Goal: Task Accomplishment & Management: Manage account settings

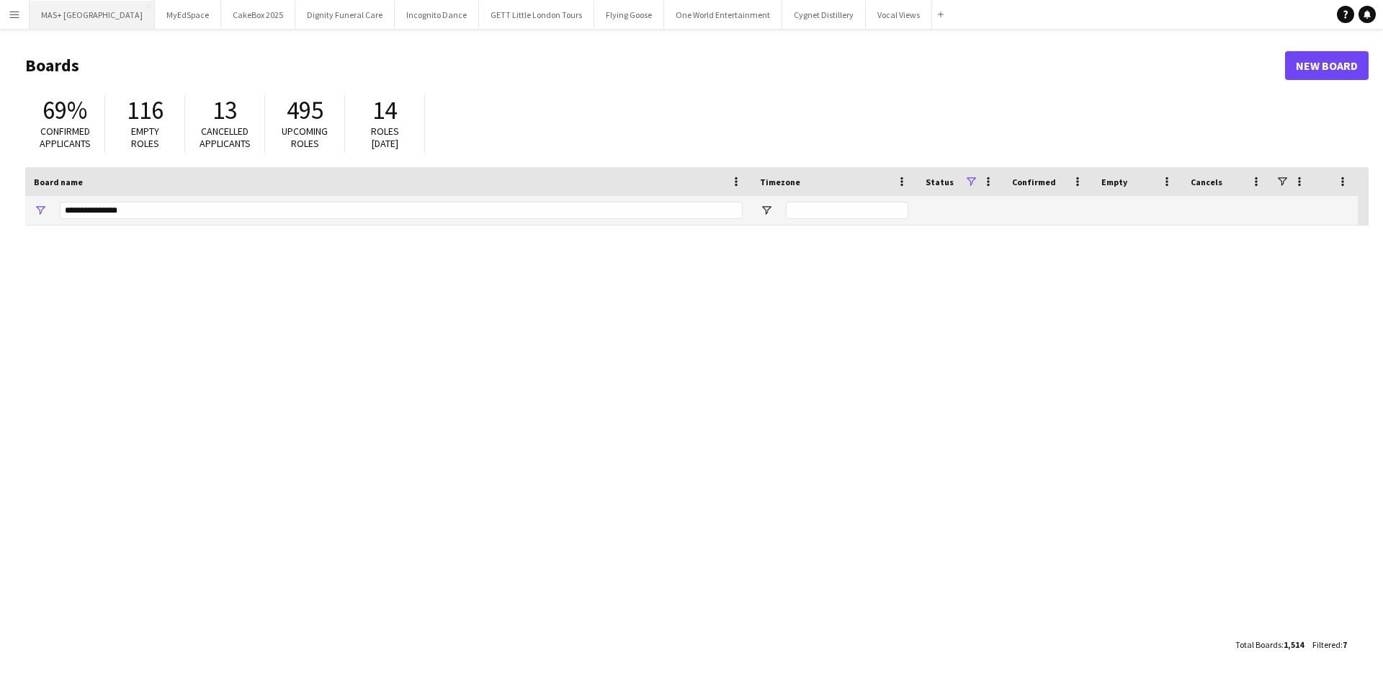
click at [53, 27] on button "MAS+ UK Close" at bounding box center [92, 15] width 125 height 28
click at [52, 20] on button "MAS+ UK Close" at bounding box center [92, 15] width 125 height 28
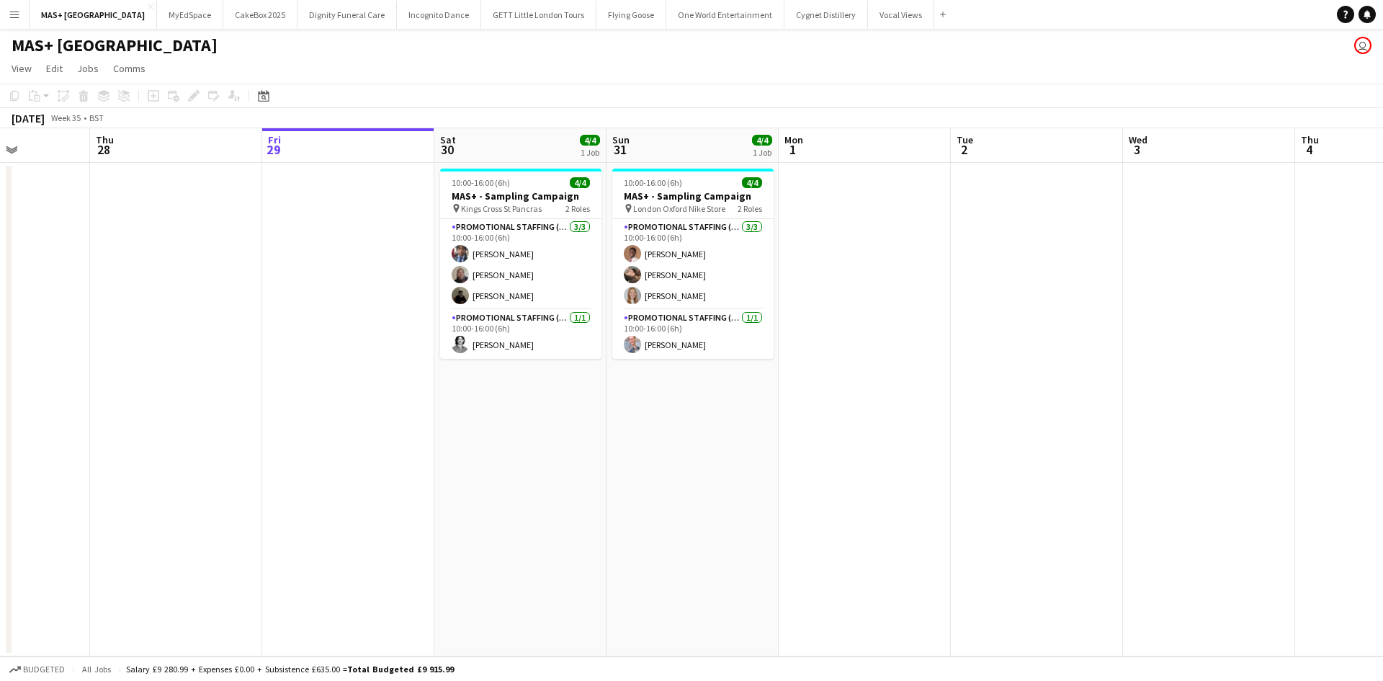
scroll to position [0, 416]
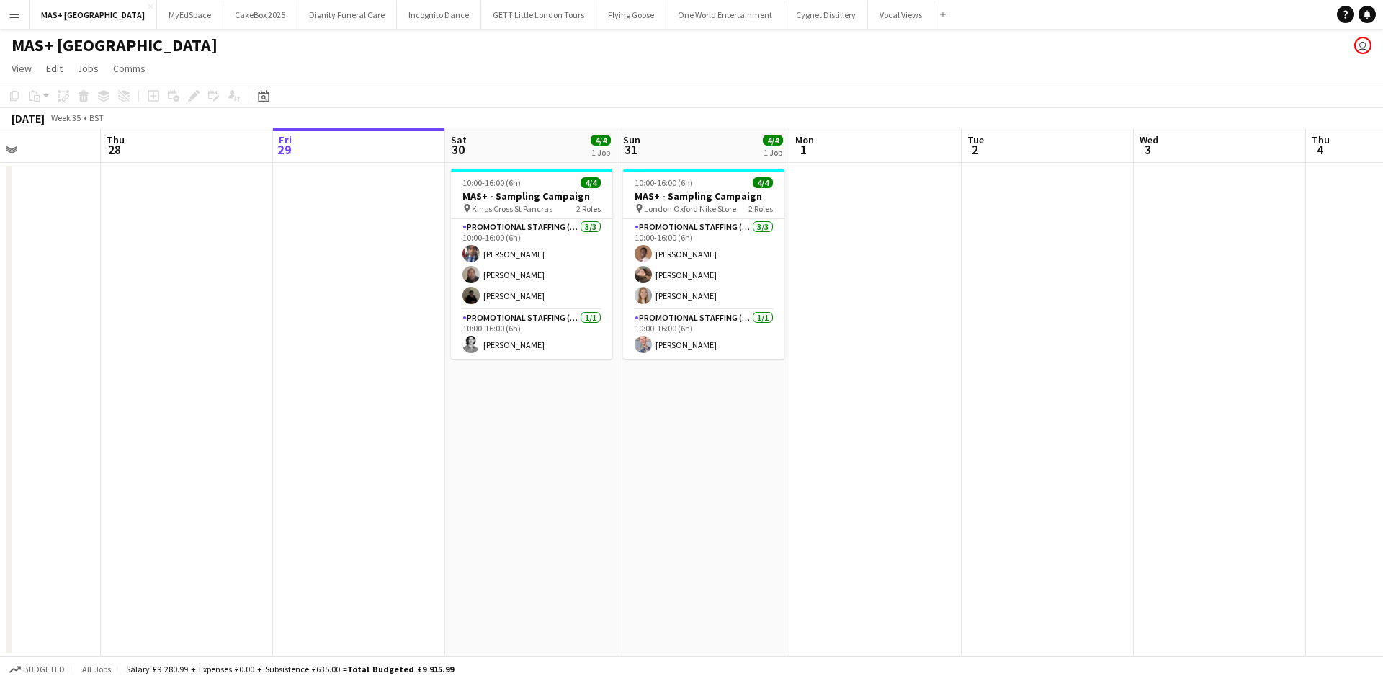
drag, startPoint x: 314, startPoint y: 162, endPoint x: 244, endPoint y: 274, distance: 132.3
click at [243, 275] on app-calendar-viewport "Mon 25 Tue 26 Wed 27 Thu 28 Fri 29 Sat 30 4/4 1 Job Sun 31 4/4 1 Job Mon 1 Tue …" at bounding box center [691, 392] width 1383 height 528
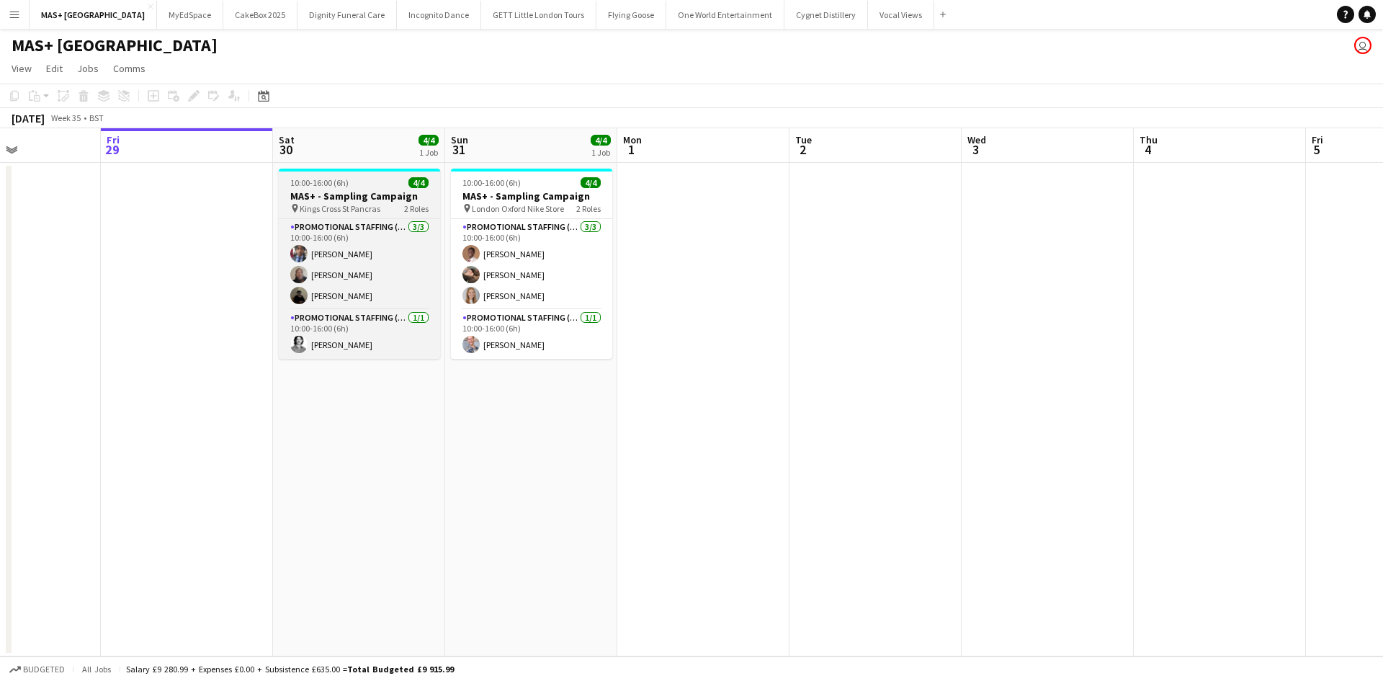
click at [314, 182] on span "10:00-16:00 (6h)" at bounding box center [319, 182] width 58 height 11
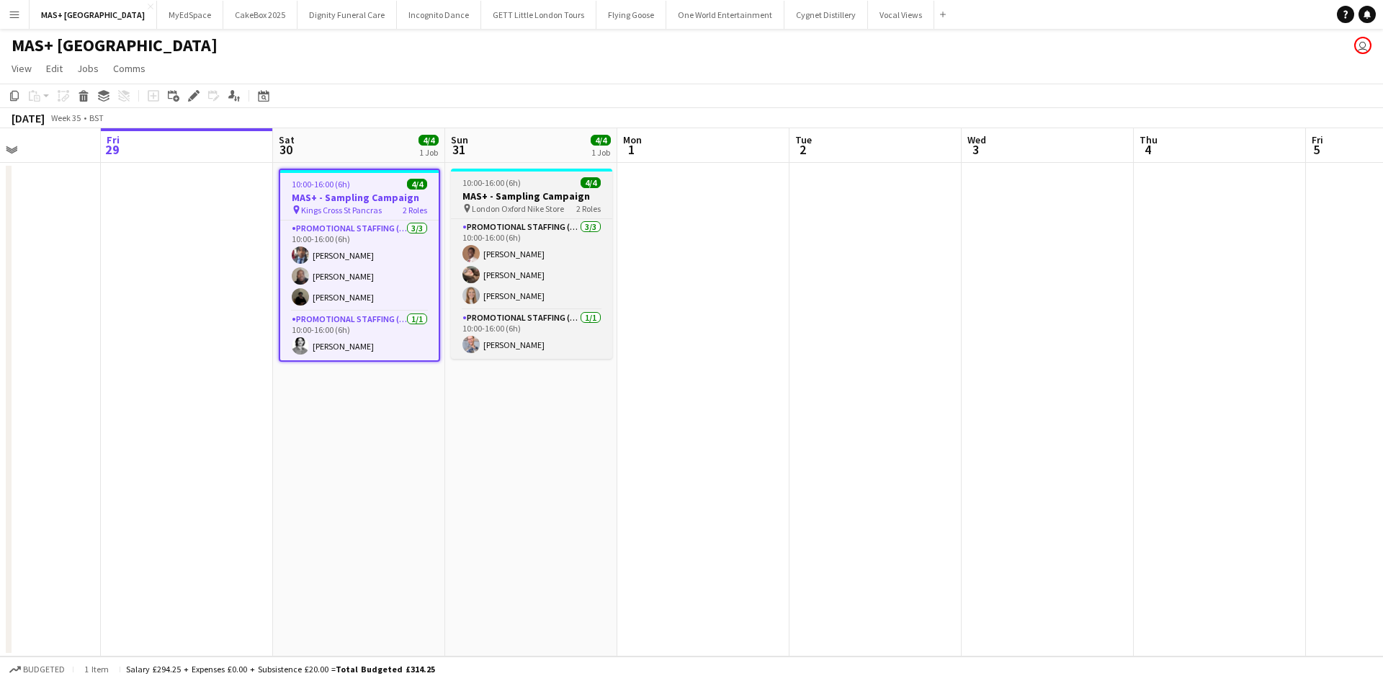
click at [485, 188] on app-job-card "10:00-16:00 (6h) 4/4 MAS+ - Sampling Campaign pin London Oxford Nike Store 2 Ro…" at bounding box center [531, 264] width 161 height 190
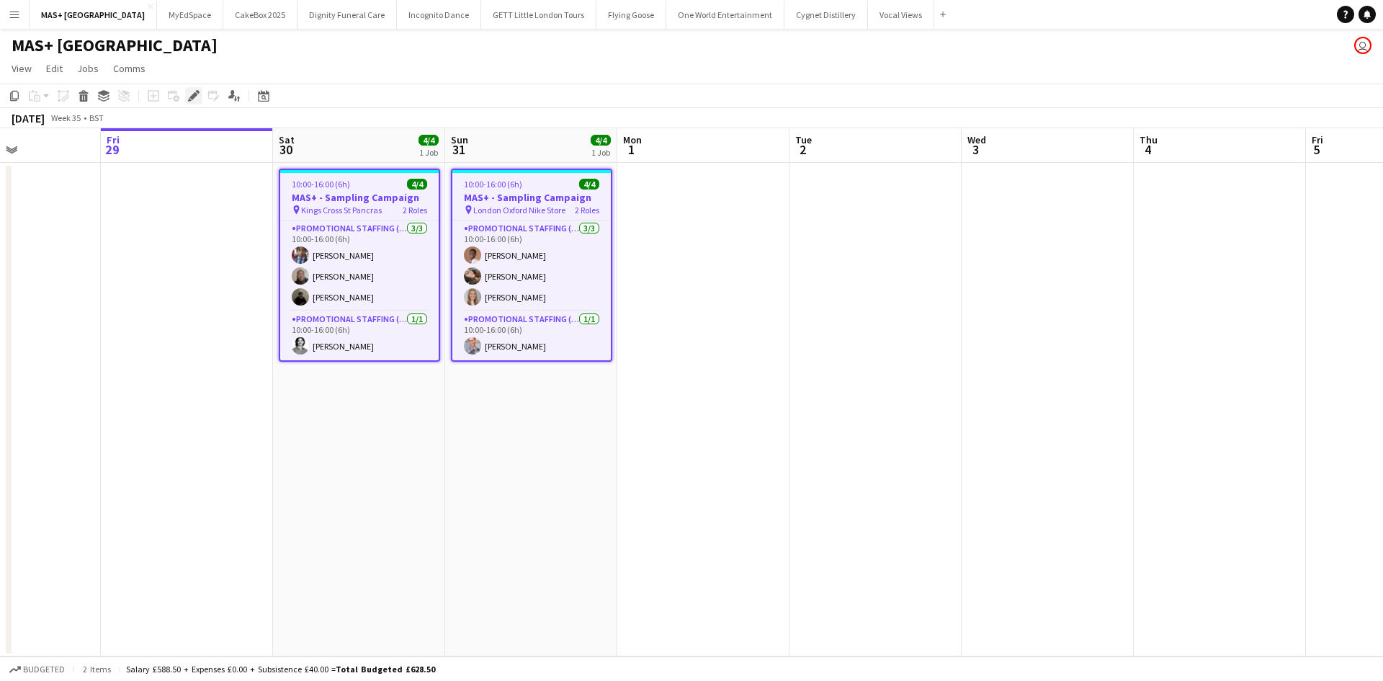
click at [199, 99] on icon "Edit" at bounding box center [194, 96] width 12 height 12
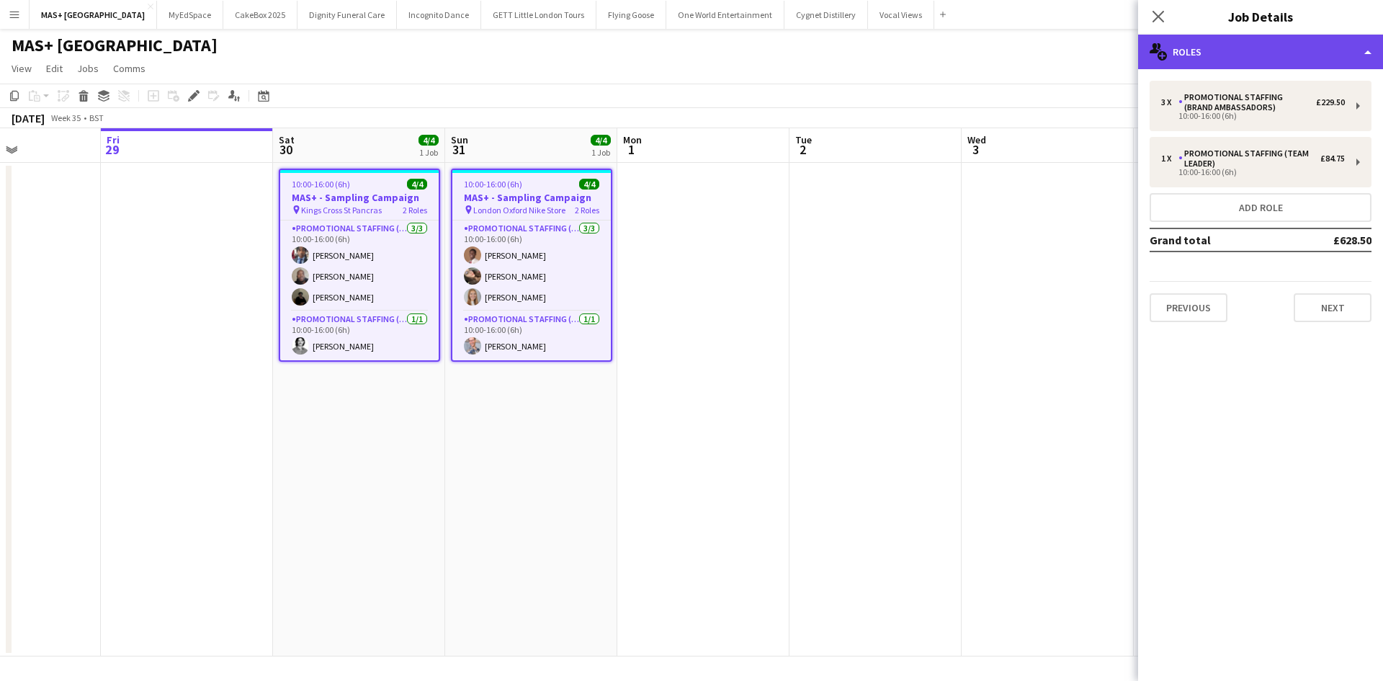
click at [1278, 38] on div "multiple-users-add Roles" at bounding box center [1260, 52] width 245 height 35
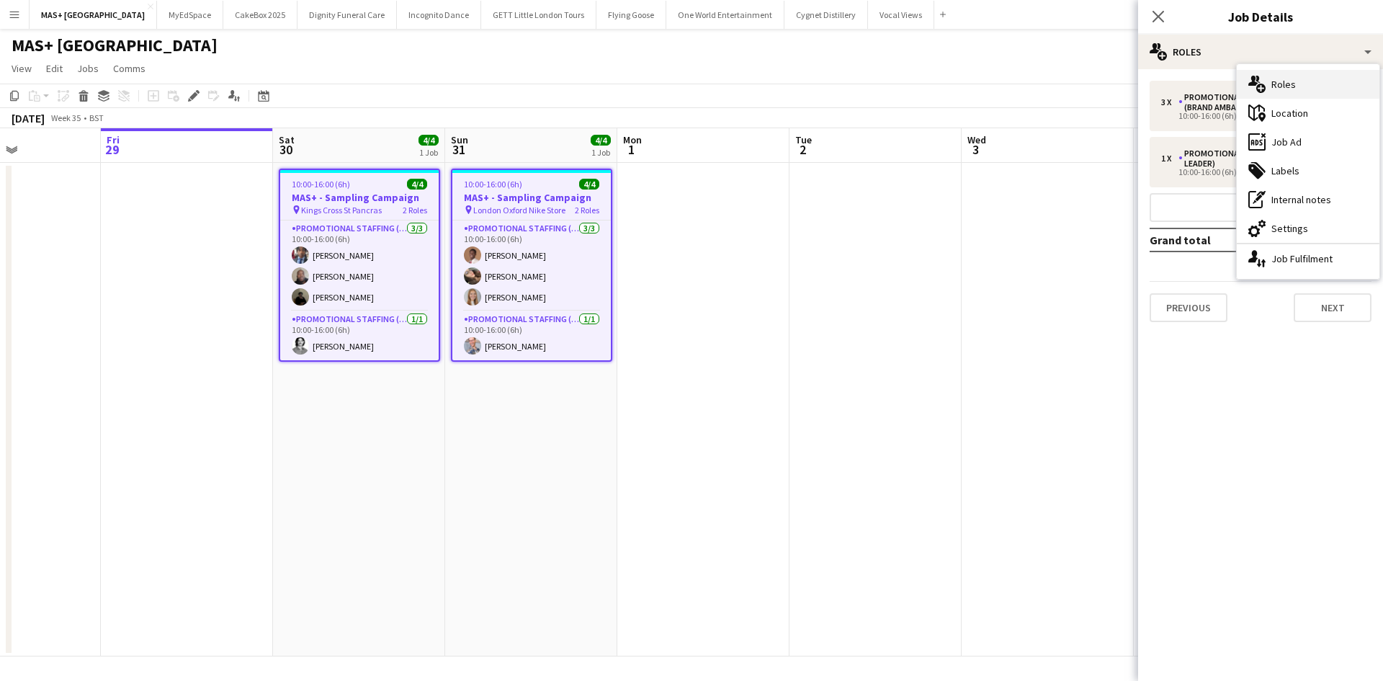
click at [1288, 91] on div "multiple-users-add Roles" at bounding box center [1308, 84] width 143 height 29
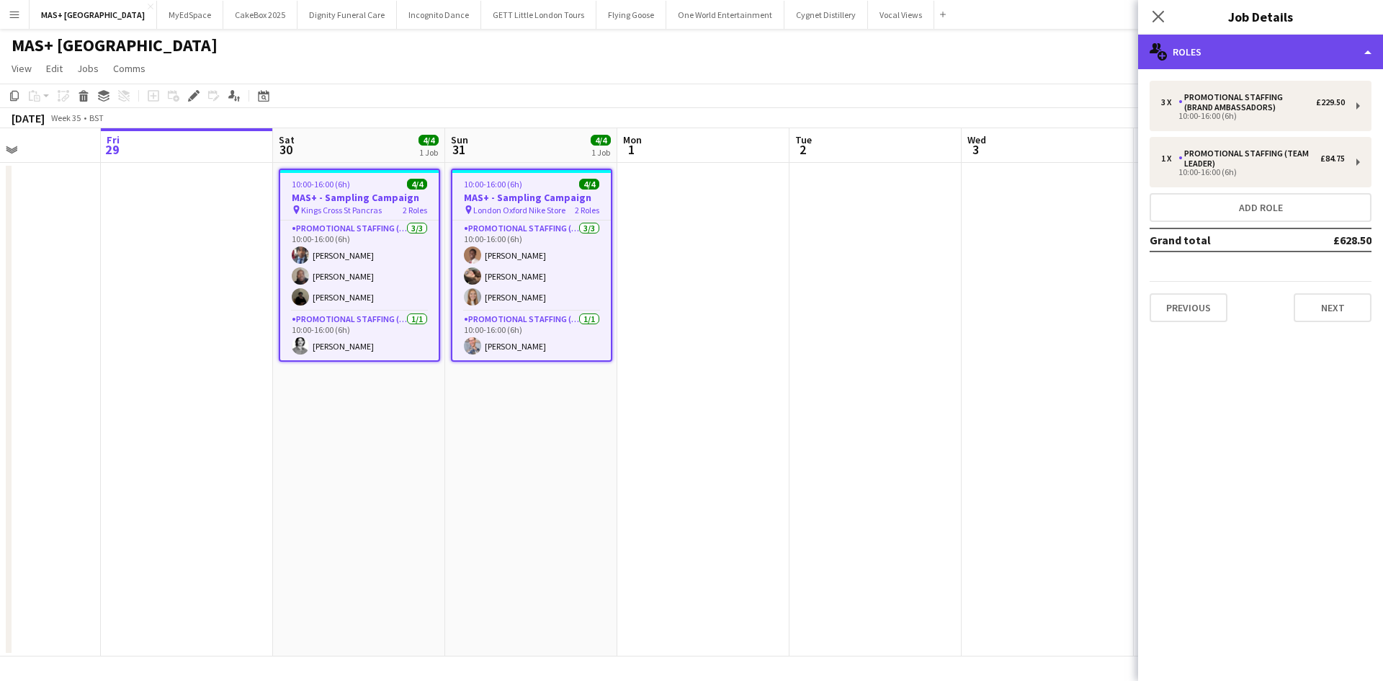
click at [1238, 47] on div "multiple-users-add Roles" at bounding box center [1260, 52] width 245 height 35
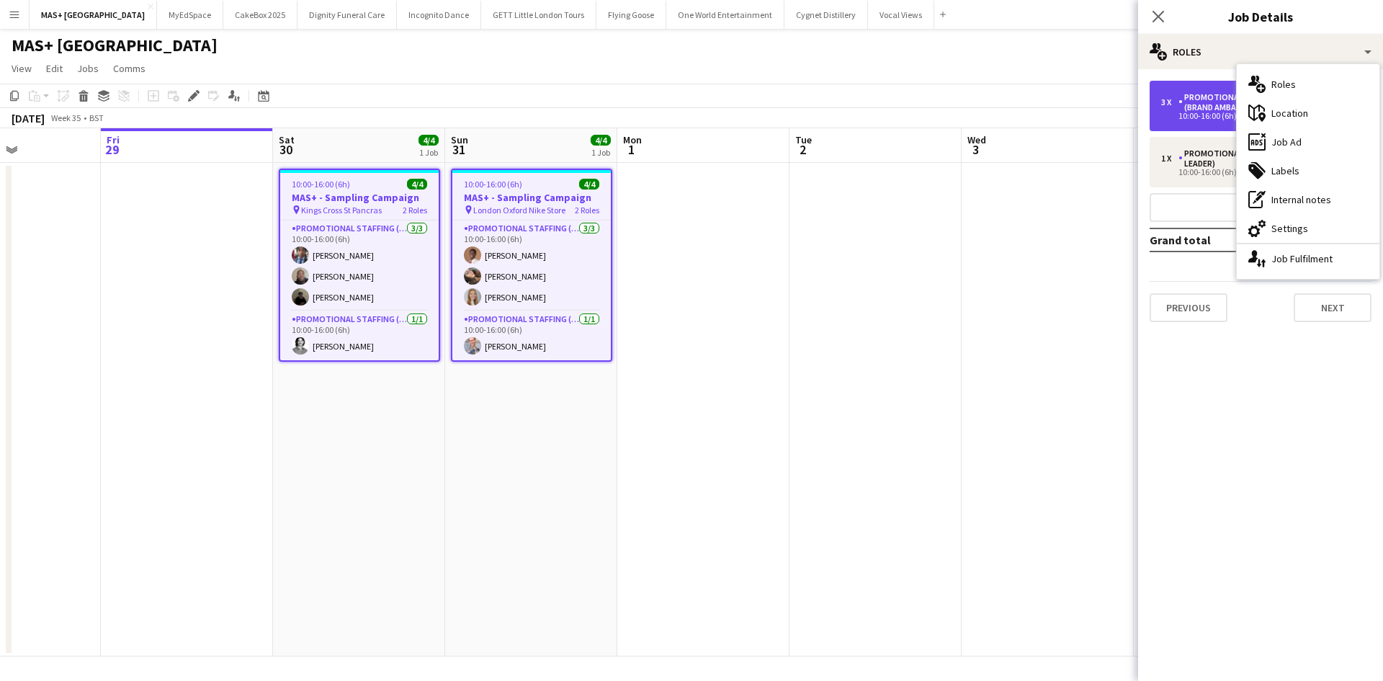
click at [1188, 100] on div "Promotional Staffing (Brand Ambassadors)" at bounding box center [1247, 102] width 138 height 20
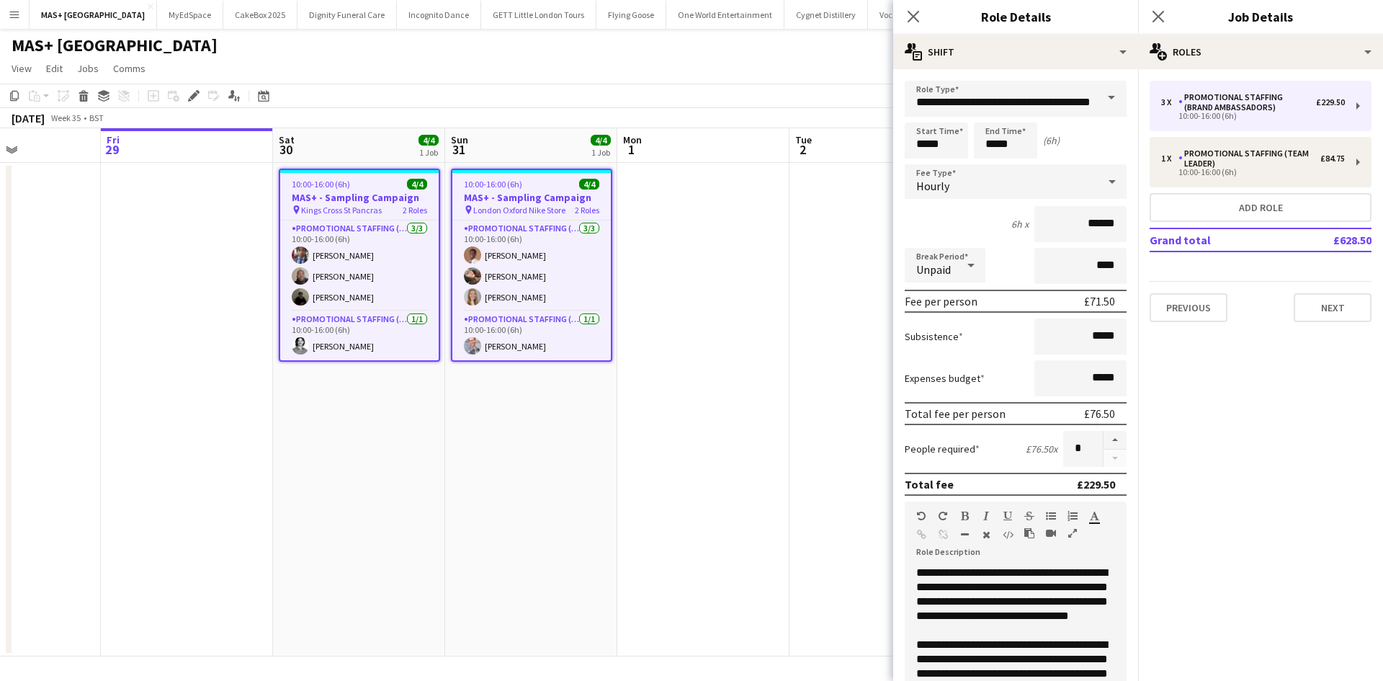
click at [1256, 135] on div "3 x Promotional Staffing (Brand Ambassadors) £229.50 10:00-16:00 (6h) 1 x Promo…" at bounding box center [1260, 201] width 245 height 241
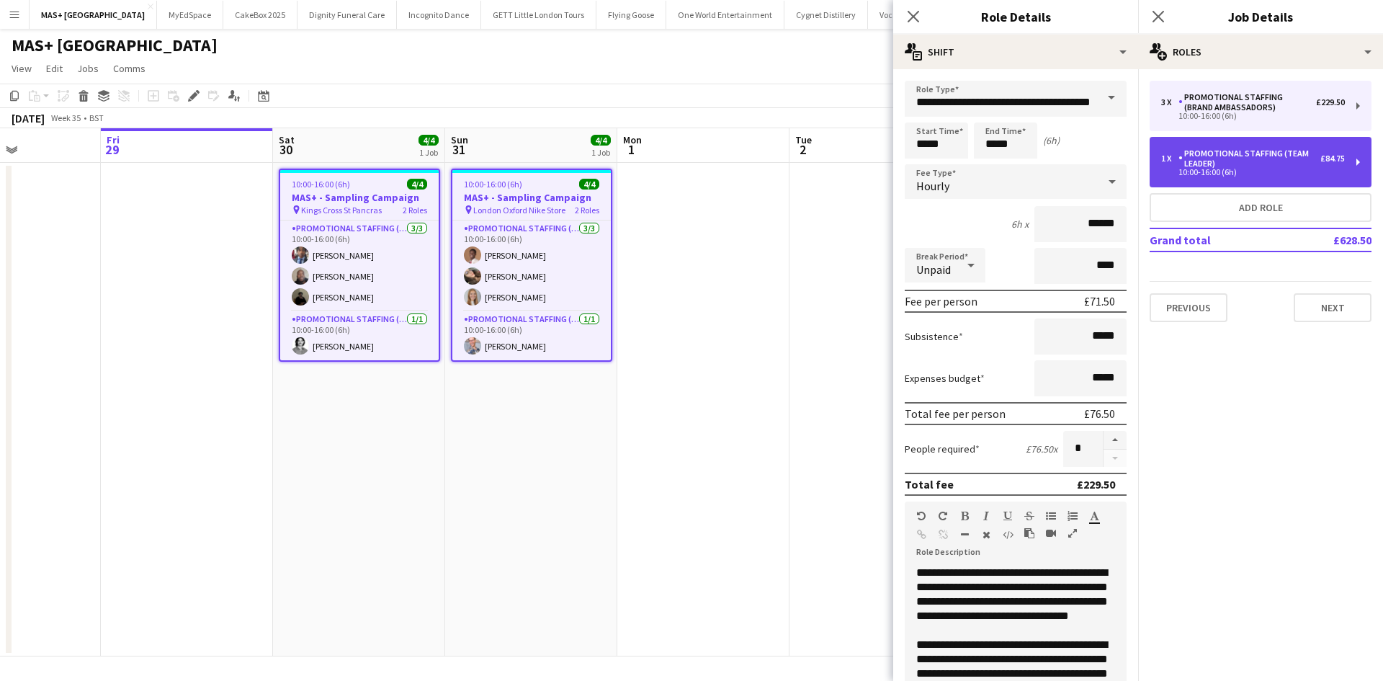
click at [1253, 163] on div "Promotional Staffing (Team Leader)" at bounding box center [1249, 158] width 142 height 20
type input "**********"
type input "******"
type input "*"
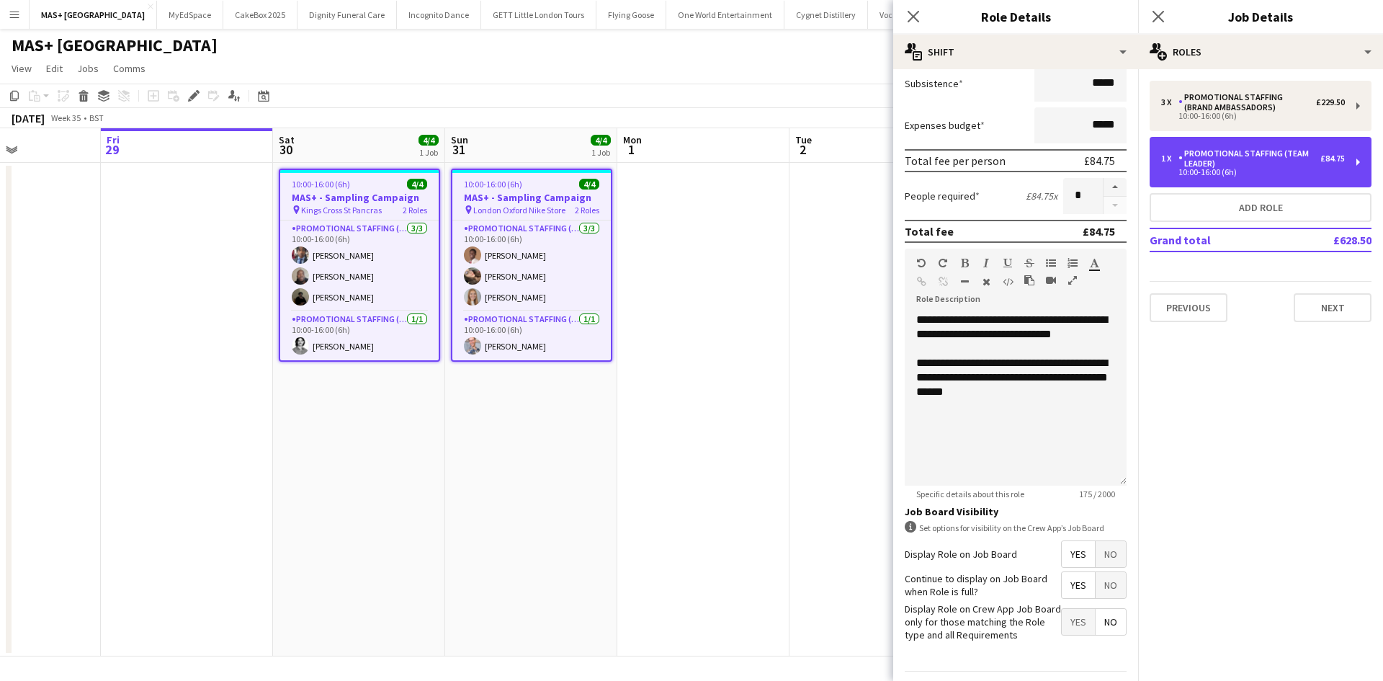
scroll to position [288, 0]
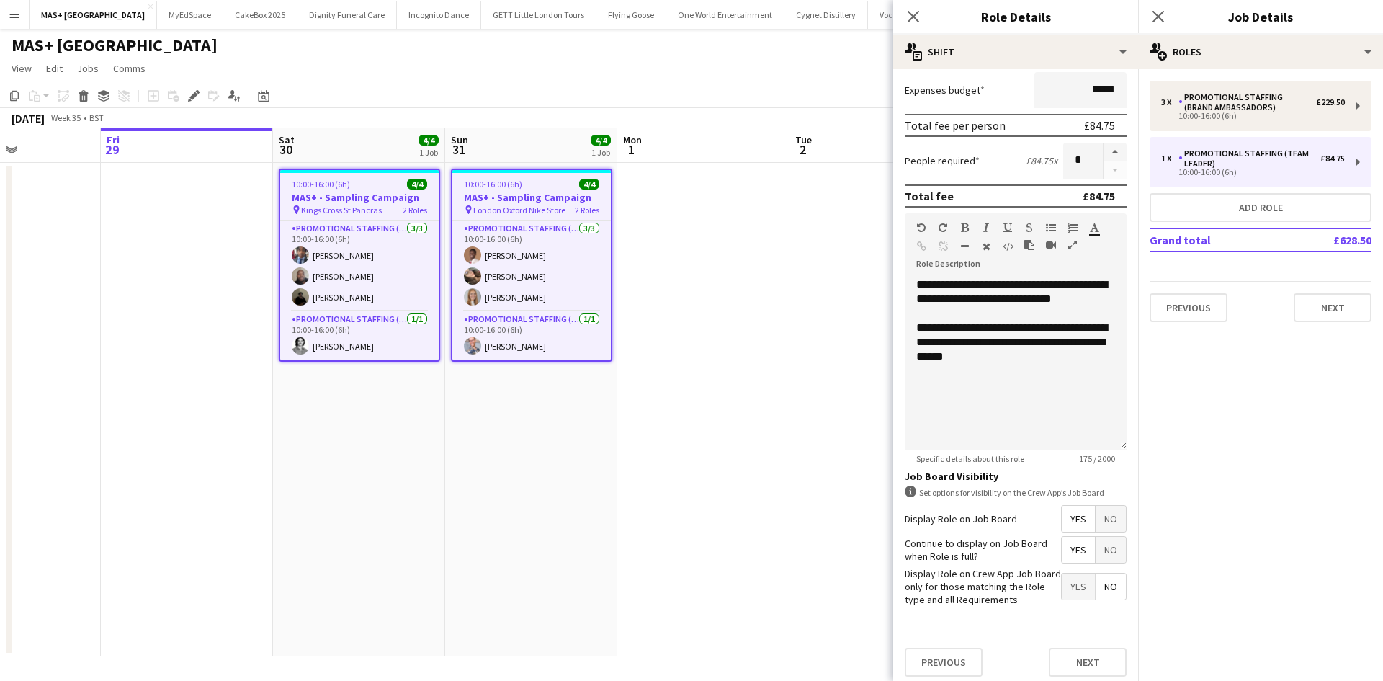
click at [752, 221] on app-date-cell at bounding box center [703, 409] width 172 height 493
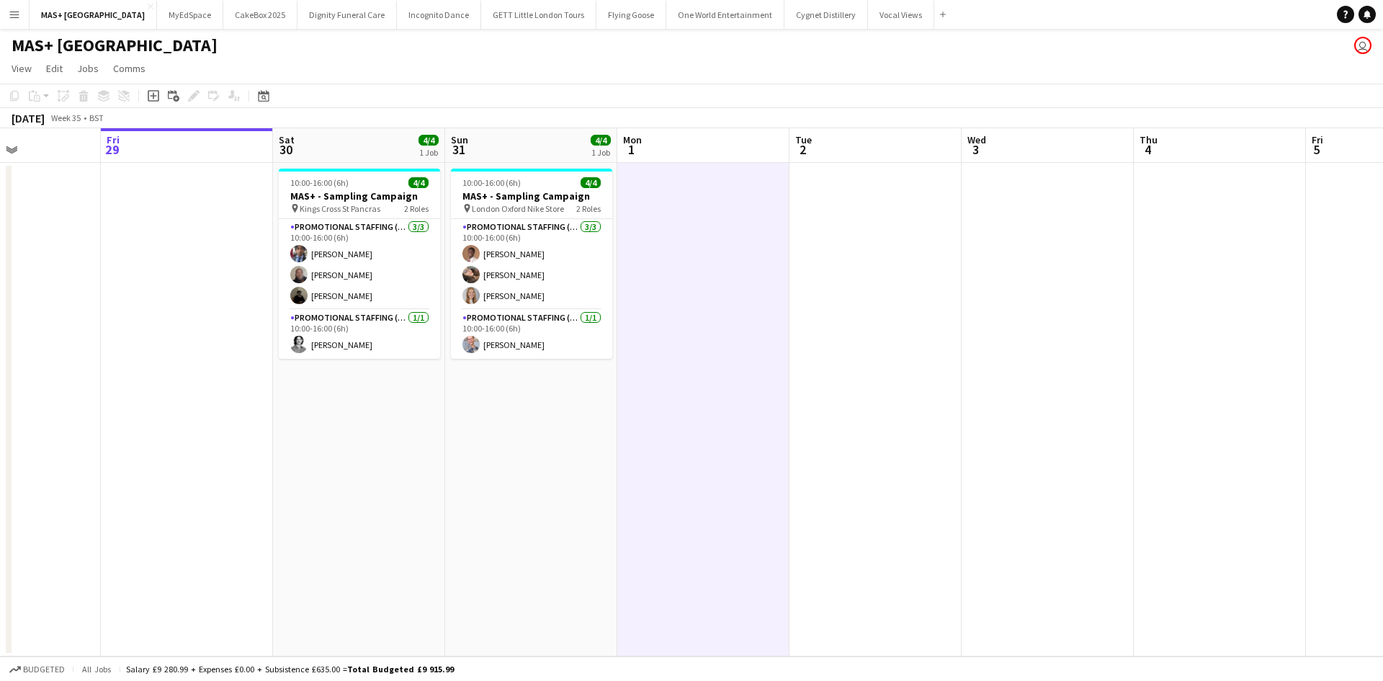
drag, startPoint x: 11, startPoint y: 16, endPoint x: 19, endPoint y: 16, distance: 7.9
click at [11, 16] on app-icon "Menu" at bounding box center [15, 15] width 12 height 12
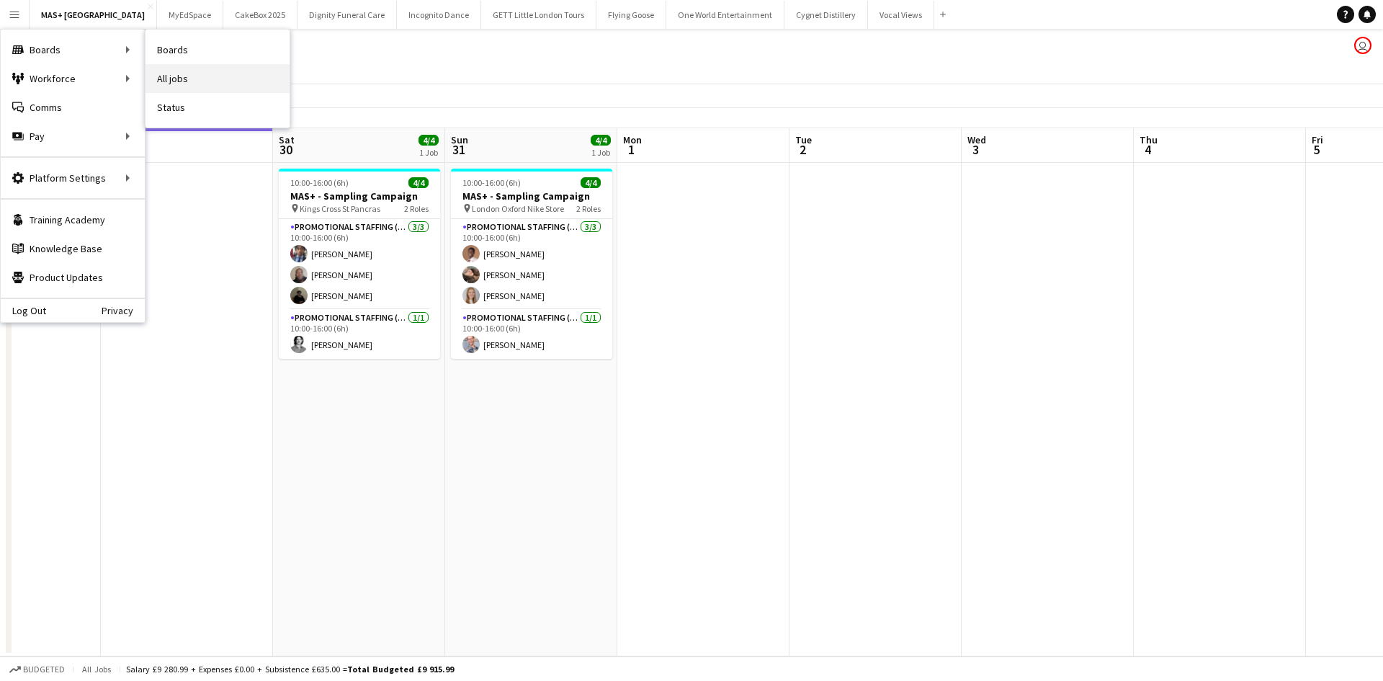
click at [174, 78] on link "All jobs" at bounding box center [217, 78] width 144 height 29
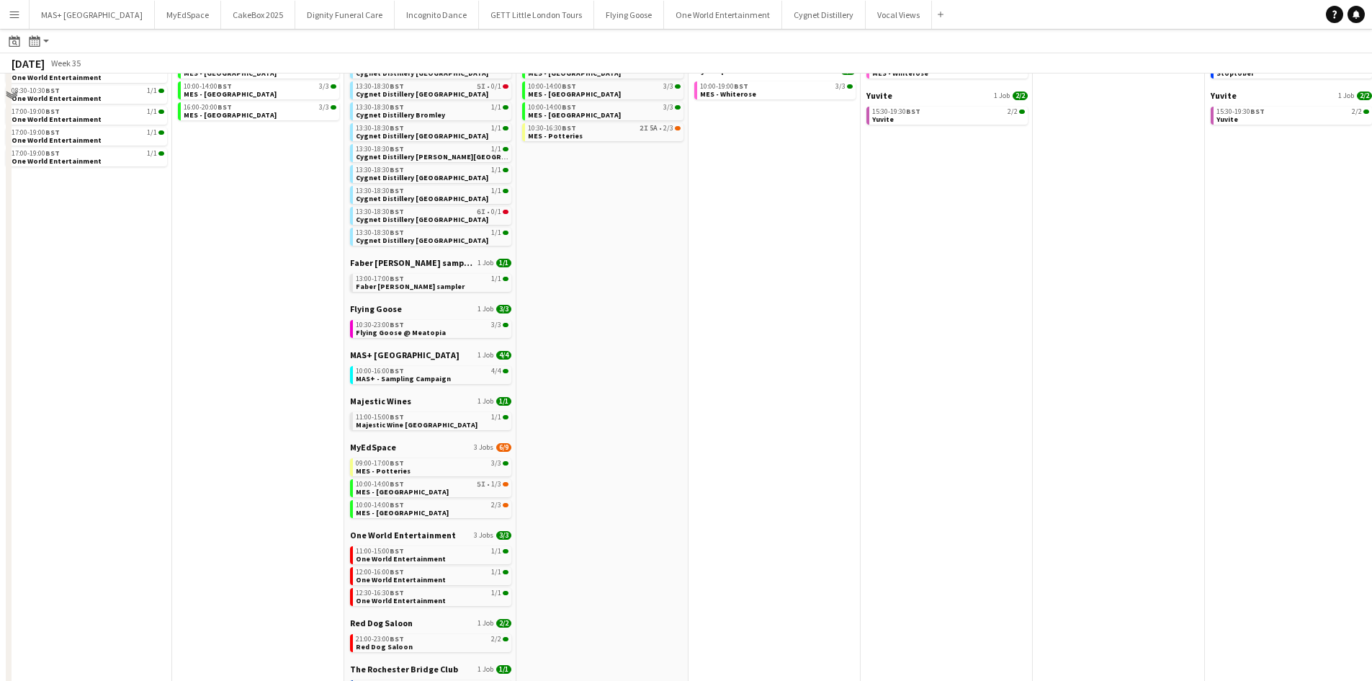
scroll to position [423, 0]
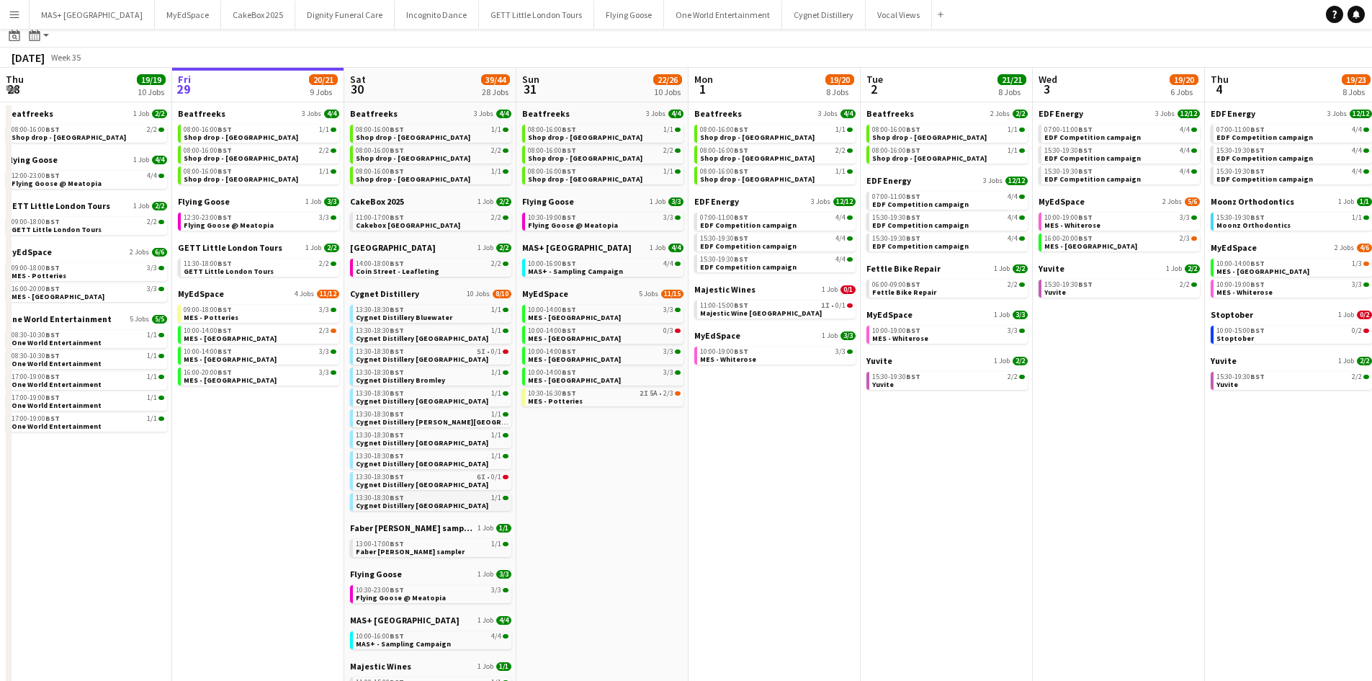
scroll to position [72, 0]
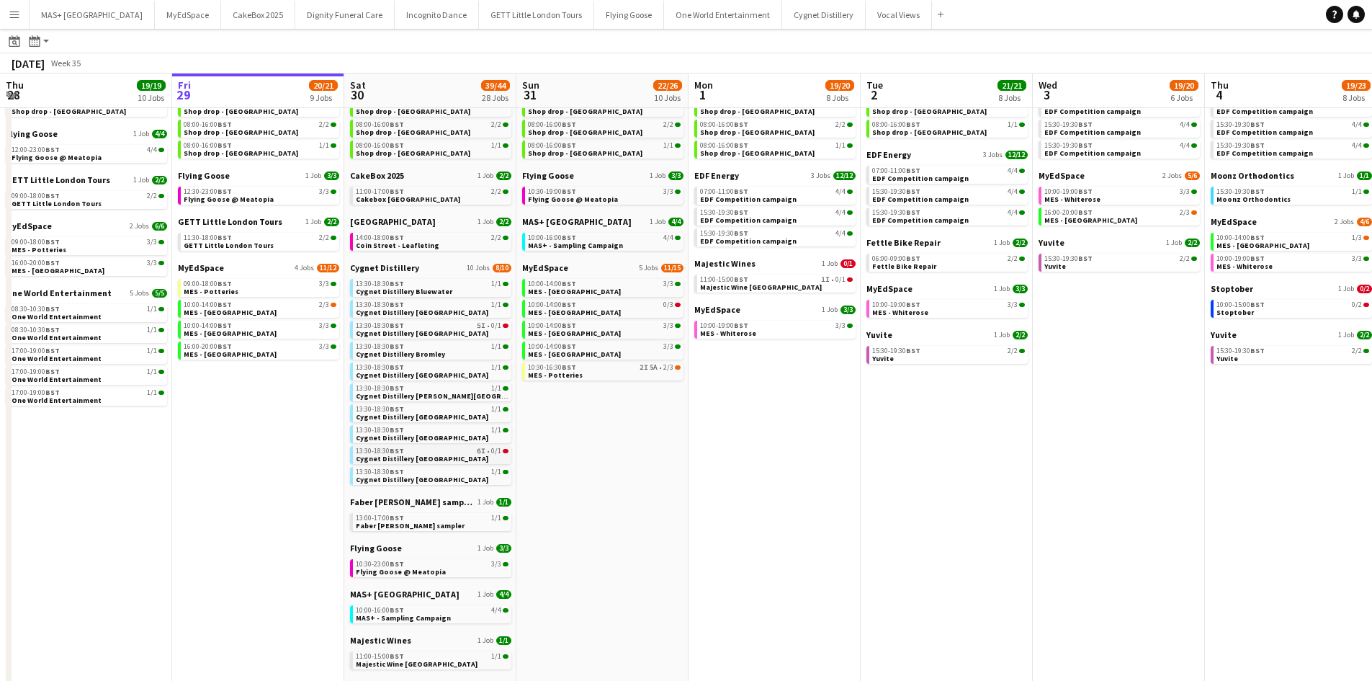
click at [471, 452] on div "13:30-18:30 BST 6I • 0/1" at bounding box center [432, 450] width 153 height 7
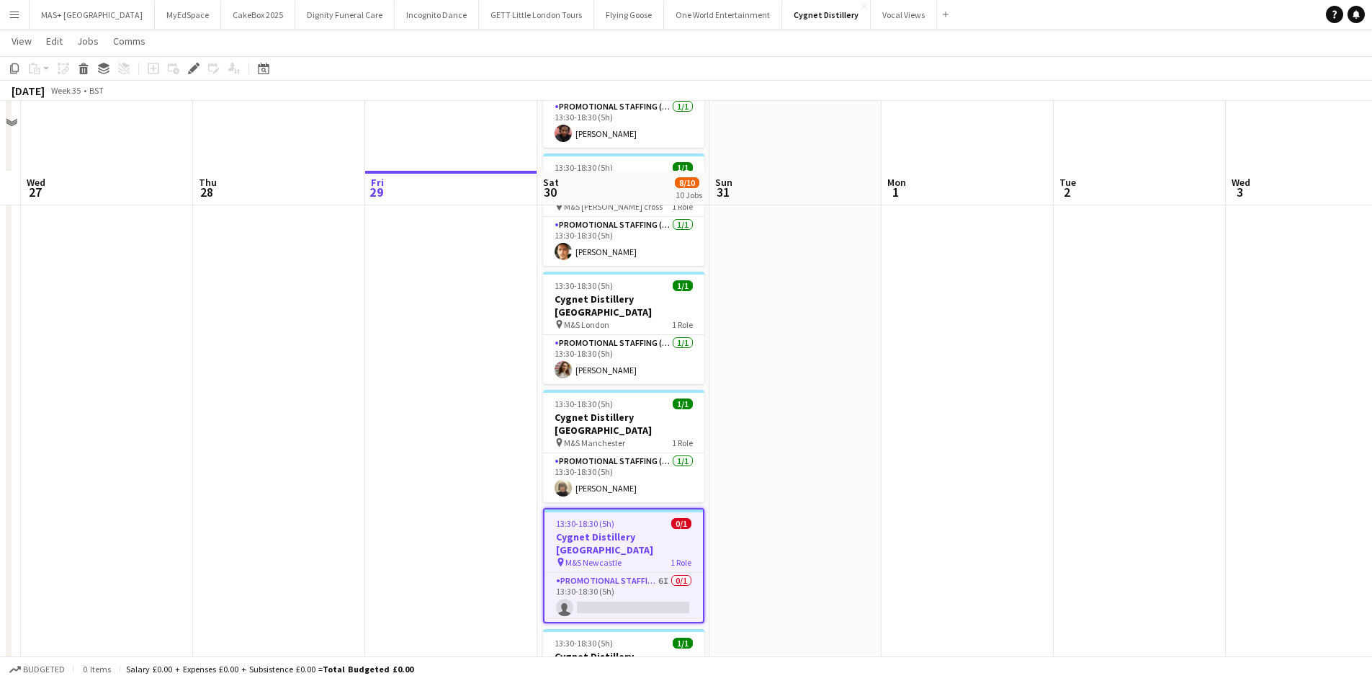
scroll to position [648, 0]
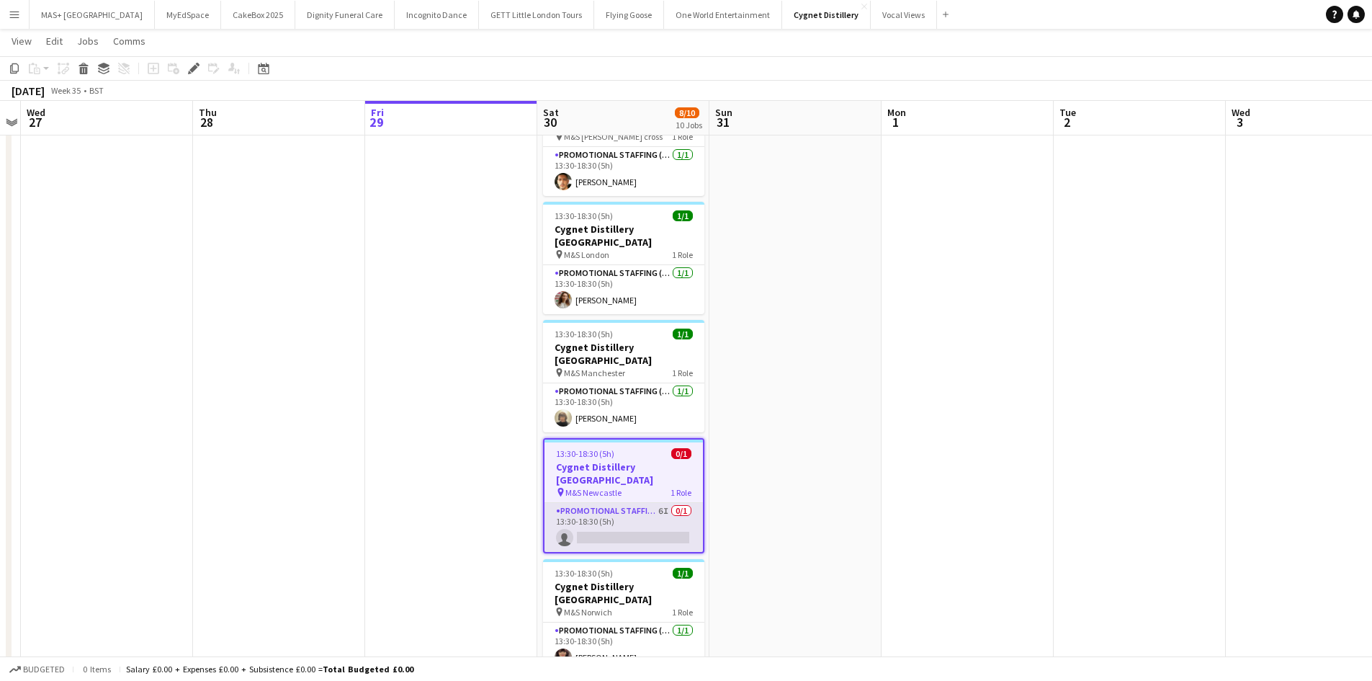
click at [618, 503] on app-card-role "Promotional Staffing (Brand Ambassadors) 6I 0/1 13:30-18:30 (5h) single-neutral…" at bounding box center [623, 527] width 158 height 49
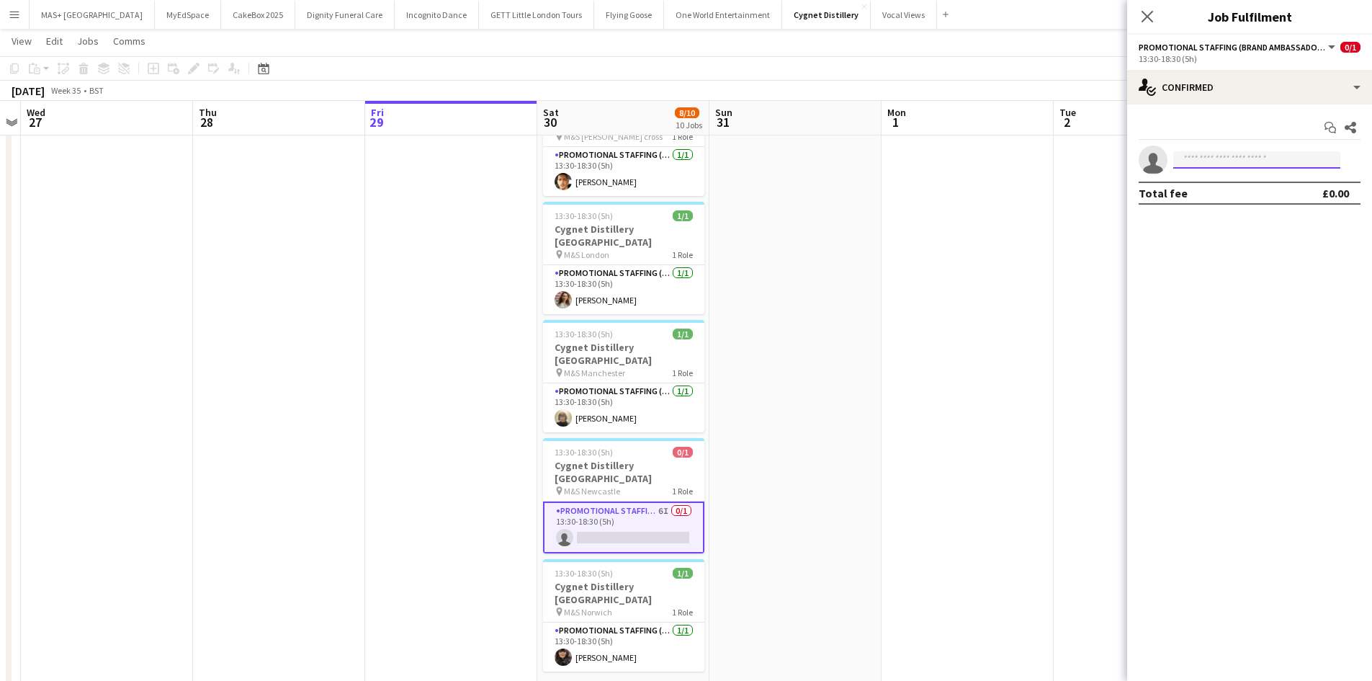
click at [1191, 167] on input at bounding box center [1256, 159] width 167 height 17
type input "*"
type input "******"
click at [1201, 207] on span "+4407765549239" at bounding box center [1257, 204] width 144 height 12
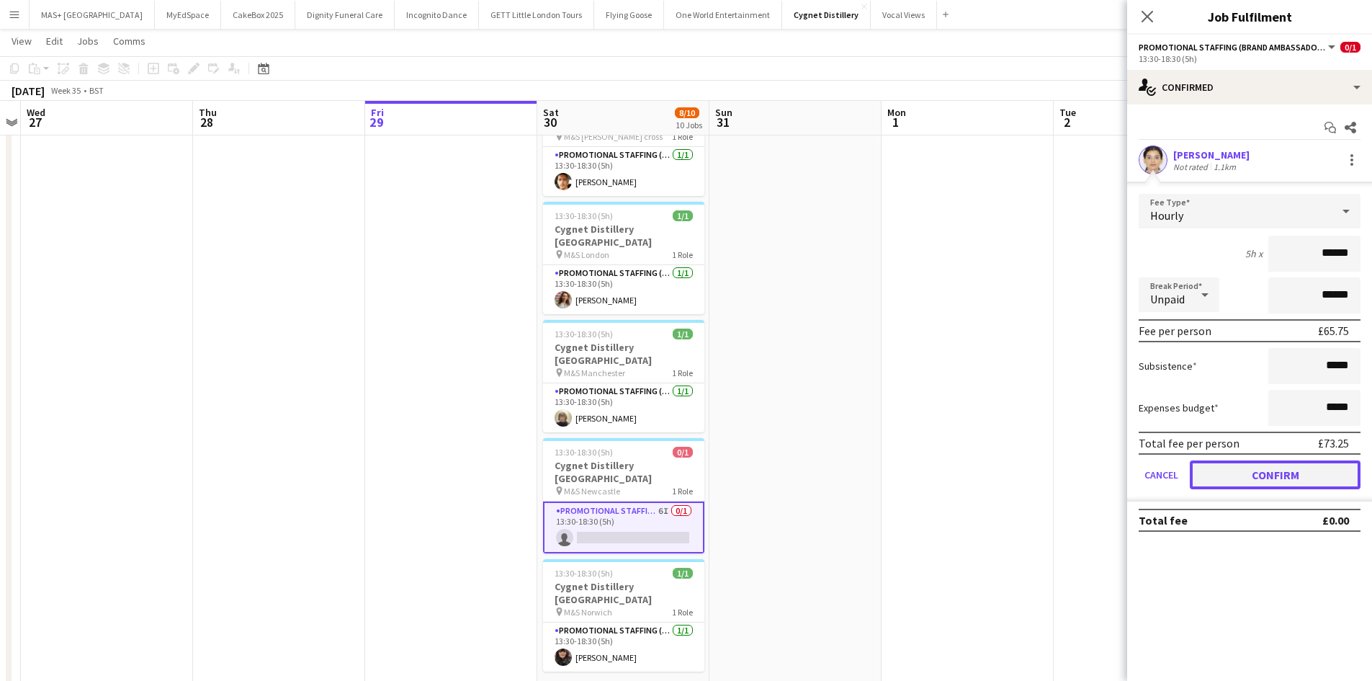
click at [1261, 475] on button "Confirm" at bounding box center [1275, 474] width 171 height 29
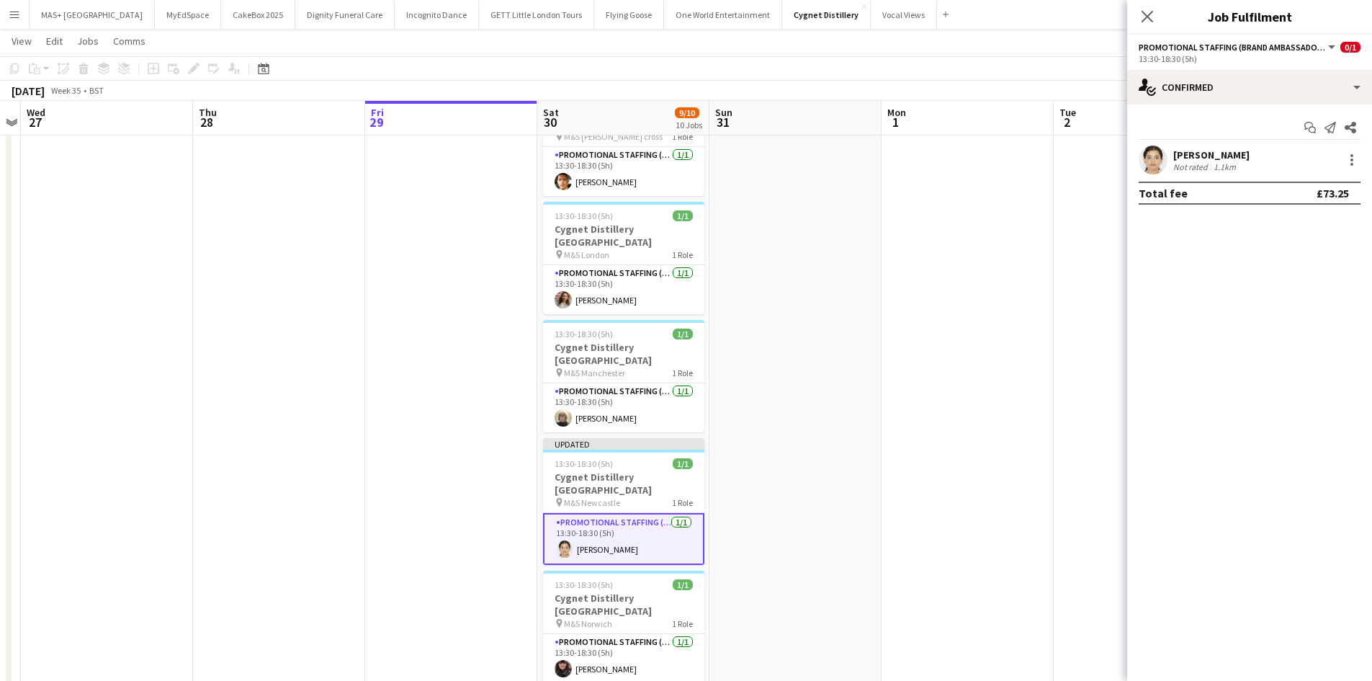
click at [1057, 421] on app-date-cell at bounding box center [1140, 123] width 172 height 1221
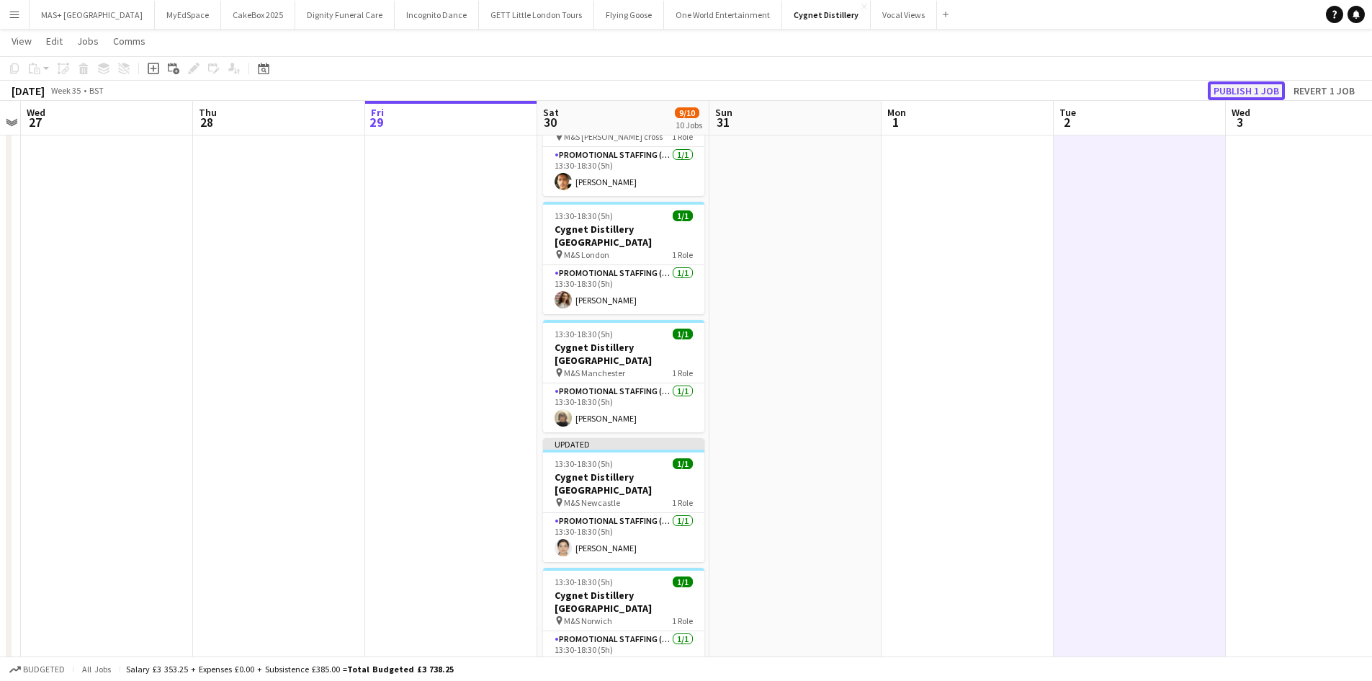
click at [1232, 86] on button "Publish 1 job" at bounding box center [1246, 90] width 77 height 19
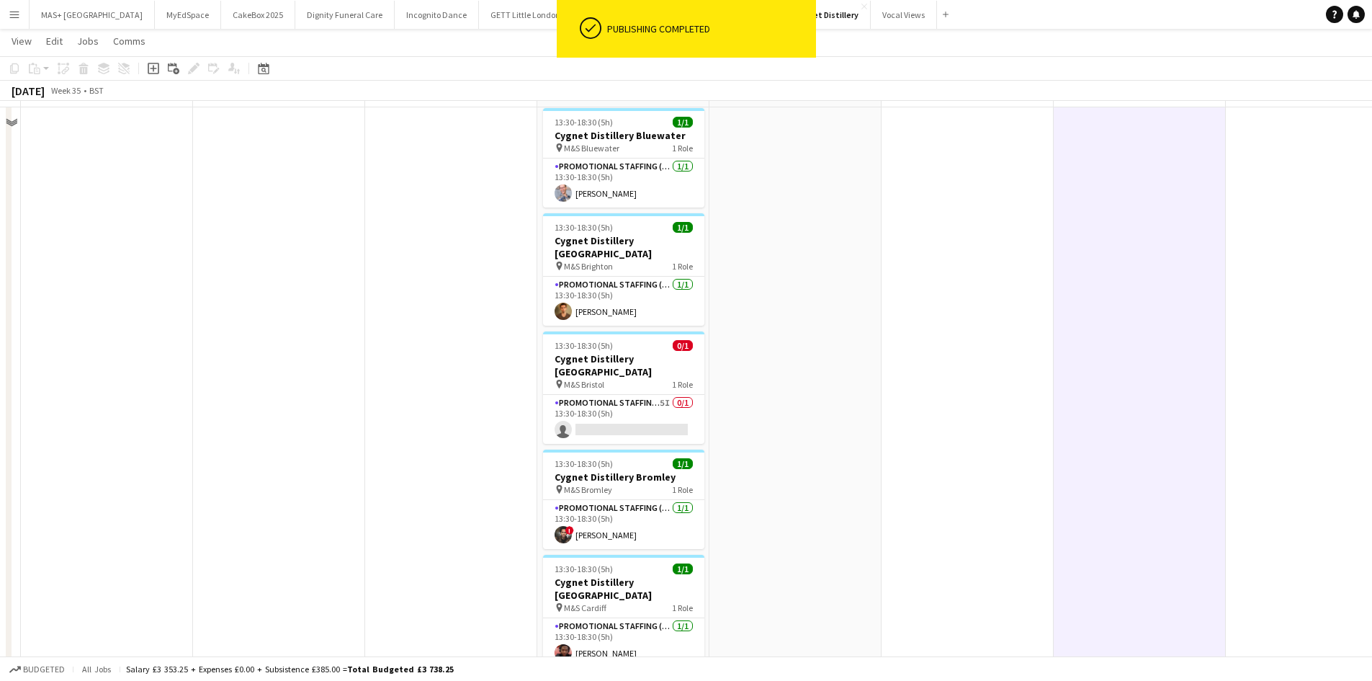
scroll to position [0, 0]
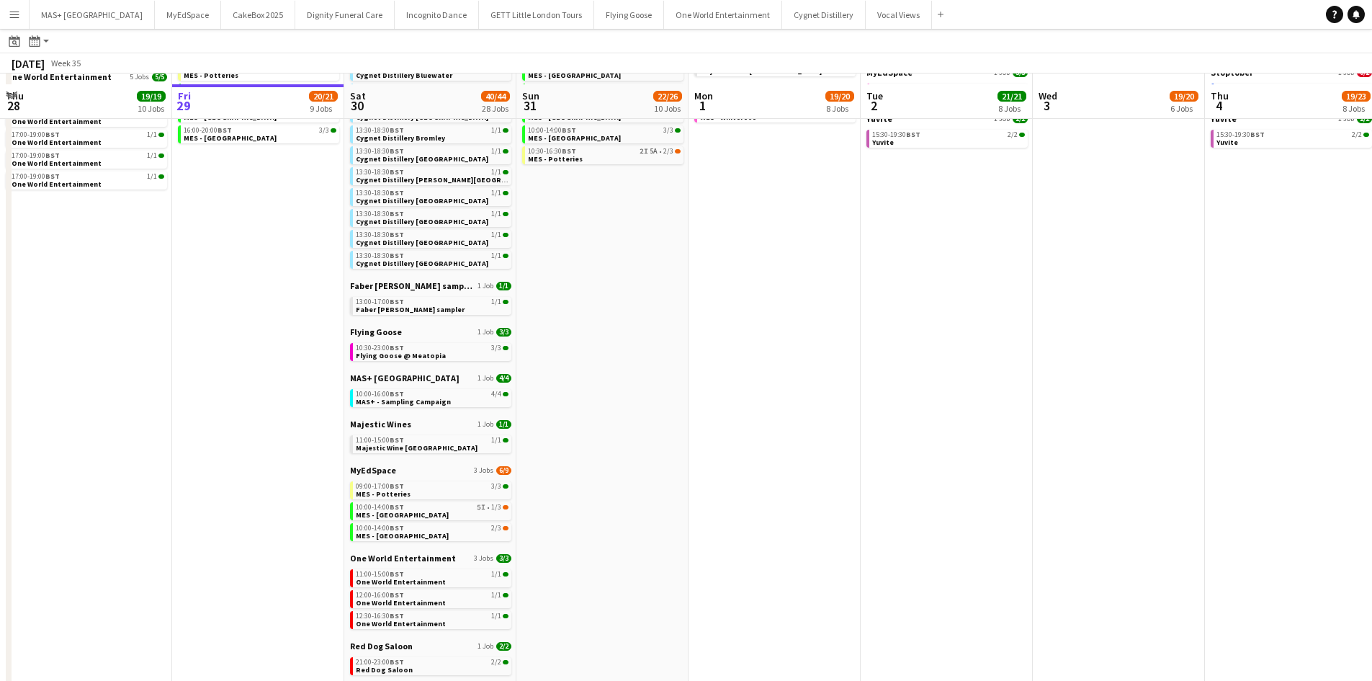
scroll to position [360, 0]
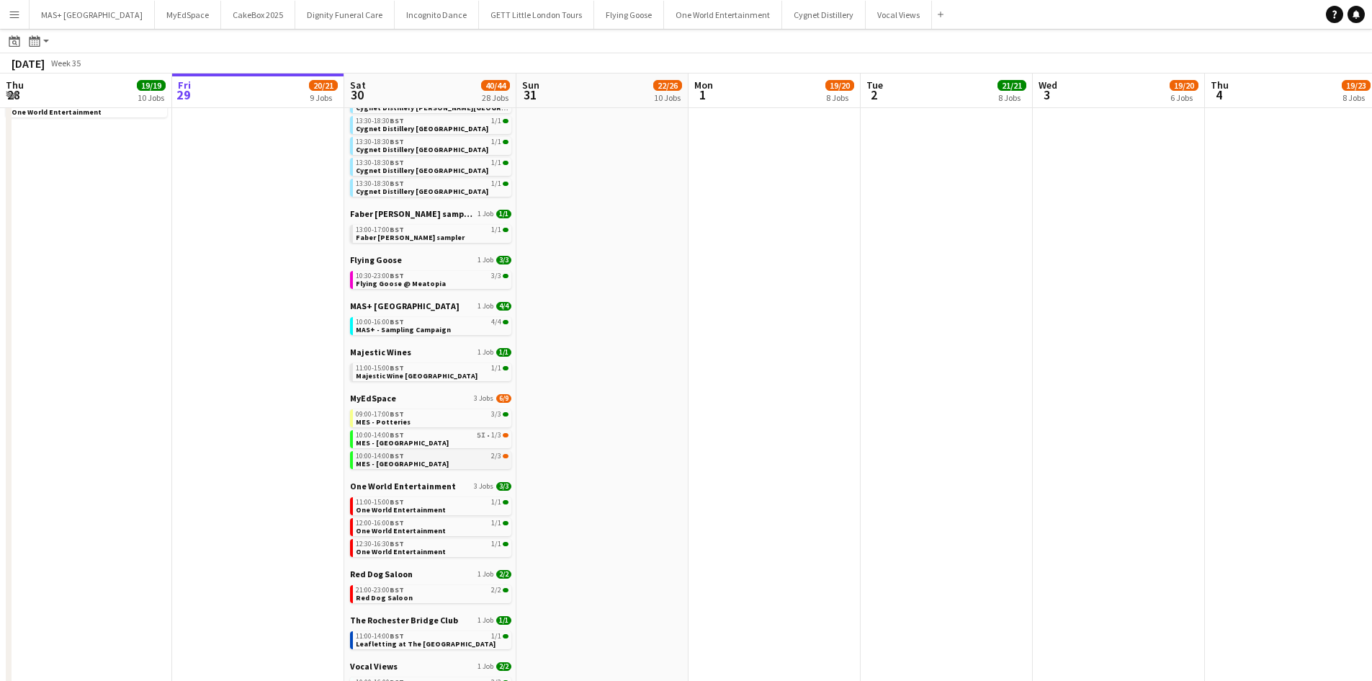
click at [477, 460] on link "10:00-14:00 BST 2/3 MES - Oxford City Centre" at bounding box center [432, 459] width 153 height 17
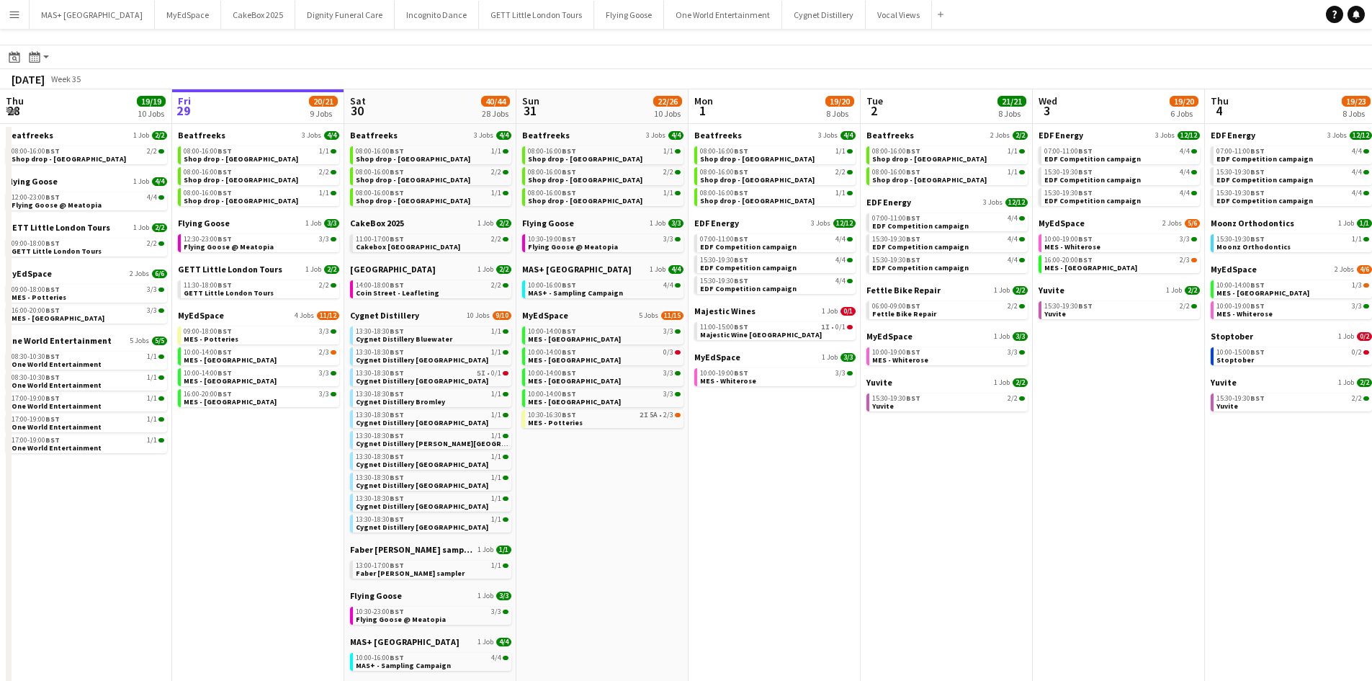
scroll to position [0, 0]
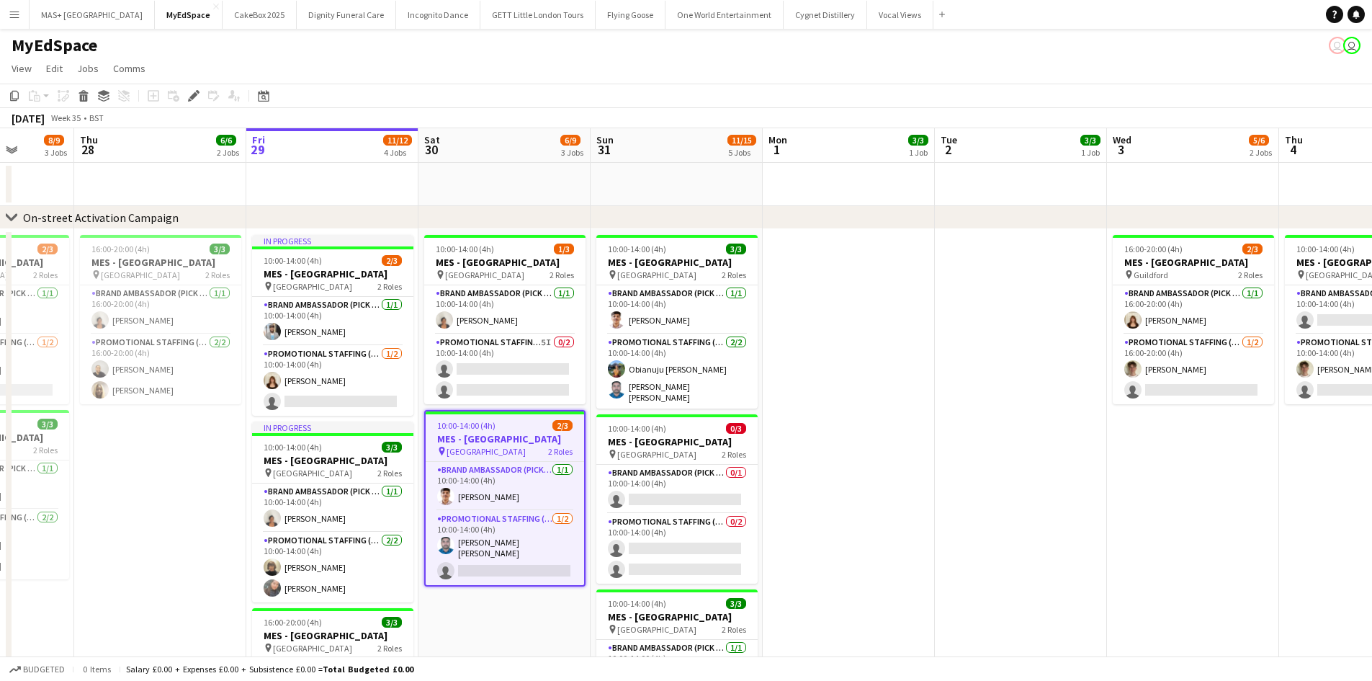
drag, startPoint x: 1059, startPoint y: 475, endPoint x: 933, endPoint y: 469, distance: 125.4
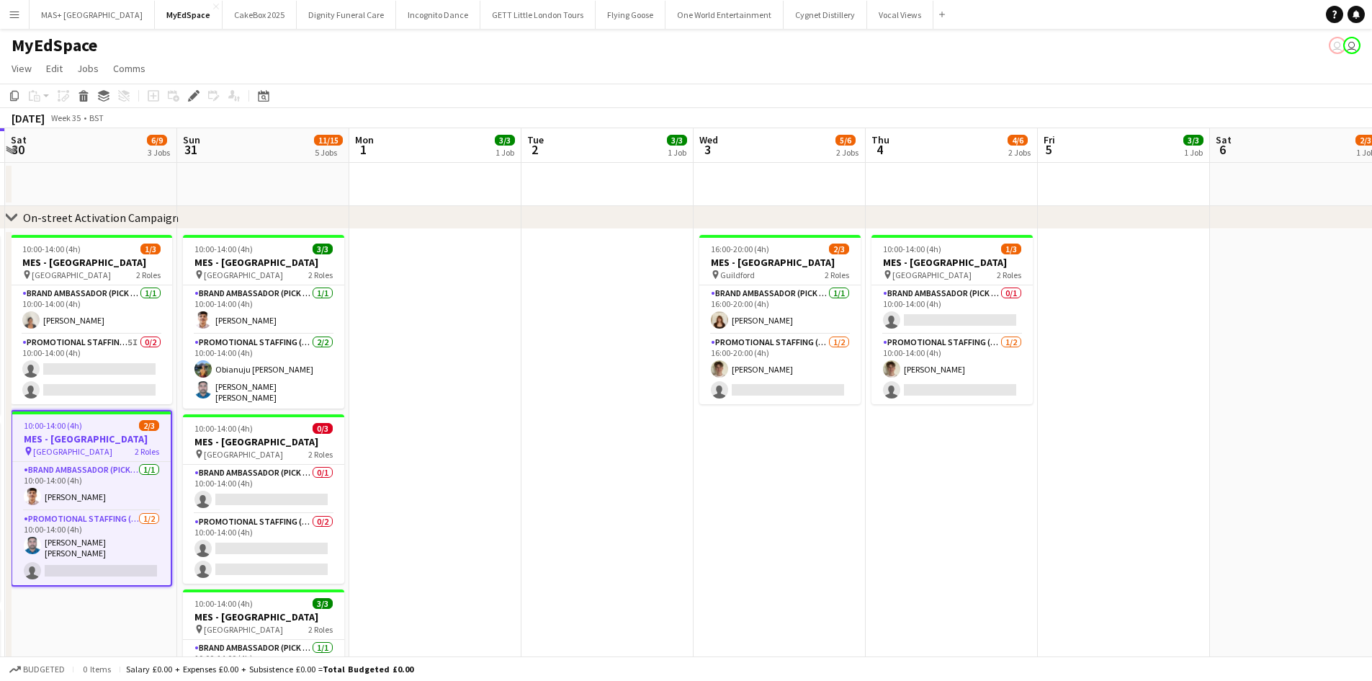
scroll to position [0, 453]
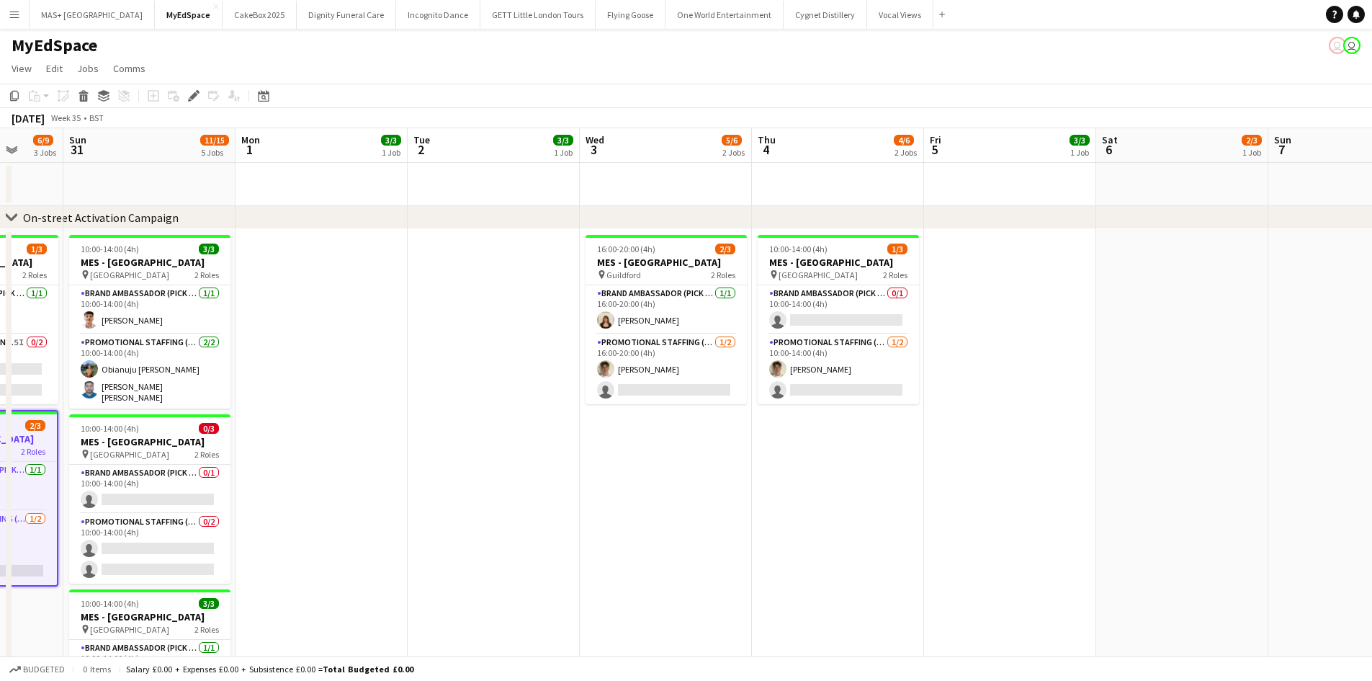
drag, startPoint x: 1179, startPoint y: 481, endPoint x: 660, endPoint y: 465, distance: 519.5
click at [815, 300] on app-card-role "Brand Ambassador (Pick up) 0/1 10:00-14:00 (4h) single-neutral-actions" at bounding box center [838, 309] width 161 height 49
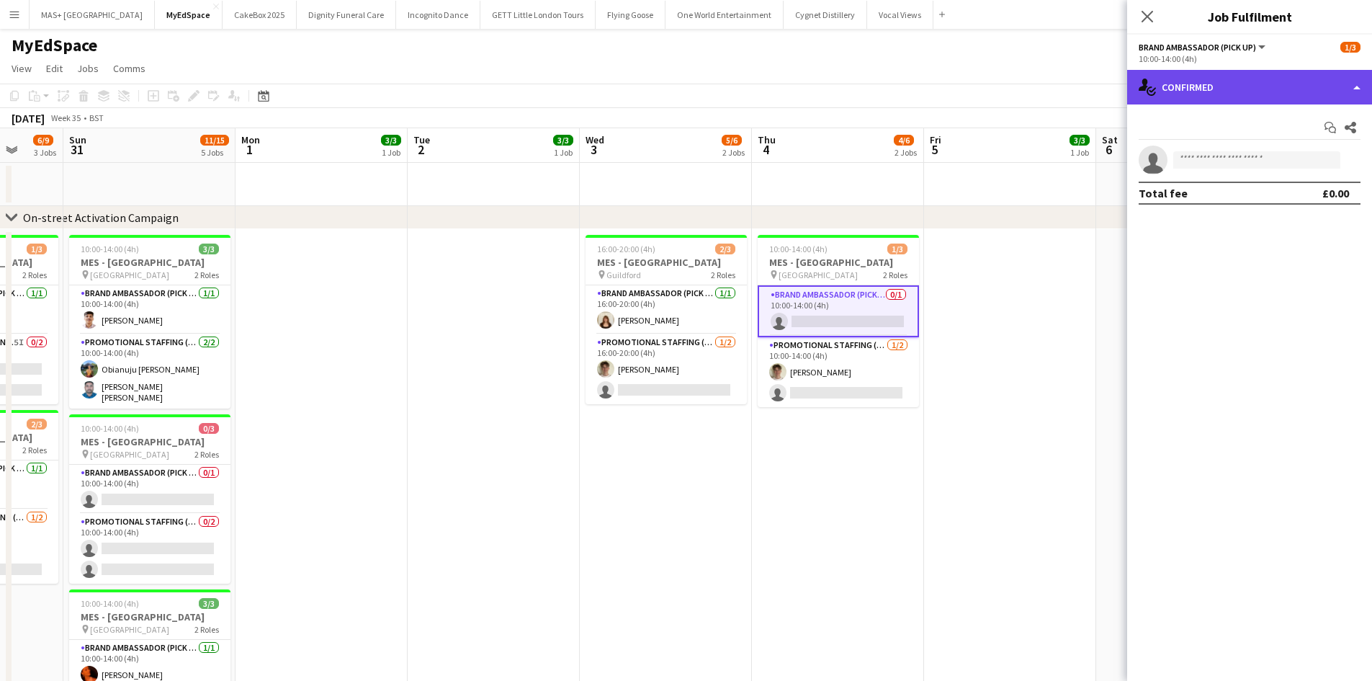
click at [1204, 90] on div "single-neutral-actions-check-2 Confirmed" at bounding box center [1249, 87] width 245 height 35
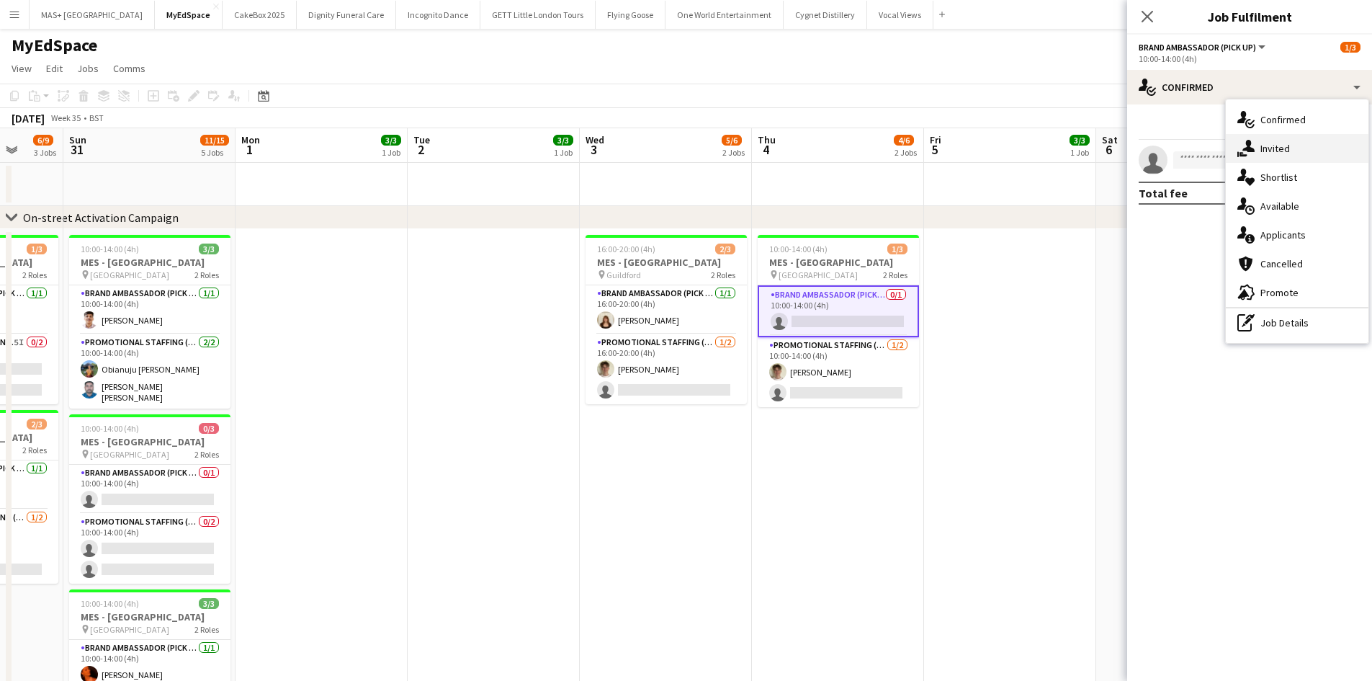
click at [1265, 138] on div "single-neutral-actions-share-1 Invited" at bounding box center [1297, 148] width 143 height 29
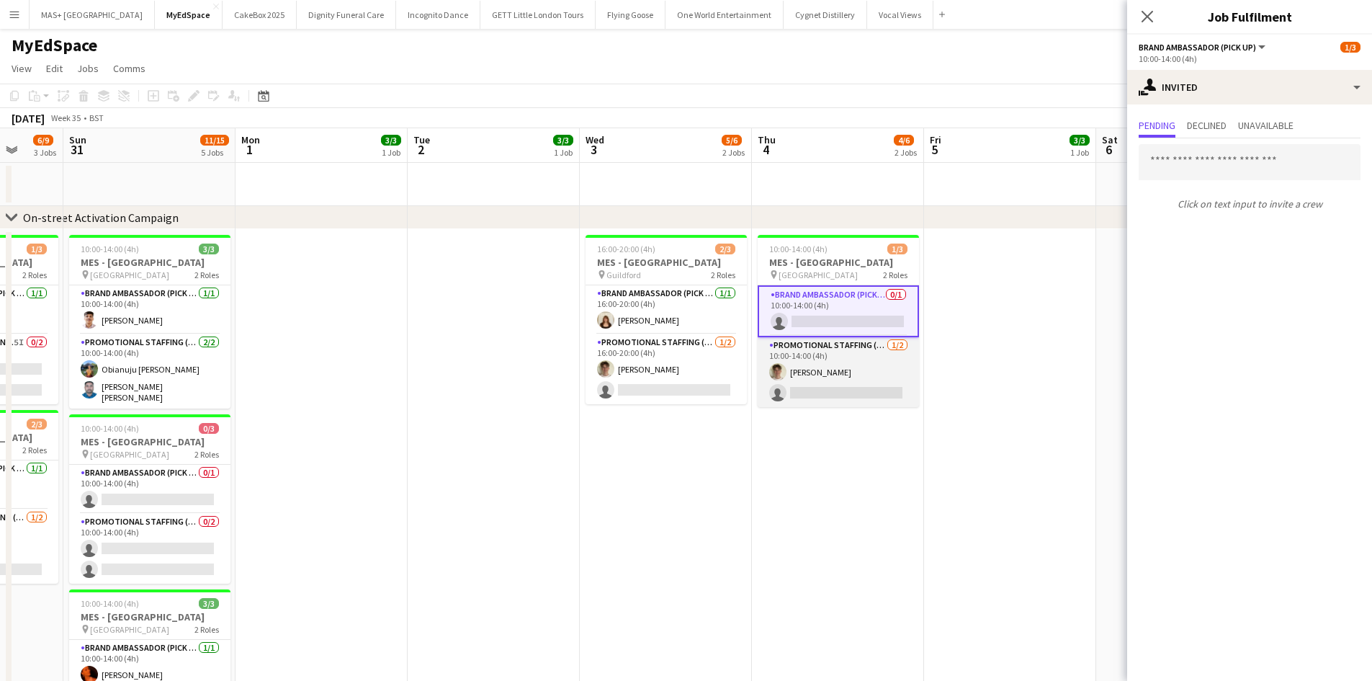
click at [806, 356] on app-card-role "Promotional Staffing (Brand Ambassadors) 1/2 10:00-14:00 (4h) Leo Mills single-…" at bounding box center [838, 372] width 161 height 70
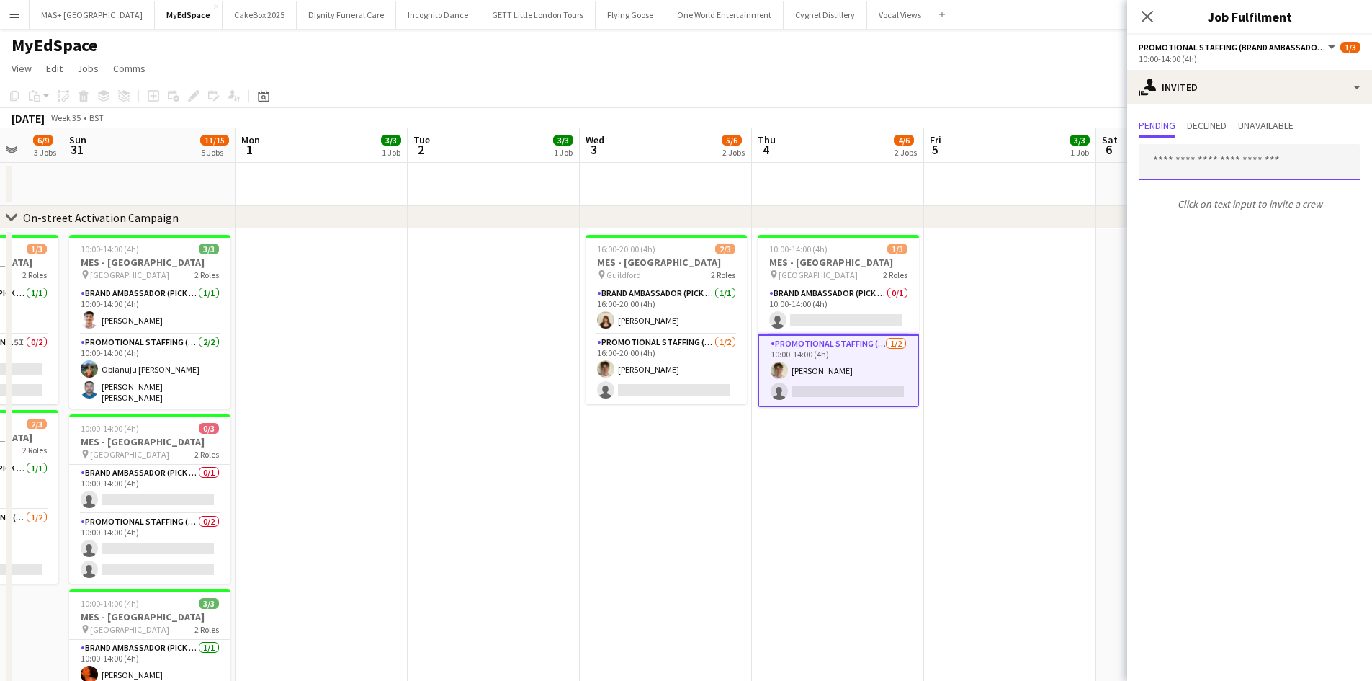
click at [1225, 158] on input "text" at bounding box center [1250, 162] width 222 height 36
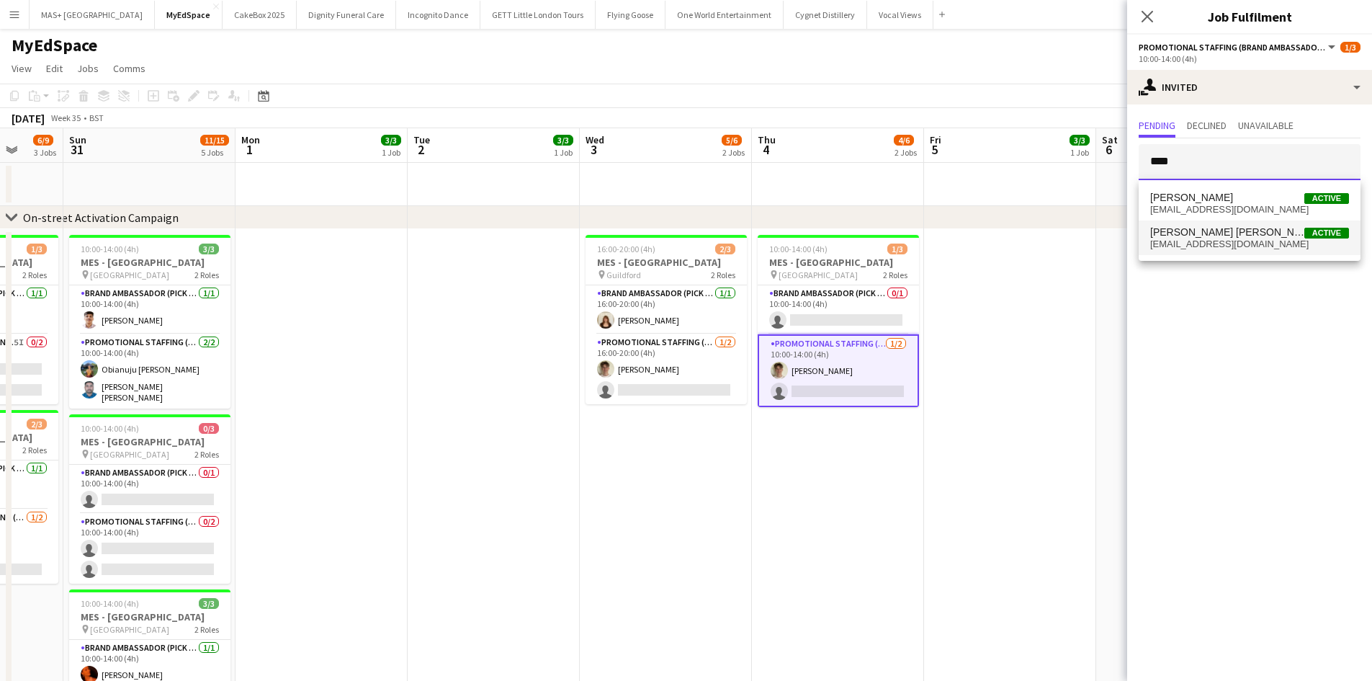
type input "****"
click at [1231, 227] on span "Ella Taylor Bliss Active" at bounding box center [1249, 232] width 199 height 12
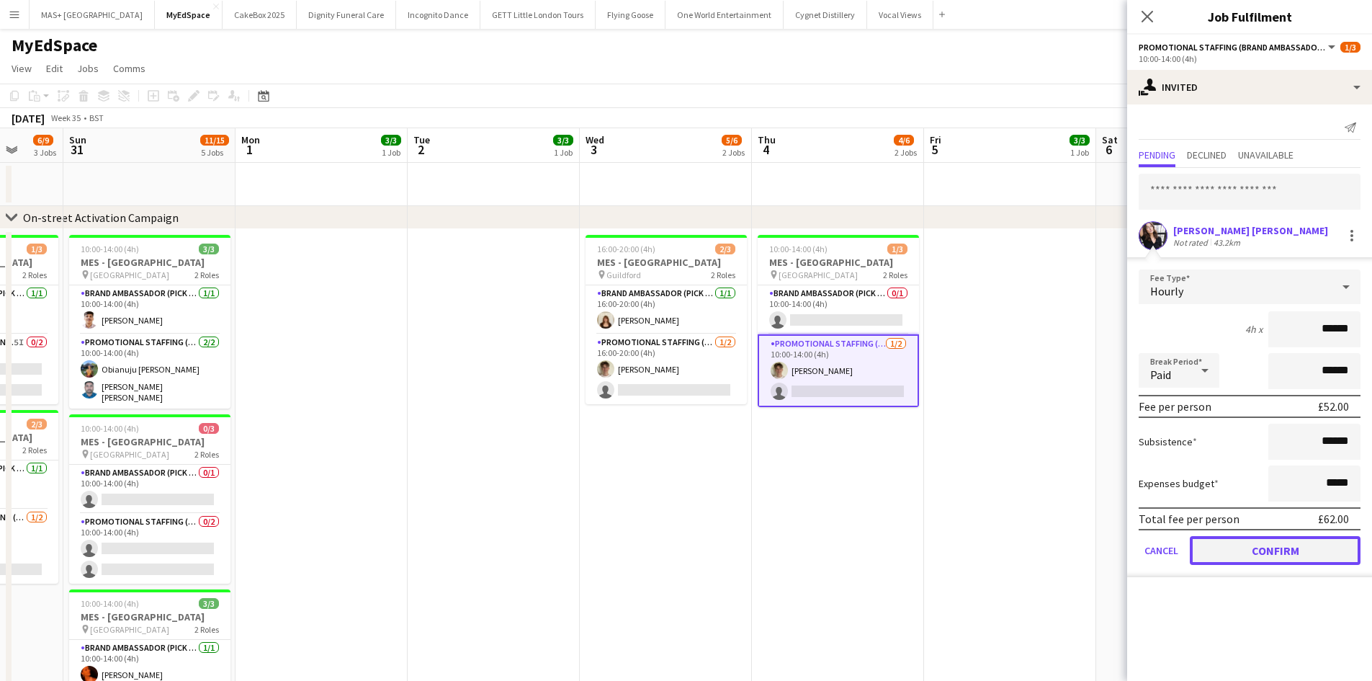
click at [1297, 550] on button "Confirm" at bounding box center [1275, 550] width 171 height 29
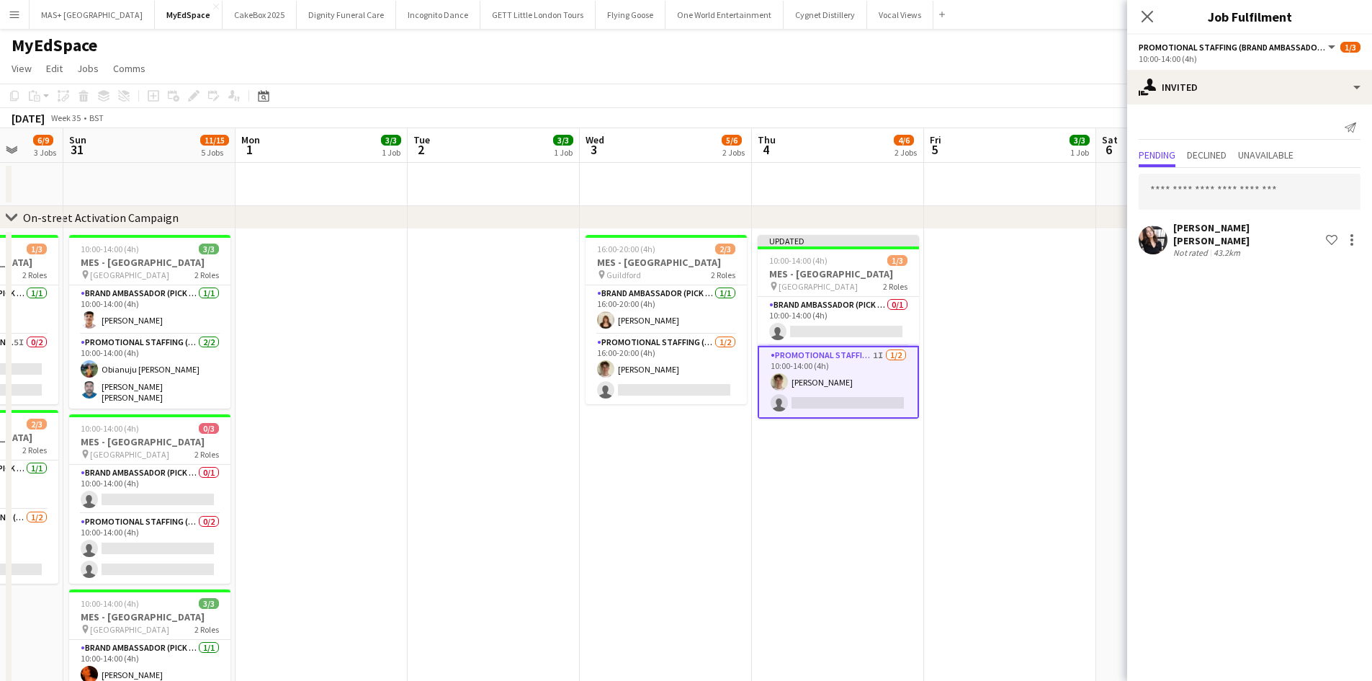
drag, startPoint x: 1023, startPoint y: 433, endPoint x: 1220, endPoint y: 194, distance: 309.0
click at [1023, 431] on app-date-cell at bounding box center [1010, 621] width 172 height 785
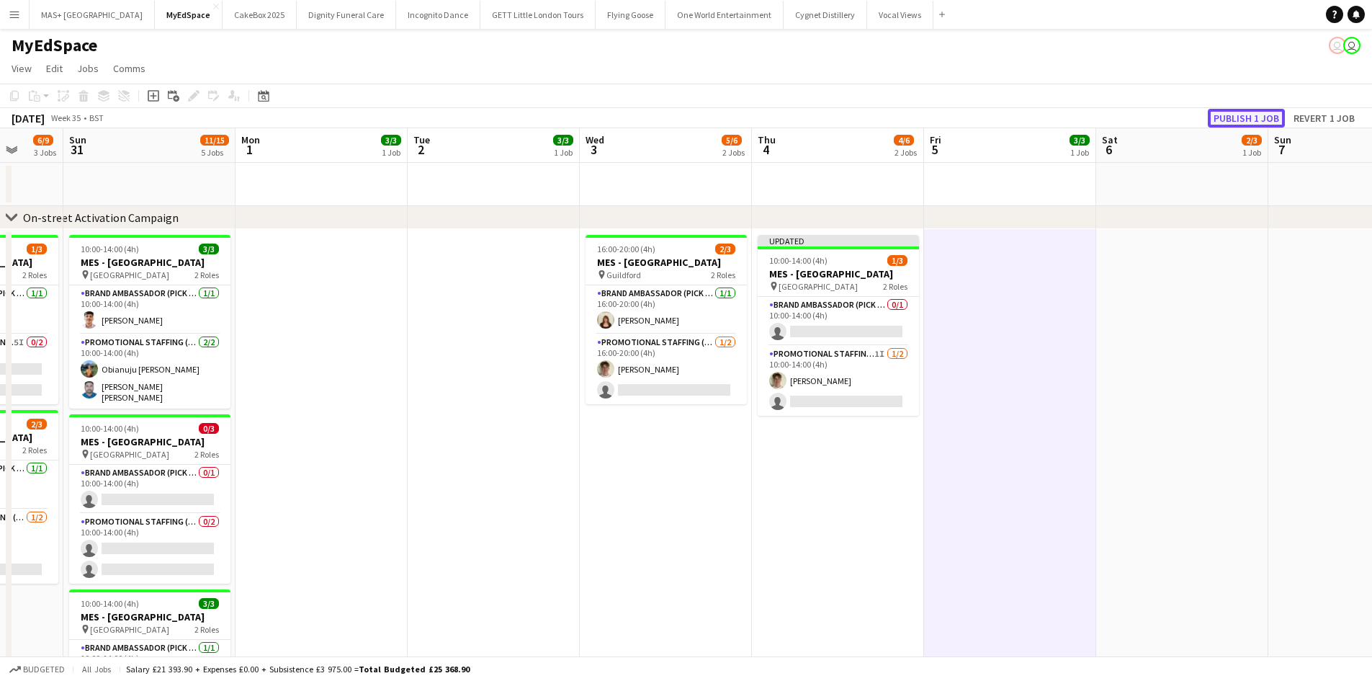
click at [1243, 116] on button "Publish 1 job" at bounding box center [1246, 118] width 77 height 19
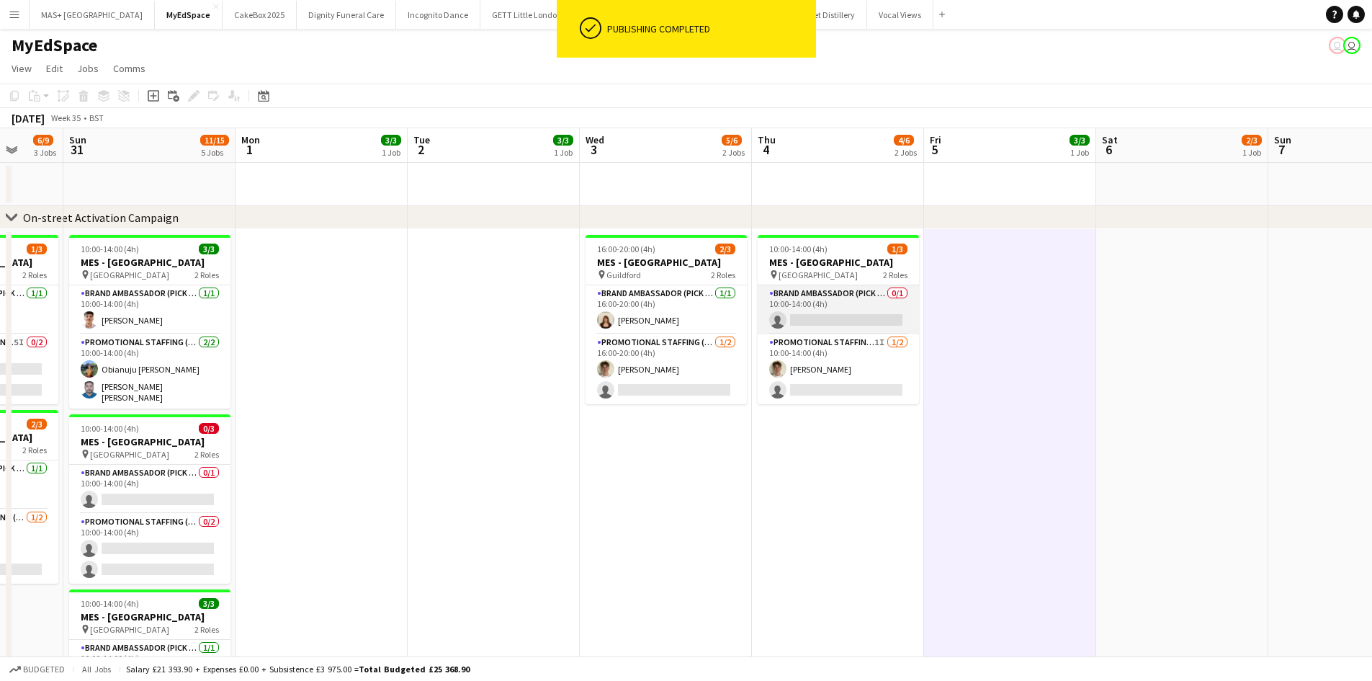
click at [817, 308] on app-card-role "Brand Ambassador (Pick up) 0/1 10:00-14:00 (4h) single-neutral-actions" at bounding box center [838, 309] width 161 height 49
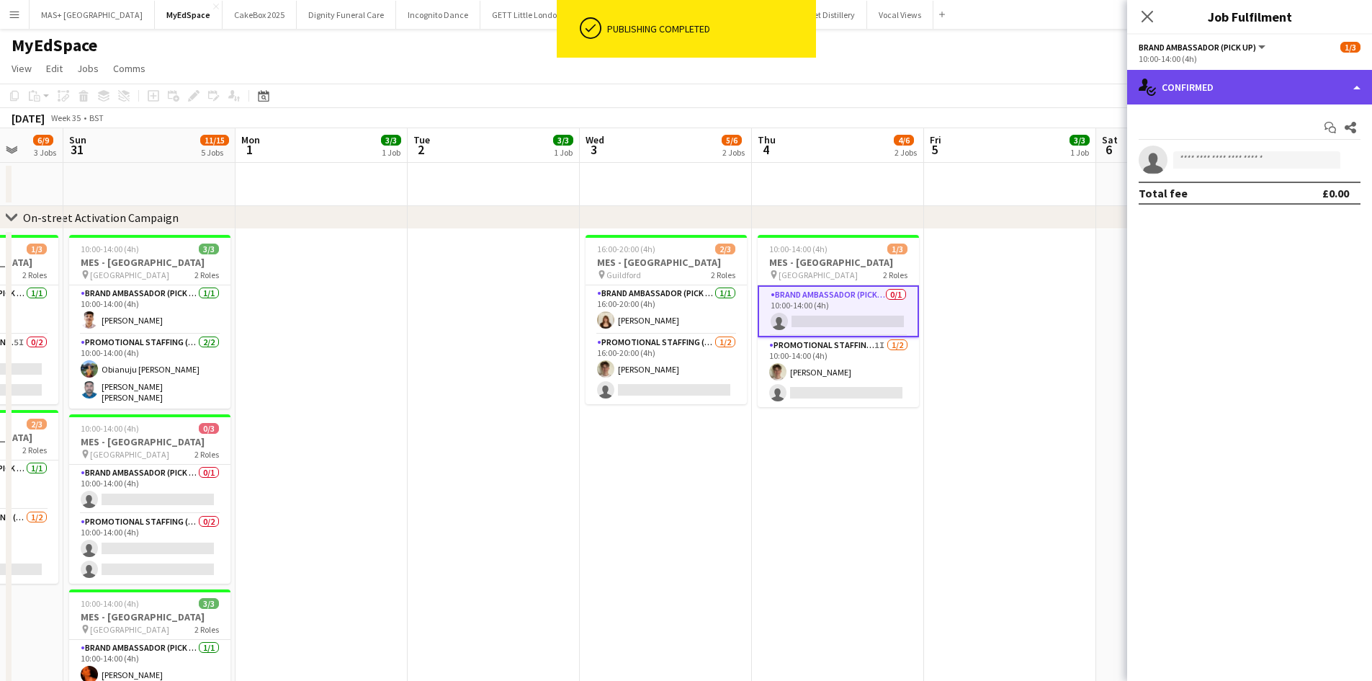
click at [1238, 91] on div "single-neutral-actions-check-2 Confirmed" at bounding box center [1249, 87] width 245 height 35
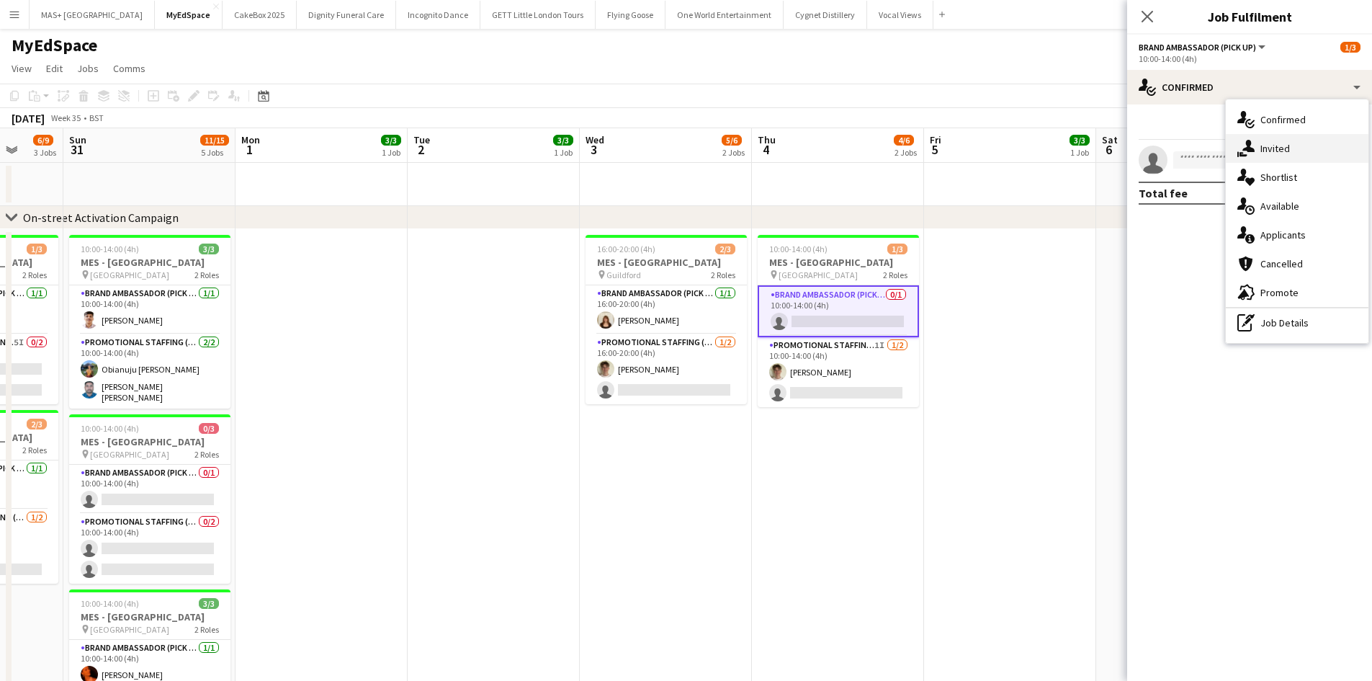
click at [1269, 155] on div "single-neutral-actions-share-1 Invited" at bounding box center [1297, 148] width 143 height 29
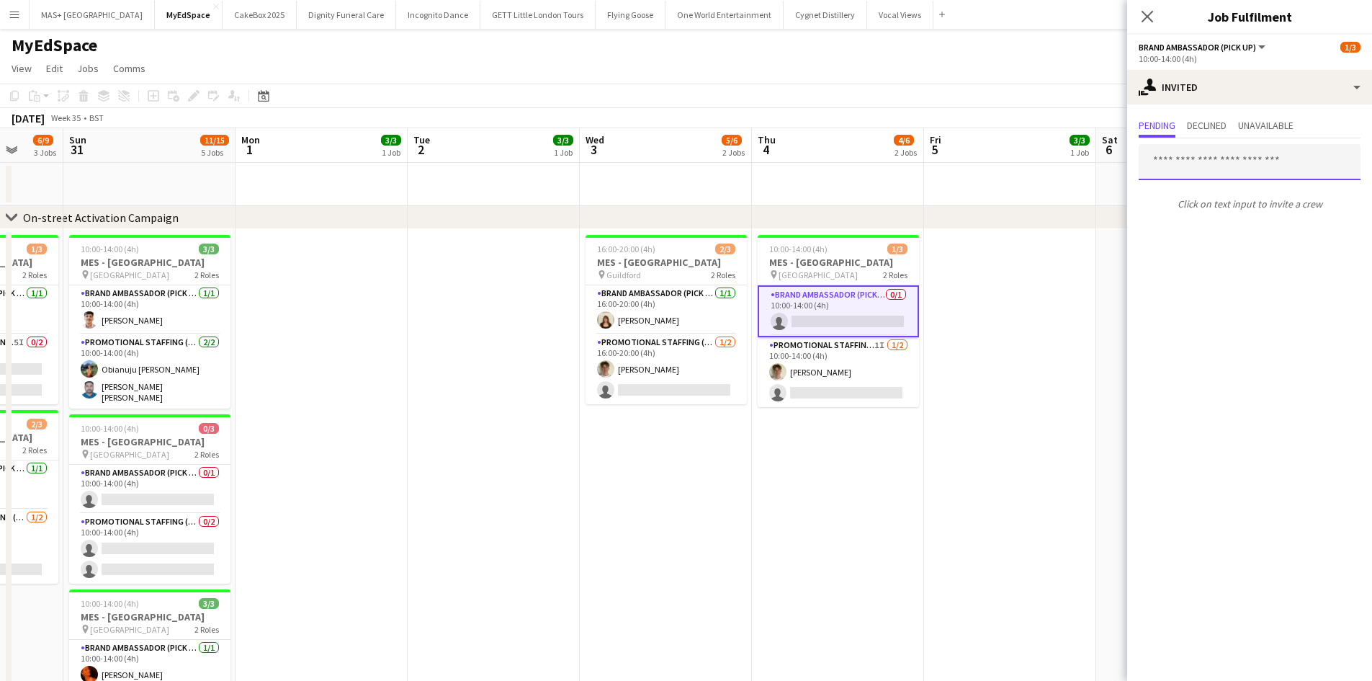
click at [1190, 160] on input "text" at bounding box center [1250, 162] width 222 height 36
type input "*"
click at [1056, 325] on app-date-cell at bounding box center [1010, 621] width 172 height 785
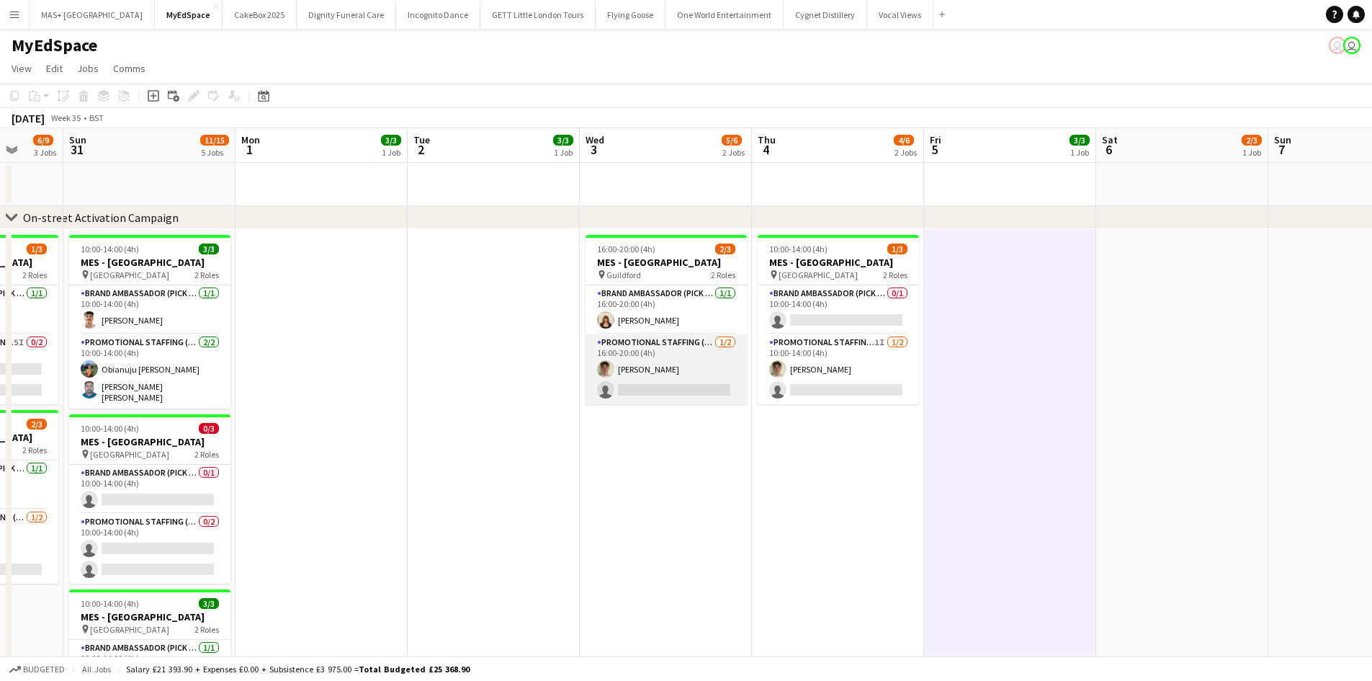
click at [687, 356] on app-card-role "Promotional Staffing (Brand Ambassadors) 1/2 16:00-20:00 (4h) Leo Mills single-…" at bounding box center [666, 369] width 161 height 70
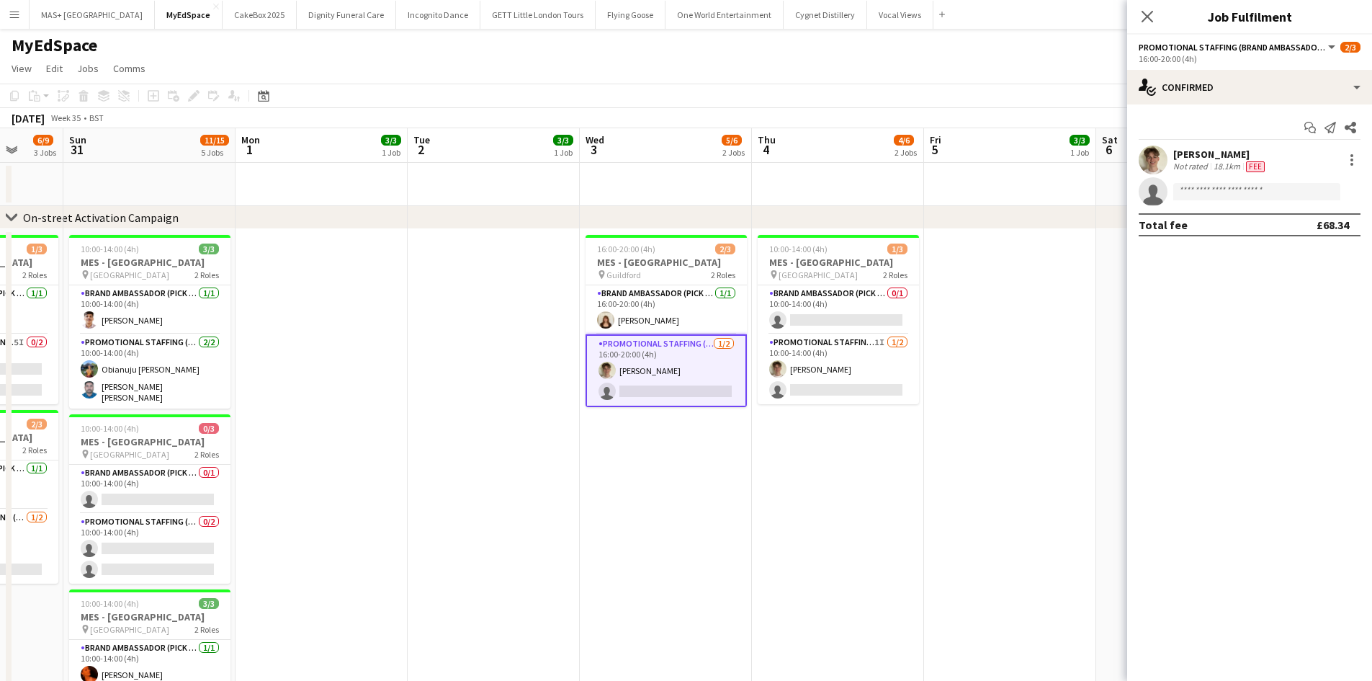
click at [696, 431] on app-date-cell "16:00-20:00 (4h) 2/3 MES - Guildford pin Guildford 2 Roles Brand Ambassador (Pi…" at bounding box center [666, 621] width 172 height 785
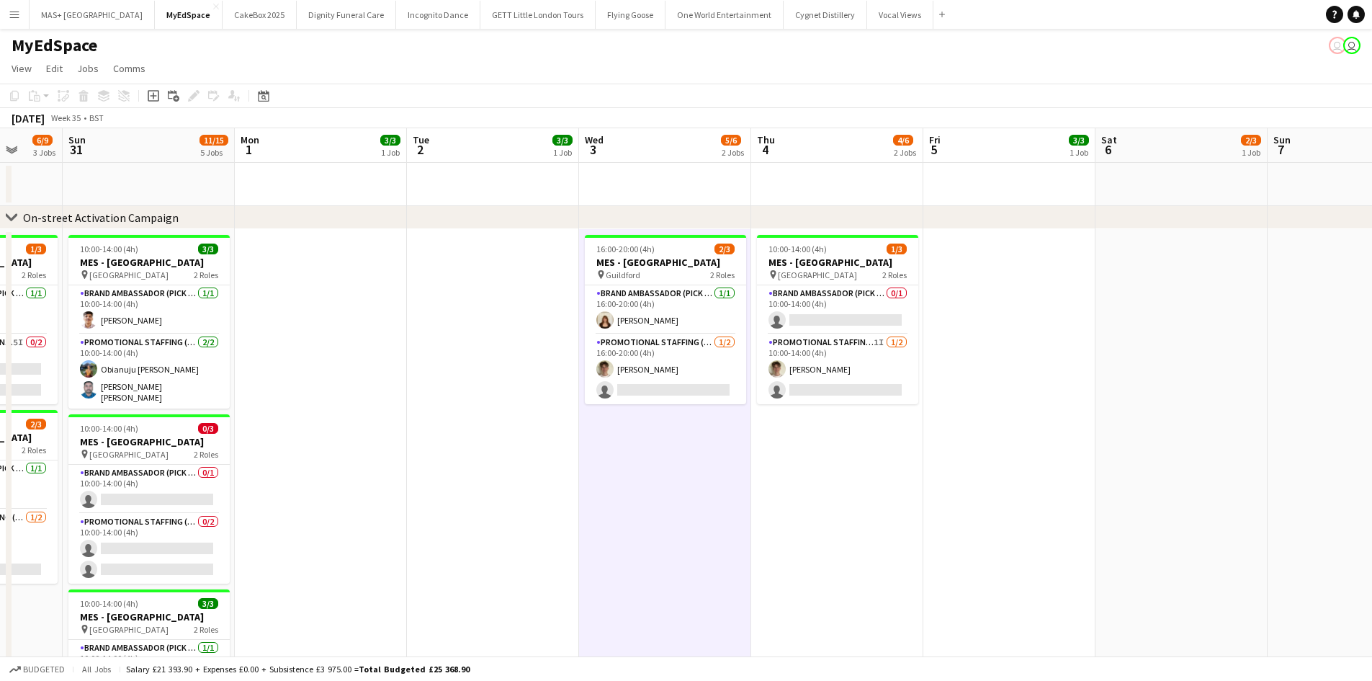
scroll to position [0, 0]
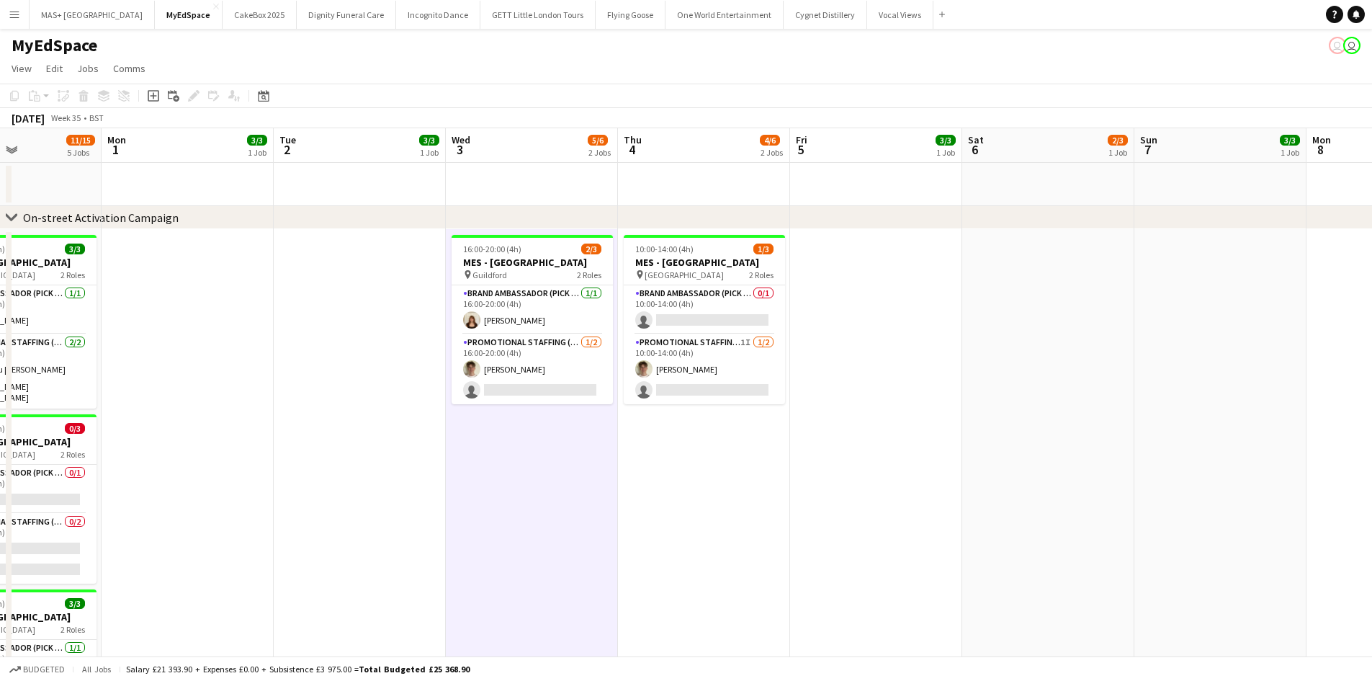
drag, startPoint x: 707, startPoint y: 435, endPoint x: 437, endPoint y: 359, distance: 279.8
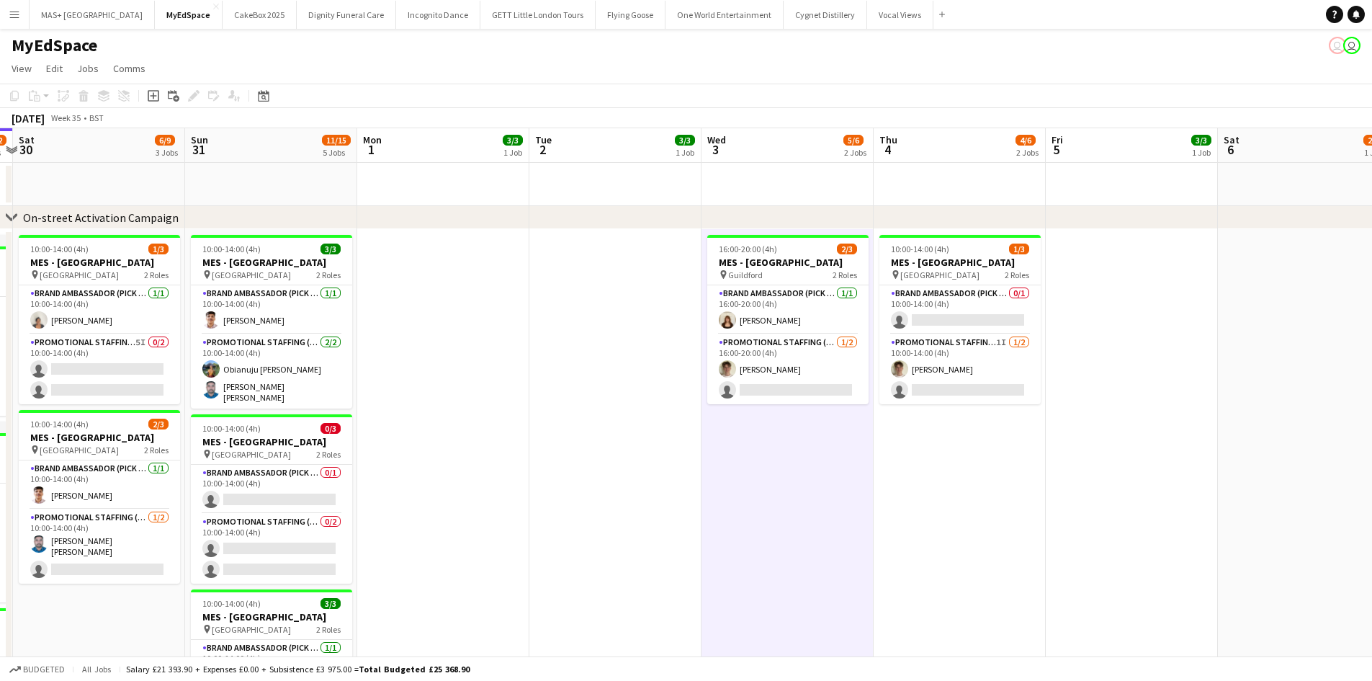
drag, startPoint x: 1062, startPoint y: 379, endPoint x: 1382, endPoint y: 403, distance: 320.7
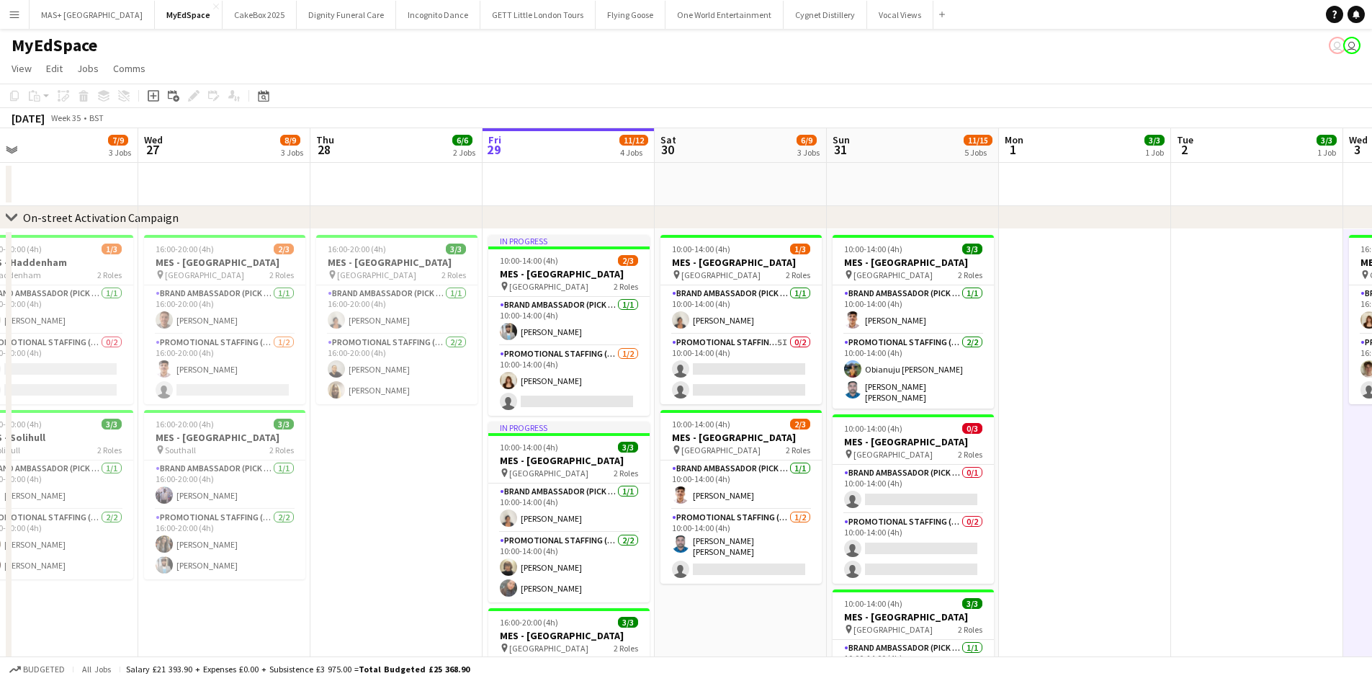
scroll to position [0, 378]
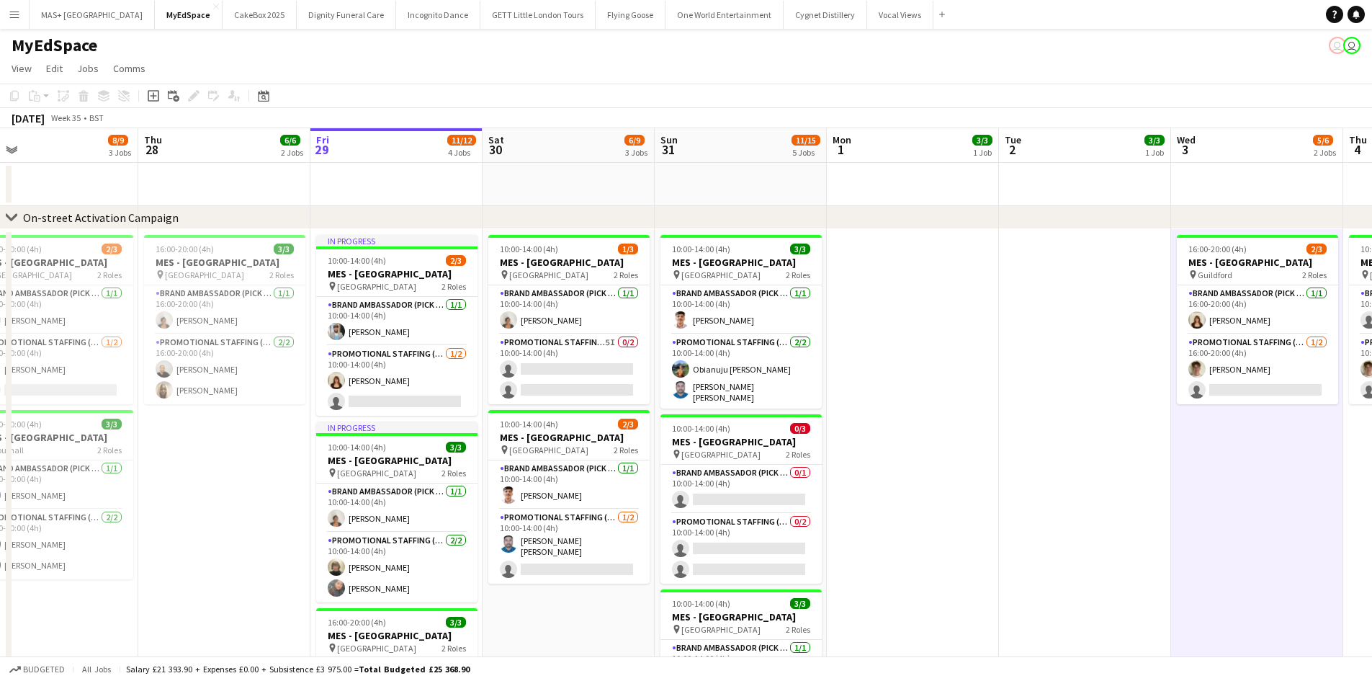
drag, startPoint x: 347, startPoint y: 387, endPoint x: 817, endPoint y: 378, distance: 469.7
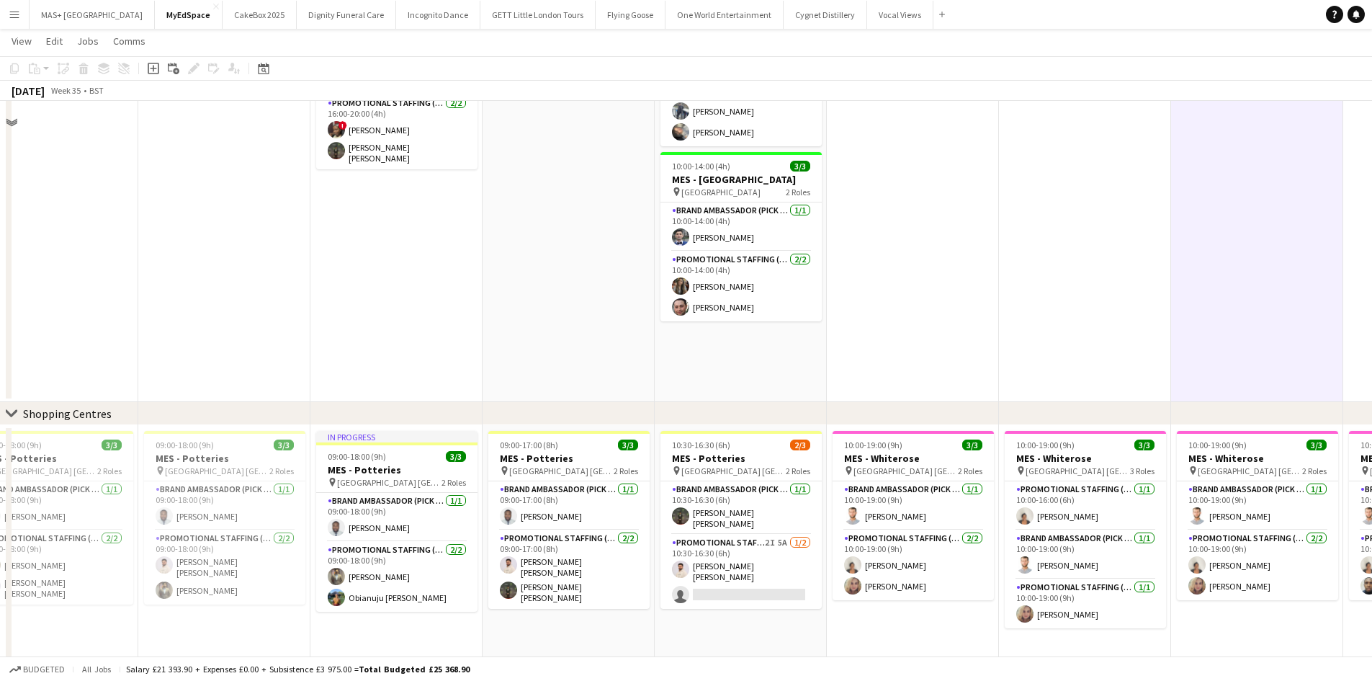
scroll to position [648, 0]
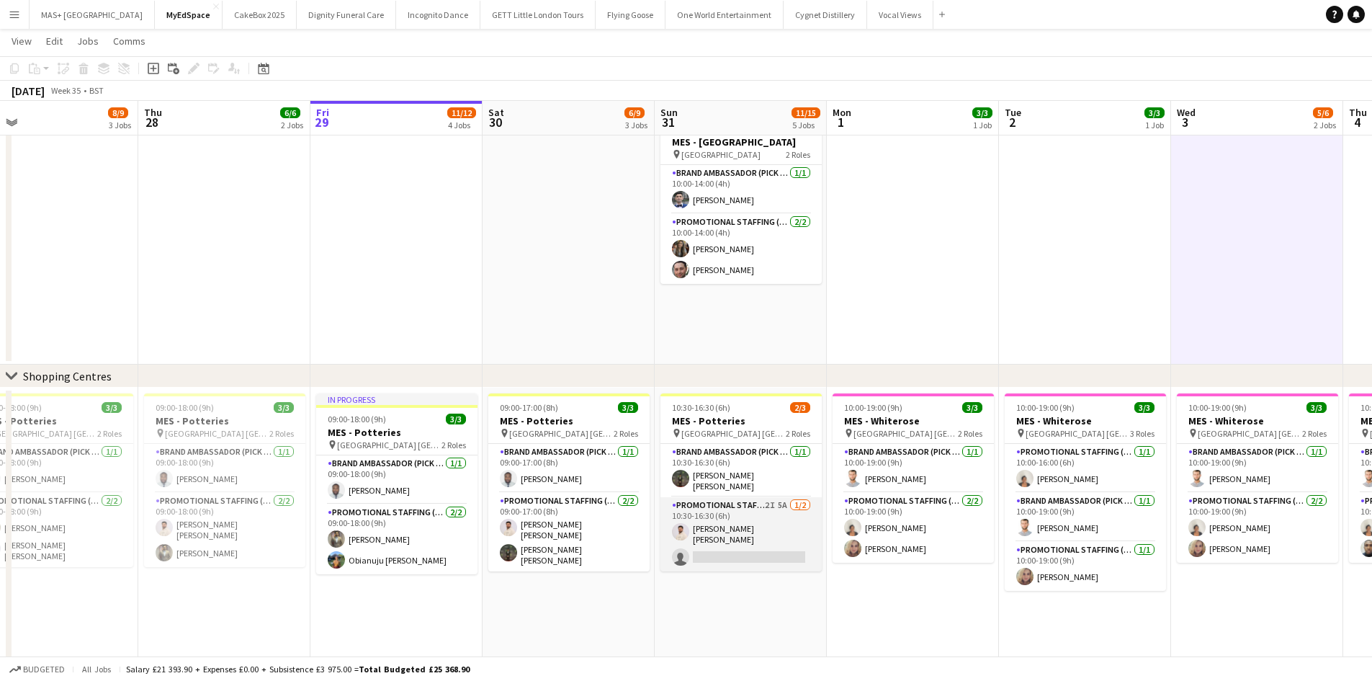
click at [779, 507] on app-card-role "Promotional Staffing (Brand Ambassadors) 2I 5A 1/2 10:30-16:30 (6h) Muzammil Ah…" at bounding box center [740, 534] width 161 height 74
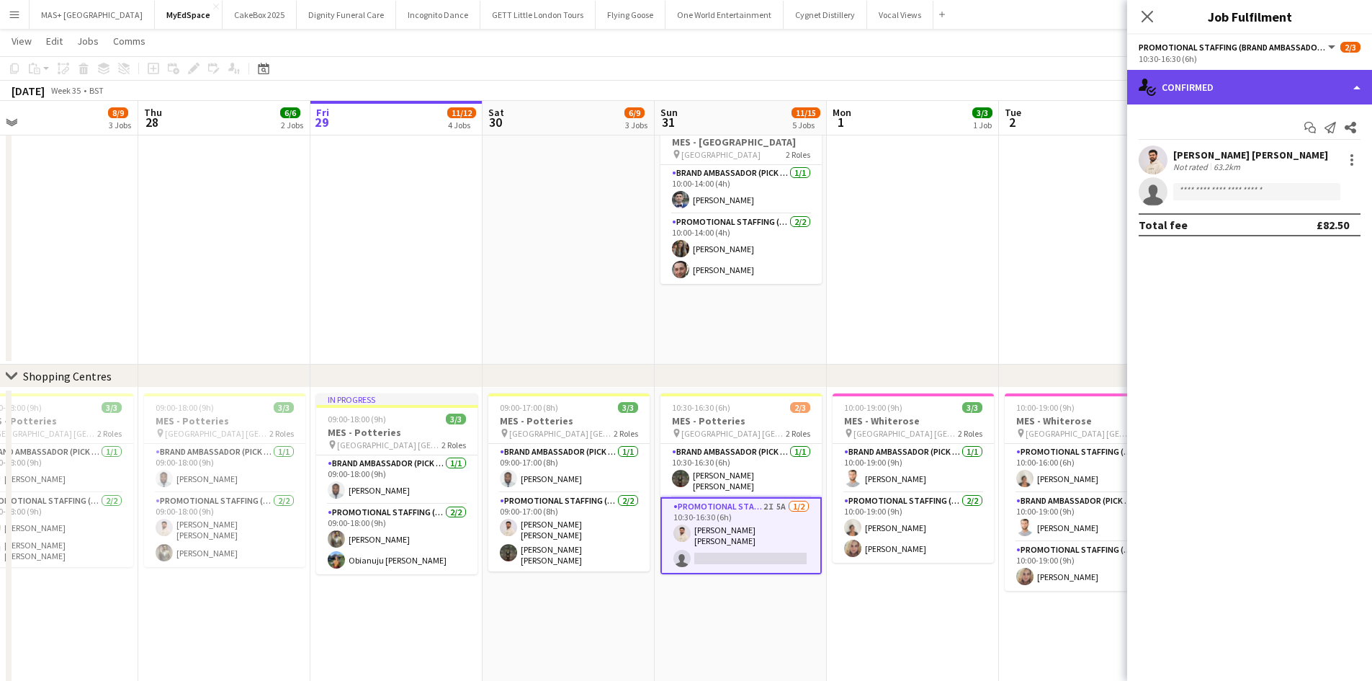
click at [1192, 98] on div "single-neutral-actions-check-2 Confirmed" at bounding box center [1249, 87] width 245 height 35
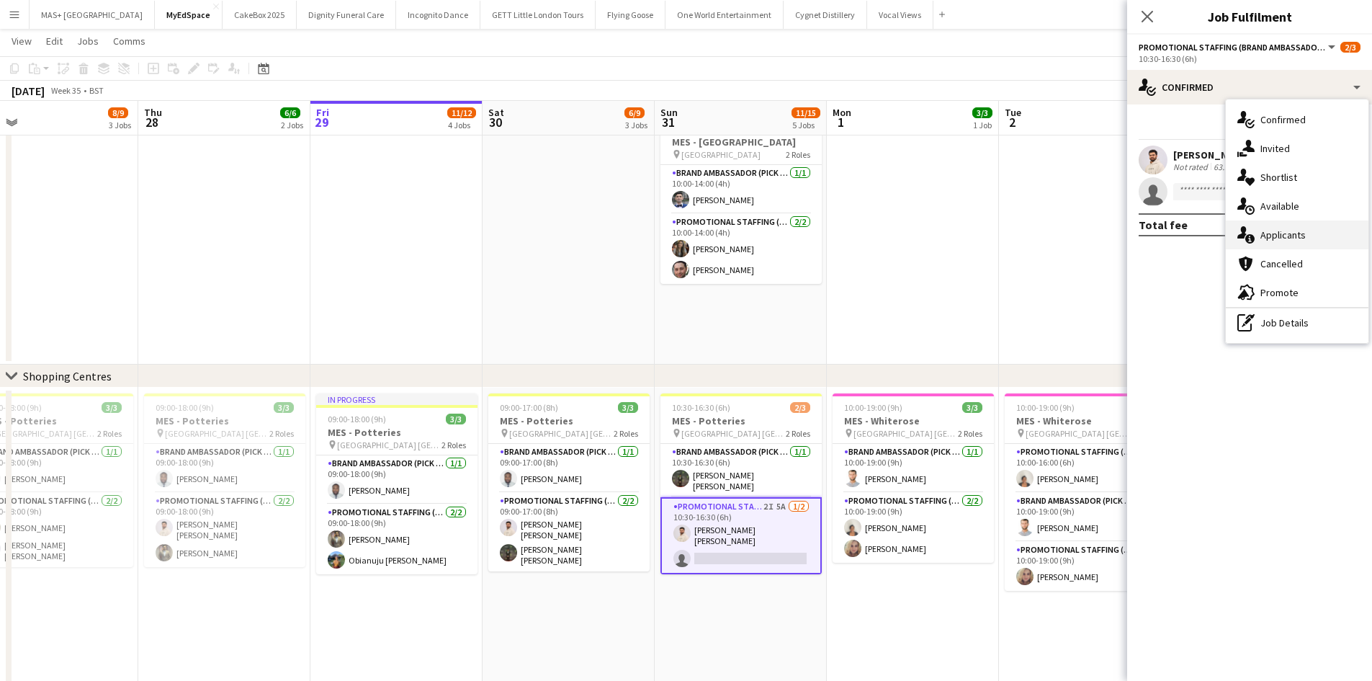
click at [1317, 232] on div "single-neutral-actions-information Applicants" at bounding box center [1297, 234] width 143 height 29
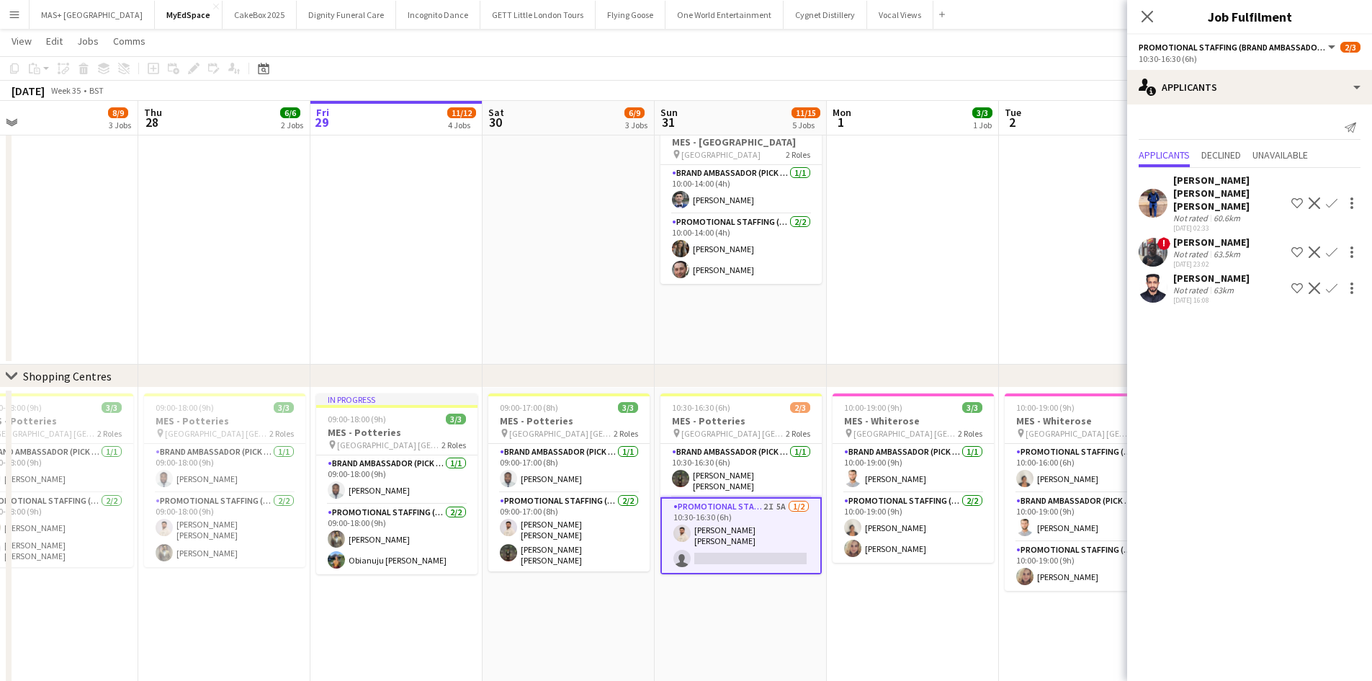
click at [1224, 284] on div "63km" at bounding box center [1224, 289] width 26 height 11
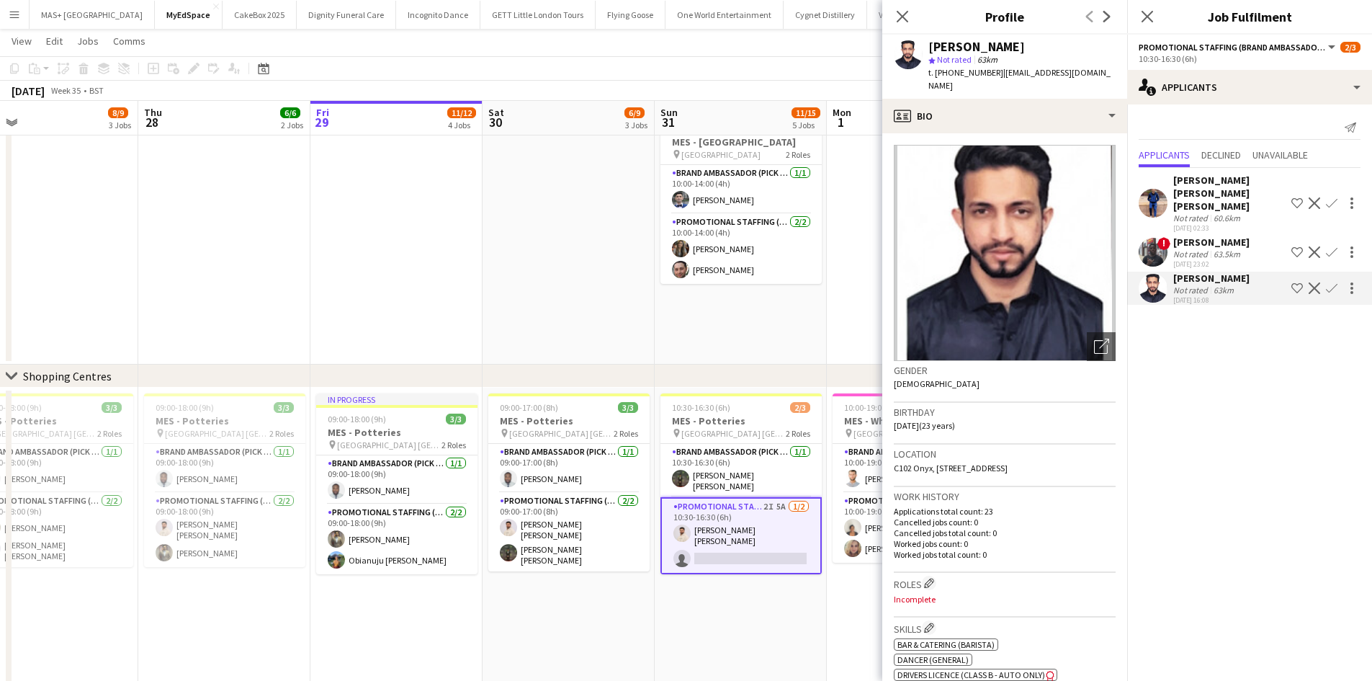
click at [1224, 284] on div "63km" at bounding box center [1224, 289] width 26 height 11
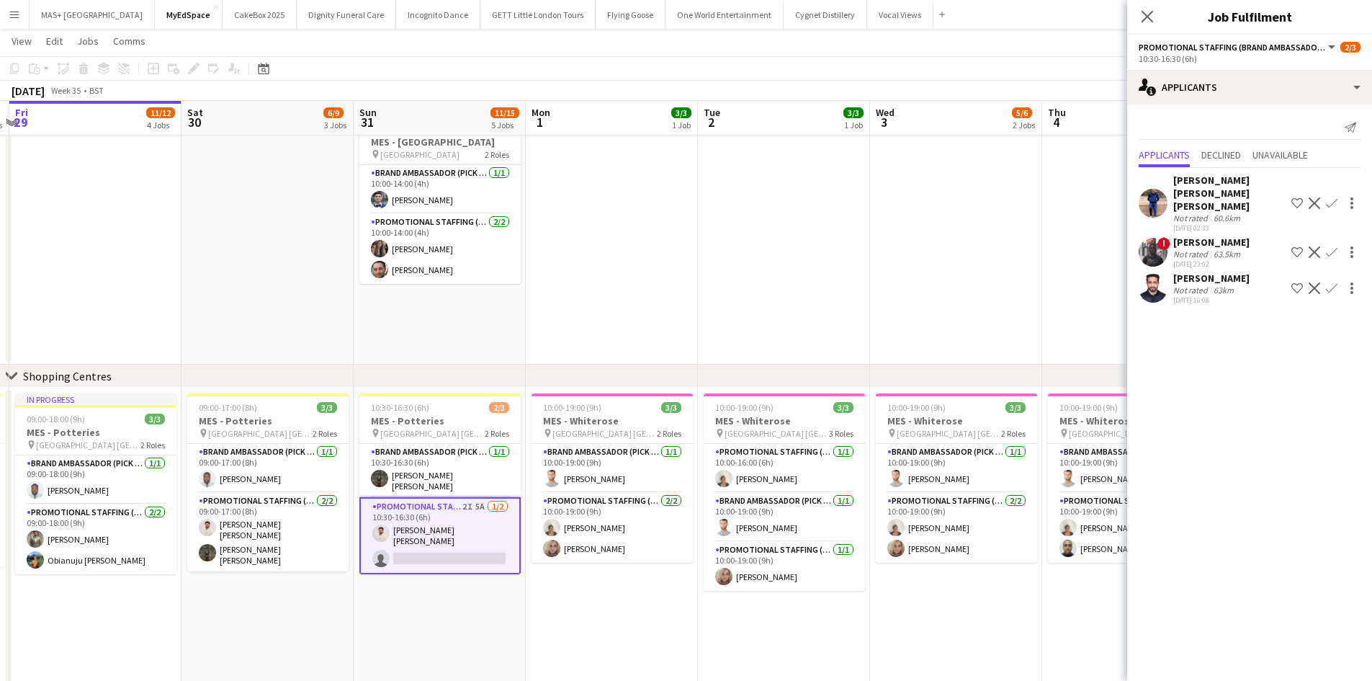
scroll to position [0, 681]
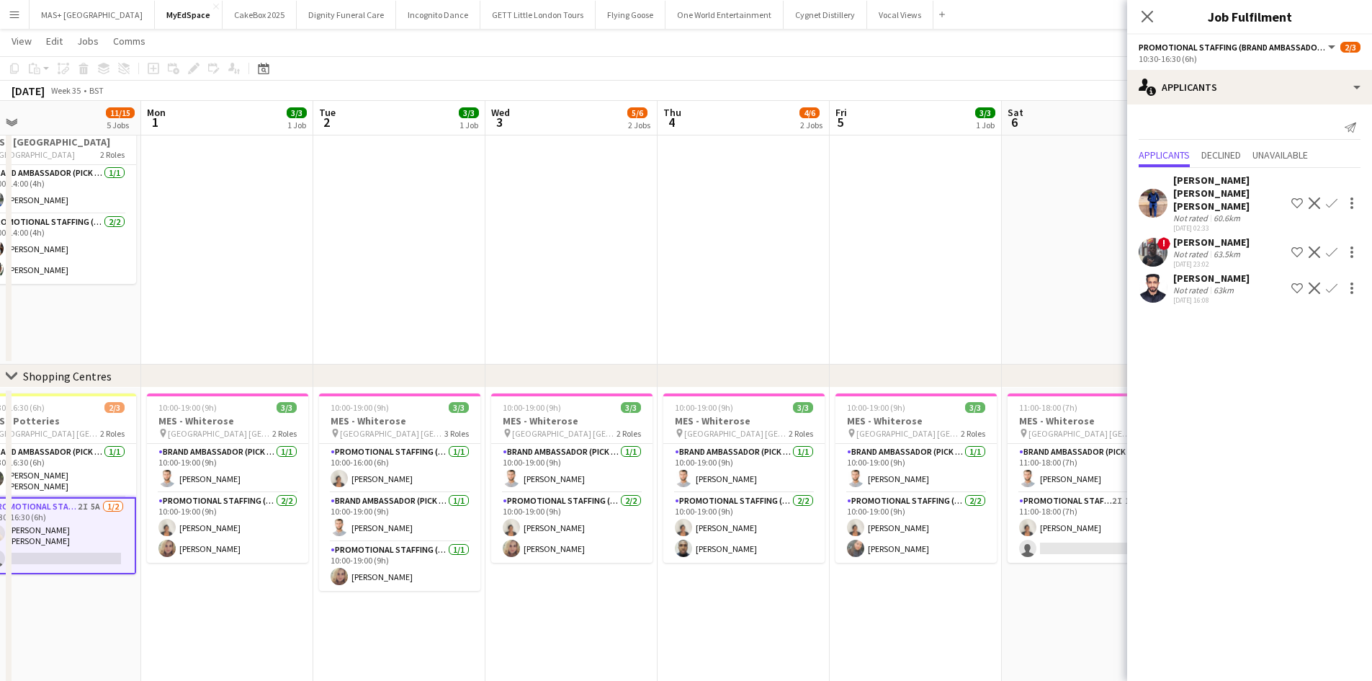
drag, startPoint x: 902, startPoint y: 326, endPoint x: 379, endPoint y: 270, distance: 526.5
click at [379, 270] on app-calendar-viewport "Wed 27 8/9 3 Jobs Thu 28 6/6 2 Jobs Fri 29 11/12 4 Jobs Sat 30 6/9 3 Jobs Sun 3…" at bounding box center [686, 88] width 1372 height 1360
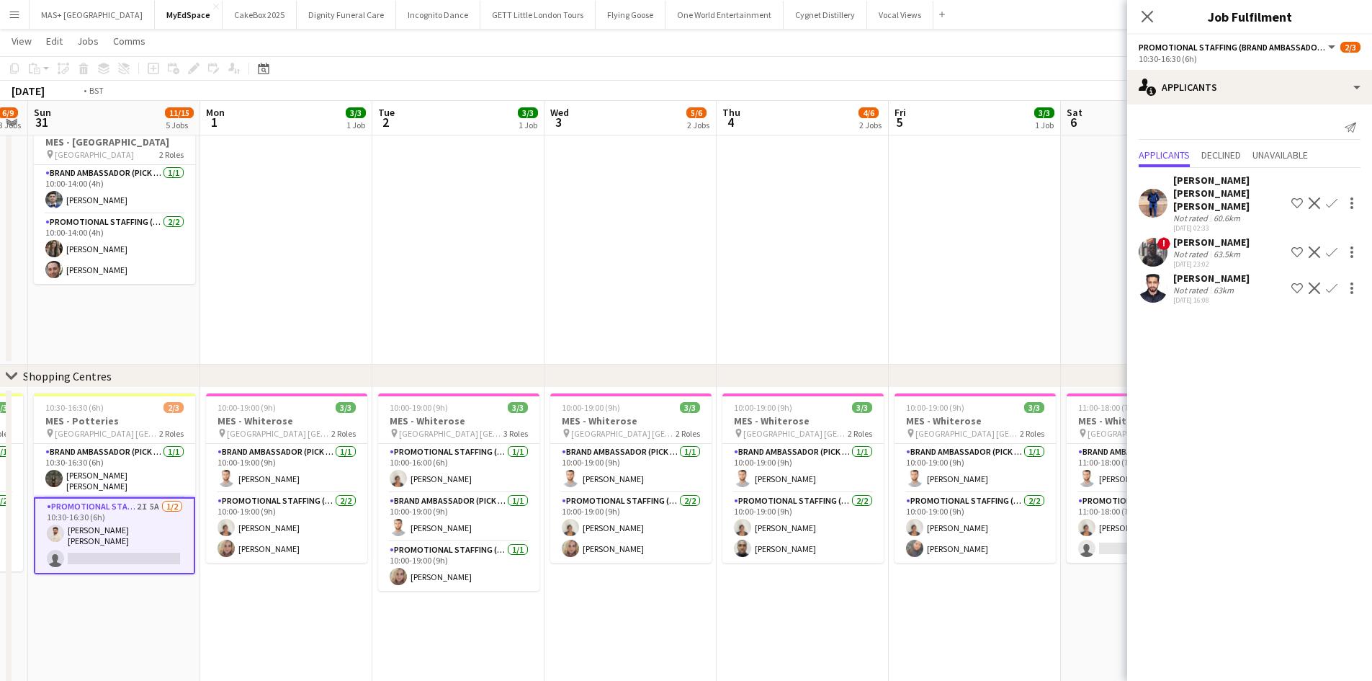
drag, startPoint x: 721, startPoint y: 313, endPoint x: 417, endPoint y: 305, distance: 304.0
click at [417, 305] on app-calendar-viewport "Wed 27 8/9 3 Jobs Thu 28 6/6 2 Jobs Fri 29 11/12 4 Jobs Sat 30 6/9 3 Jobs Sun 3…" at bounding box center [686, 88] width 1372 height 1360
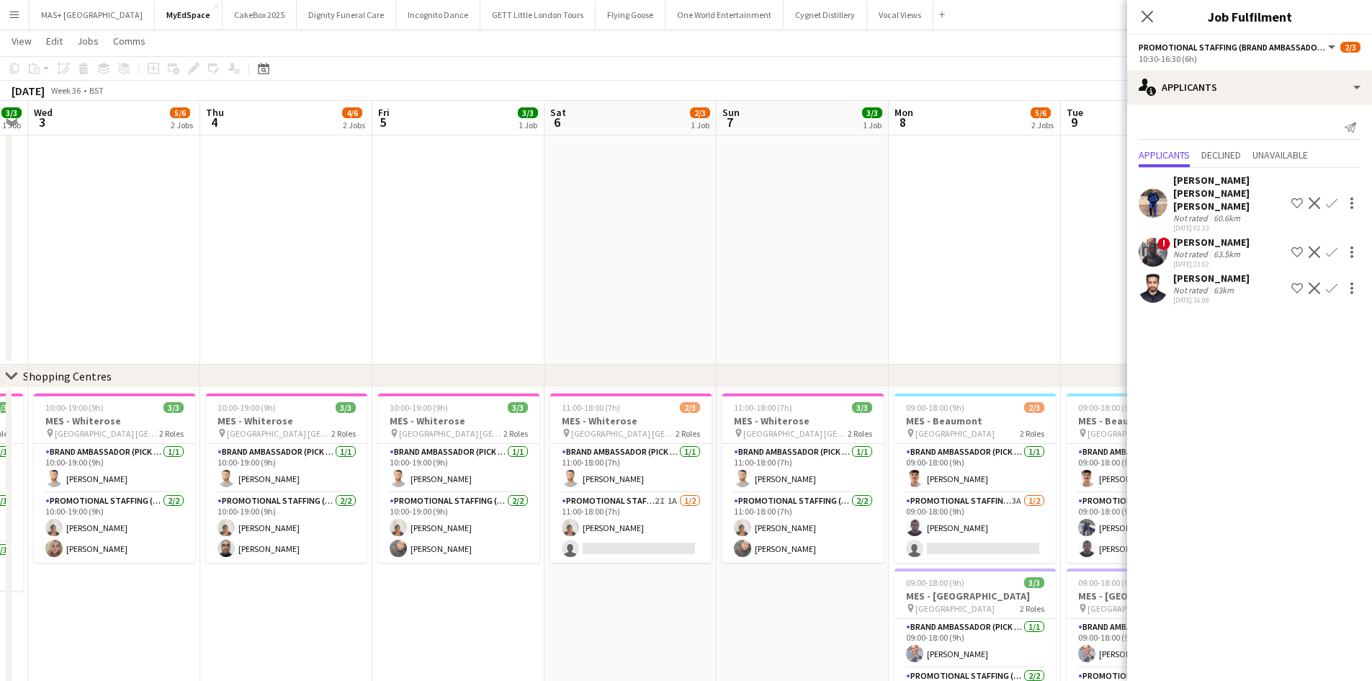
scroll to position [0, 732]
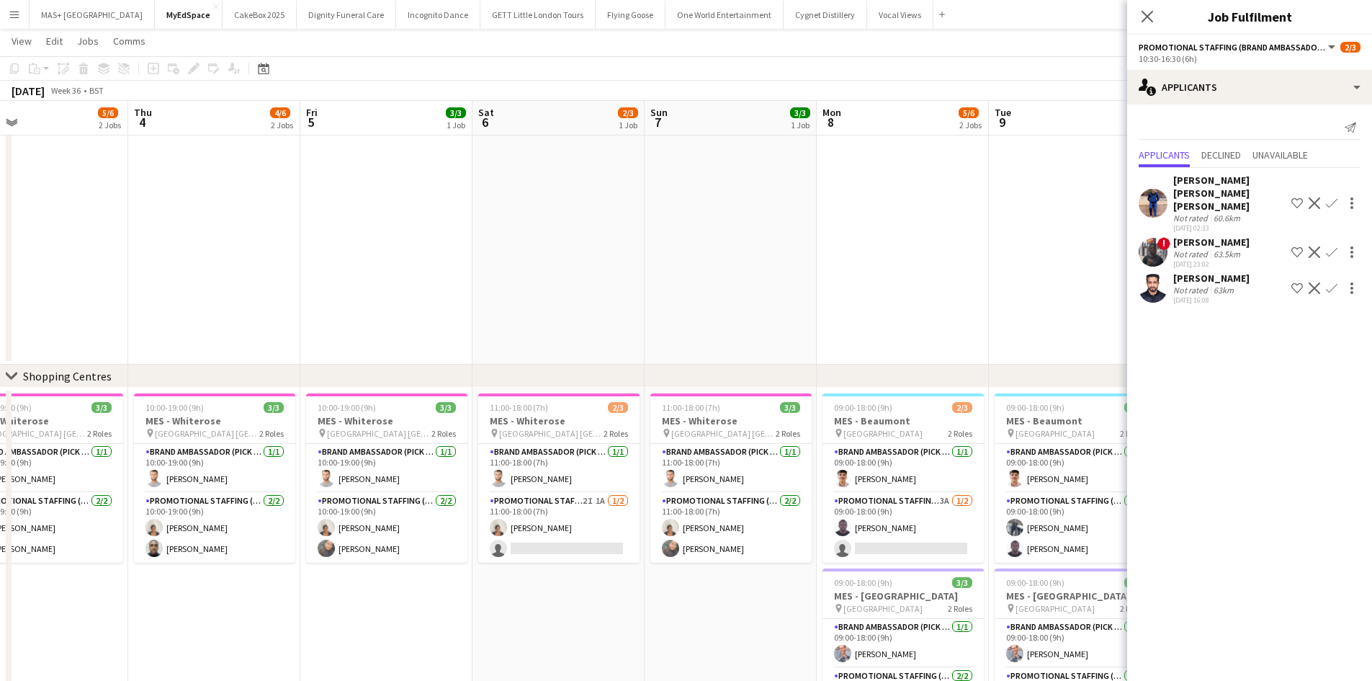
drag, startPoint x: 895, startPoint y: 348, endPoint x: 823, endPoint y: 350, distance: 72.1
click at [823, 350] on app-calendar-viewport "Sat 30 6/9 3 Jobs Sun 31 11/15 5 Jobs Mon 1 3/3 1 Job Tue 2 3/3 1 Job Wed 3 5/6…" at bounding box center [686, 88] width 1372 height 1360
click at [541, 505] on app-card-role "Promotional Staffing (Brand Ambassadors) 2I 1A 1/2 11:00-18:00 (7h) Thandeka Ma…" at bounding box center [558, 528] width 161 height 70
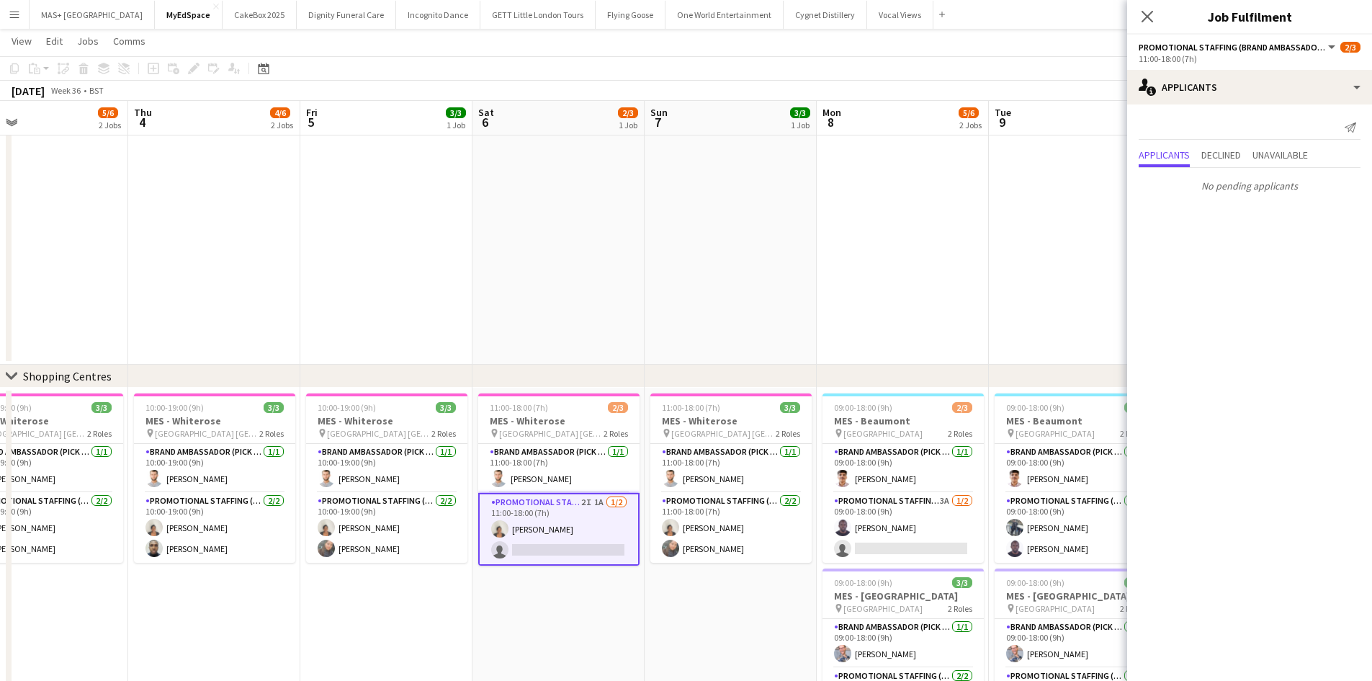
drag, startPoint x: 1013, startPoint y: 336, endPoint x: 709, endPoint y: 337, distance: 303.2
click at [709, 337] on app-calendar-viewport "Sat 30 6/9 3 Jobs Sun 31 11/15 5 Jobs Mon 1 3/3 1 Job Tue 2 3/3 1 Job Wed 3 5/6…" at bounding box center [686, 88] width 1372 height 1360
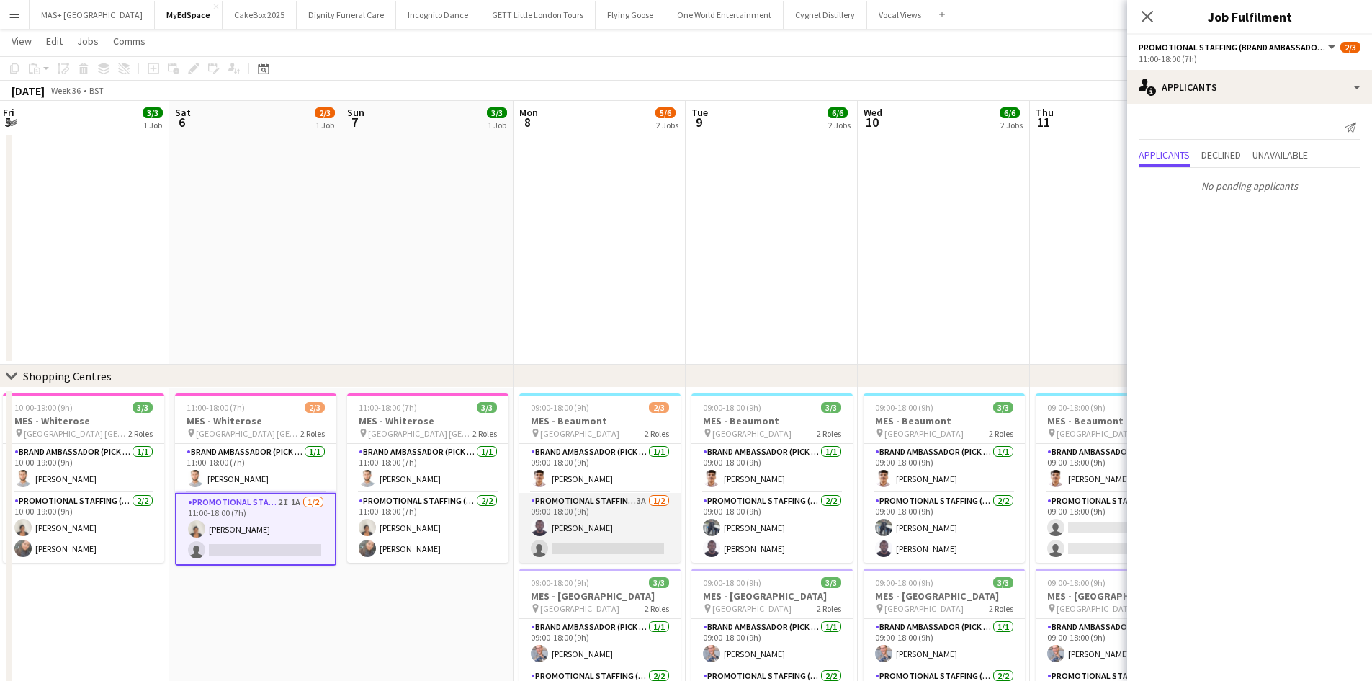
click at [606, 501] on app-card-role "Promotional Staffing (Brand Ambassadors) 3A 1/2 09:00-18:00 (9h) Edesiri Akpovw…" at bounding box center [599, 528] width 161 height 70
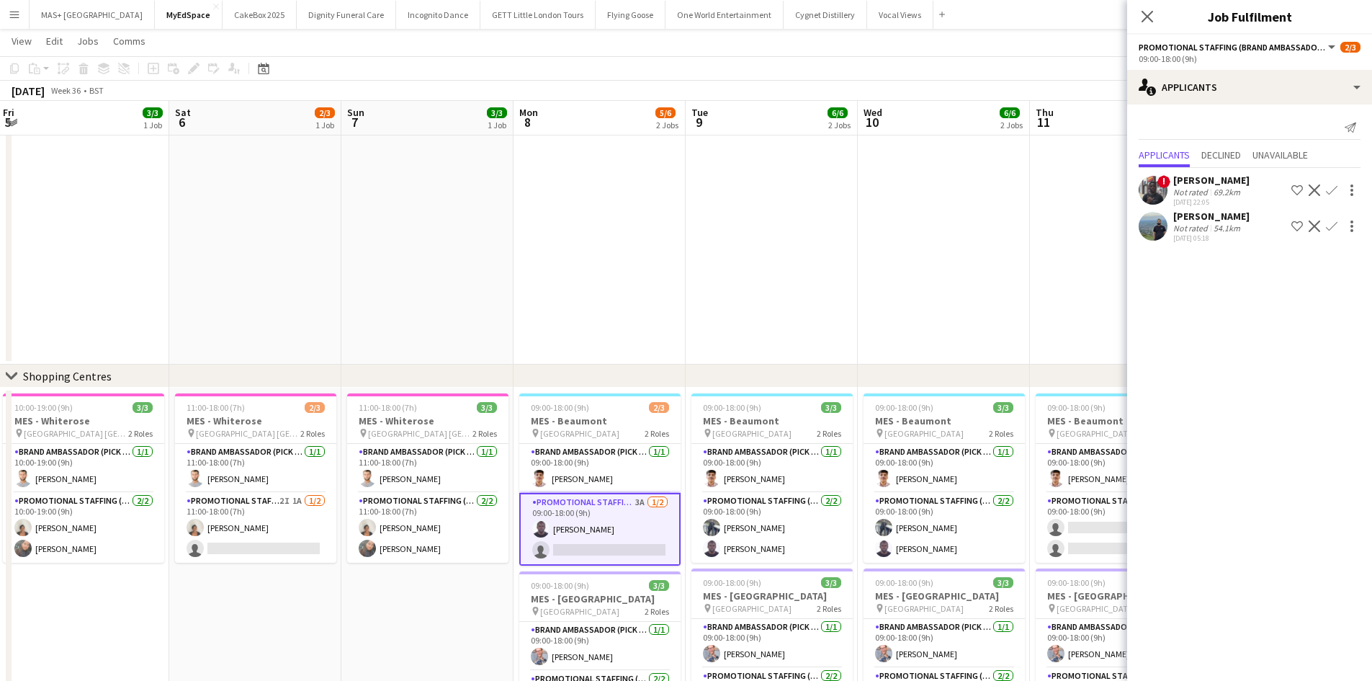
click at [1222, 223] on div "Muhammad Saim Hameed" at bounding box center [1211, 216] width 76 height 13
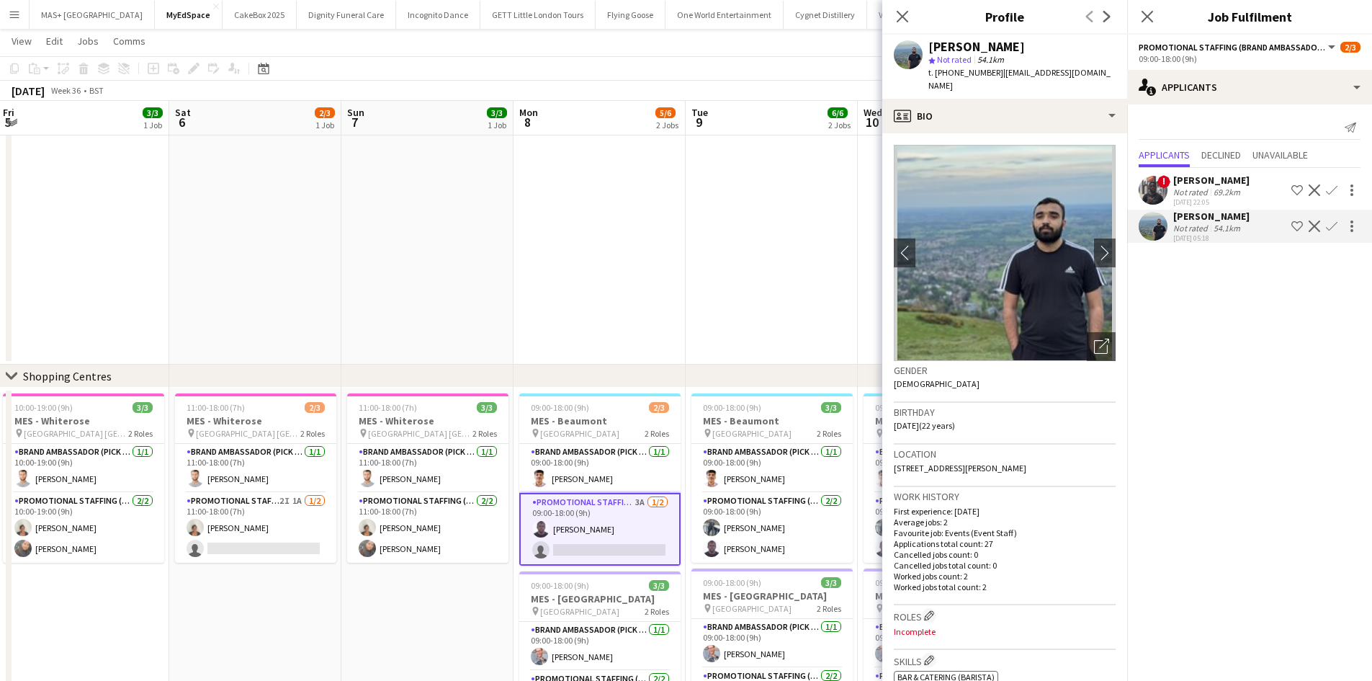
click at [1217, 233] on div "54.1km" at bounding box center [1227, 228] width 32 height 11
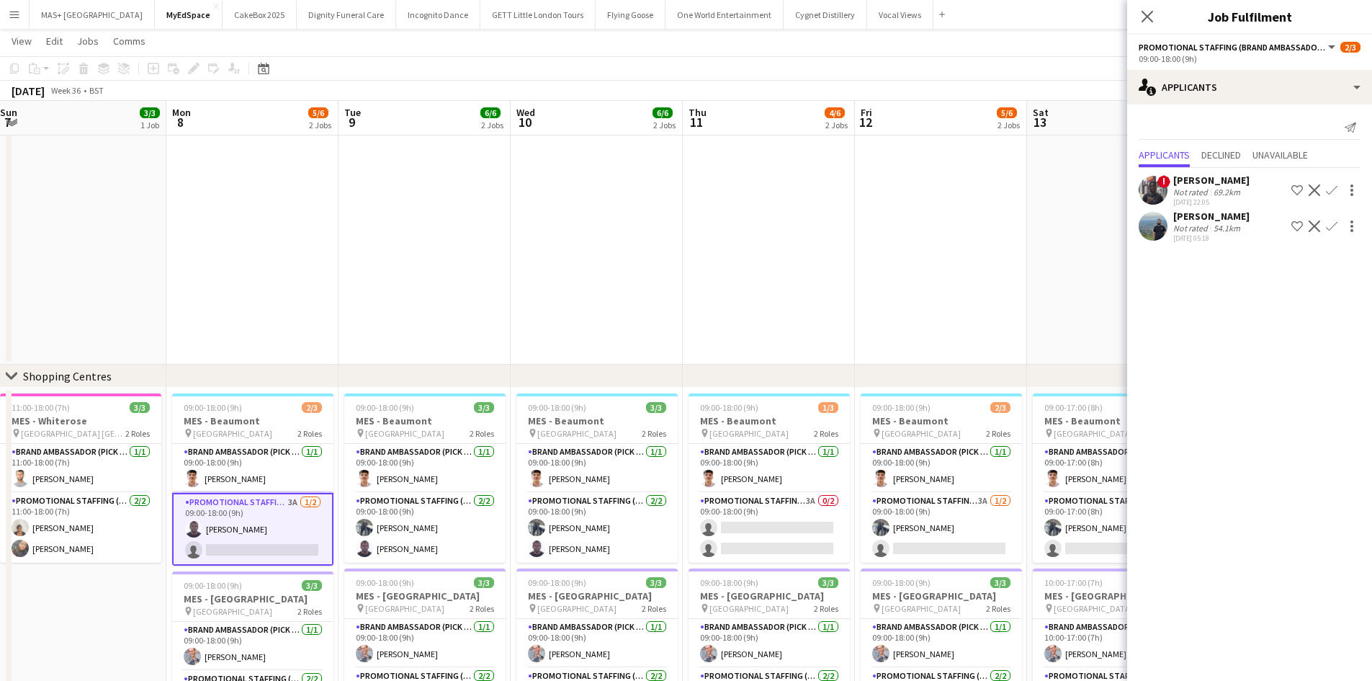
scroll to position [0, 524]
drag, startPoint x: 916, startPoint y: 347, endPoint x: 568, endPoint y: 333, distance: 348.9
click at [568, 333] on app-calendar-viewport "Thu 4 4/6 2 Jobs Fri 5 3/3 1 Job Sat 6 2/3 1 Job Sun 7 3/3 1 Job Mon 8 5/6 2 Jo…" at bounding box center [686, 88] width 1372 height 1360
click at [722, 504] on app-card-role "Promotional Staffing (Brand Ambassadors) 3A 0/2 09:00-18:00 (9h) single-neutral…" at bounding box center [767, 528] width 161 height 70
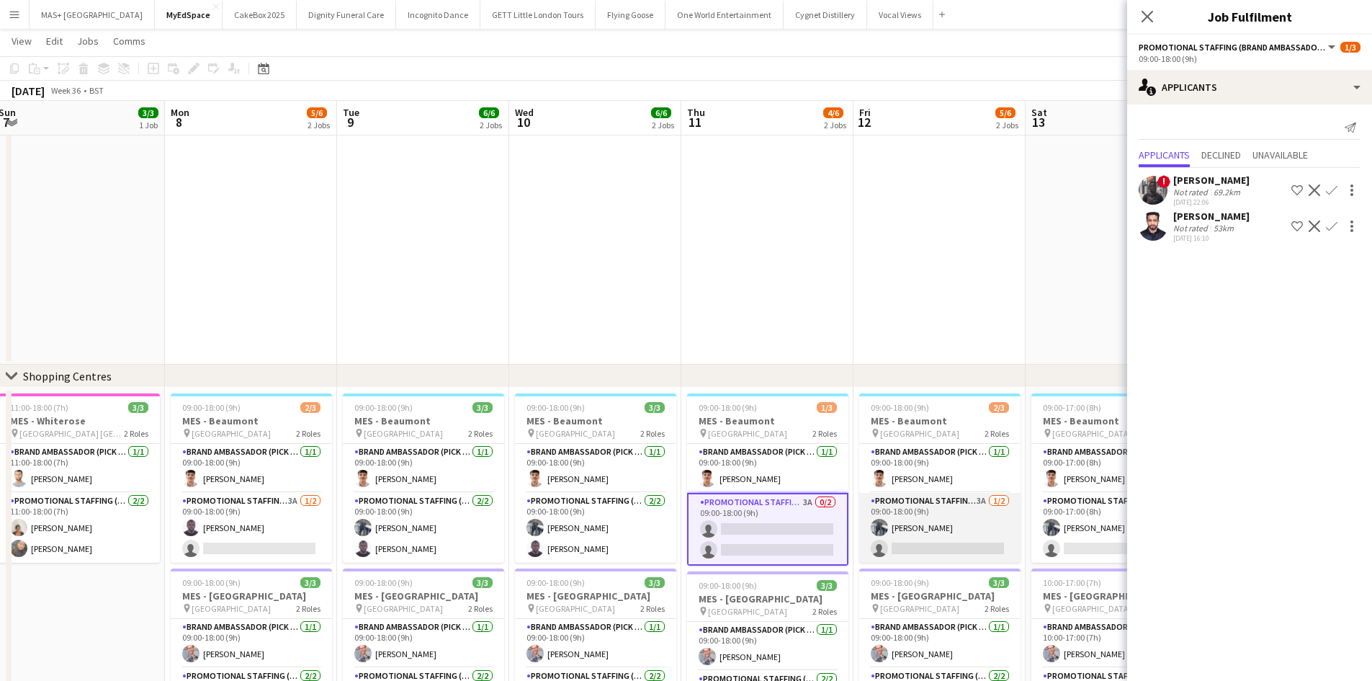
click at [902, 522] on app-card-role "Promotional Staffing (Brand Ambassadors) 3A 1/2 09:00-18:00 (9h) Saif Hassan si…" at bounding box center [939, 528] width 161 height 70
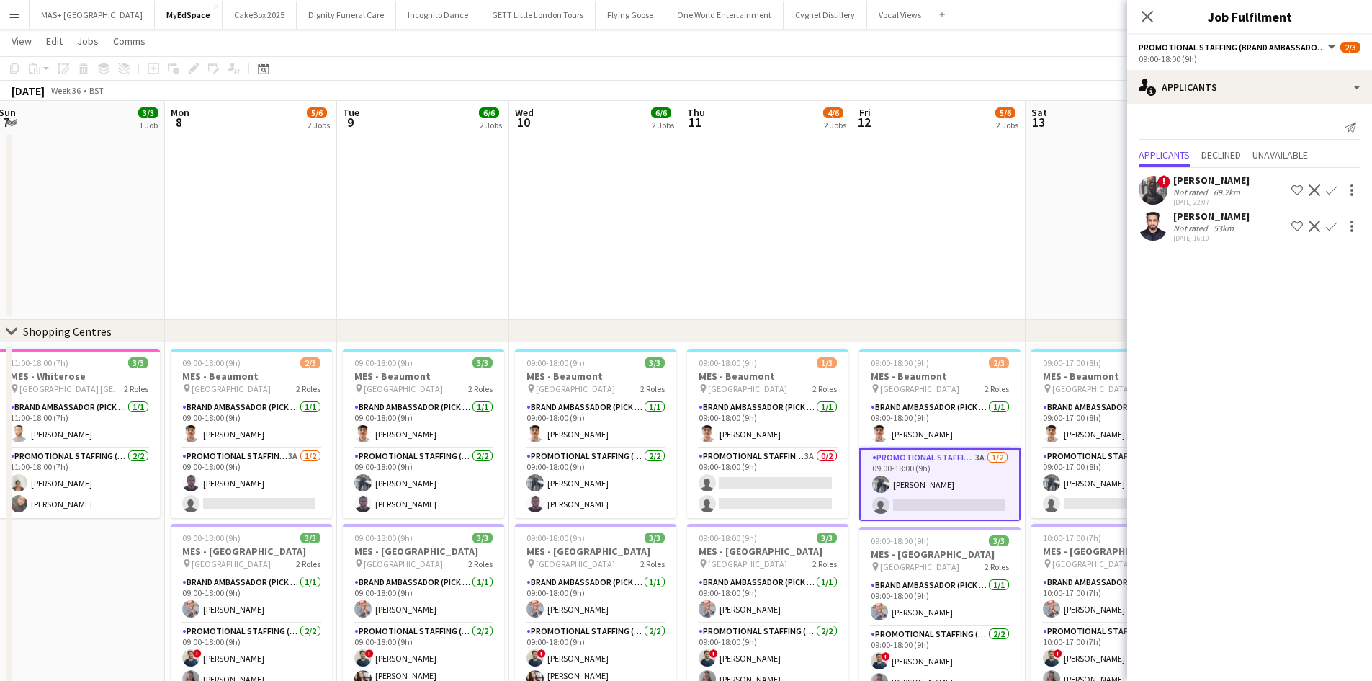
scroll to position [761, 0]
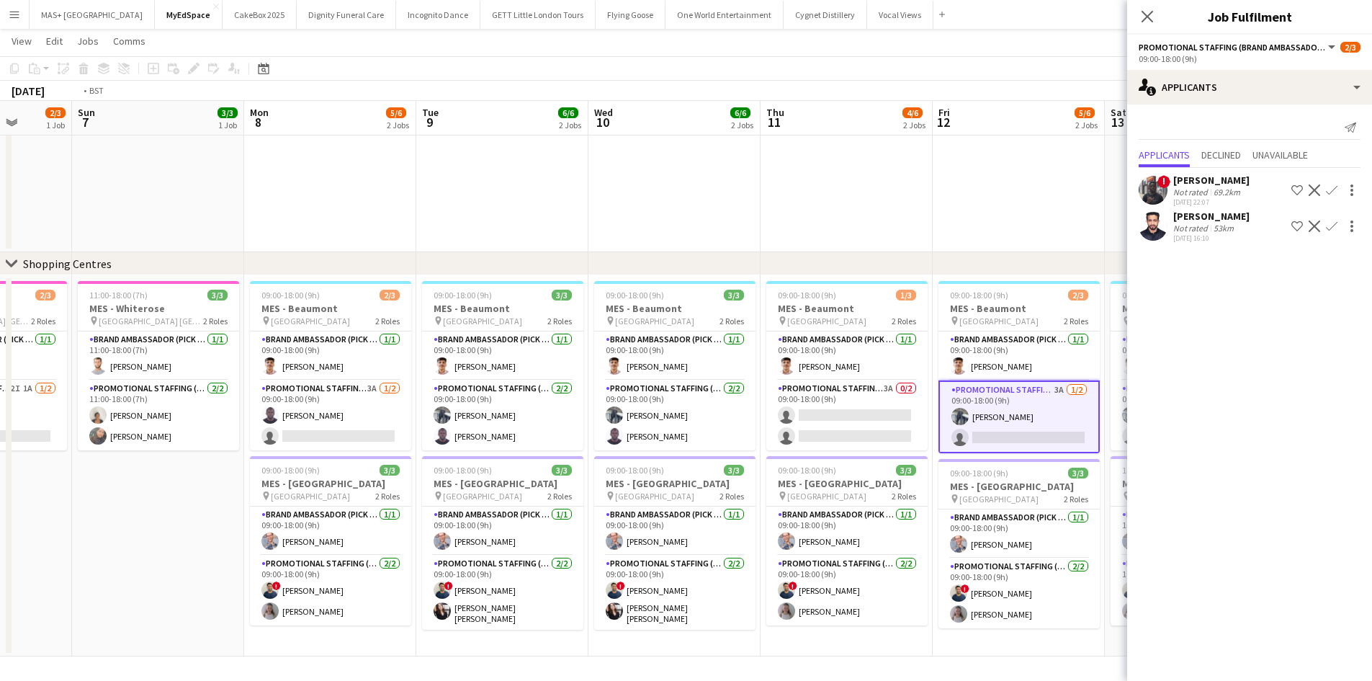
drag, startPoint x: 782, startPoint y: 230, endPoint x: 274, endPoint y: 228, distance: 507.7
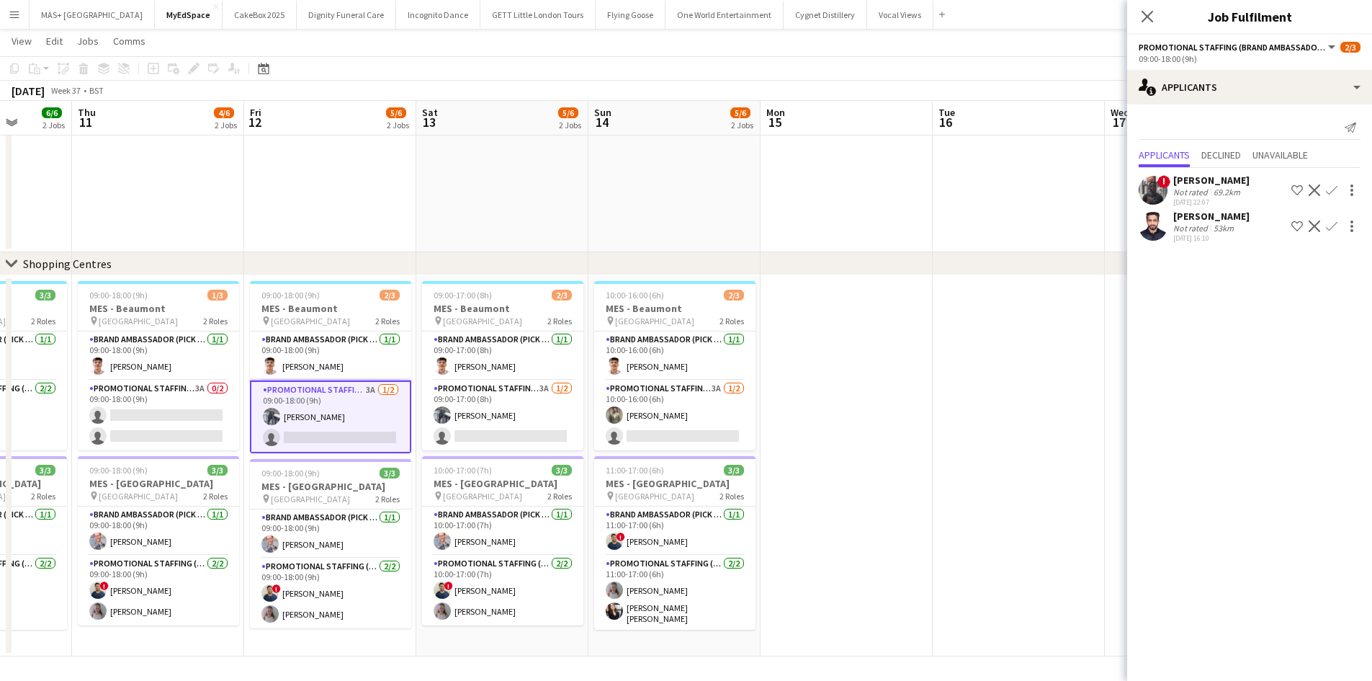
scroll to position [0, 440]
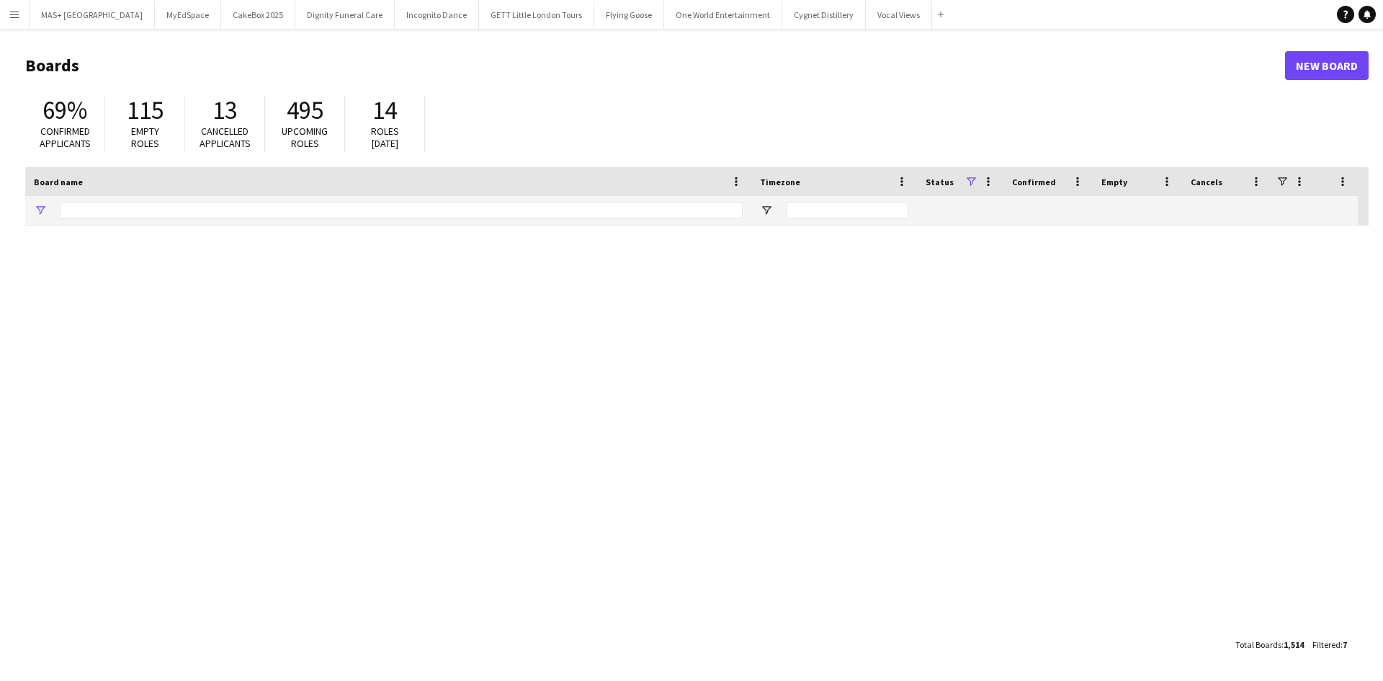
type input "**********"
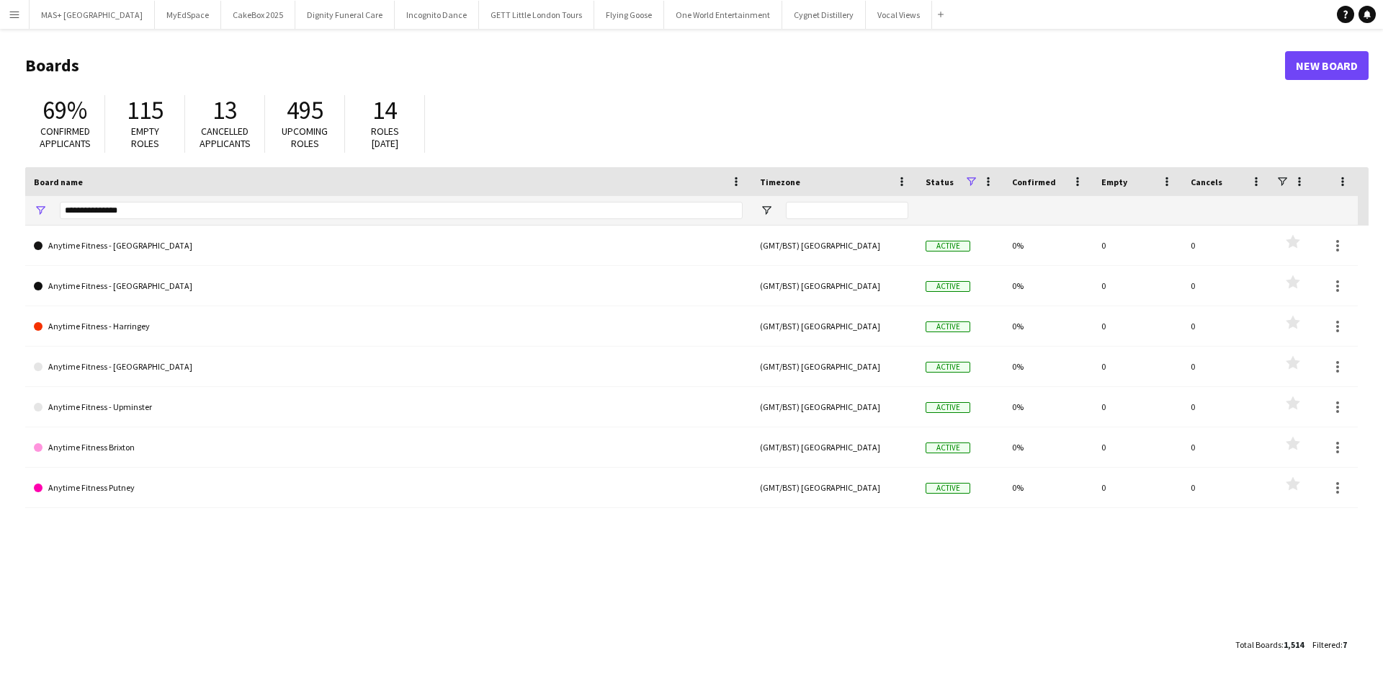
click at [22, 17] on button "Menu" at bounding box center [14, 14] width 29 height 29
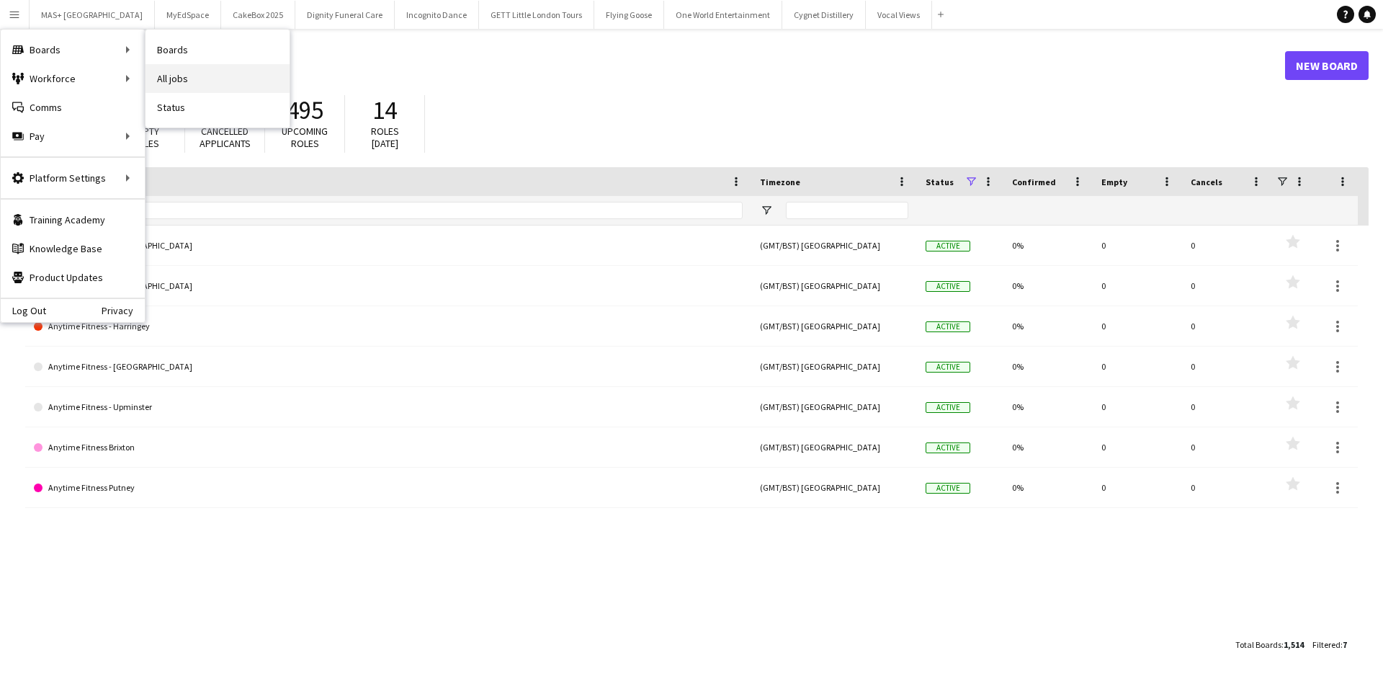
click at [192, 73] on link "All jobs" at bounding box center [217, 78] width 144 height 29
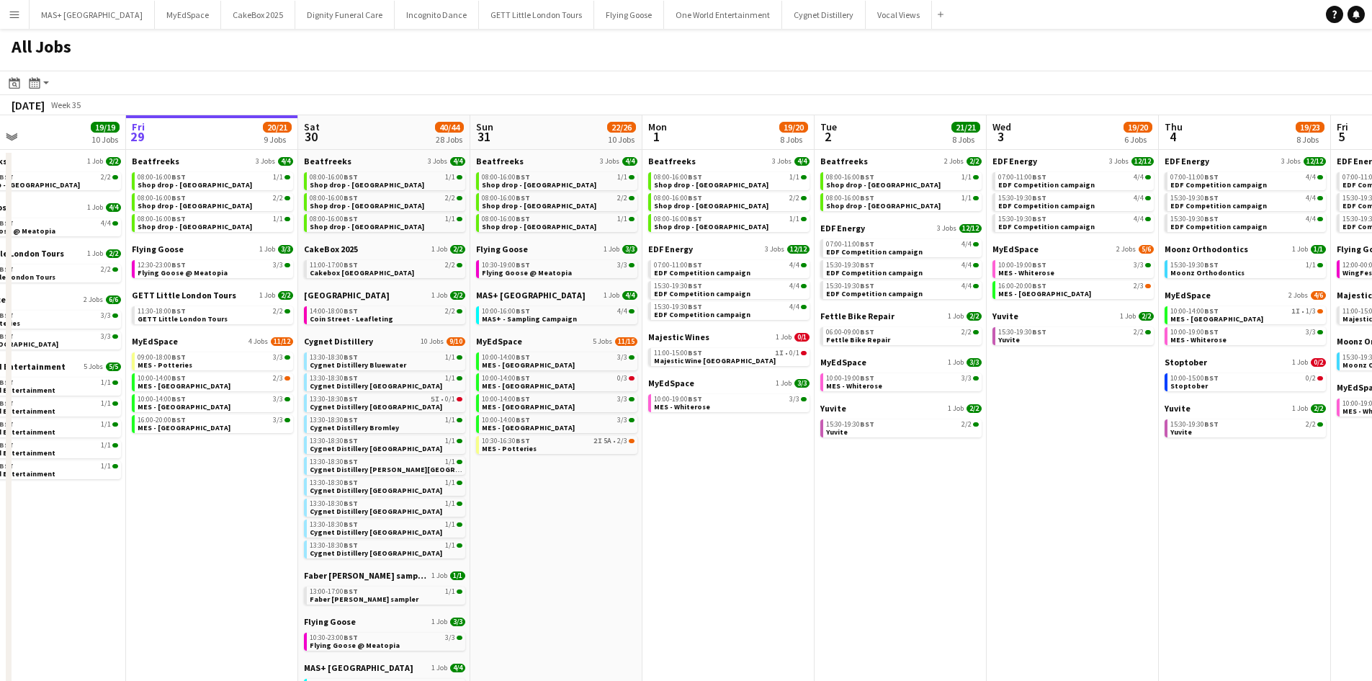
scroll to position [0, 394]
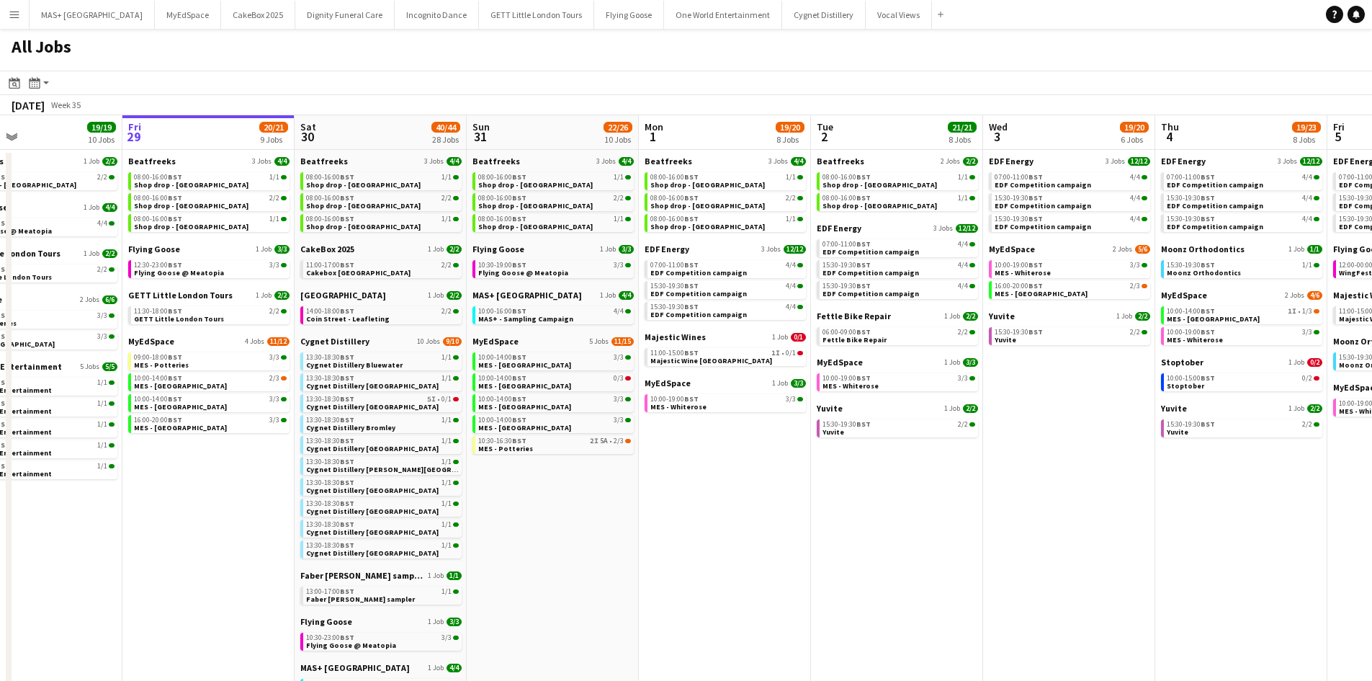
drag, startPoint x: 835, startPoint y: 470, endPoint x: 785, endPoint y: 468, distance: 49.7
click at [785, 468] on app-calendar-viewport "Tue 26 22/24 14 Jobs Wed 27 14/15 6 Jobs Thu 28 19/19 10 Jobs Fri 29 20/21 9 Jo…" at bounding box center [686, 610] width 1372 height 990
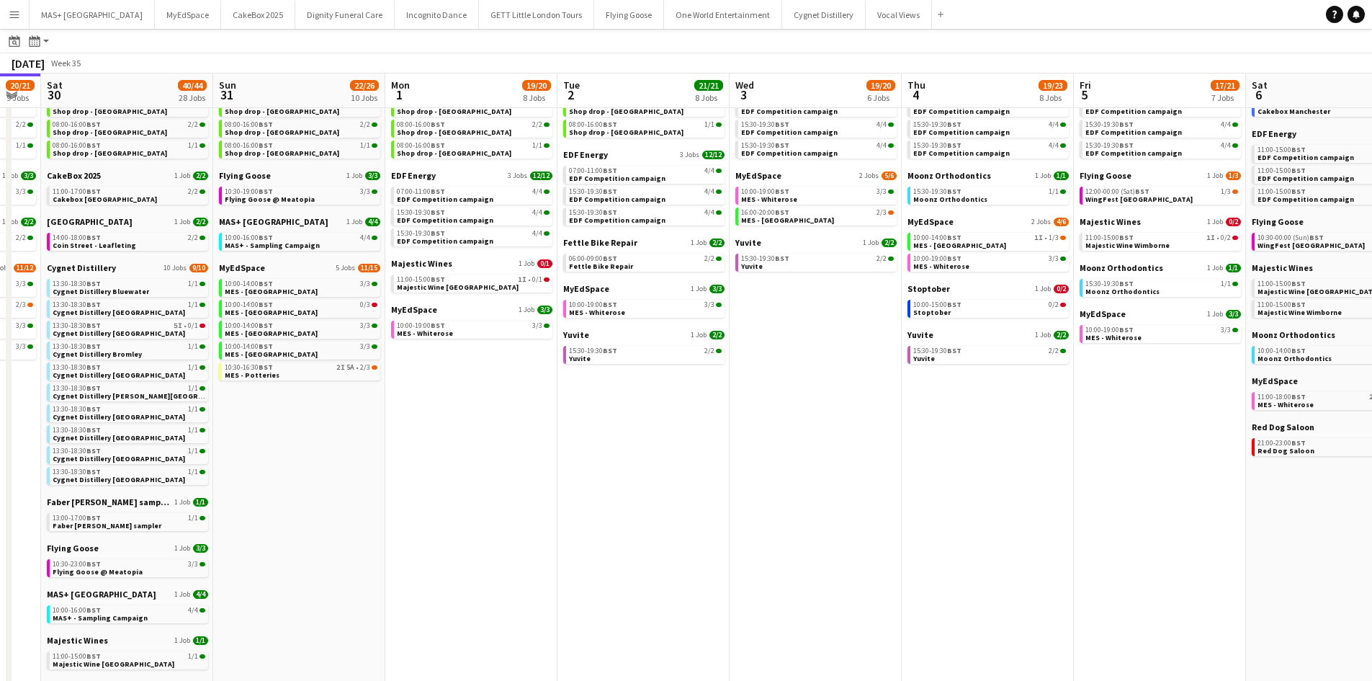
scroll to position [0, 654]
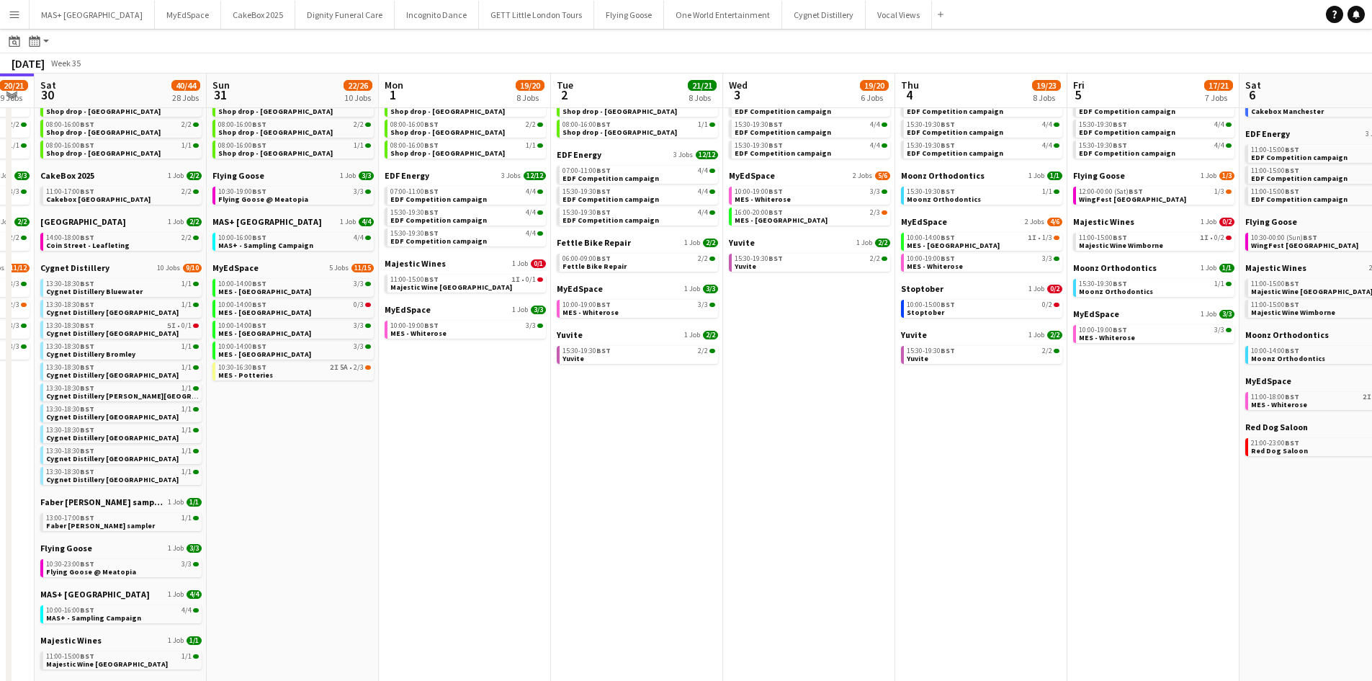
drag, startPoint x: 857, startPoint y: 480, endPoint x: 597, endPoint y: 481, distance: 260.0
click at [597, 481] on app-calendar-viewport "Tue 26 22/24 14 Jobs Wed 27 14/15 6 Jobs Thu 28 19/19 10 Jobs Fri 29 20/21 9 Jo…" at bounding box center [686, 515] width 1372 height 1033
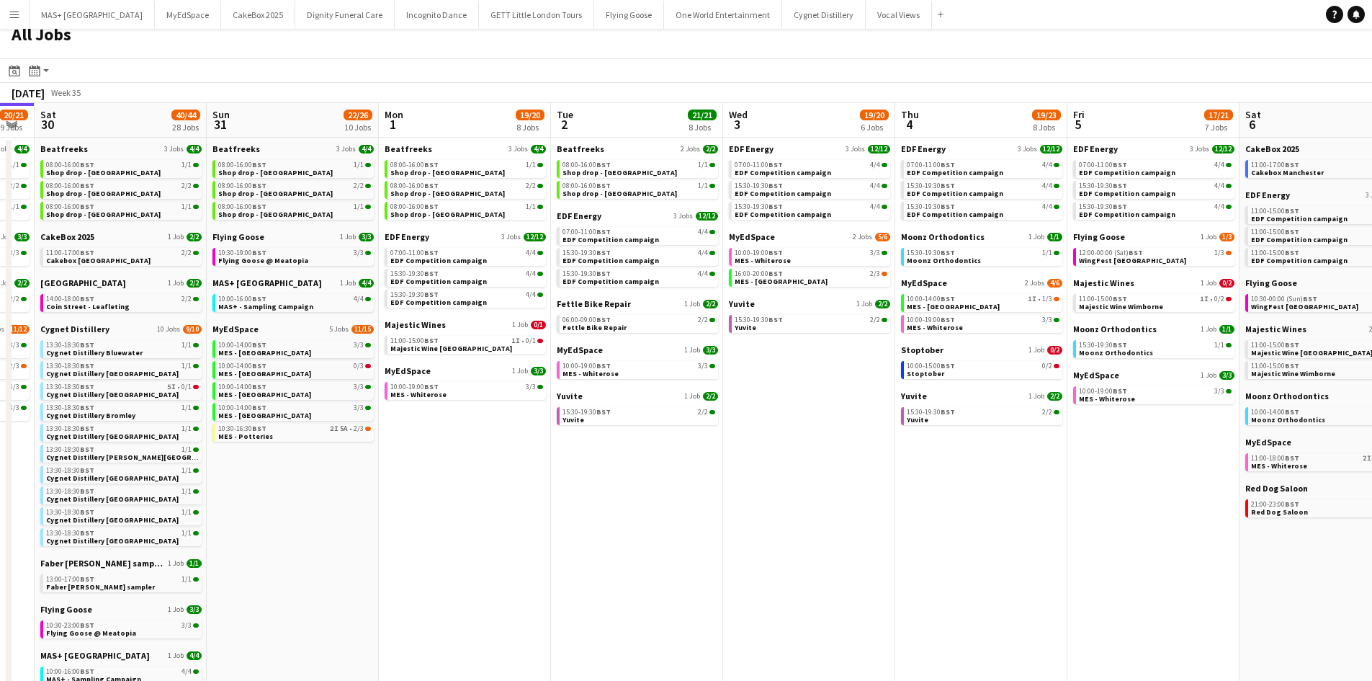
scroll to position [0, 0]
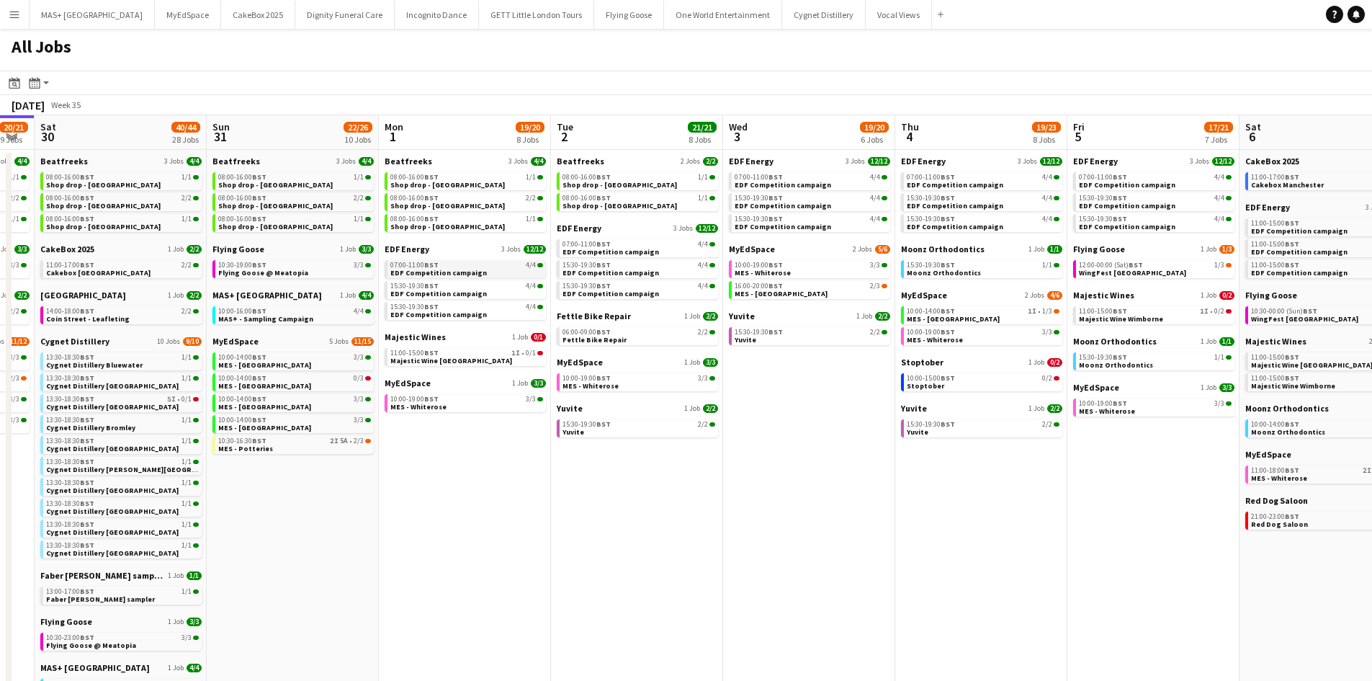
click at [456, 271] on span "EDF Competition campaign" at bounding box center [438, 272] width 97 height 9
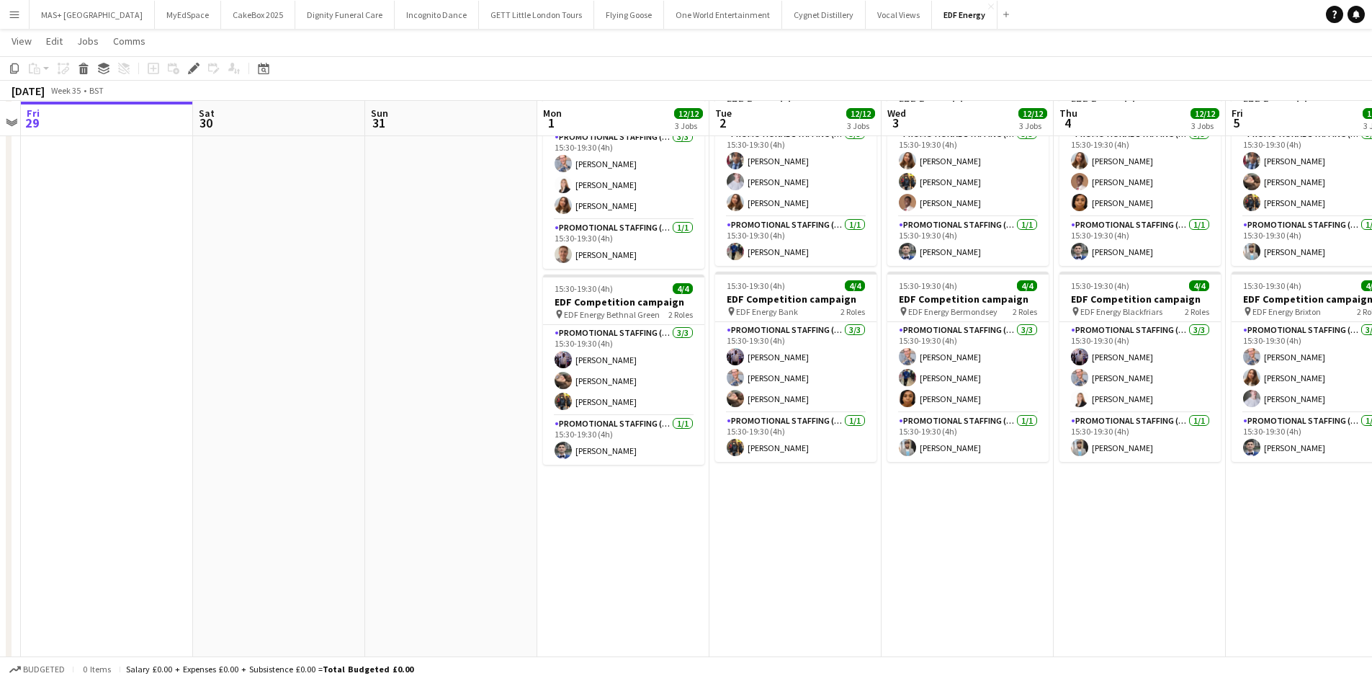
scroll to position [288, 0]
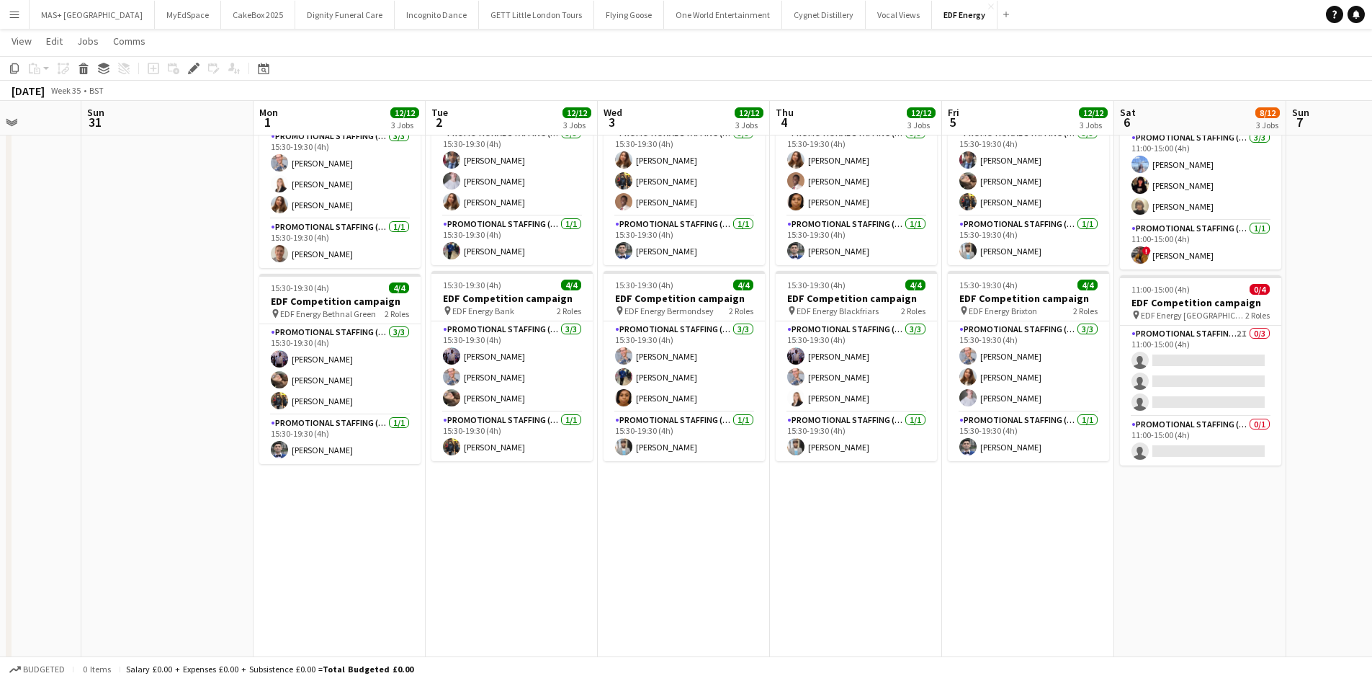
drag, startPoint x: 1183, startPoint y: 546, endPoint x: 899, endPoint y: 545, distance: 283.8
click at [899, 545] on app-calendar-viewport "Thu 28 Fri 29 Sat 30 Sun 31 Mon 1 12/12 3 Jobs Tue 2 12/12 3 Jobs Wed 3 12/12 3…" at bounding box center [686, 255] width 1372 height 974
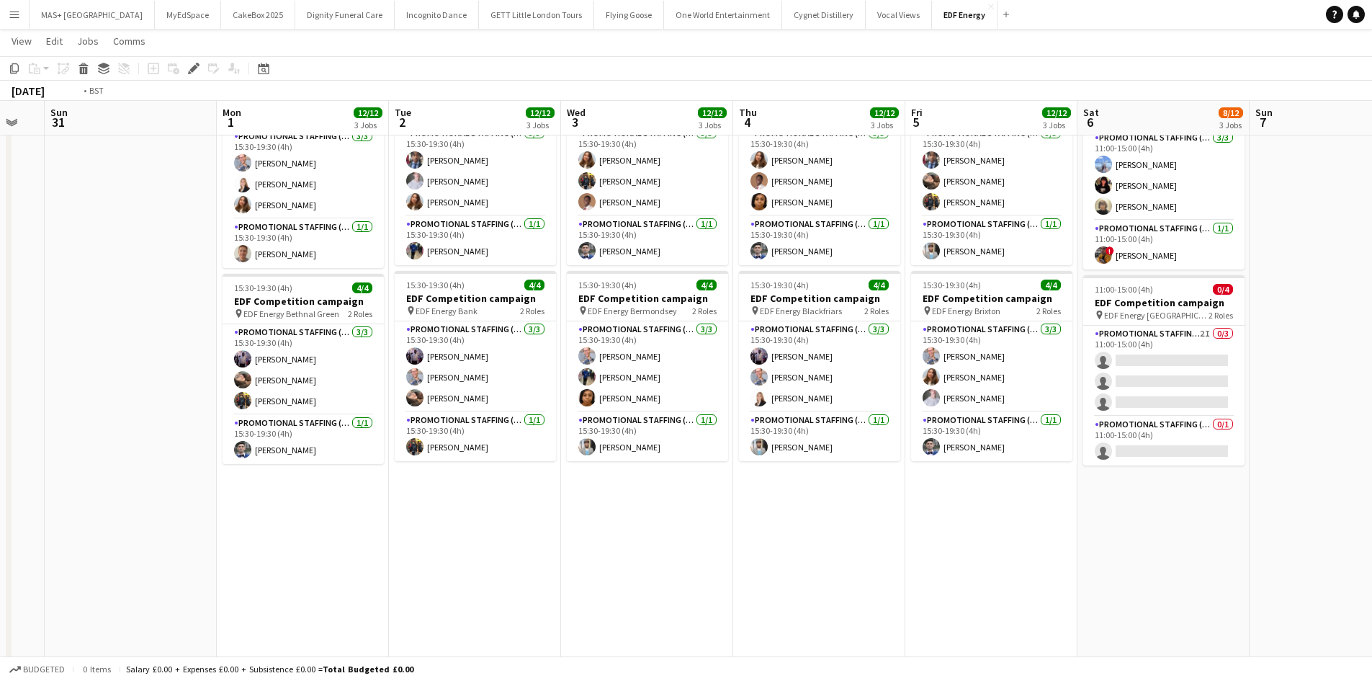
drag, startPoint x: 1097, startPoint y: 557, endPoint x: 716, endPoint y: 521, distance: 382.6
click at [716, 521] on app-calendar-viewport "Thu 28 Fri 29 Sat 30 Sun 31 Mon 1 12/12 3 Jobs Tue 2 12/12 3 Jobs Wed 3 12/12 3…" at bounding box center [686, 255] width 1372 height 974
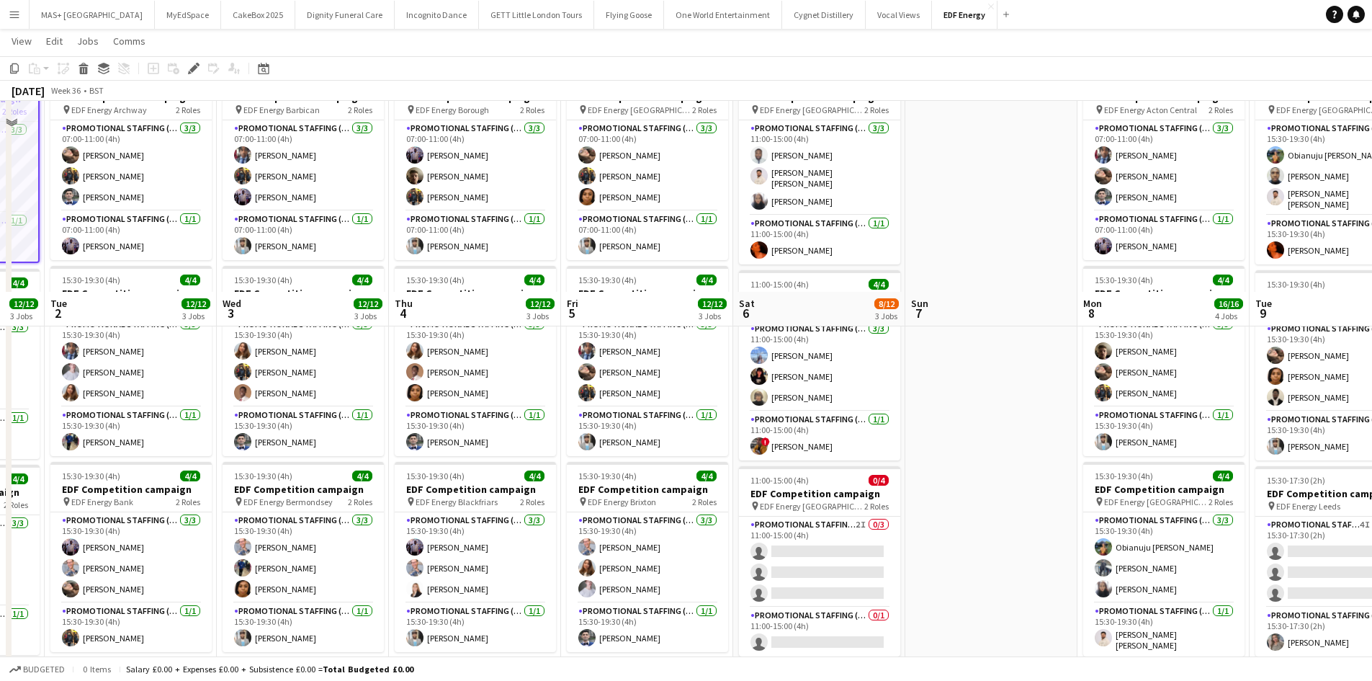
scroll to position [0, 0]
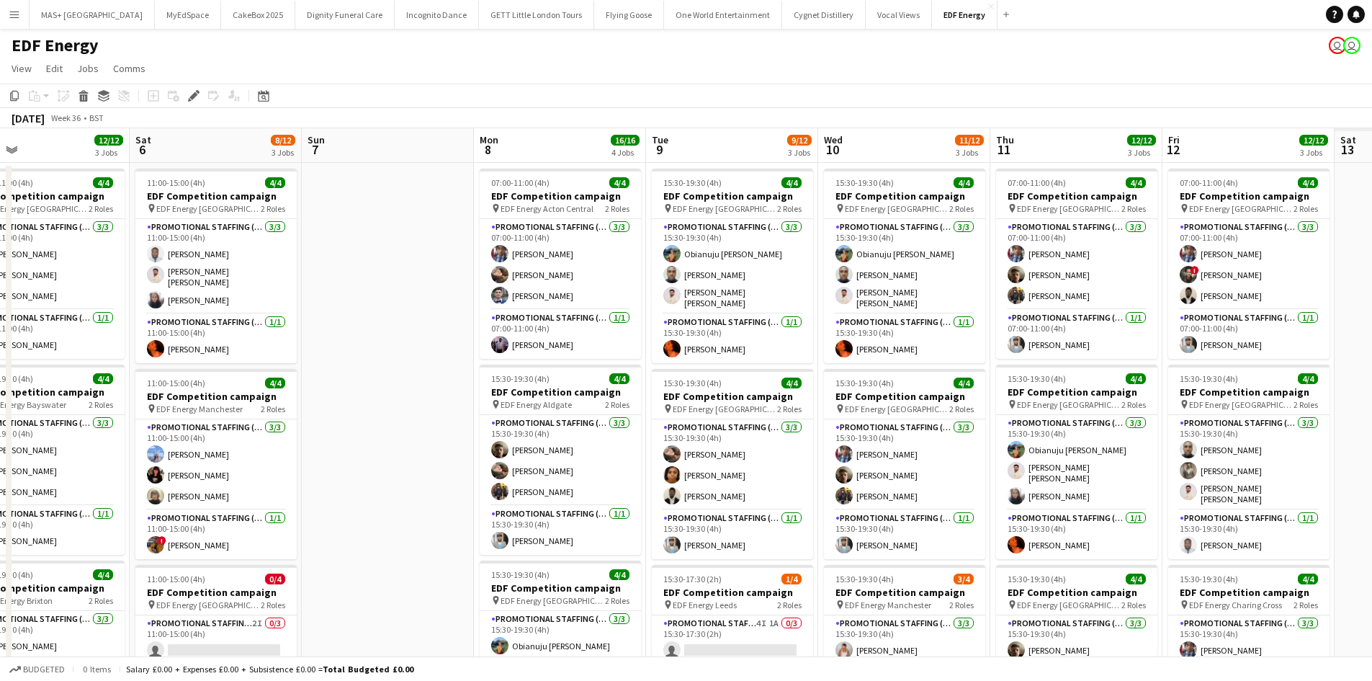
drag, startPoint x: 956, startPoint y: 531, endPoint x: 303, endPoint y: 461, distance: 656.3
click at [303, 461] on app-calendar-viewport "Mon 1 12/12 3 Jobs Tue 2 12/12 3 Jobs Wed 3 12/12 3 Jobs Thu 4 12/12 3 Jobs Fri…" at bounding box center [686, 579] width 1372 height 903
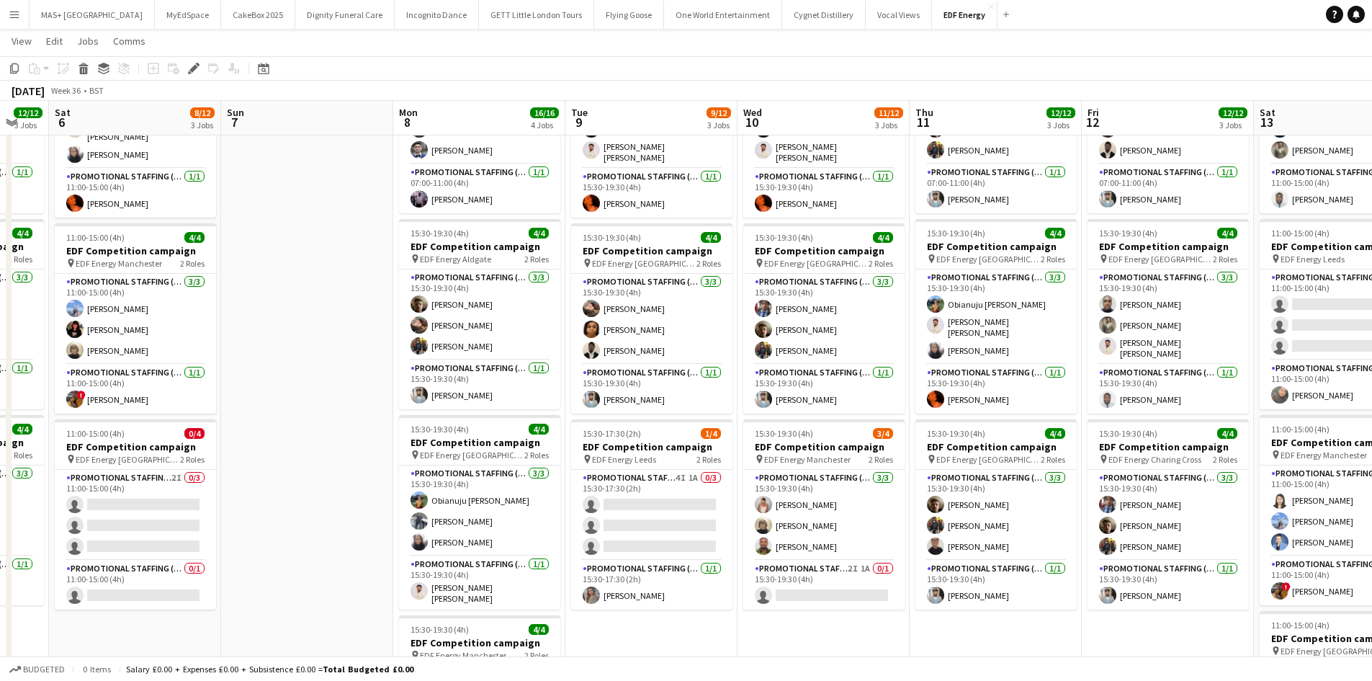
scroll to position [0, 652]
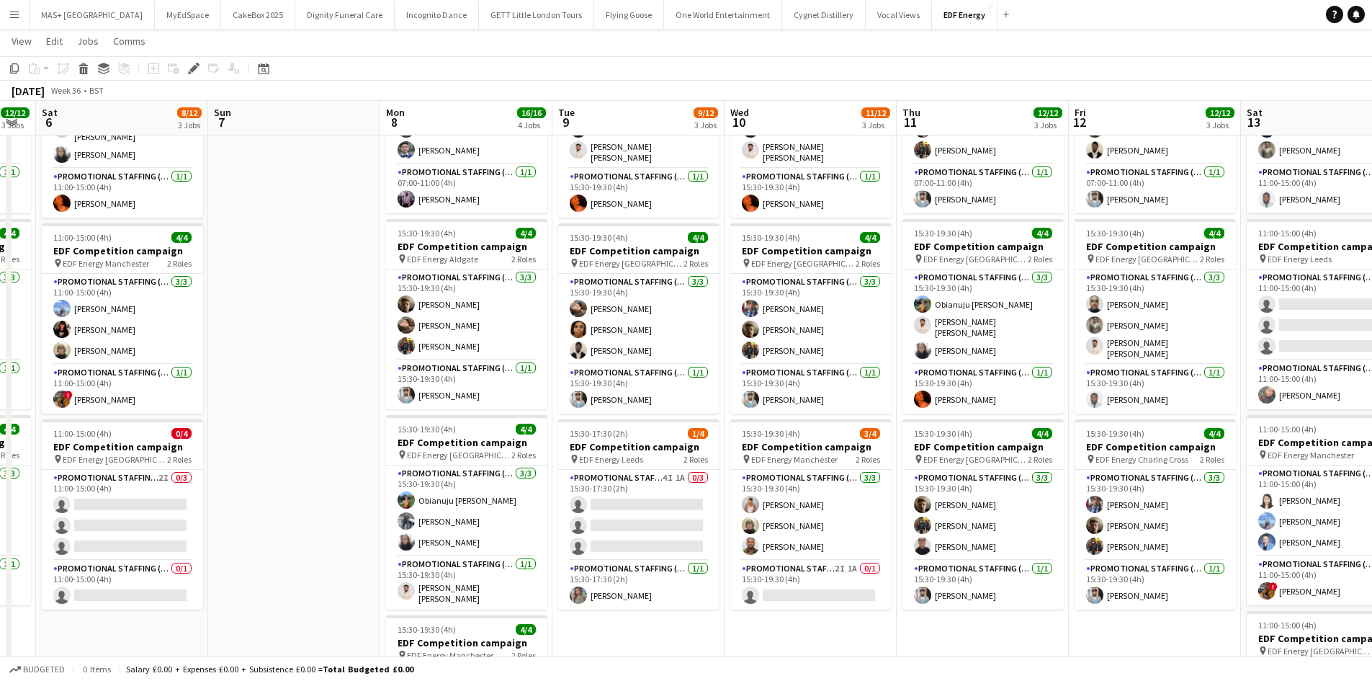
drag, startPoint x: 318, startPoint y: 459, endPoint x: 256, endPoint y: 459, distance: 61.9
click at [256, 459] on app-calendar-viewport "Tue 2 12/12 3 Jobs Wed 3 12/12 3 Jobs Thu 4 12/12 3 Jobs Fri 5 12/12 3 Jobs Sat…" at bounding box center [686, 399] width 1372 height 974
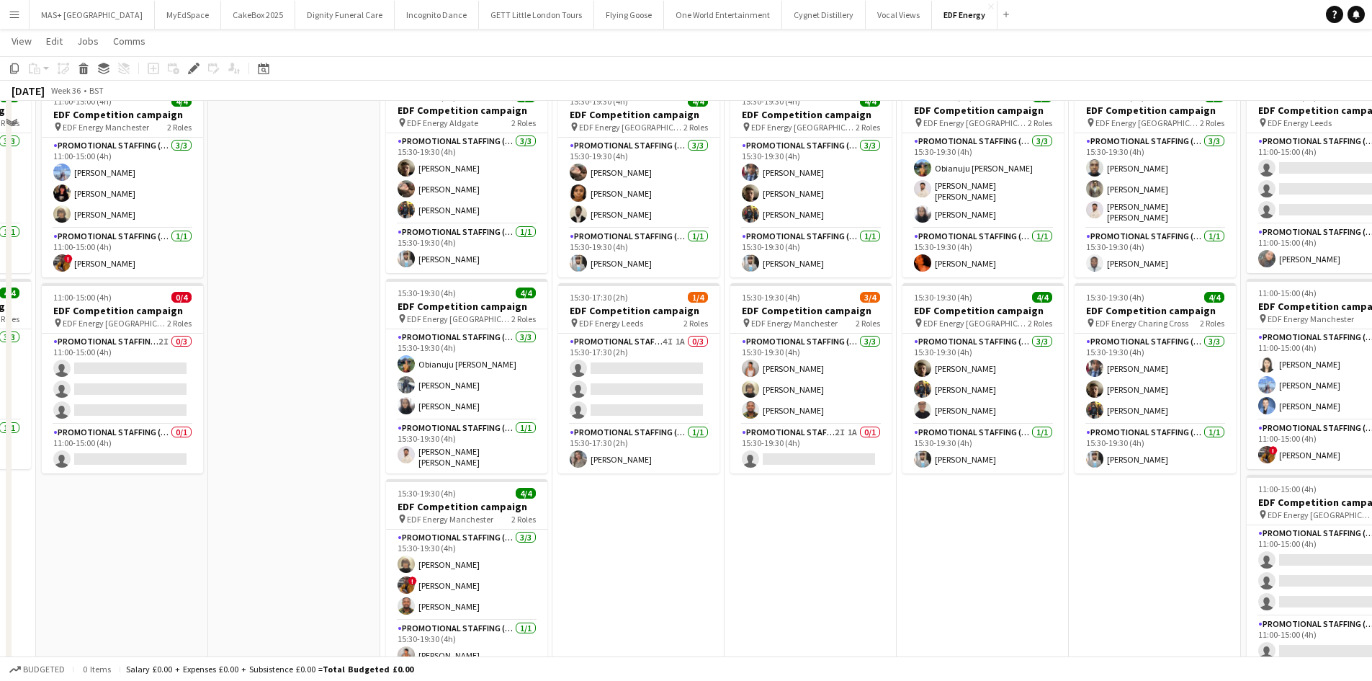
scroll to position [288, 0]
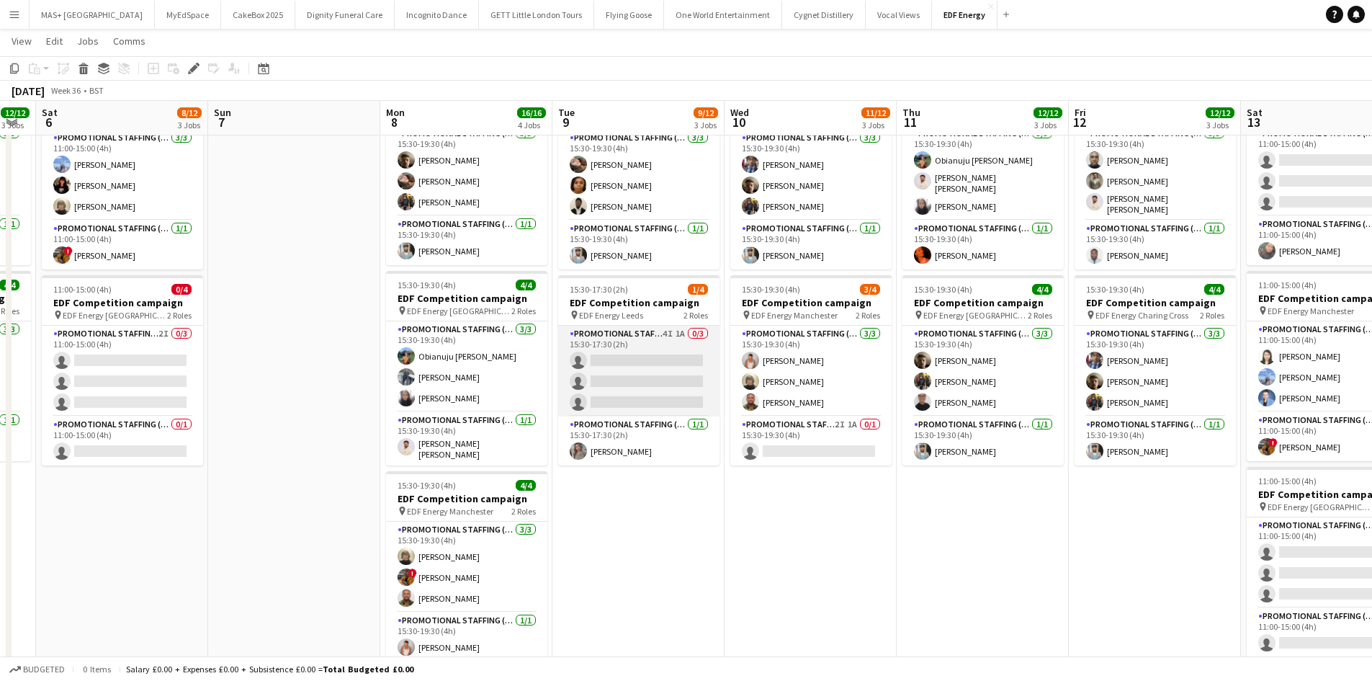
click at [632, 339] on app-card-role "Promotional Staffing (Flyering Staff) 4I 1A 0/3 15:30-17:30 (2h) single-neutral…" at bounding box center [638, 371] width 161 height 91
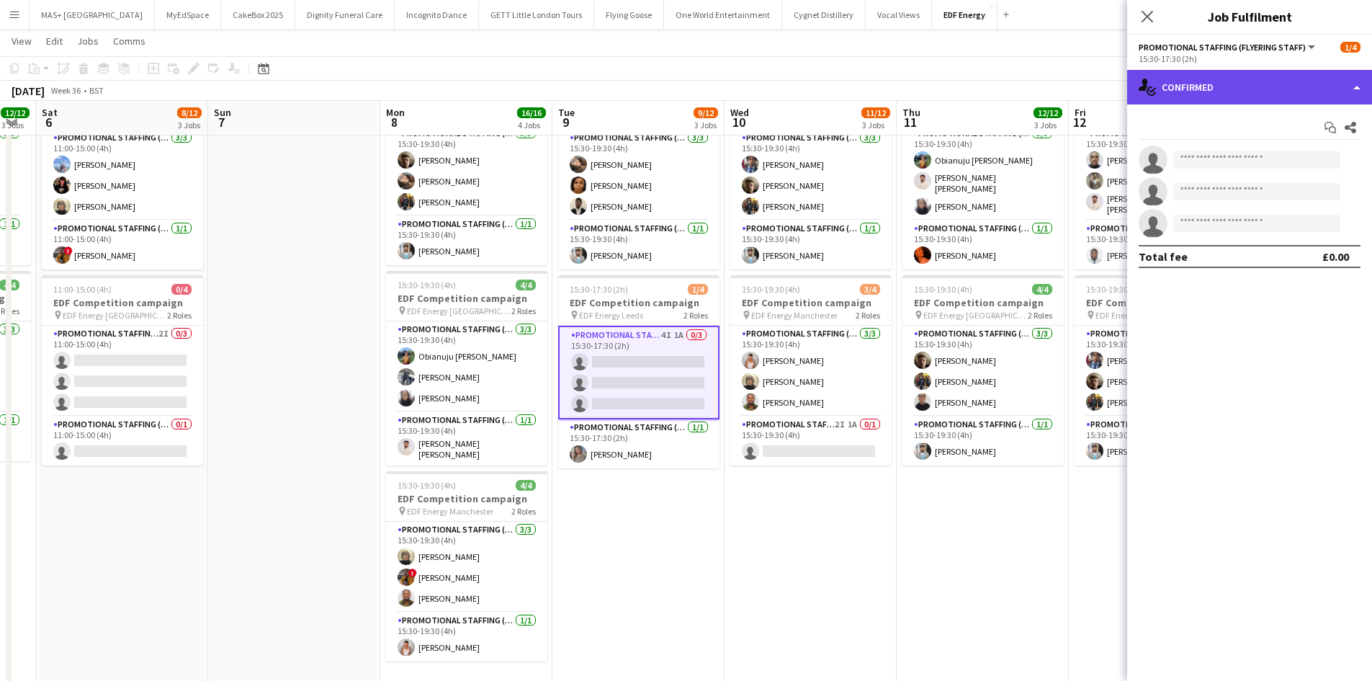
click at [1266, 94] on div "single-neutral-actions-check-2 Confirmed" at bounding box center [1249, 87] width 245 height 35
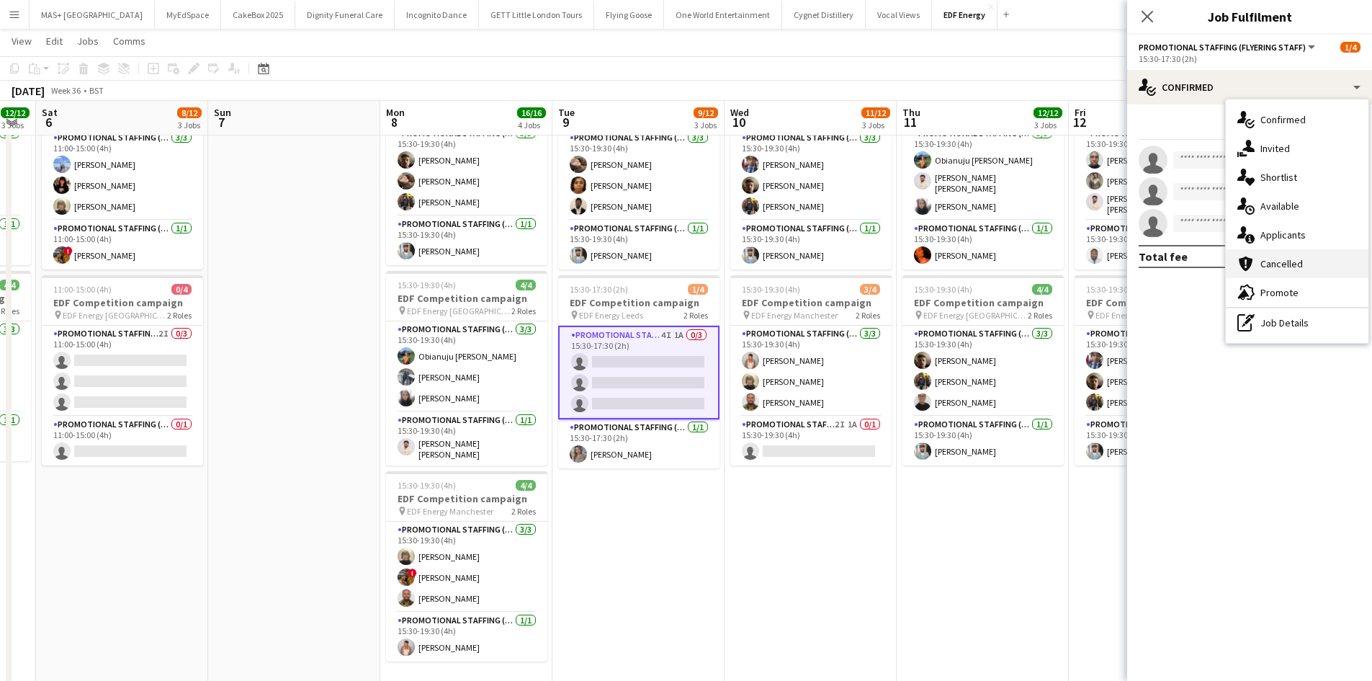
click at [1286, 256] on div "cancellation Cancelled" at bounding box center [1297, 263] width 143 height 29
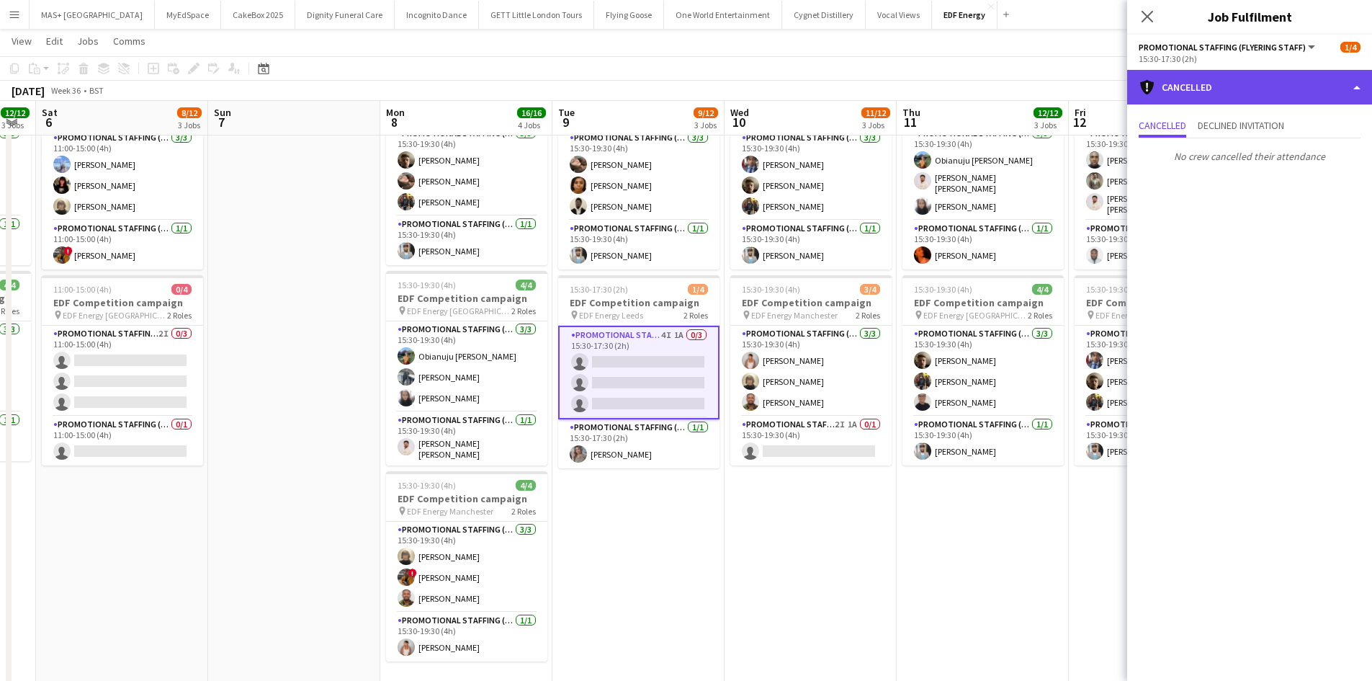
click at [1238, 100] on div "cancellation Cancelled" at bounding box center [1249, 87] width 245 height 35
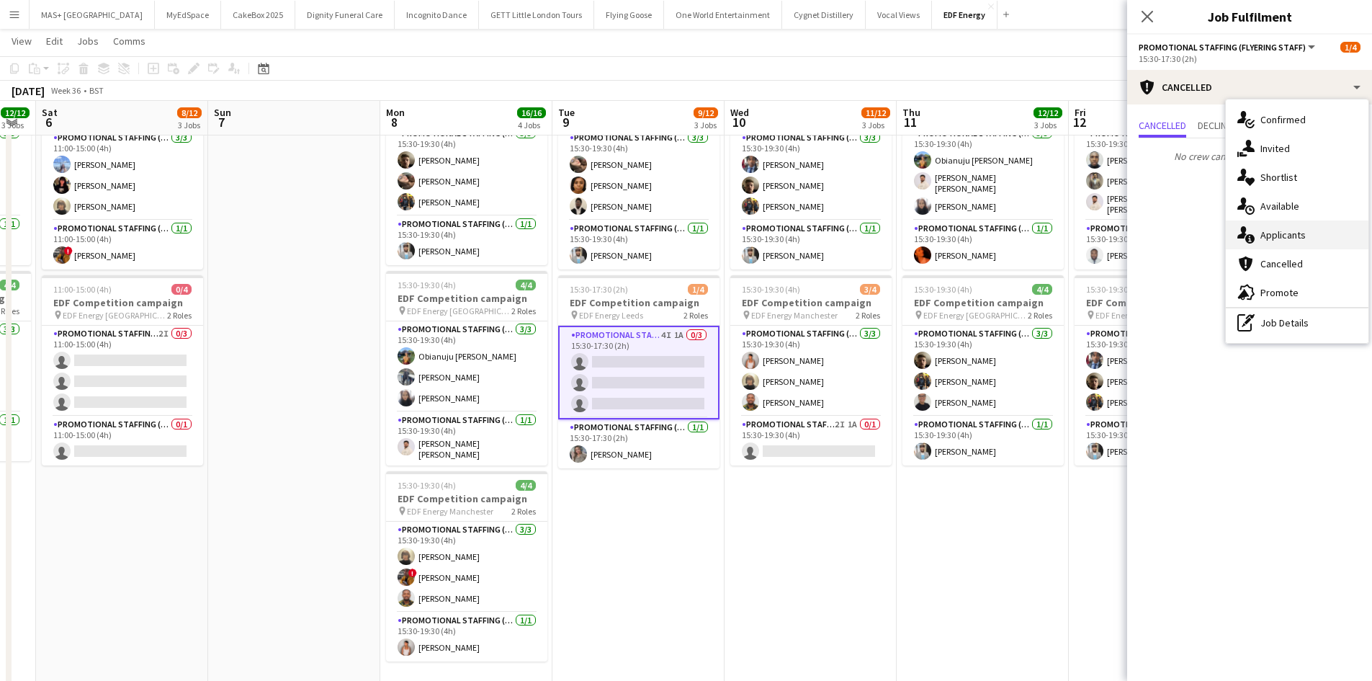
click at [1291, 231] on div "single-neutral-actions-information Applicants" at bounding box center [1297, 234] width 143 height 29
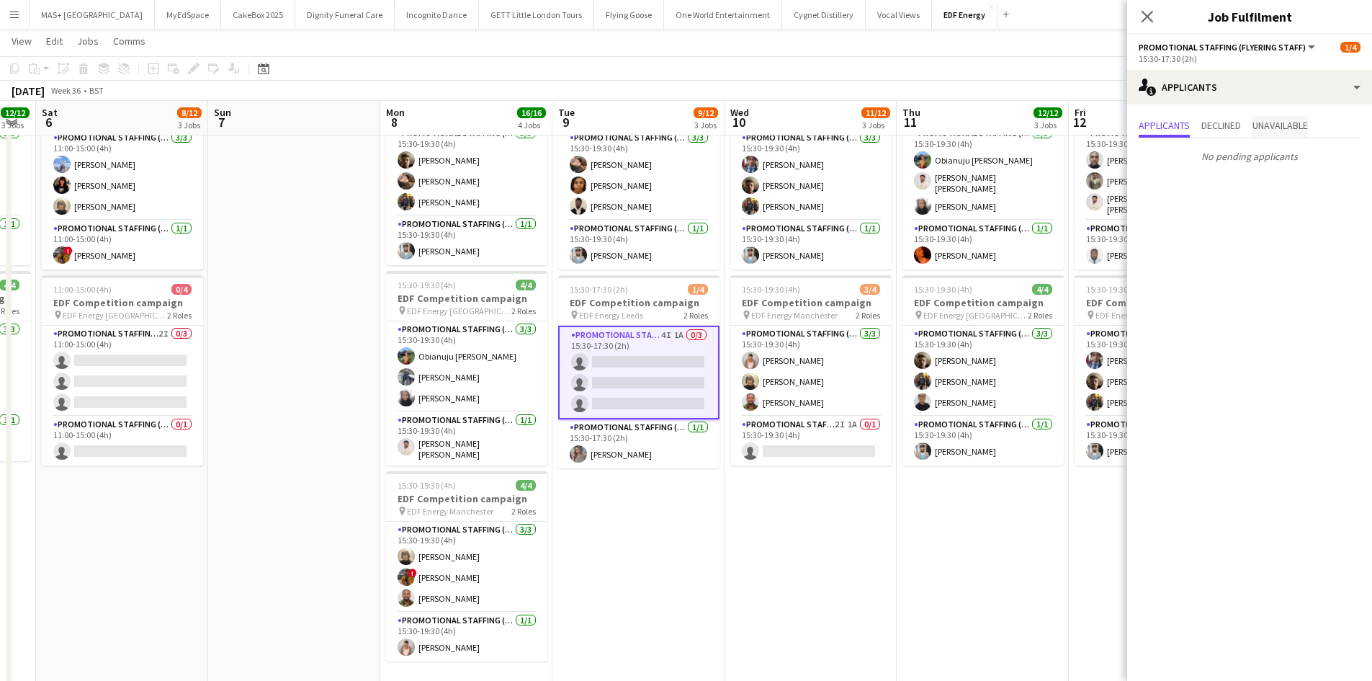
click at [1277, 129] on span "Unavailable" at bounding box center [1279, 125] width 55 height 10
click at [1332, 162] on app-icon "Decline" at bounding box center [1335, 161] width 12 height 12
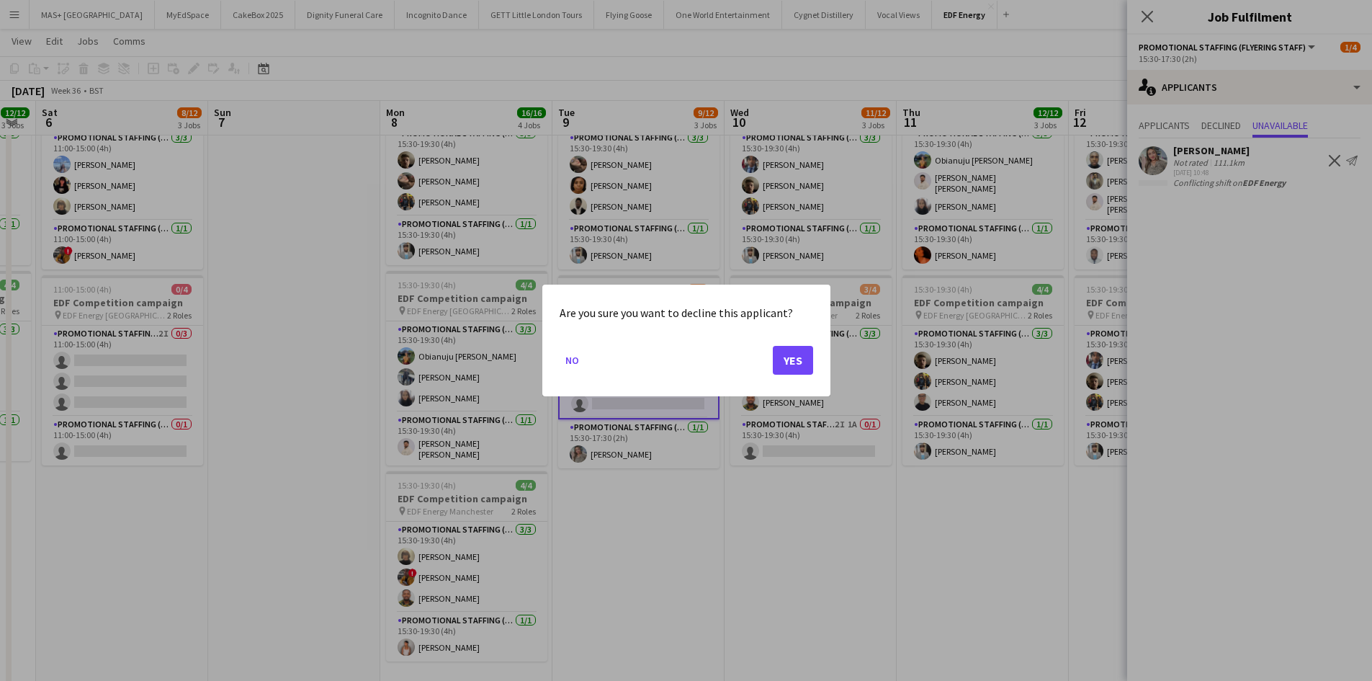
scroll to position [0, 0]
click at [791, 367] on button "Yes" at bounding box center [793, 360] width 40 height 29
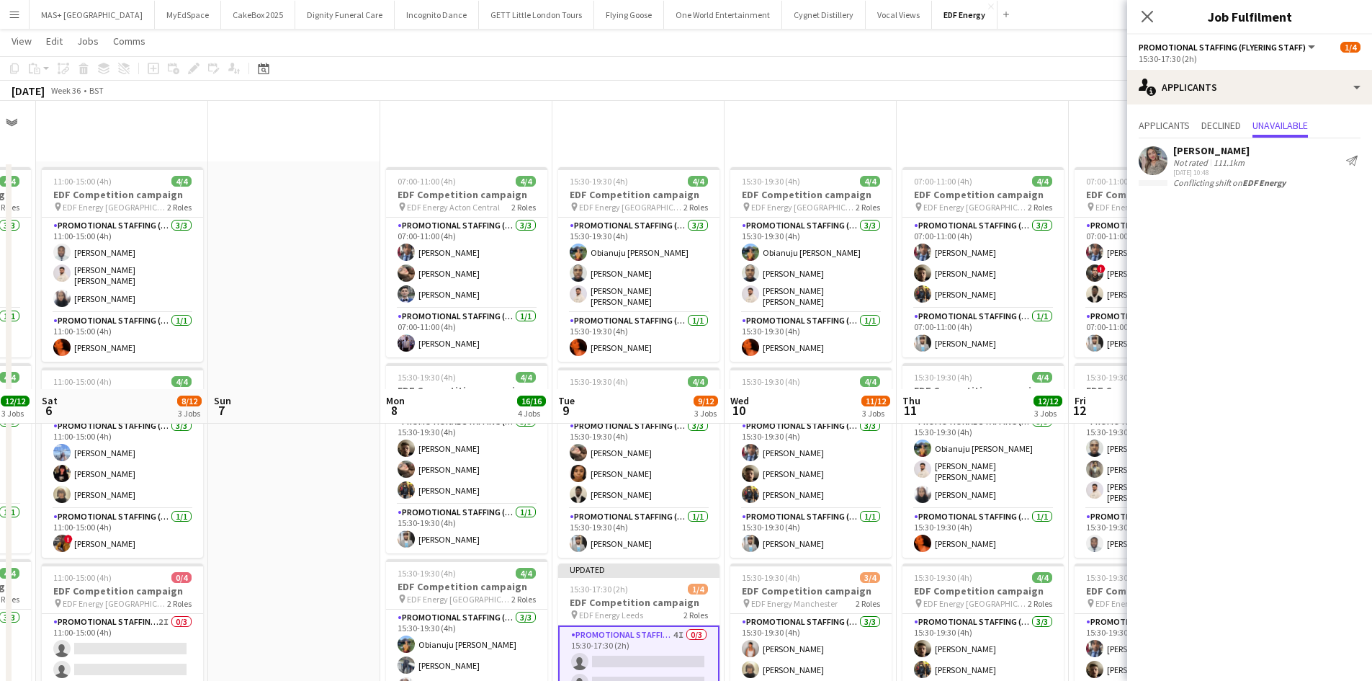
scroll to position [288, 0]
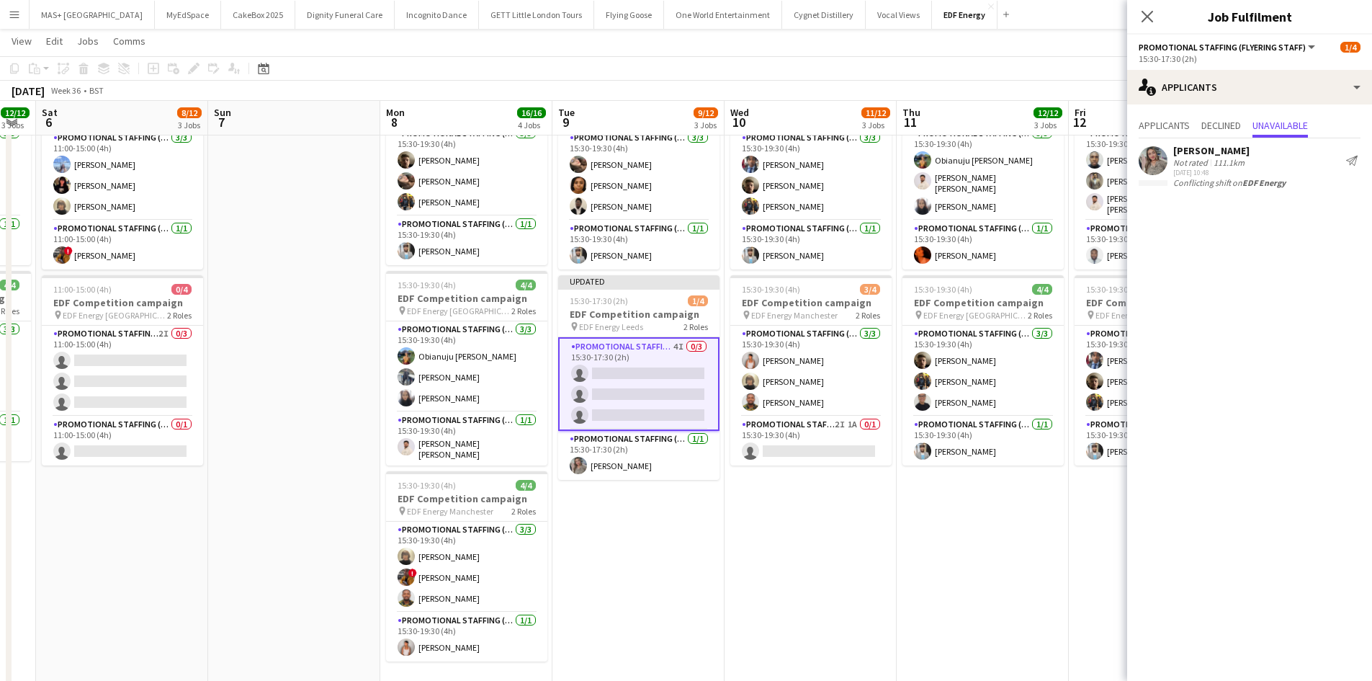
drag, startPoint x: 814, startPoint y: 554, endPoint x: 834, endPoint y: 526, distance: 34.6
click at [813, 554] on app-date-cell "15:30-19:30 (4h) 4/4 EDF Competition campaign pin EDF Energy Birmingham New Str…" at bounding box center [811, 307] width 172 height 869
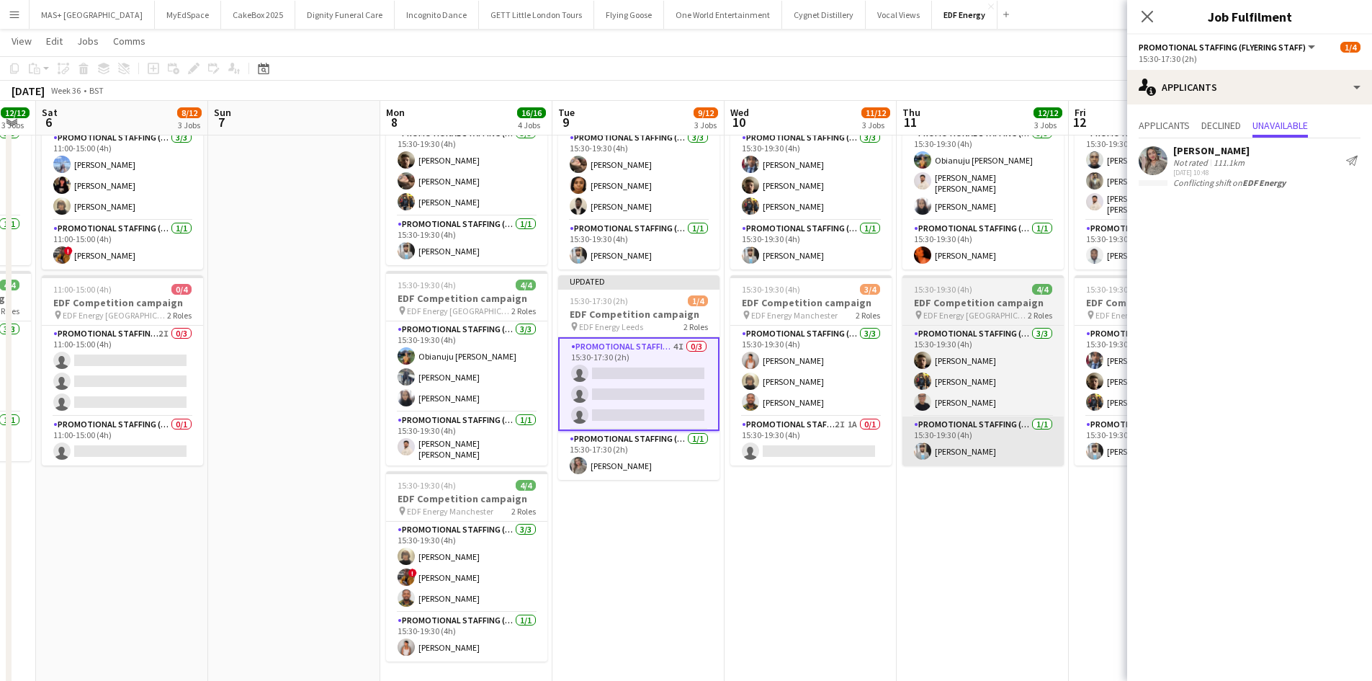
scroll to position [0, 653]
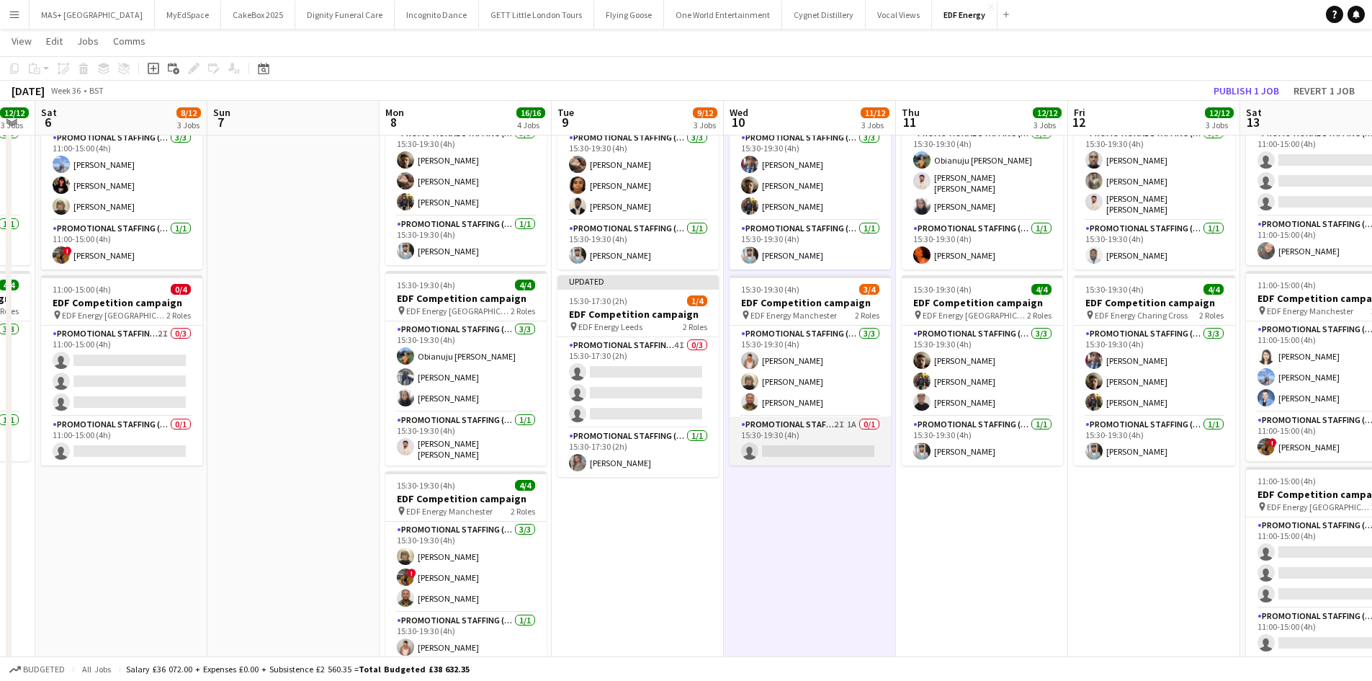
click at [807, 436] on app-card-role "Promotional Staffing (Team Leader) 2I 1A 0/1 15:30-19:30 (4h) single-neutral-ac…" at bounding box center [810, 440] width 161 height 49
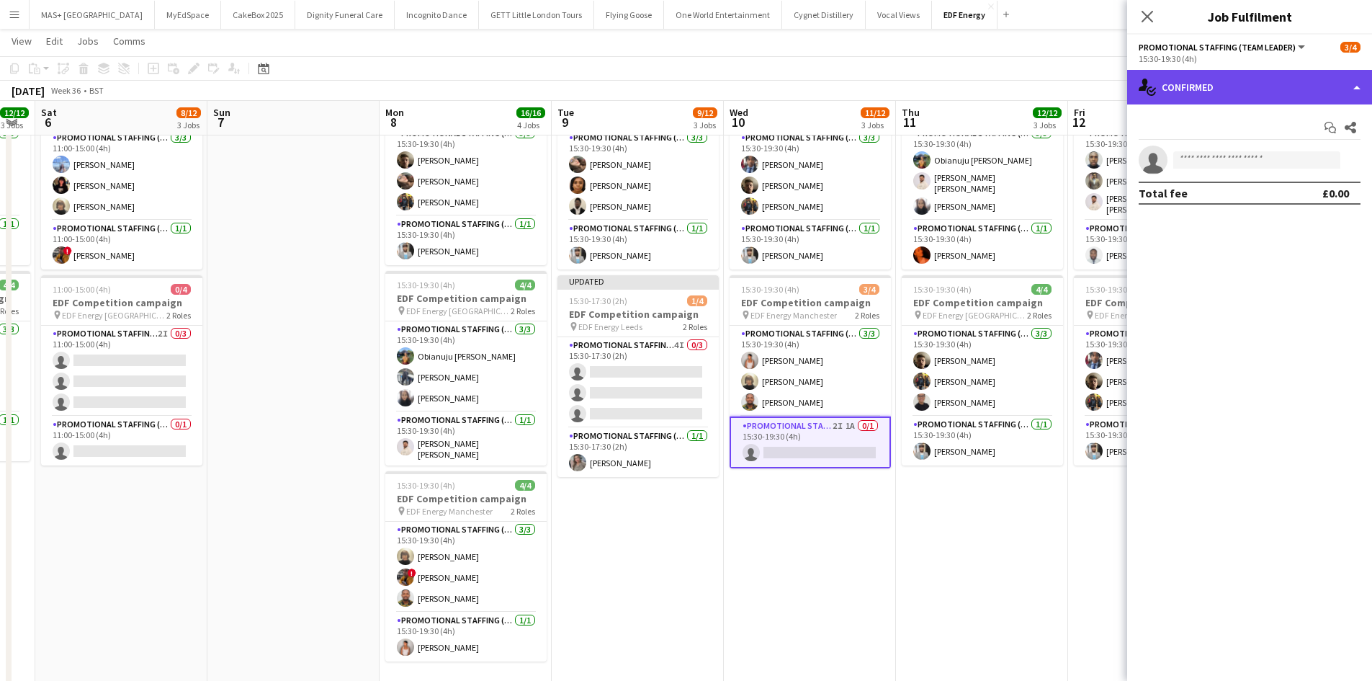
click at [1219, 87] on div "single-neutral-actions-check-2 Confirmed" at bounding box center [1249, 87] width 245 height 35
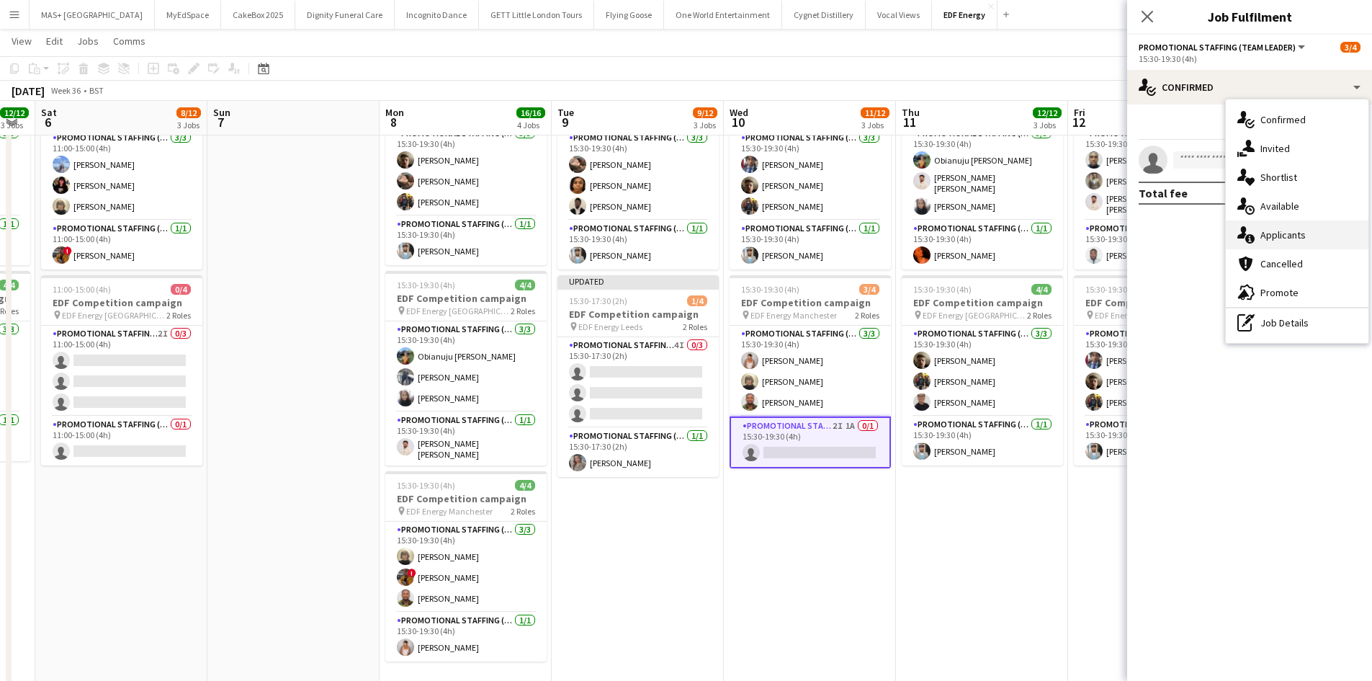
click at [1284, 241] on div "single-neutral-actions-information Applicants" at bounding box center [1297, 234] width 143 height 29
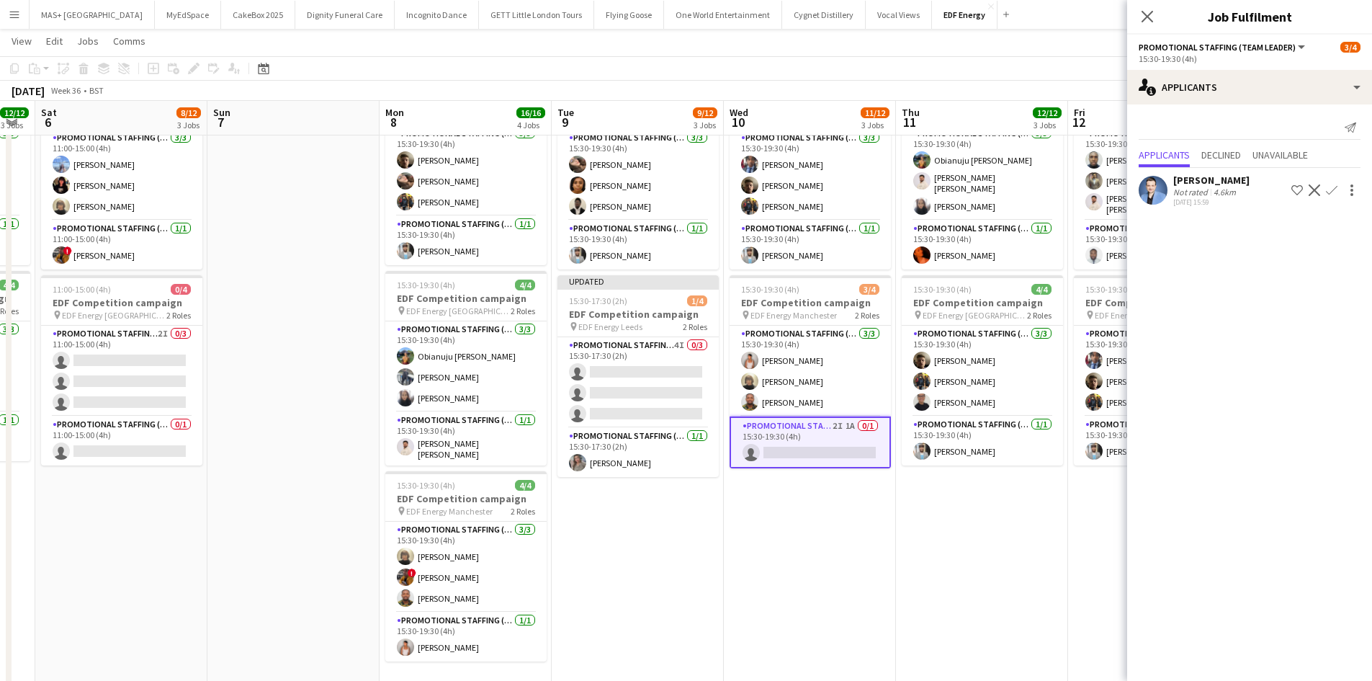
drag, startPoint x: 996, startPoint y: 635, endPoint x: 1027, endPoint y: 593, distance: 52.6
click at [997, 634] on app-date-cell "07:00-11:00 (4h) 4/4 EDF Competition campaign pin EDF Energy Camden Road 2 Role…" at bounding box center [982, 307] width 172 height 869
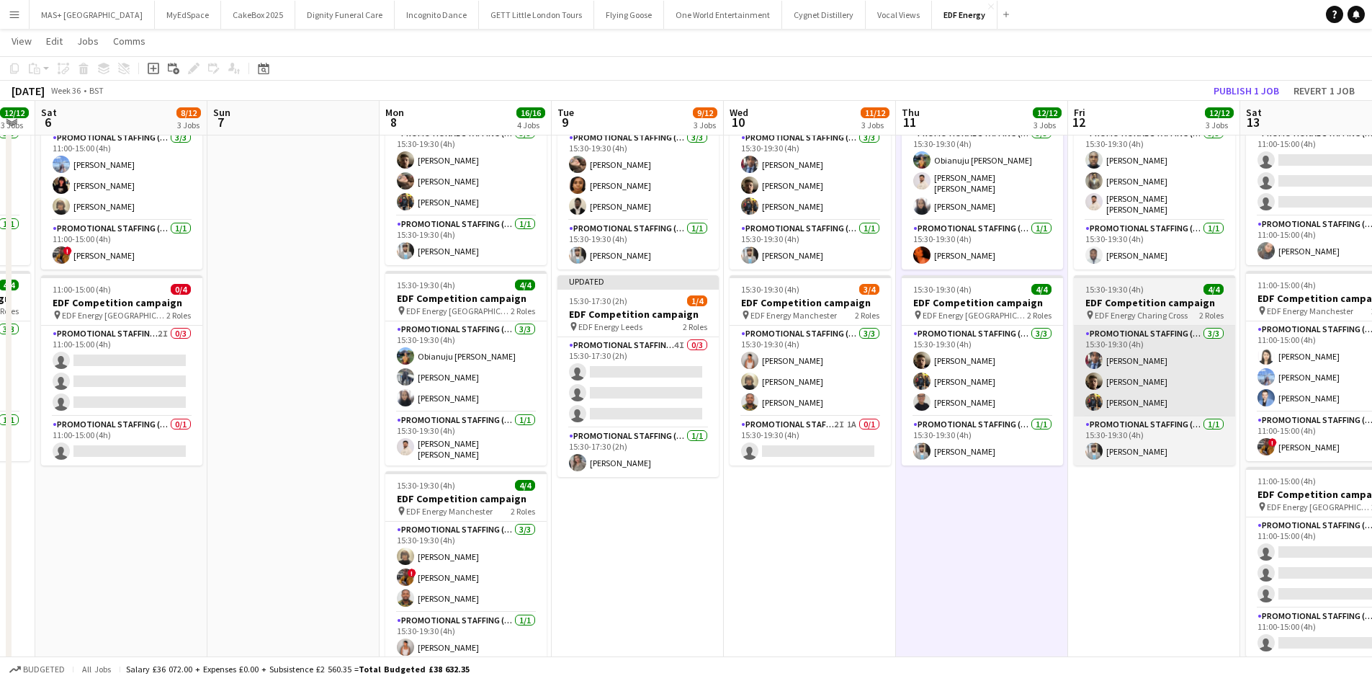
scroll to position [0, 652]
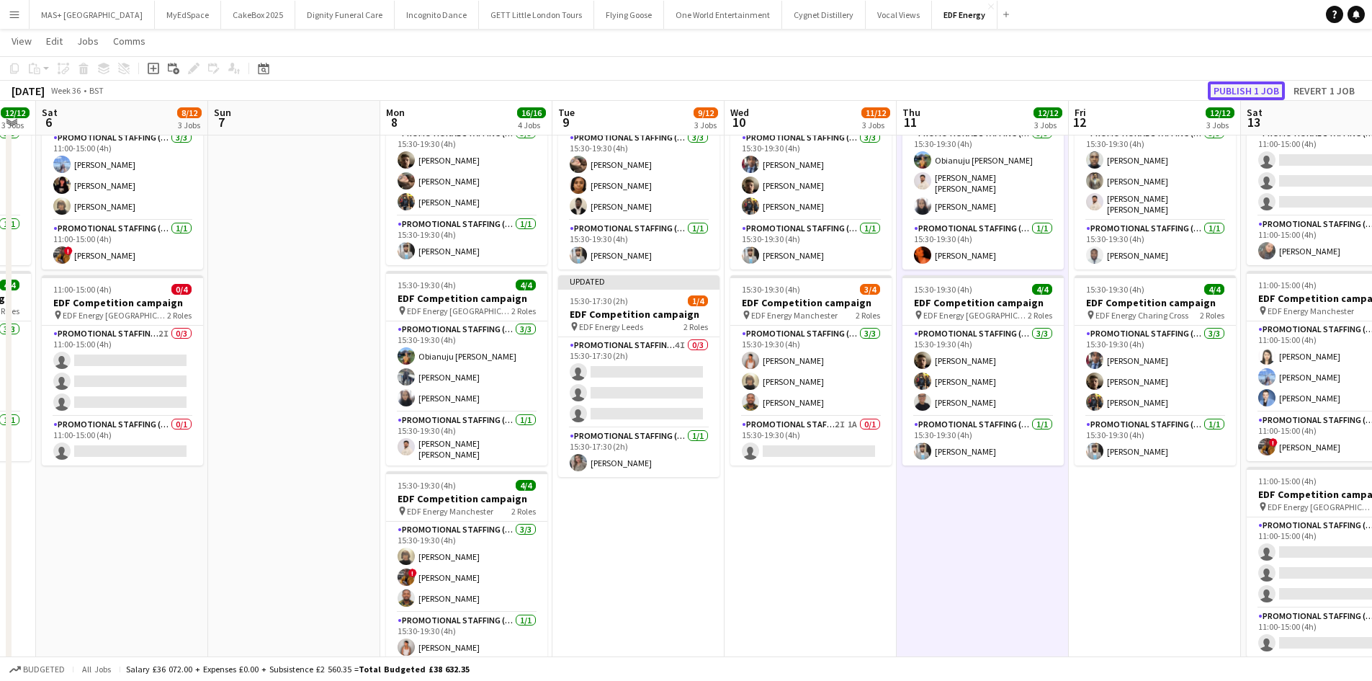
click at [1244, 92] on button "Publish 1 job" at bounding box center [1246, 90] width 77 height 19
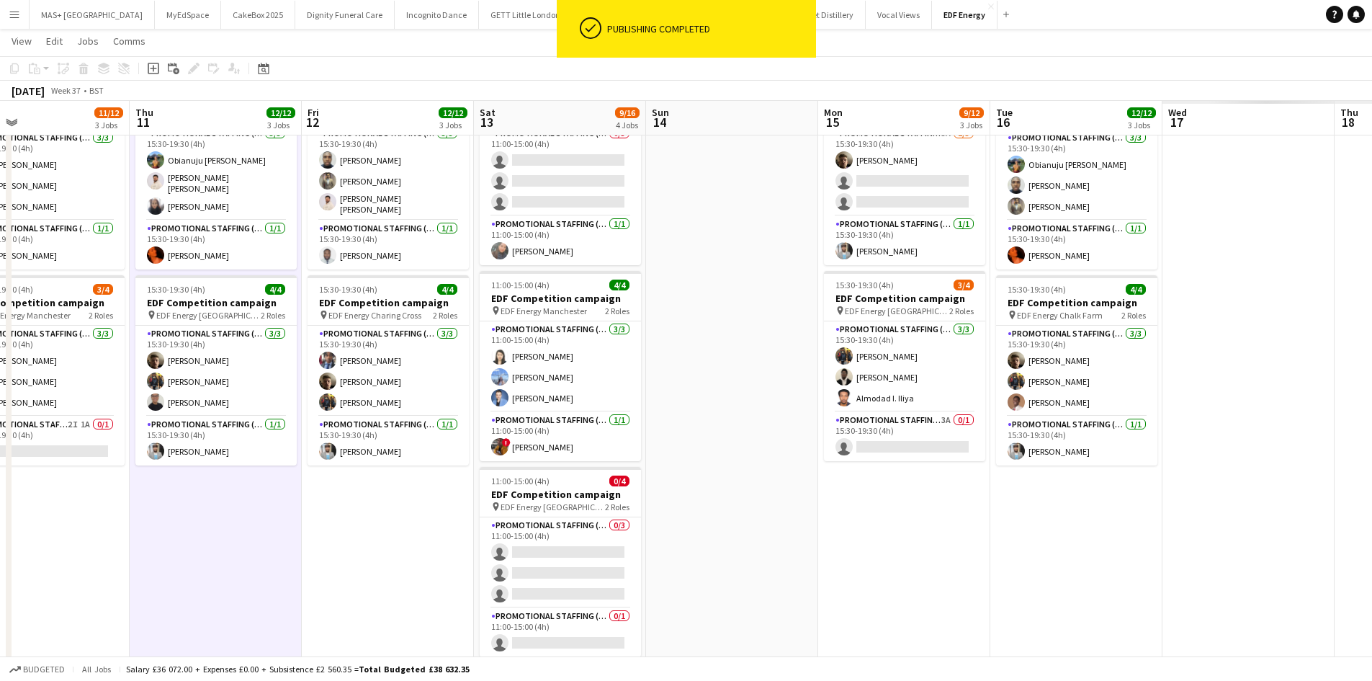
scroll to position [0, 396]
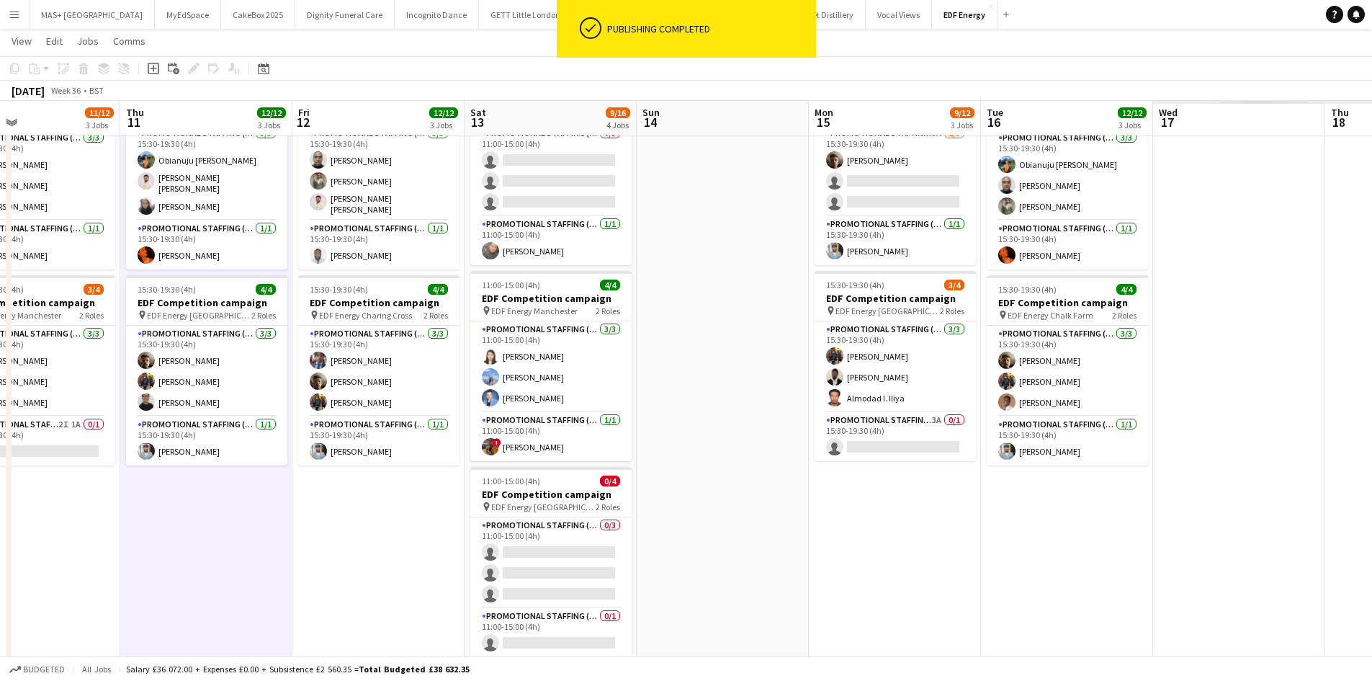
drag, startPoint x: 1143, startPoint y: 511, endPoint x: 367, endPoint y: 452, distance: 778.6
click at [367, 452] on app-calendar-viewport "Mon 8 16/16 4 Jobs Tue 9 9/12 3 Jobs Wed 10 11/12 3 Jobs Thu 11 12/12 3 Jobs Fr…" at bounding box center [686, 255] width 1372 height 974
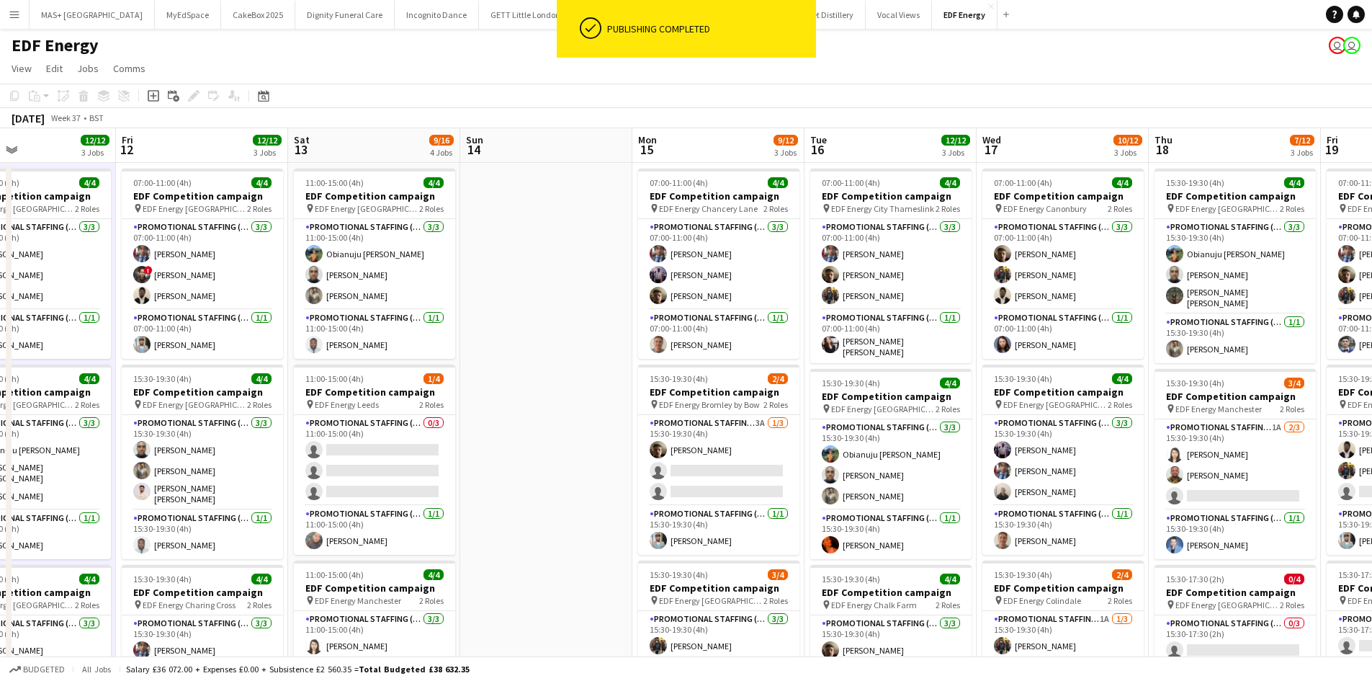
scroll to position [0, 578]
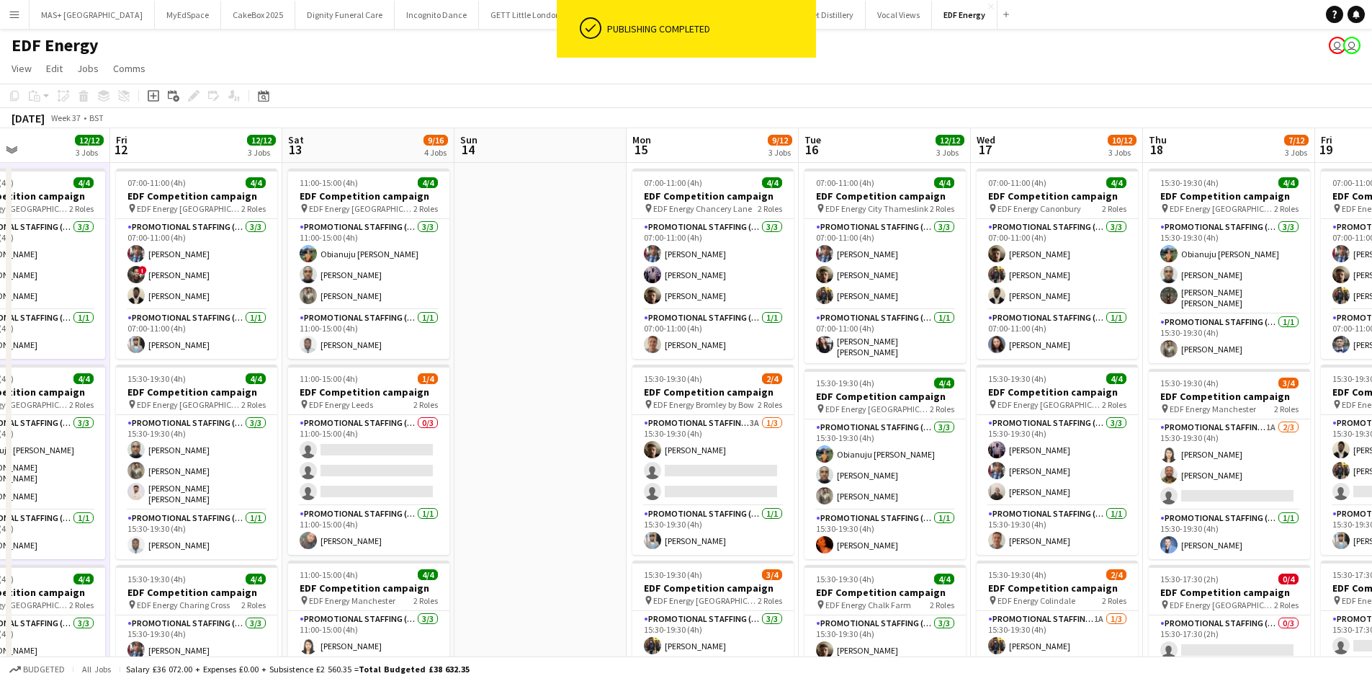
drag, startPoint x: 742, startPoint y: 395, endPoint x: 560, endPoint y: 364, distance: 184.7
click at [560, 364] on app-calendar-viewport "Mon 8 16/16 4 Jobs Tue 9 9/12 3 Jobs Wed 10 11/12 3 Jobs Thu 11 12/12 3 Jobs Fr…" at bounding box center [686, 579] width 1372 height 903
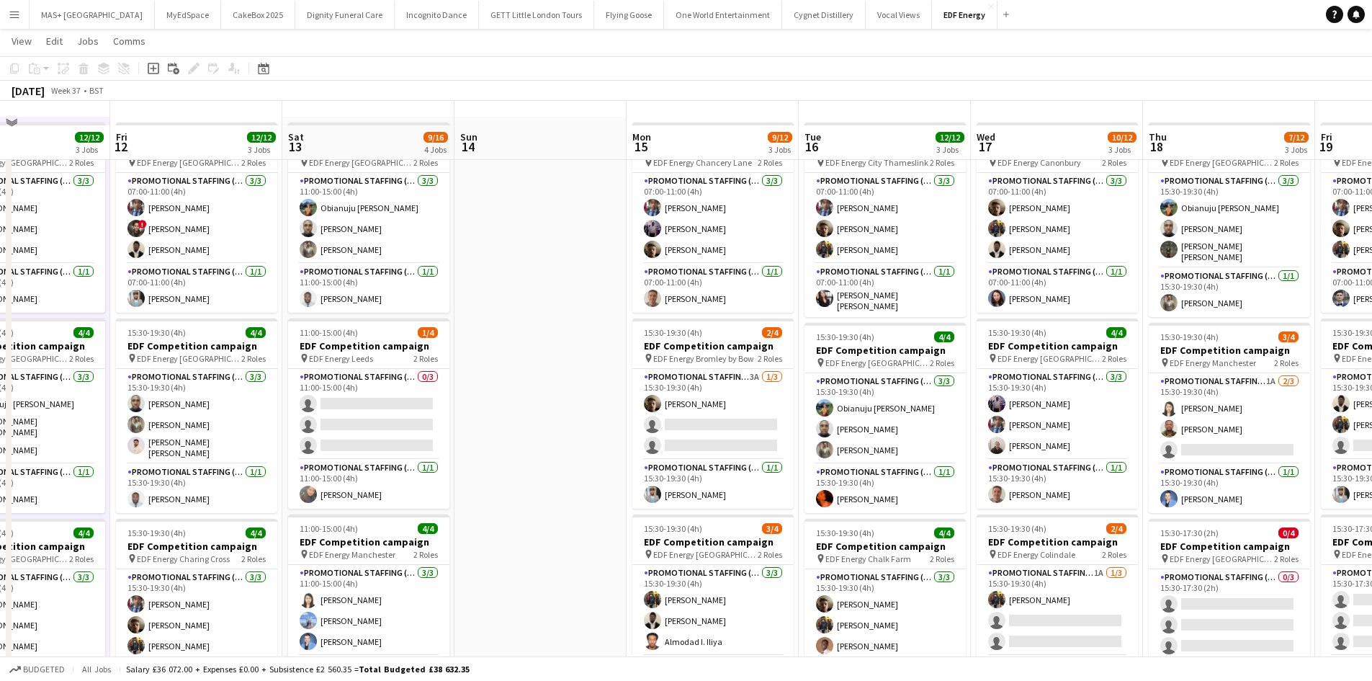
scroll to position [72, 0]
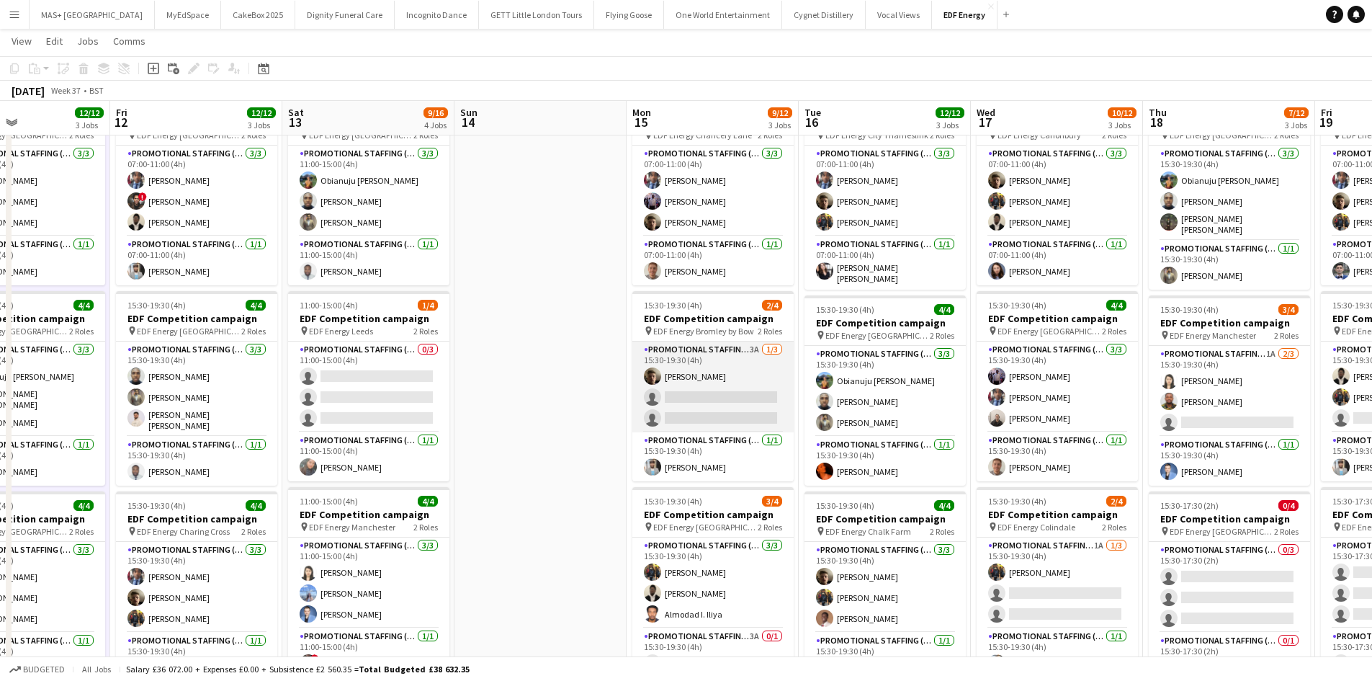
click at [683, 361] on app-card-role "Promotional Staffing (Flyering Staff) 3A [DATE] 15:30-19:30 (4h) [PERSON_NAME] …" at bounding box center [712, 386] width 161 height 91
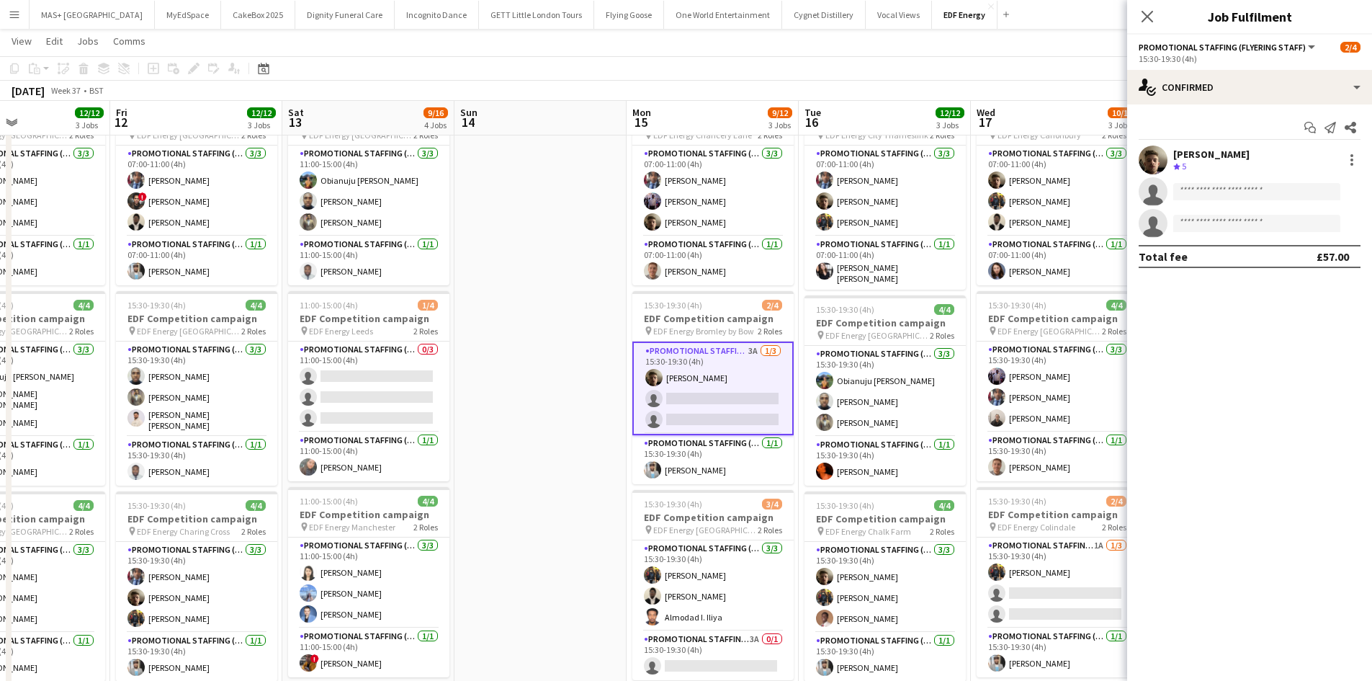
scroll to position [0, 578]
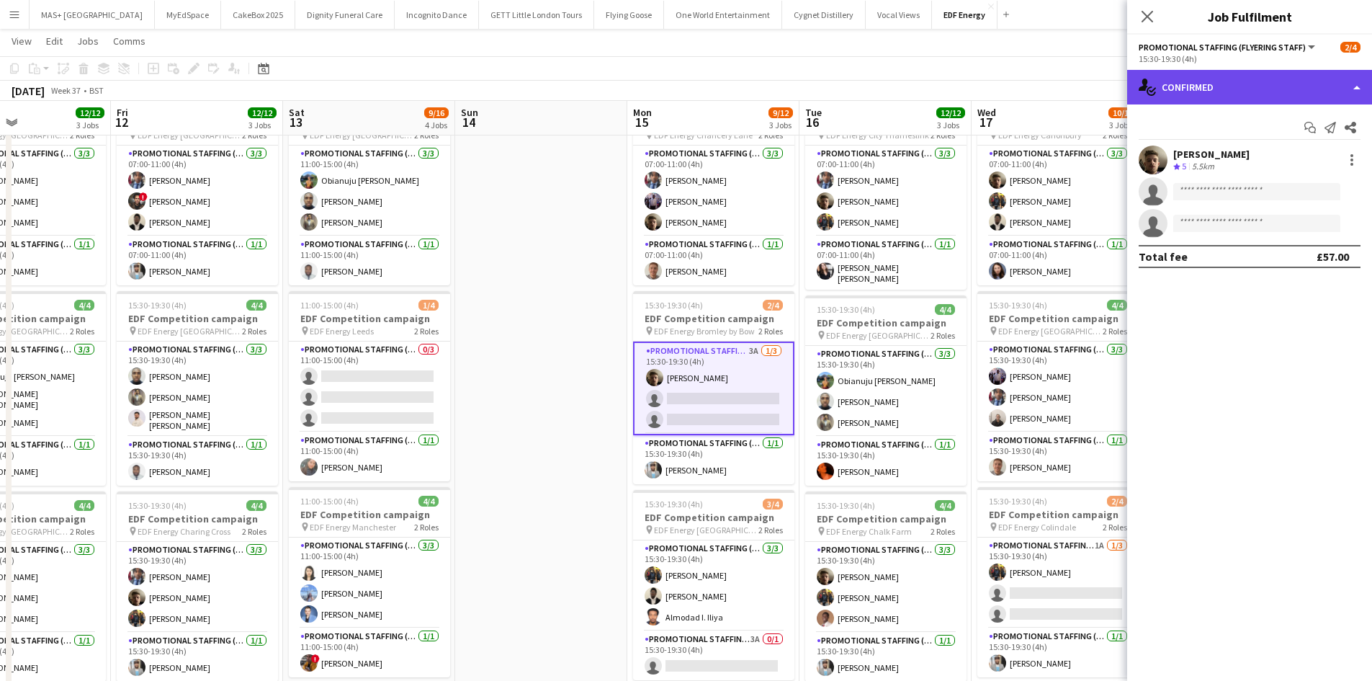
click at [1222, 79] on div "single-neutral-actions-check-2 Confirmed" at bounding box center [1249, 87] width 245 height 35
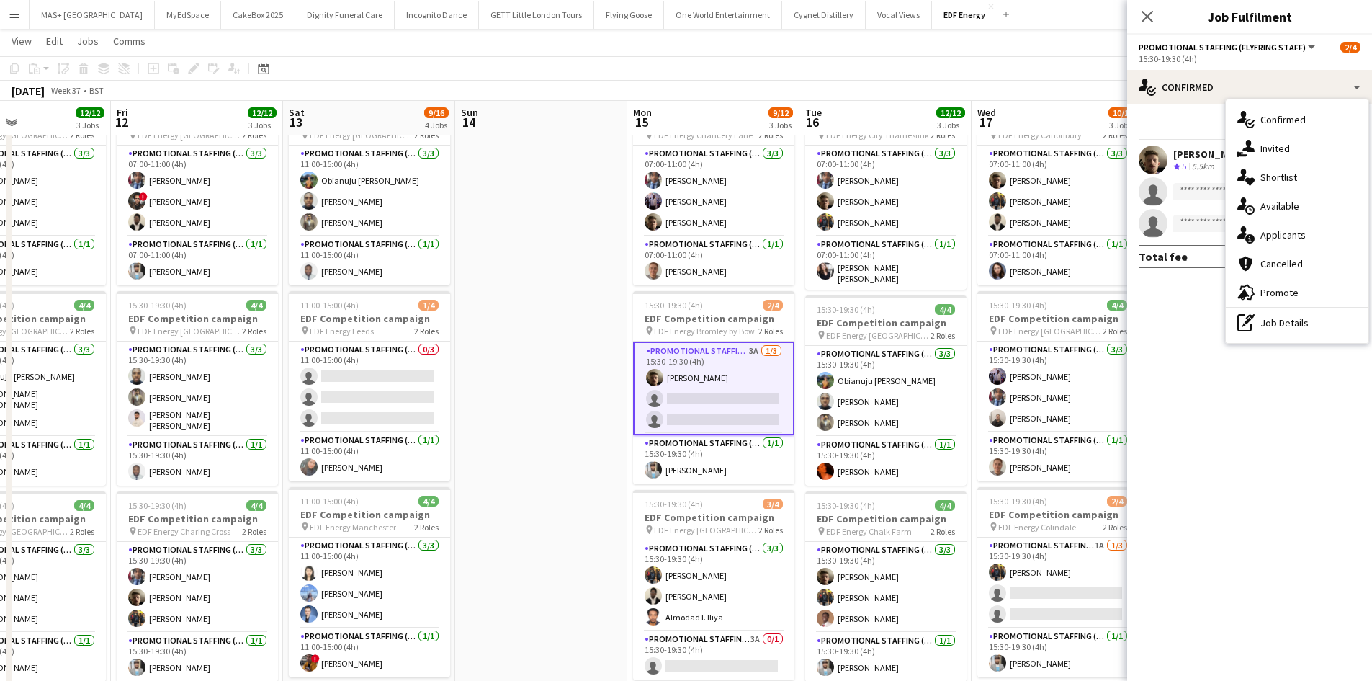
click at [1269, 248] on div "single-neutral-actions-information Applicants" at bounding box center [1297, 234] width 143 height 29
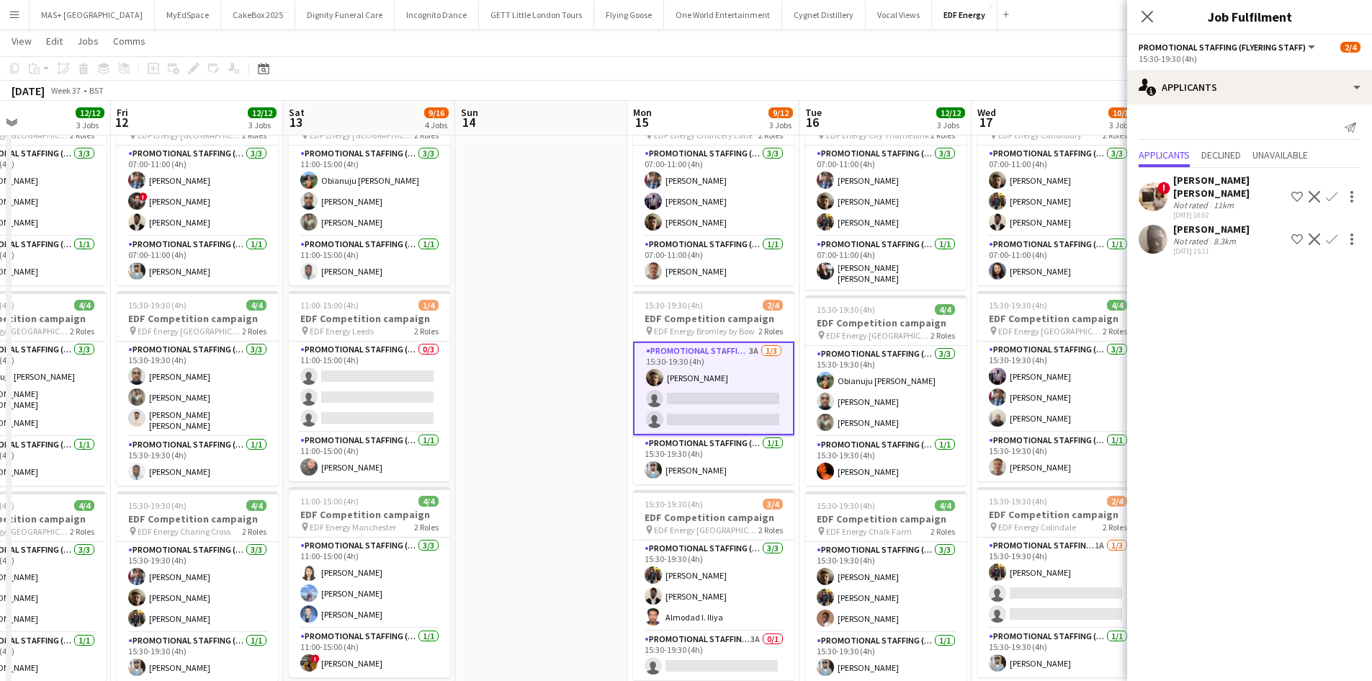
click at [542, 281] on app-date-cell at bounding box center [541, 523] width 172 height 869
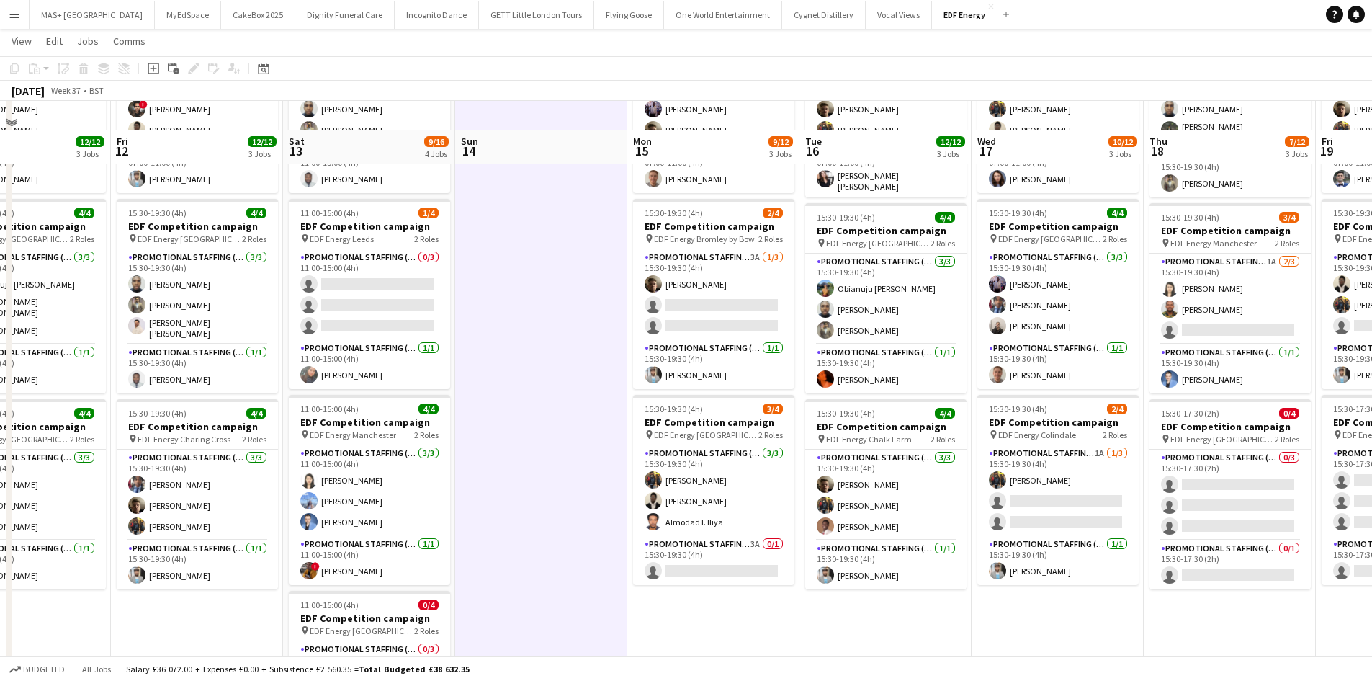
scroll to position [288, 0]
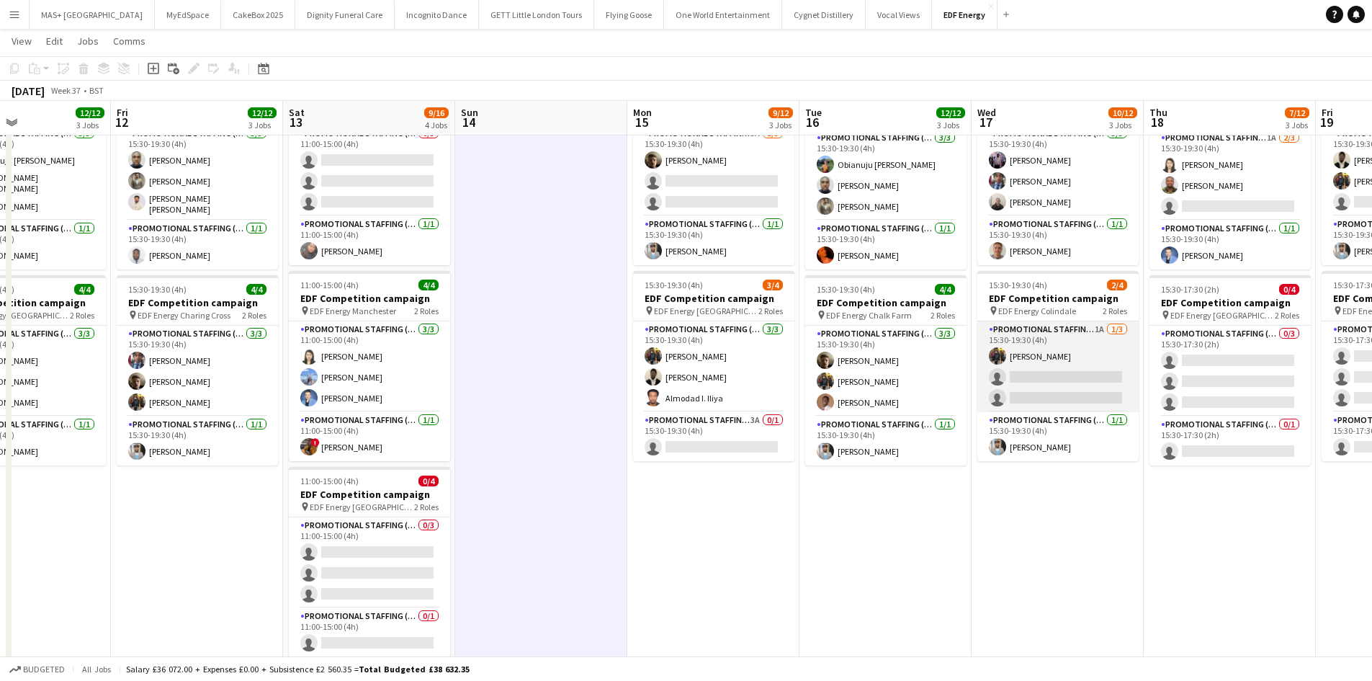
click at [1118, 354] on app-card-role "Promotional Staffing (Flyering Staff) 1A [DATE] 15:30-19:30 (4h) [PERSON_NAME] …" at bounding box center [1057, 366] width 161 height 91
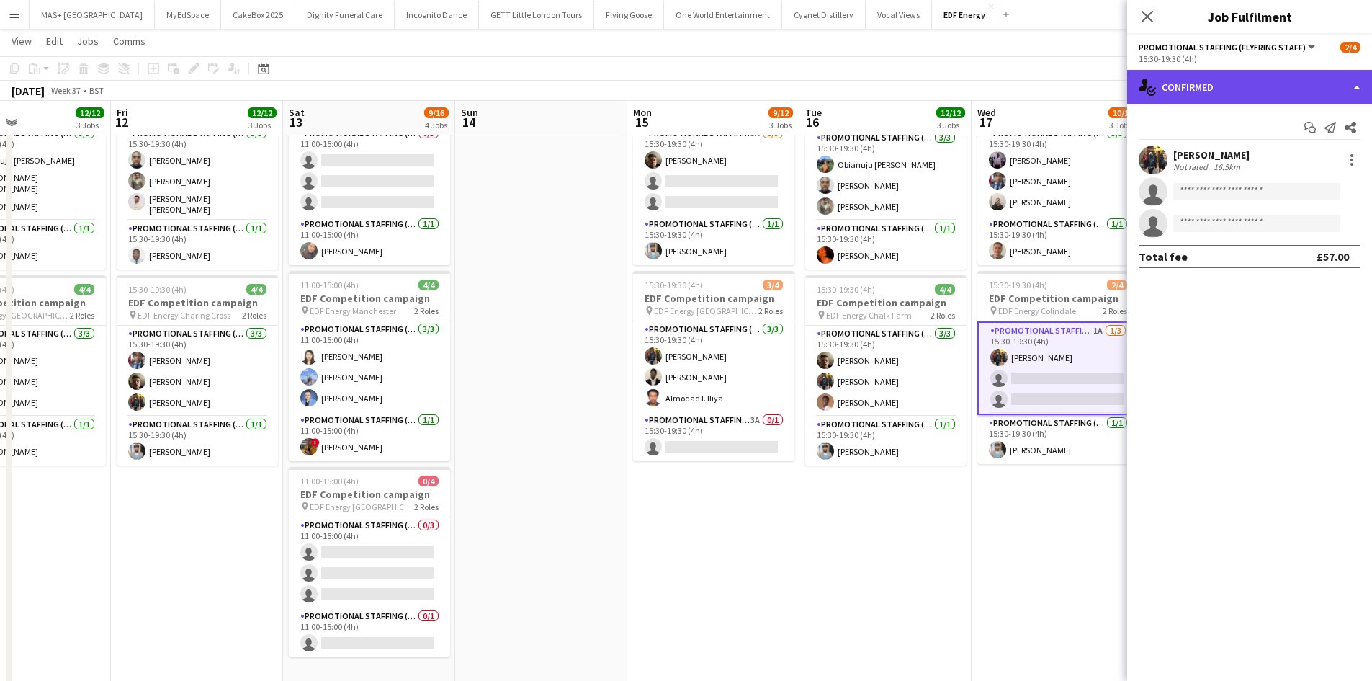
click at [1194, 89] on div "single-neutral-actions-check-2 Confirmed" at bounding box center [1249, 87] width 245 height 35
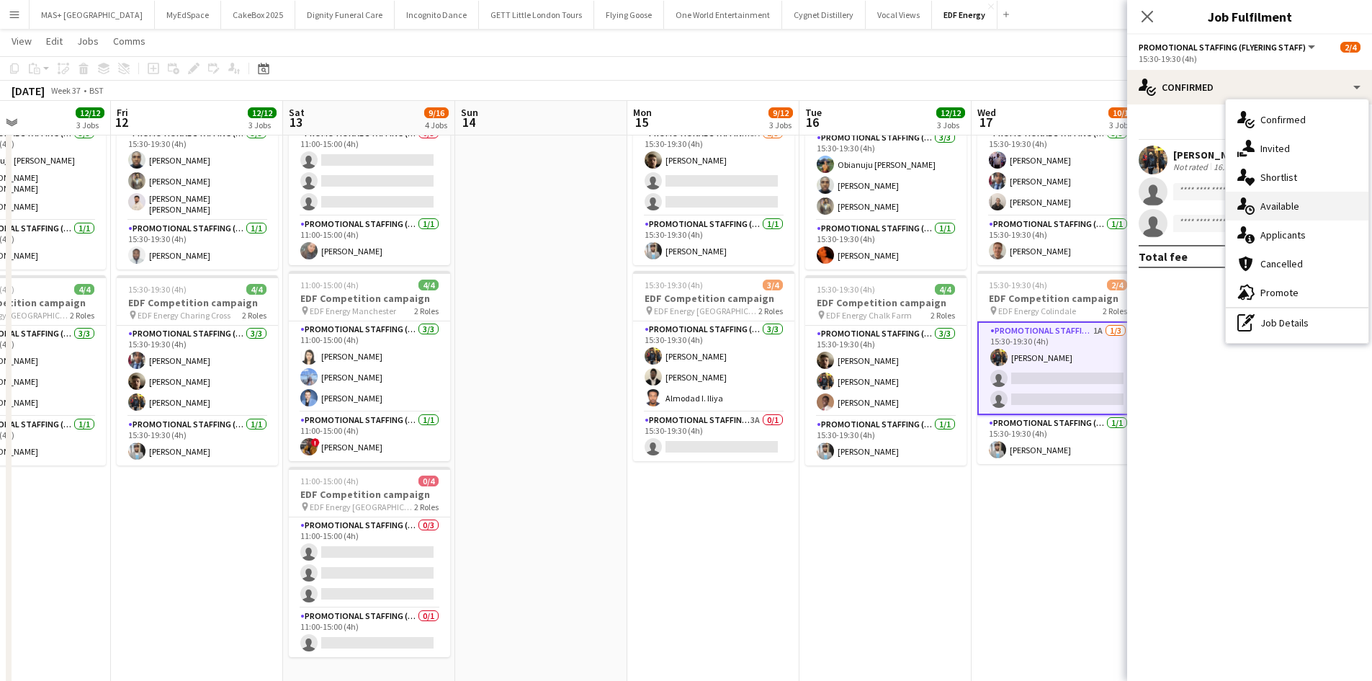
click at [1293, 217] on div "single-neutral-actions-upload Available" at bounding box center [1297, 206] width 143 height 29
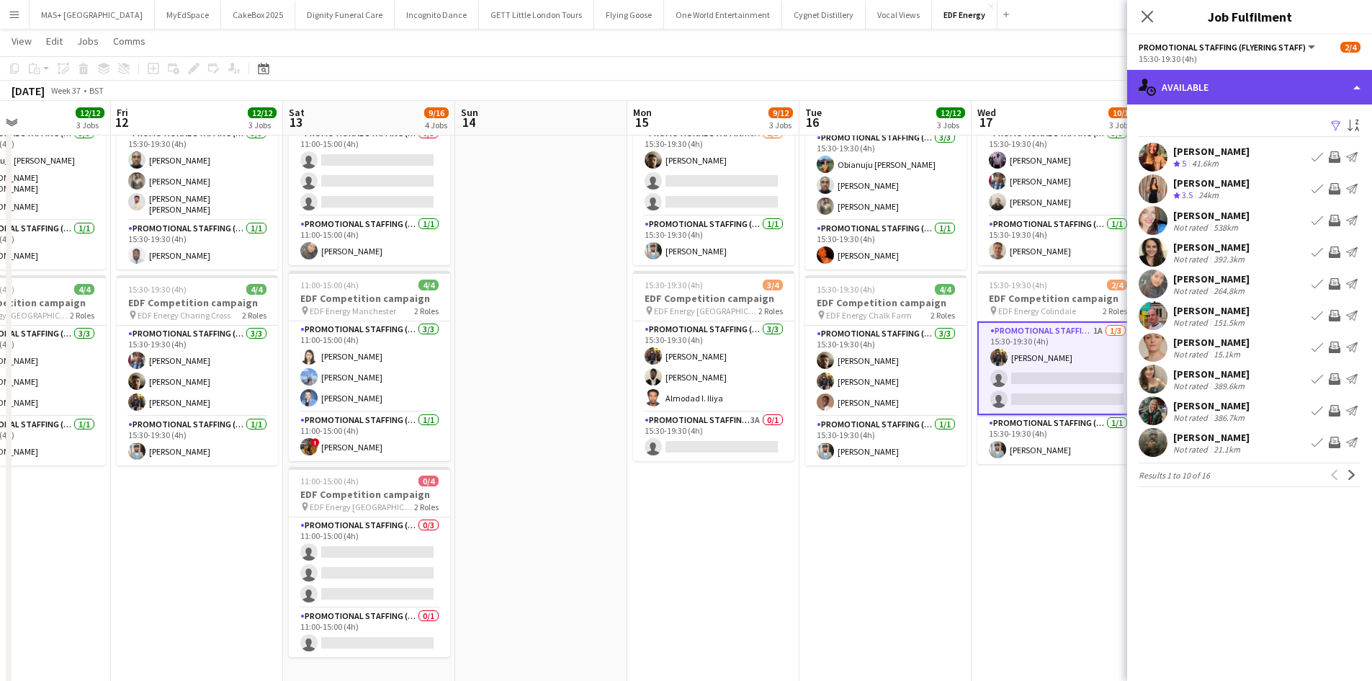
click at [1229, 94] on div "single-neutral-actions-upload Available" at bounding box center [1249, 87] width 245 height 35
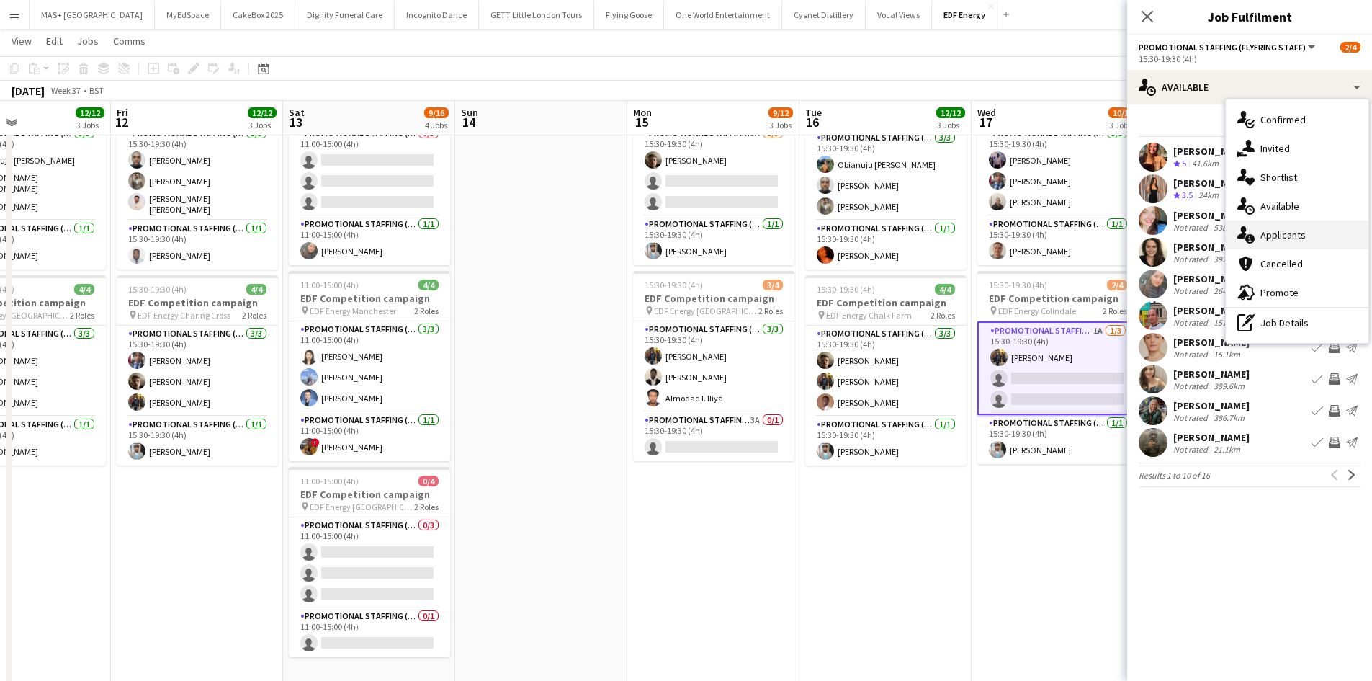
click at [1280, 241] on div "single-neutral-actions-information Applicants" at bounding box center [1297, 234] width 143 height 29
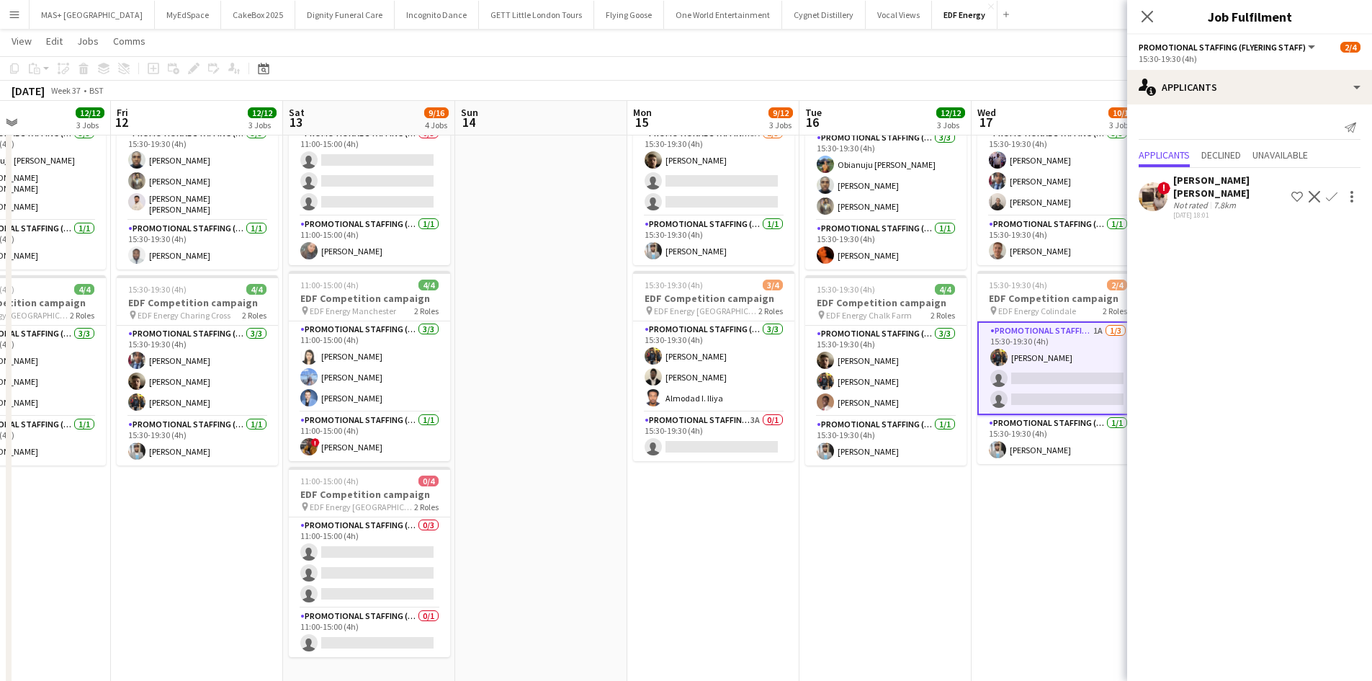
click at [1026, 520] on app-date-cell "07:00-11:00 (4h) 4/4 EDF Competition campaign pin EDF Energy Canonbury 2 Roles …" at bounding box center [1058, 307] width 172 height 869
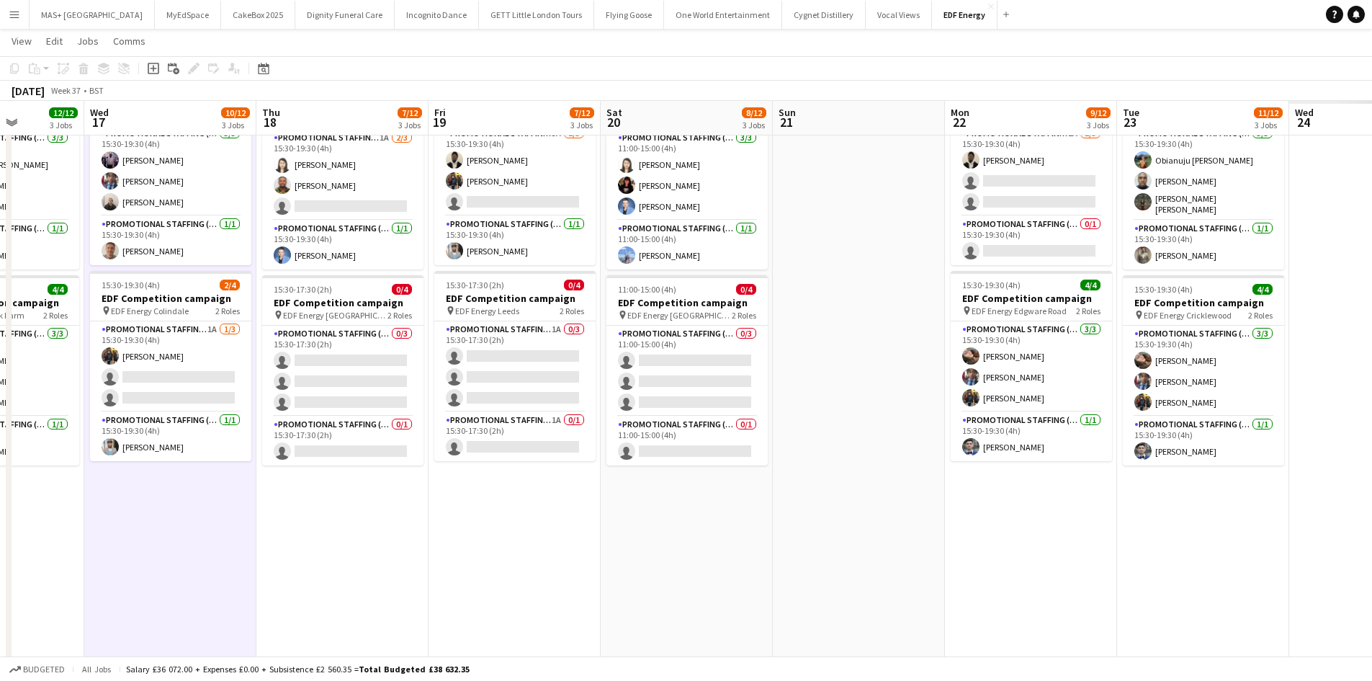
scroll to position [0, 446]
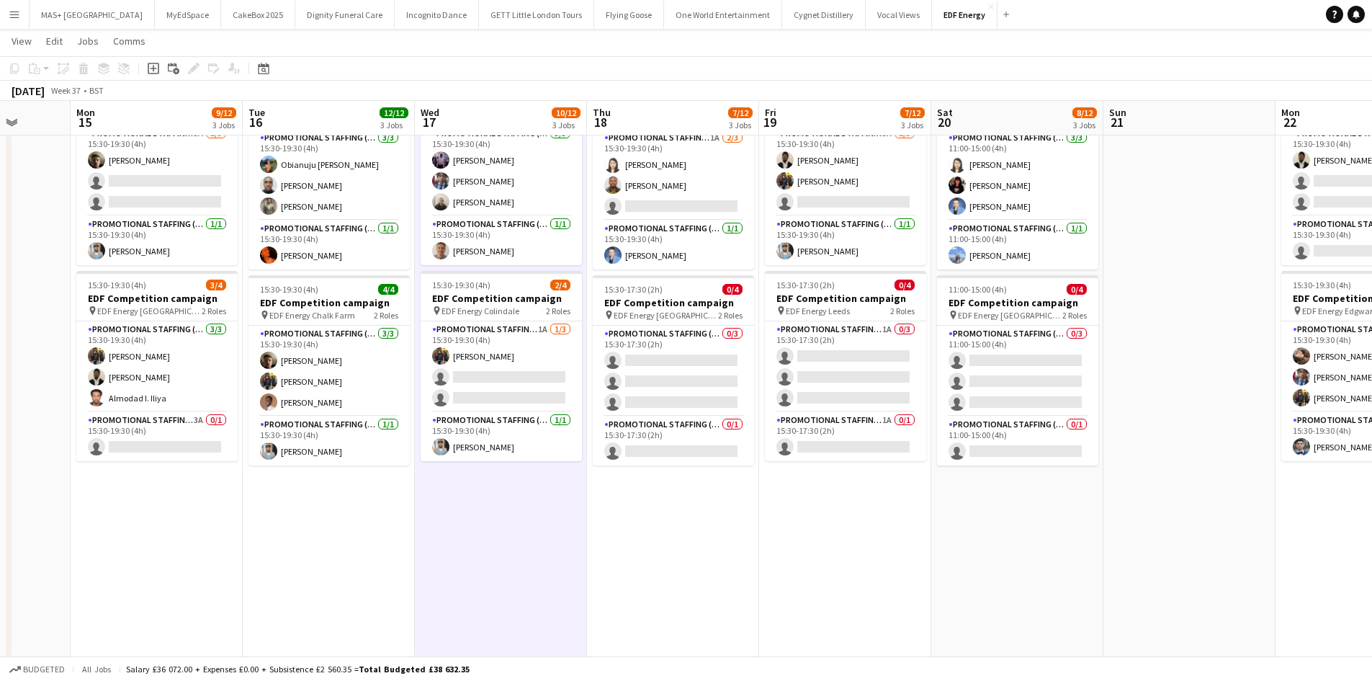
drag, startPoint x: 1172, startPoint y: 520, endPoint x: 616, endPoint y: 493, distance: 557.4
click at [616, 493] on app-calendar-viewport "Fri 12 12/12 3 Jobs Sat 13 9/16 4 Jobs Sun 14 Mon 15 9/12 3 Jobs Tue 16 12/12 3…" at bounding box center [686, 255] width 1372 height 974
click at [872, 323] on app-card-role "Promotional Staffing (Flyering Staff) 1A 0/3 15:30-17:30 (2h) single-neutral-ac…" at bounding box center [845, 366] width 161 height 91
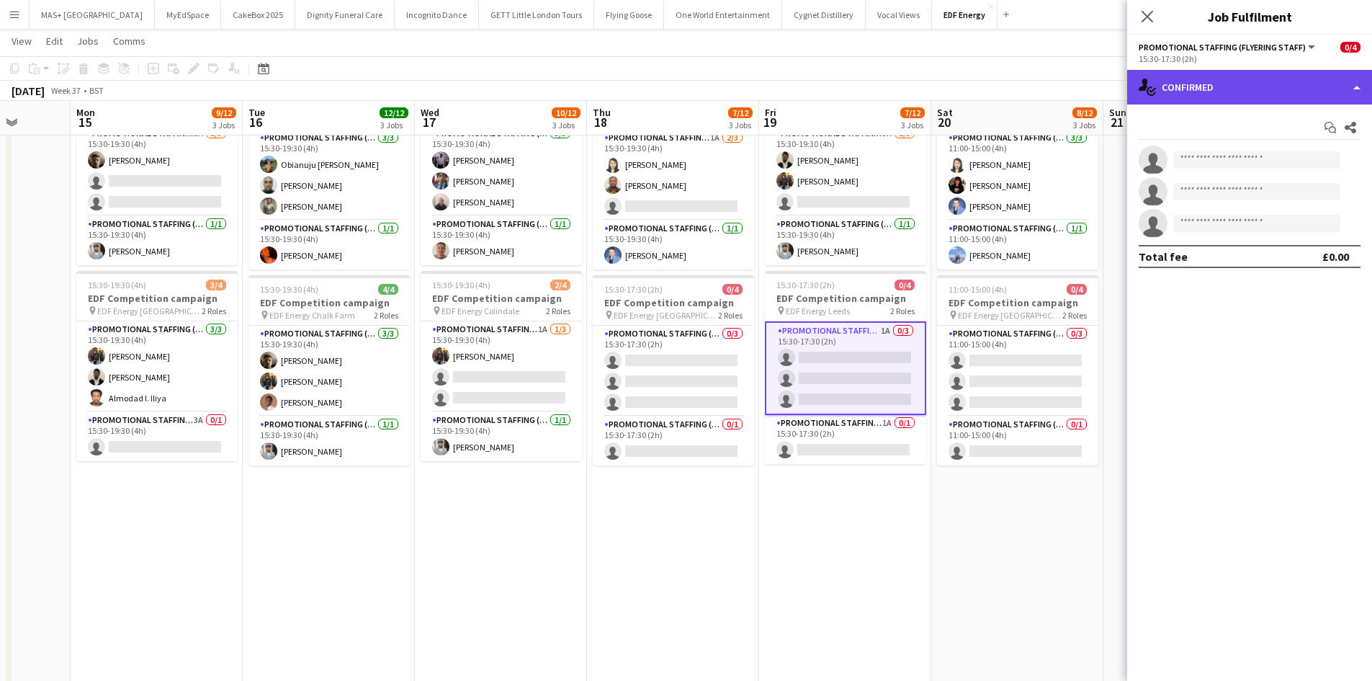
click at [1199, 79] on div "single-neutral-actions-check-2 Confirmed" at bounding box center [1249, 87] width 245 height 35
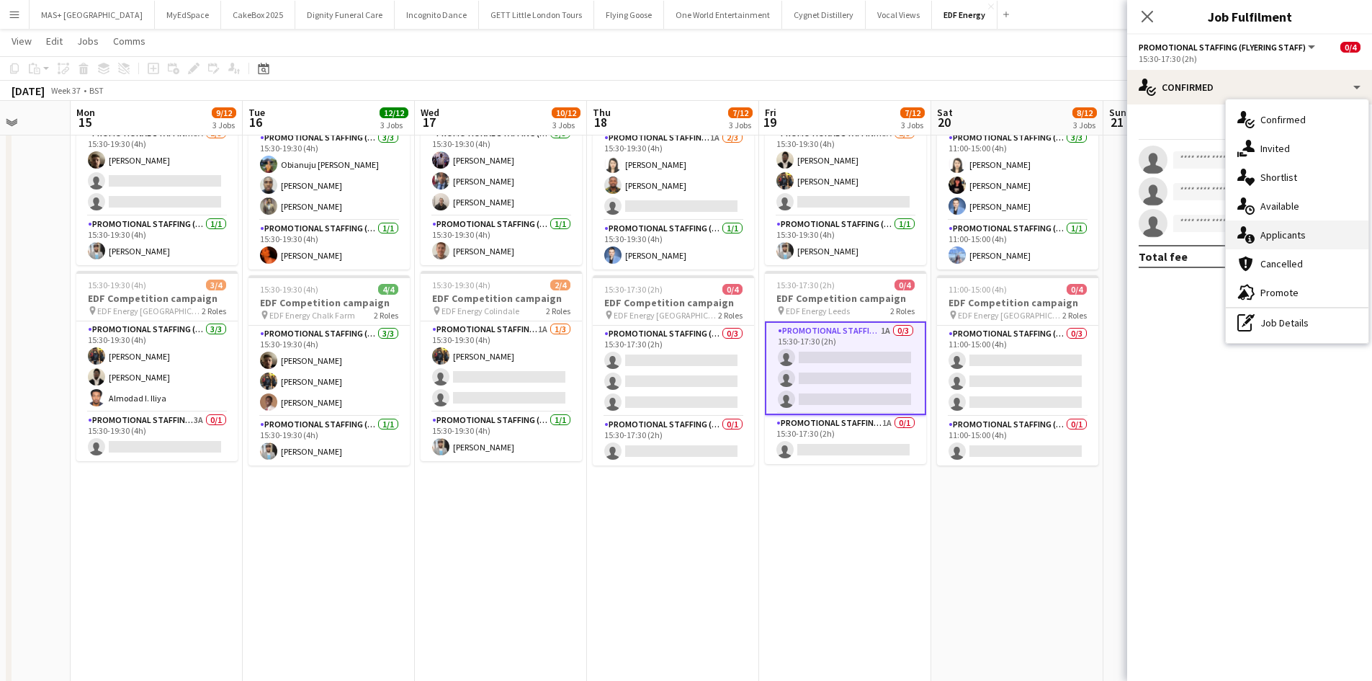
click at [1314, 230] on div "single-neutral-actions-information Applicants" at bounding box center [1297, 234] width 143 height 29
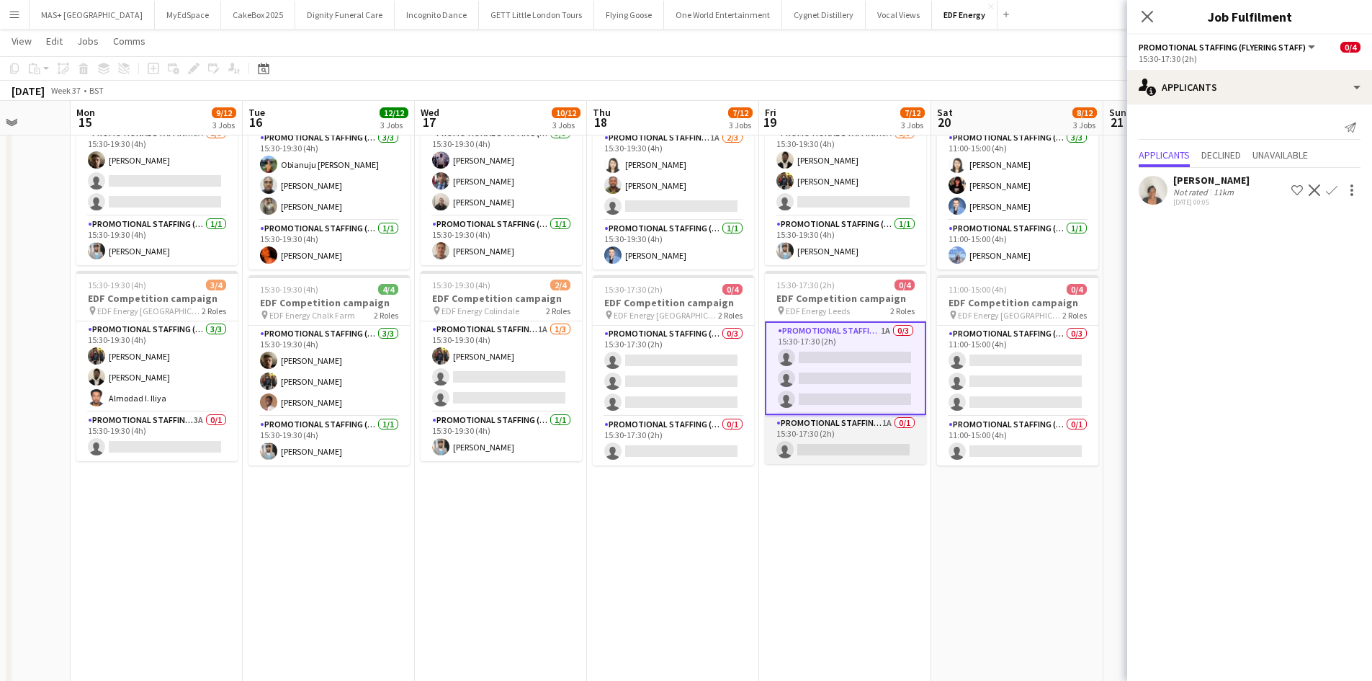
click at [833, 423] on app-card-role "Promotional Staffing (Team Leader) 1A 0/1 15:30-17:30 (2h) single-neutral-actio…" at bounding box center [845, 439] width 161 height 49
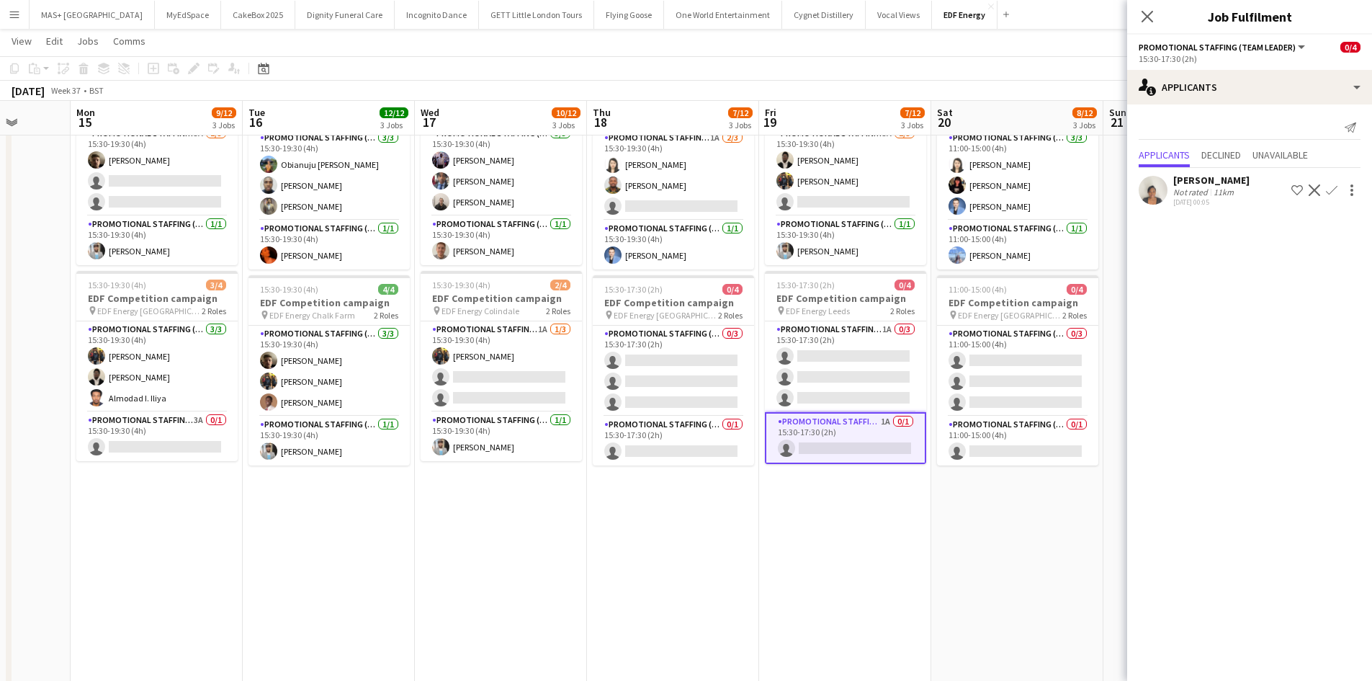
click at [1329, 186] on app-icon "Confirm" at bounding box center [1332, 190] width 12 height 12
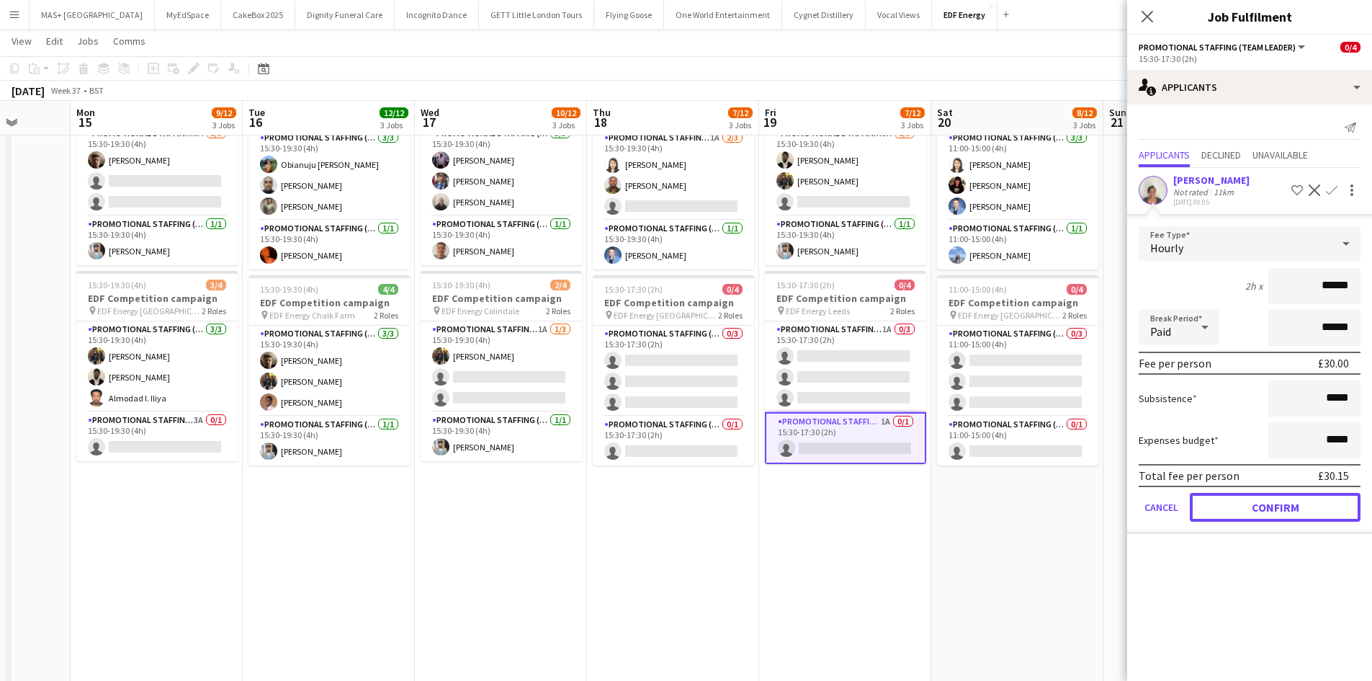
click at [1265, 513] on button "Confirm" at bounding box center [1275, 507] width 171 height 29
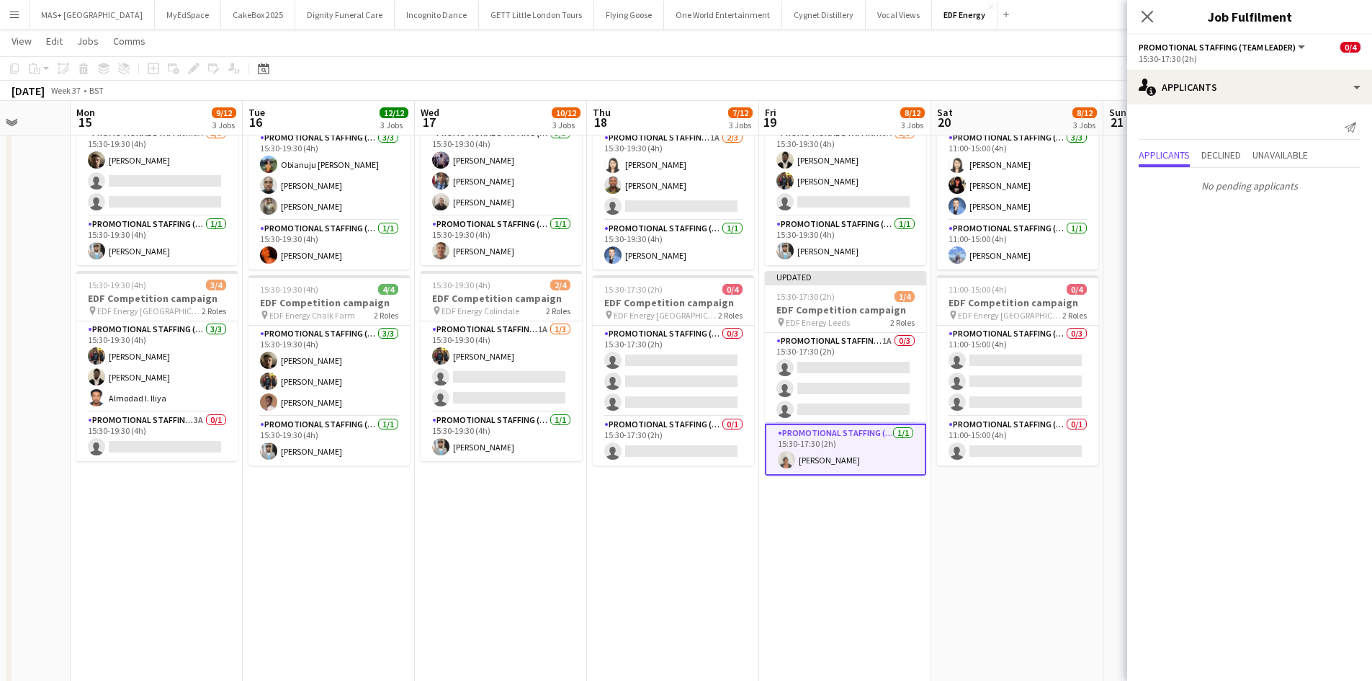
click at [925, 499] on app-date-cell "07:00-11:00 (4h) 4/4 EDF Competition campaign pin EDF Energy Aldgate East 2 Rol…" at bounding box center [845, 307] width 172 height 869
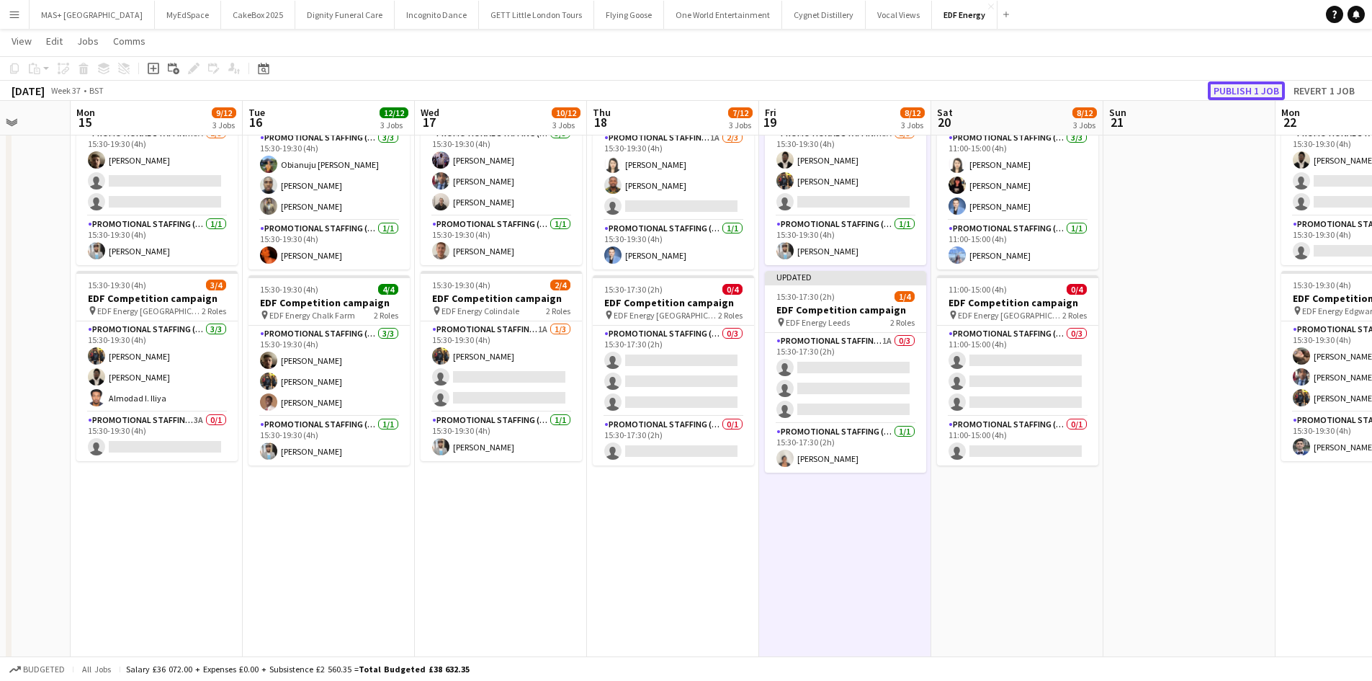
click at [1242, 90] on button "Publish 1 job" at bounding box center [1246, 90] width 77 height 19
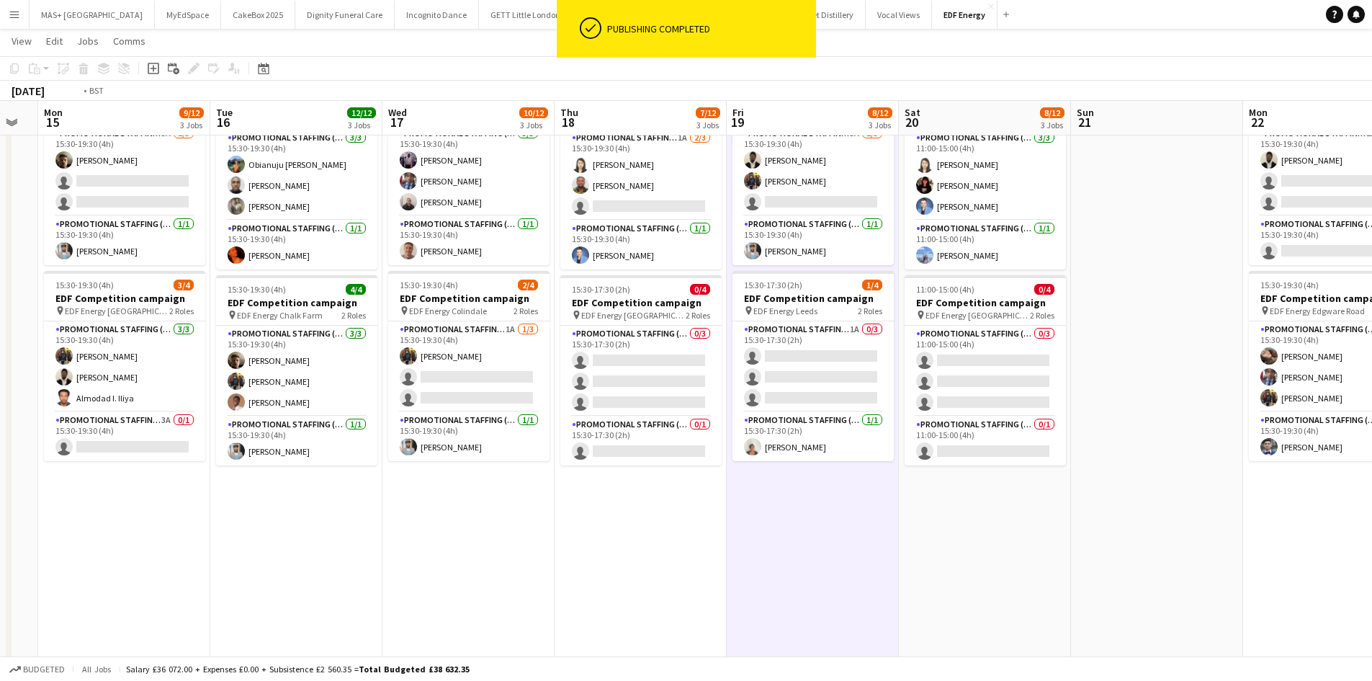
scroll to position [0, 603]
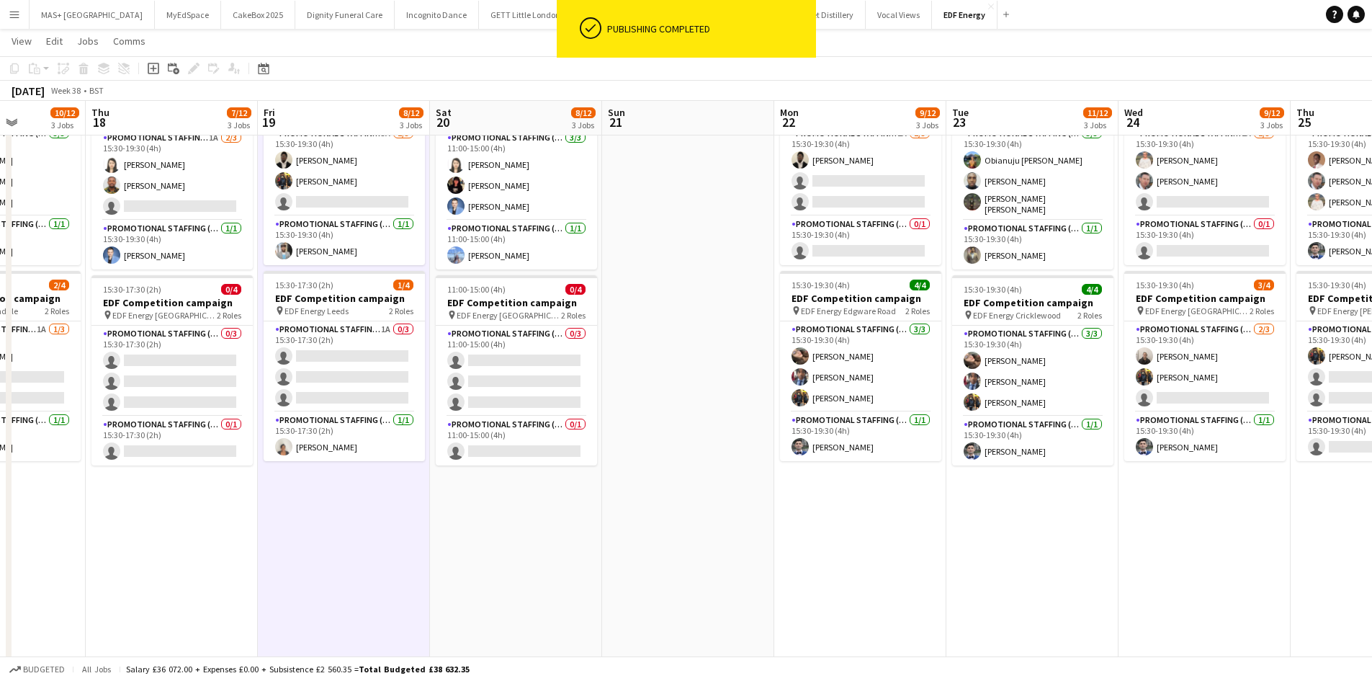
drag, startPoint x: 1034, startPoint y: 361, endPoint x: 673, endPoint y: 361, distance: 360.8
click at [673, 361] on app-calendar-viewport "Sun 14 Mon 15 9/12 3 Jobs Tue 16 12/12 3 Jobs Wed 17 10/12 3 Jobs Thu 18 7/12 3…" at bounding box center [686, 255] width 1372 height 974
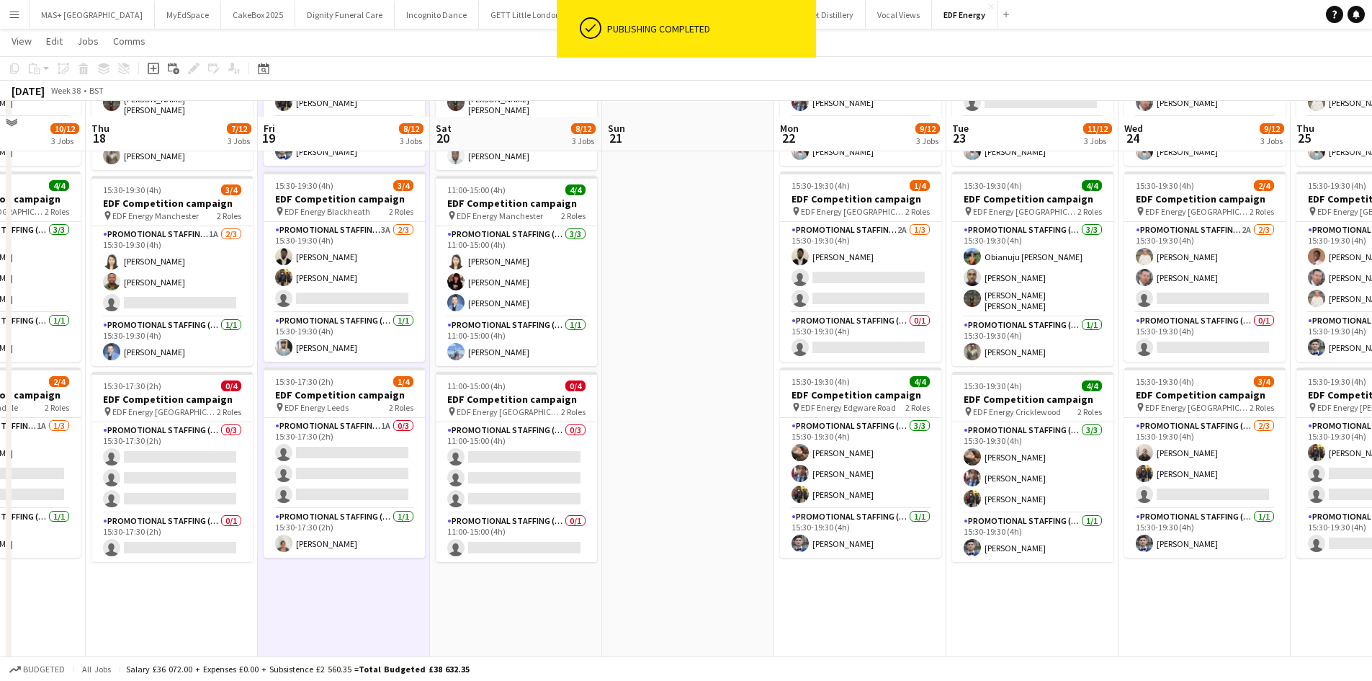
scroll to position [216, 0]
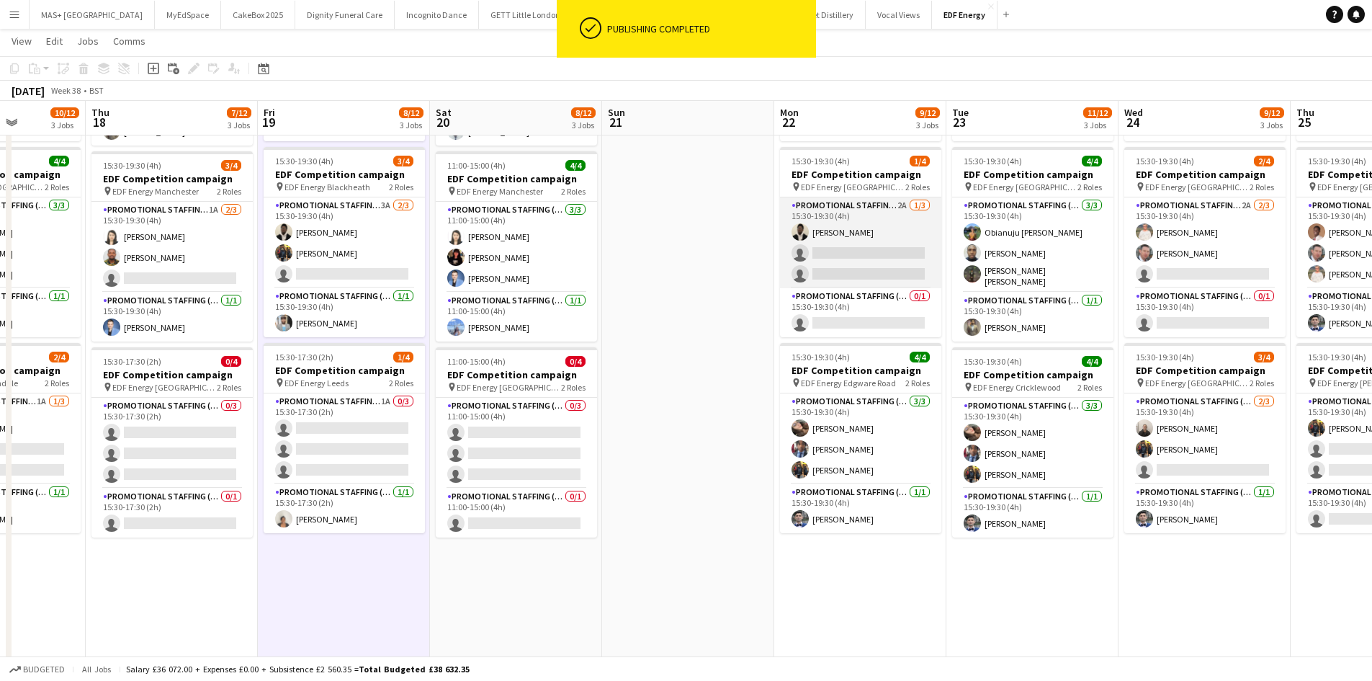
click at [854, 198] on app-card-role "Promotional Staffing (Flyering Staff) 2A [DATE] 15:30-19:30 (4h) [PERSON_NAME] …" at bounding box center [860, 242] width 161 height 91
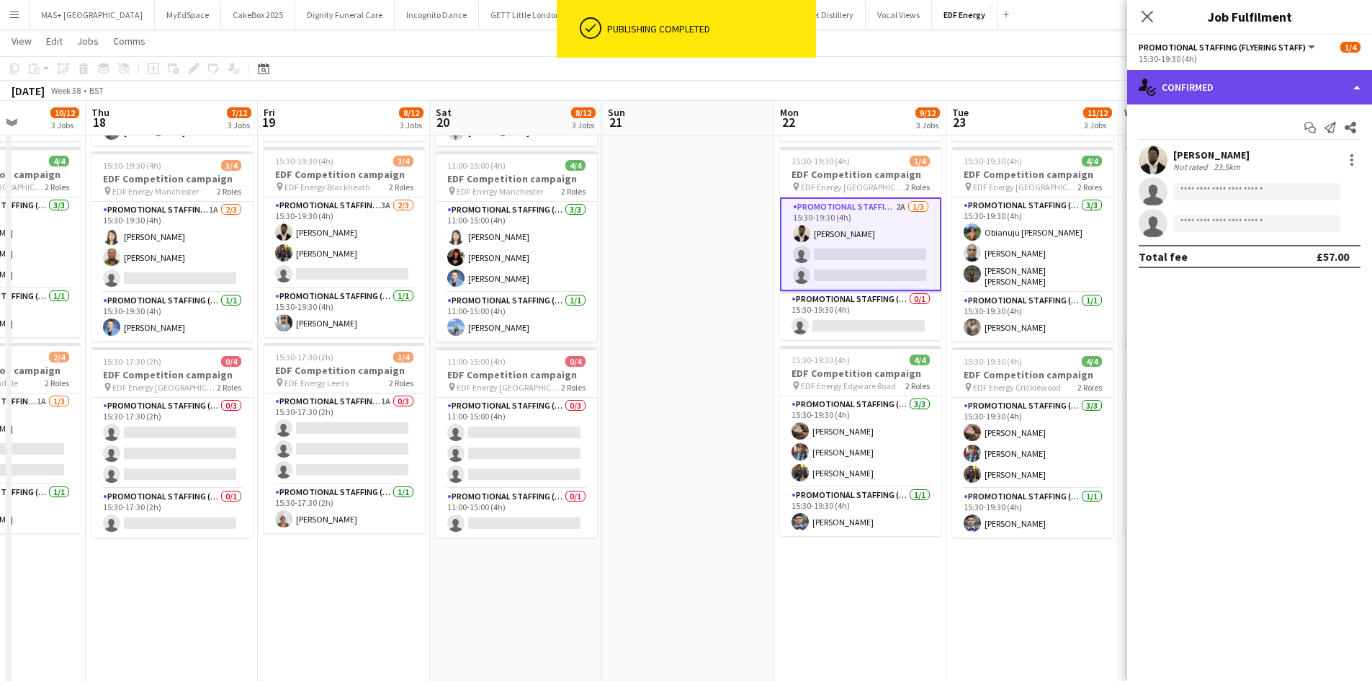
click at [1195, 89] on div "single-neutral-actions-check-2 Confirmed" at bounding box center [1249, 87] width 245 height 35
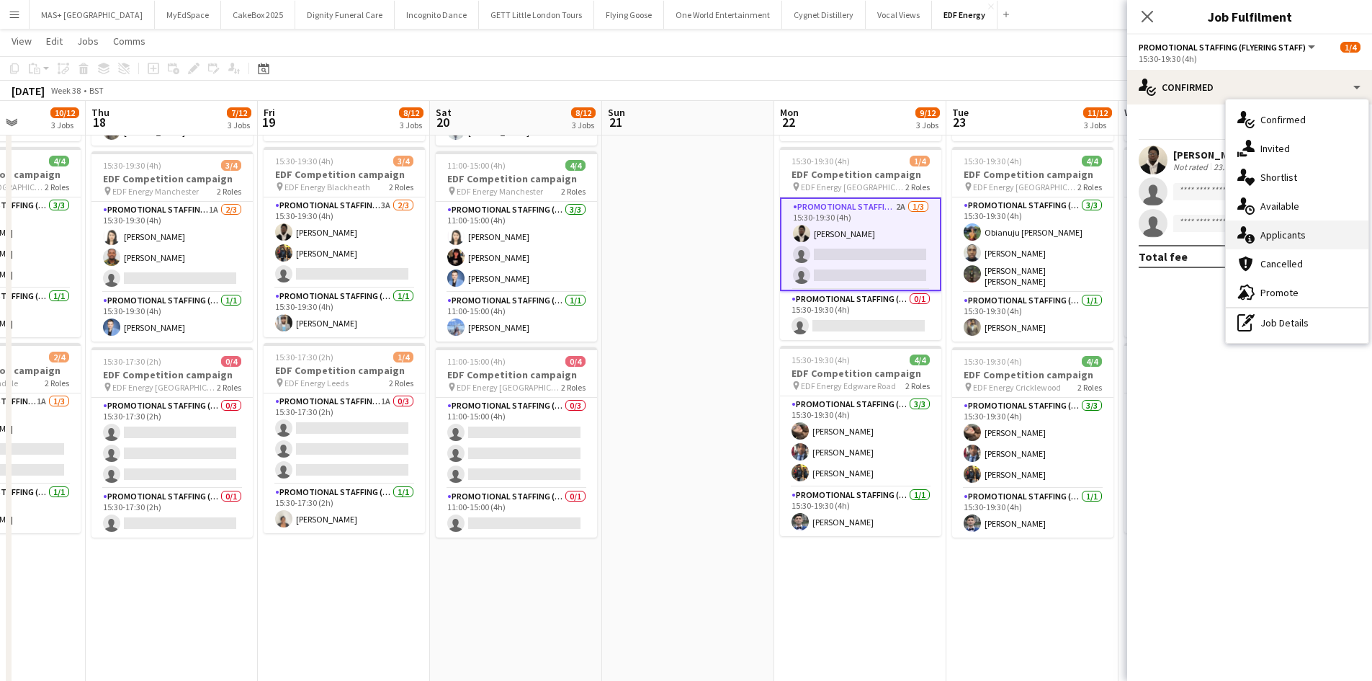
click at [1270, 237] on div "single-neutral-actions-information Applicants" at bounding box center [1297, 234] width 143 height 29
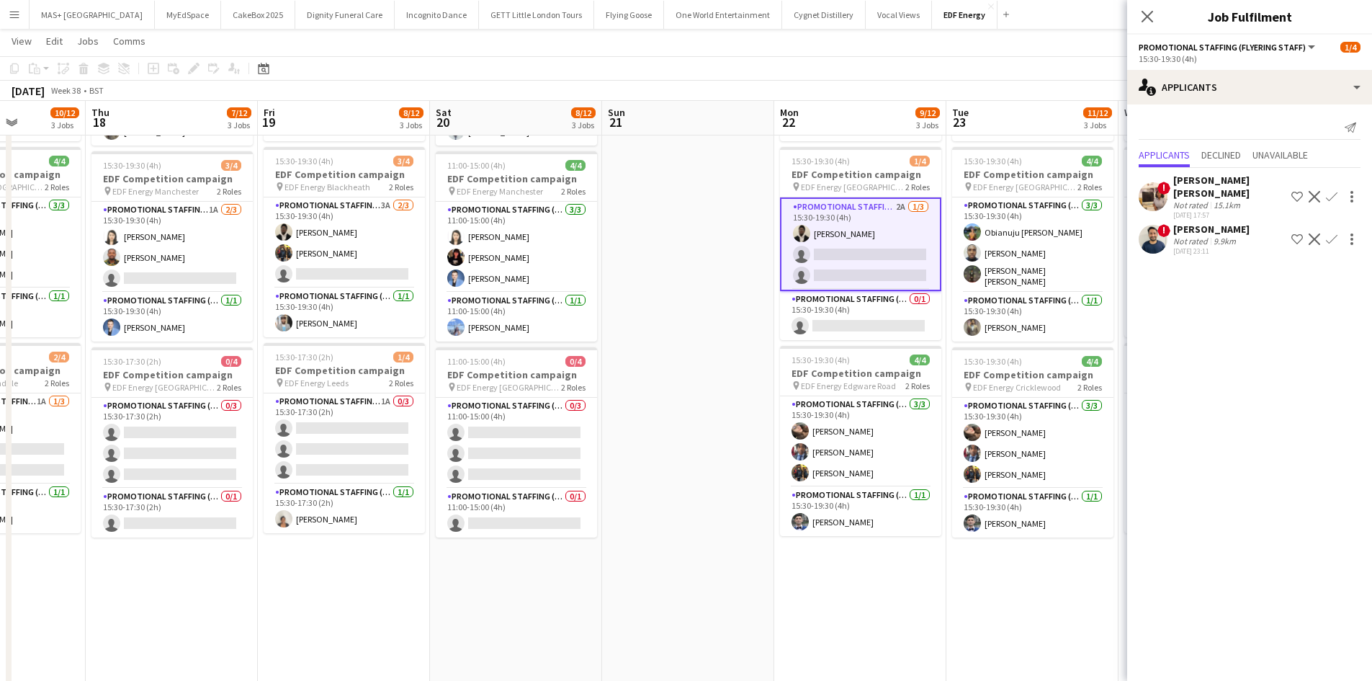
click at [951, 601] on app-date-cell "07:00-11:00 (4h) 3/4 EDF Competition campaign pin EDF Energy Cockfosters 2 Role…" at bounding box center [1032, 379] width 172 height 869
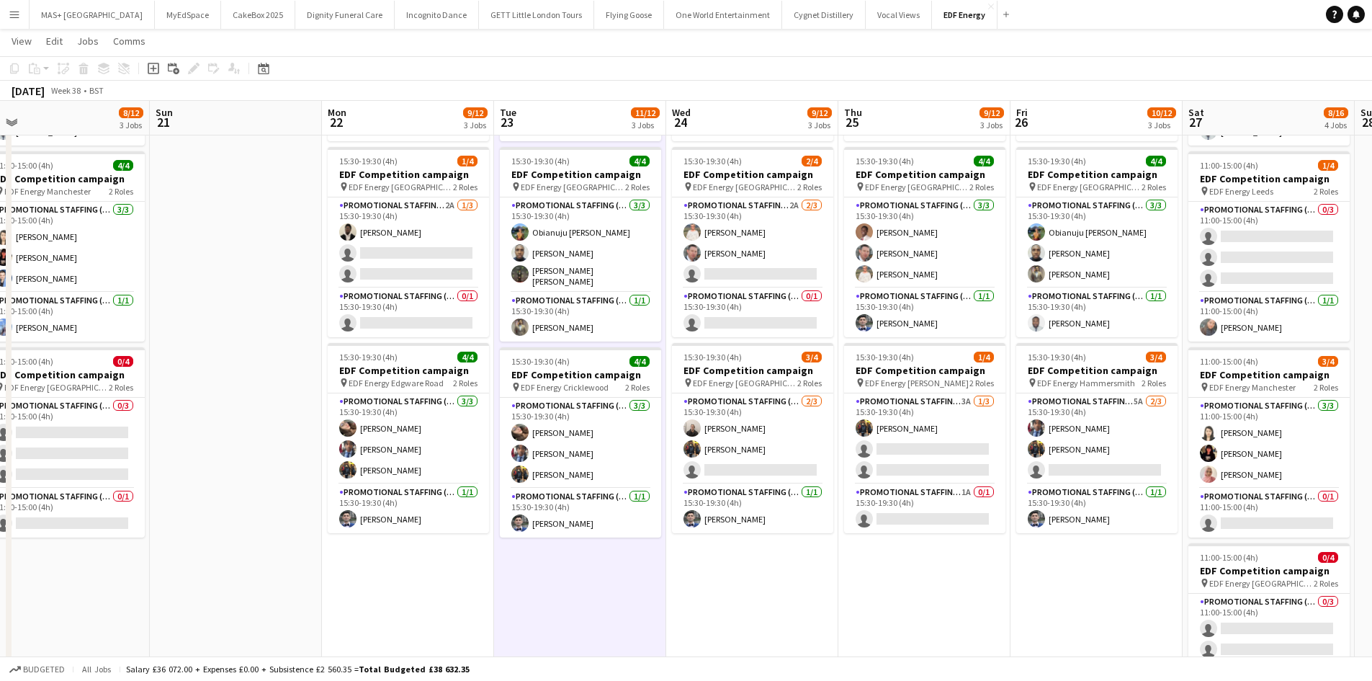
drag, startPoint x: 1107, startPoint y: 590, endPoint x: 620, endPoint y: 576, distance: 487.0
click at [620, 576] on app-calendar-viewport "Tue 16 12/12 3 Jobs Wed 17 10/12 3 Jobs Thu 18 7/12 3 Jobs Fri 19 8/12 3 Jobs S…" at bounding box center [686, 327] width 1372 height 974
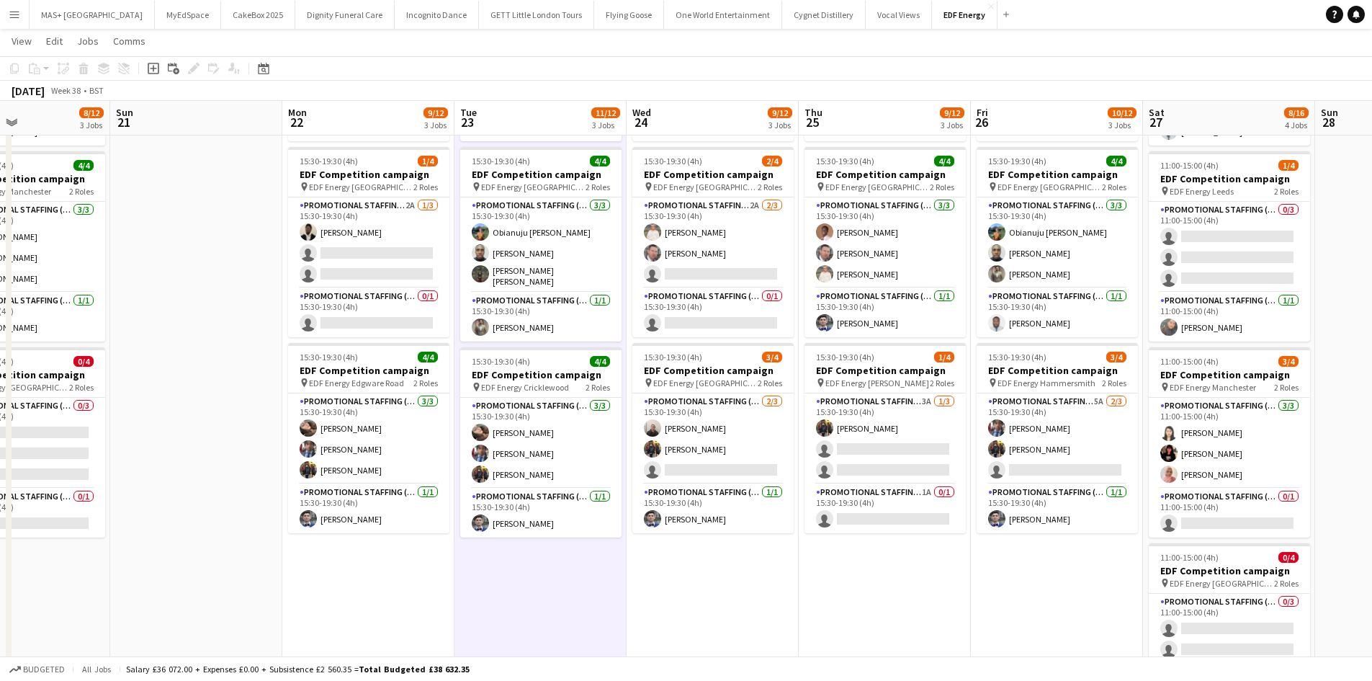
scroll to position [0, 471]
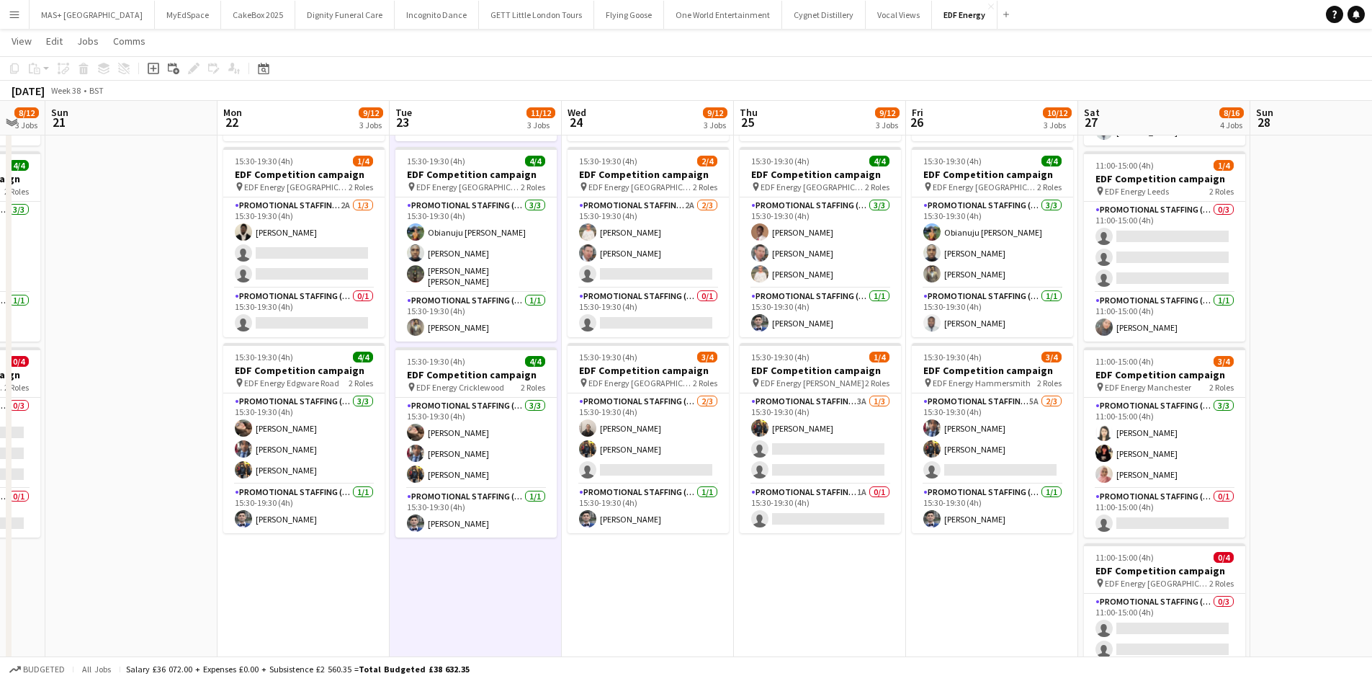
drag, startPoint x: 874, startPoint y: 578, endPoint x: 809, endPoint y: 572, distance: 65.1
click at [809, 572] on app-calendar-viewport "Thu 18 7/12 3 Jobs Fri 19 8/12 3 Jobs Sat 20 8/12 3 Jobs Sun 21 Mon 22 9/12 3 J…" at bounding box center [686, 327] width 1372 height 974
click at [827, 422] on app-card-role "Promotional Staffing (Flyering Staff) 3A [DATE] 15:30-19:30 (4h) [PERSON_NAME] …" at bounding box center [820, 438] width 161 height 91
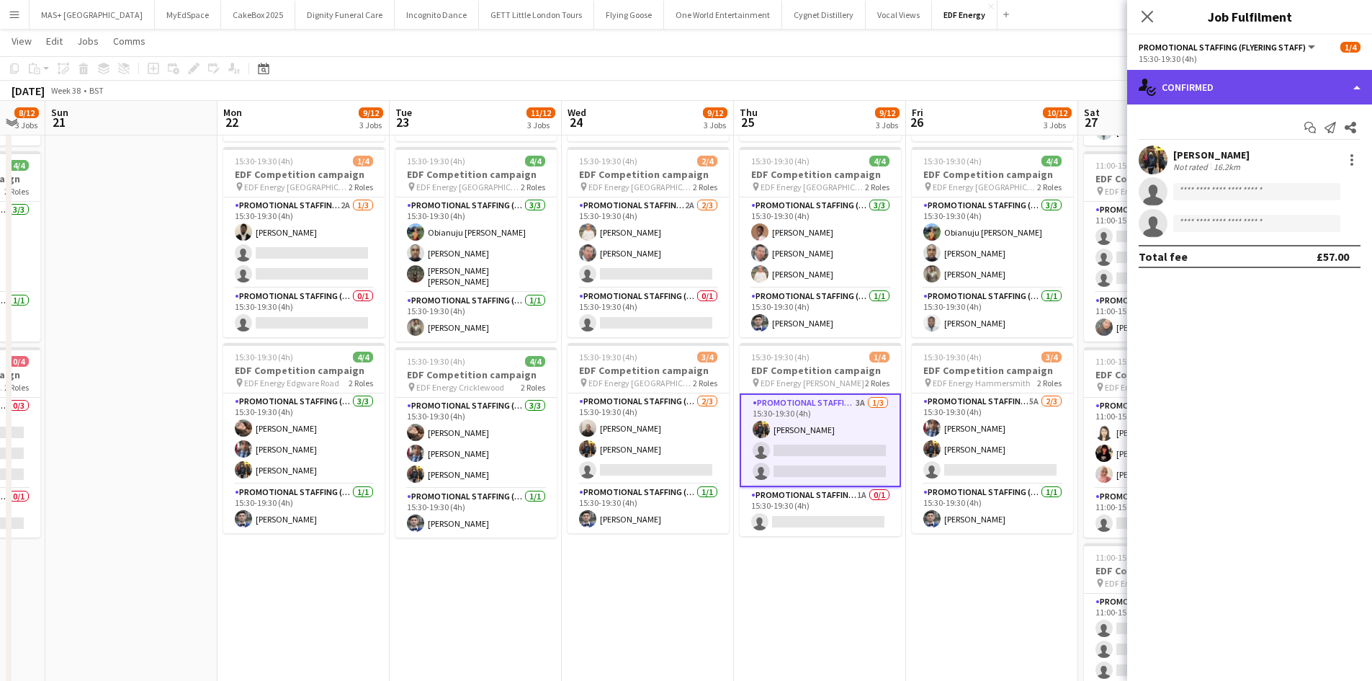
click at [1219, 91] on div "single-neutral-actions-check-2 Confirmed" at bounding box center [1249, 87] width 245 height 35
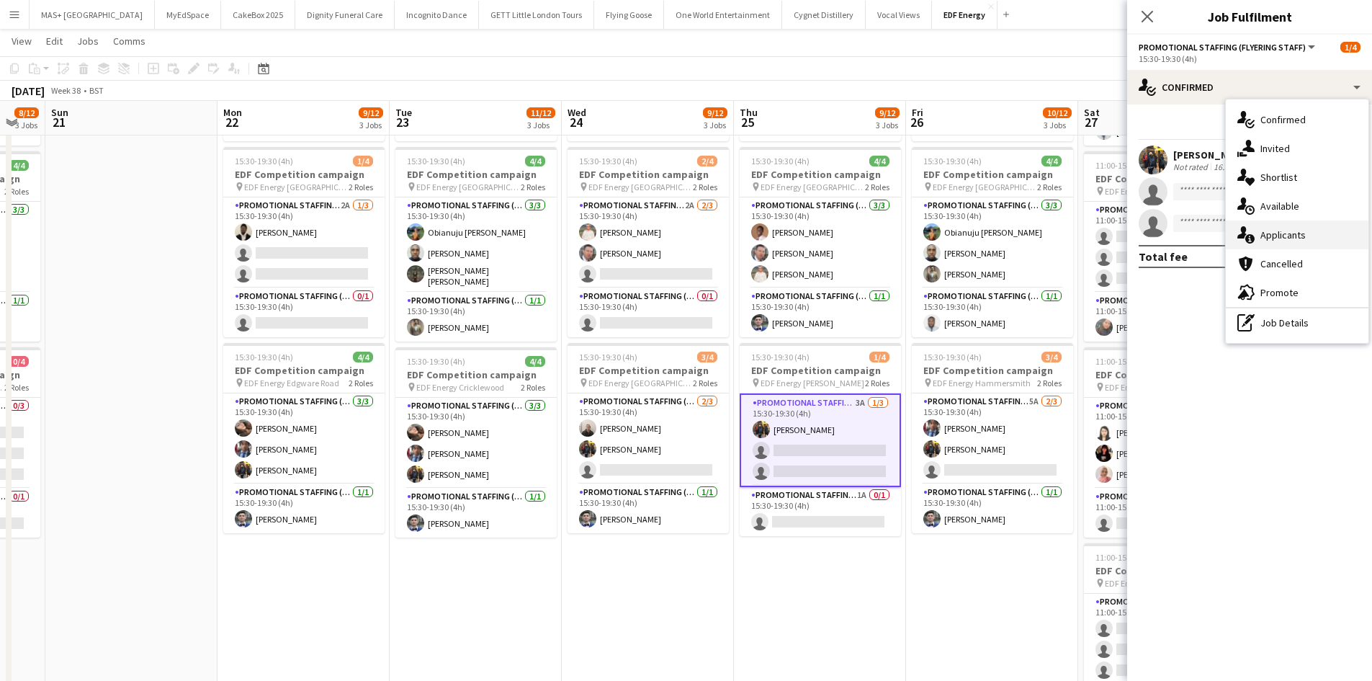
click at [1296, 235] on div "single-neutral-actions-information Applicants" at bounding box center [1297, 234] width 143 height 29
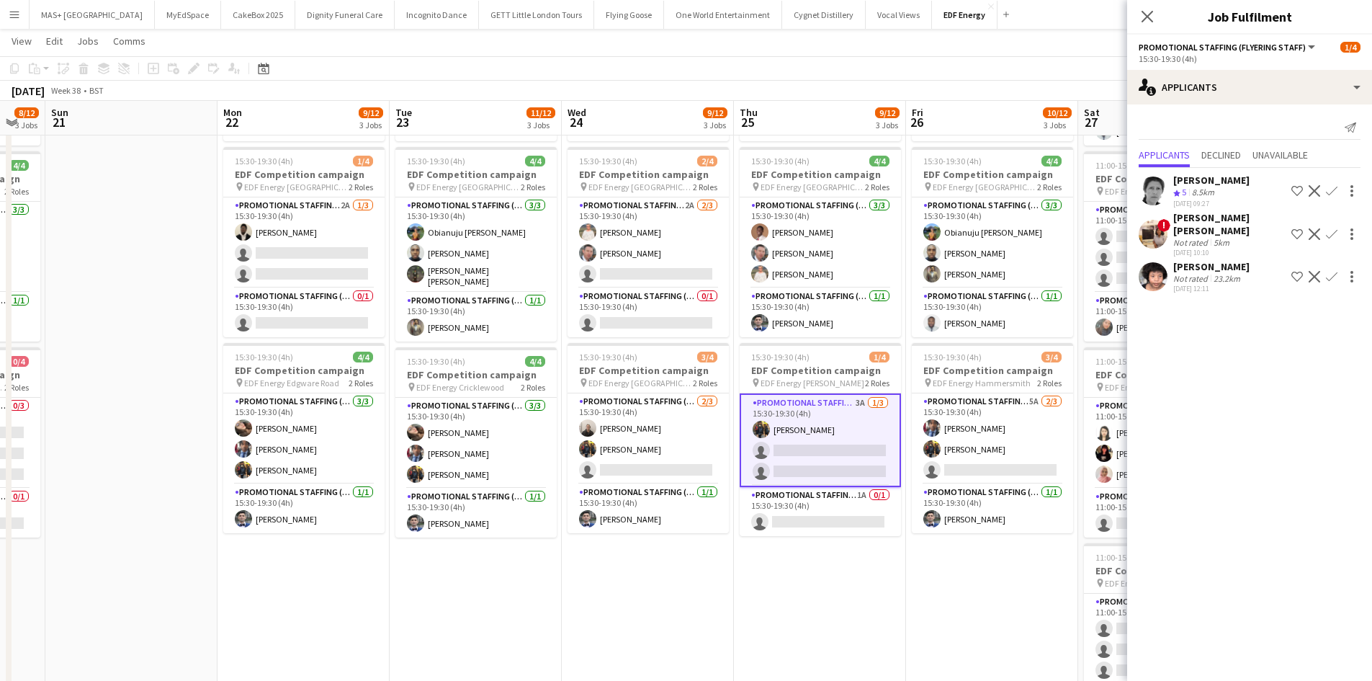
click at [1233, 273] on div "23.2km" at bounding box center [1227, 278] width 32 height 11
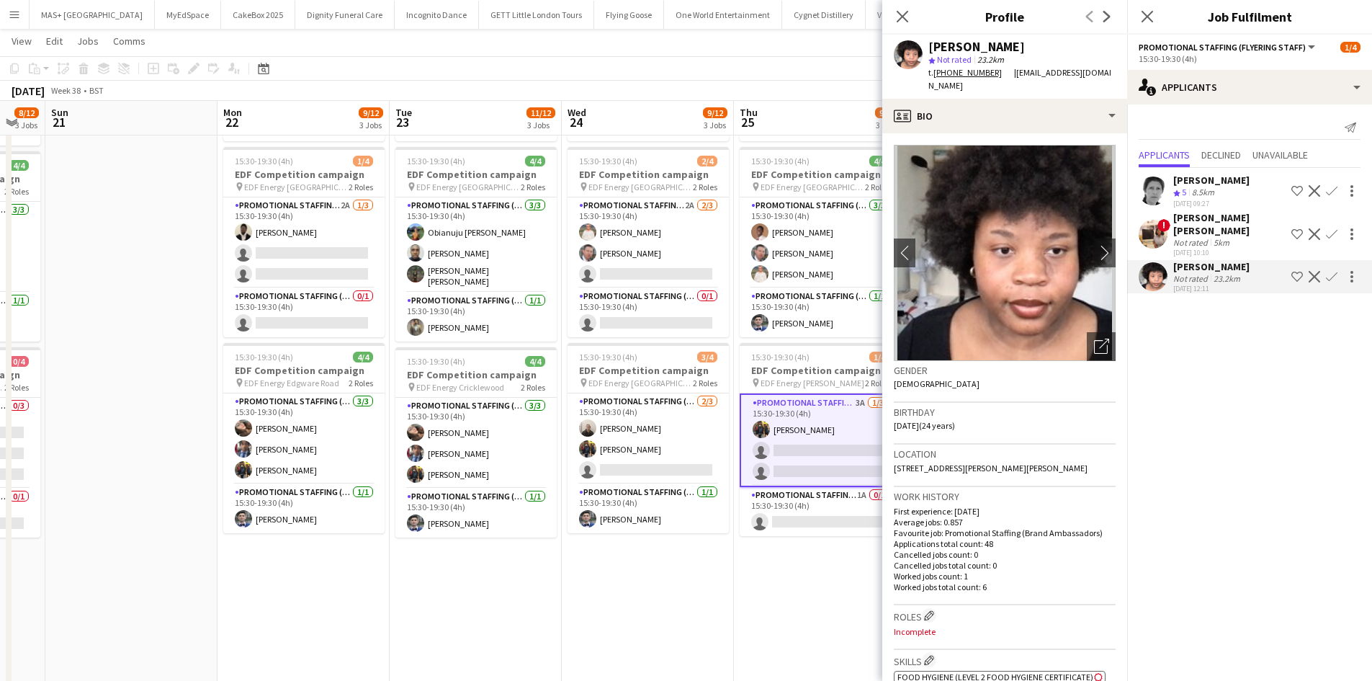
click at [1233, 273] on div "23.2km" at bounding box center [1227, 278] width 32 height 11
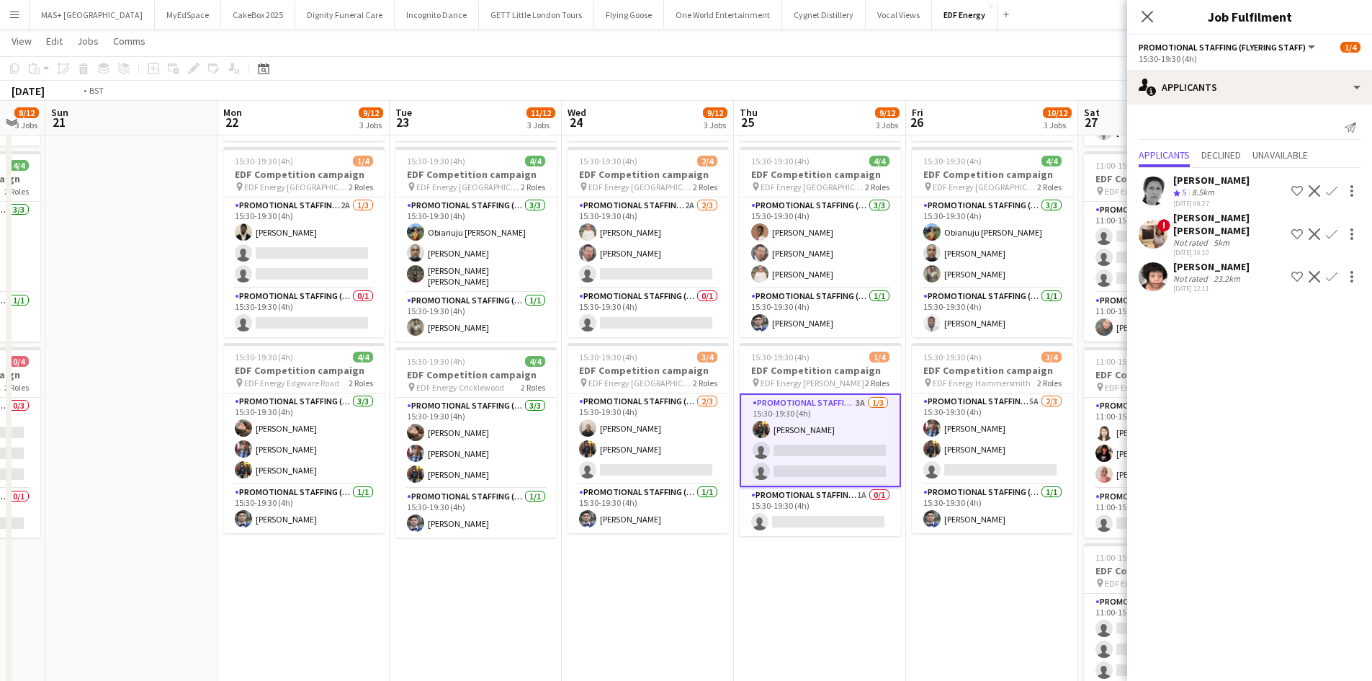
scroll to position [0, 0]
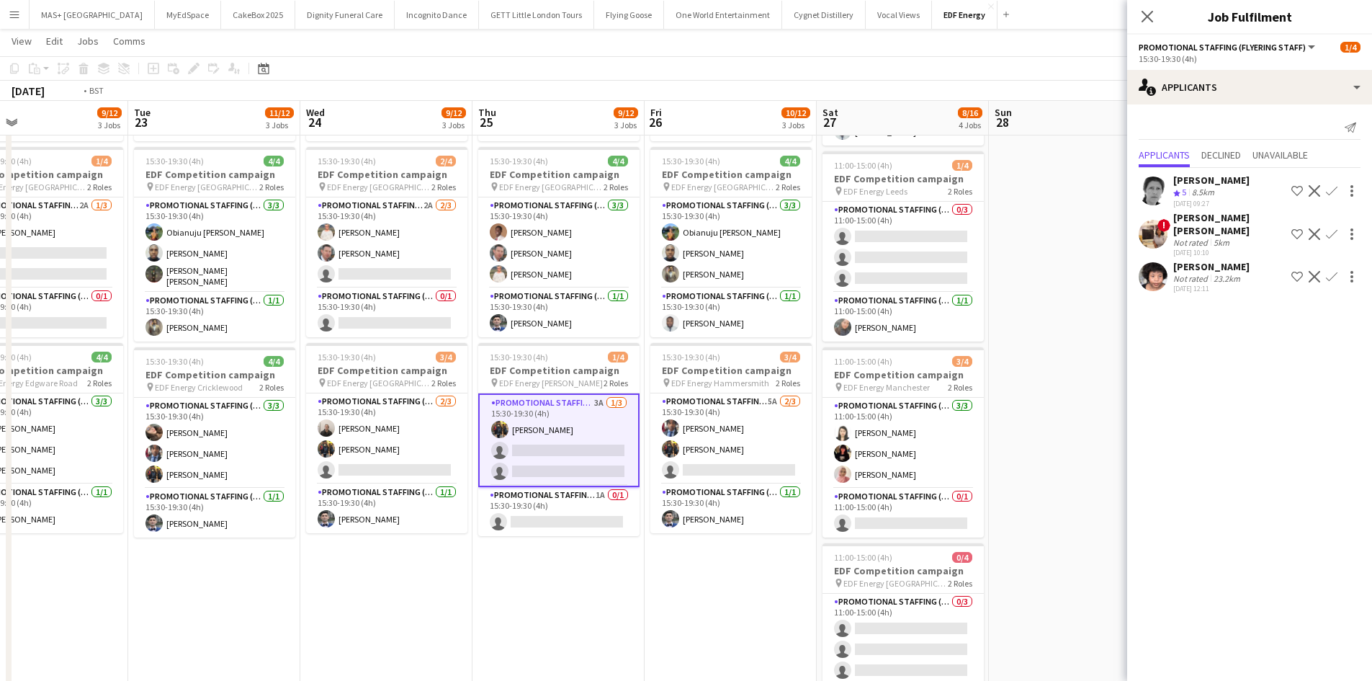
click at [731, 543] on app-calendar-viewport "Thu 18 7/12 3 Jobs Fri 19 8/12 3 Jobs Sat 20 8/12 3 Jobs Sun 21 Mon 22 9/12 3 J…" at bounding box center [686, 327] width 1372 height 974
click at [769, 413] on app-card-role "Promotional Staffing (Flyering Staff) 5A [DATE] 15:30-19:30 (4h) [PERSON_NAME] …" at bounding box center [730, 438] width 161 height 91
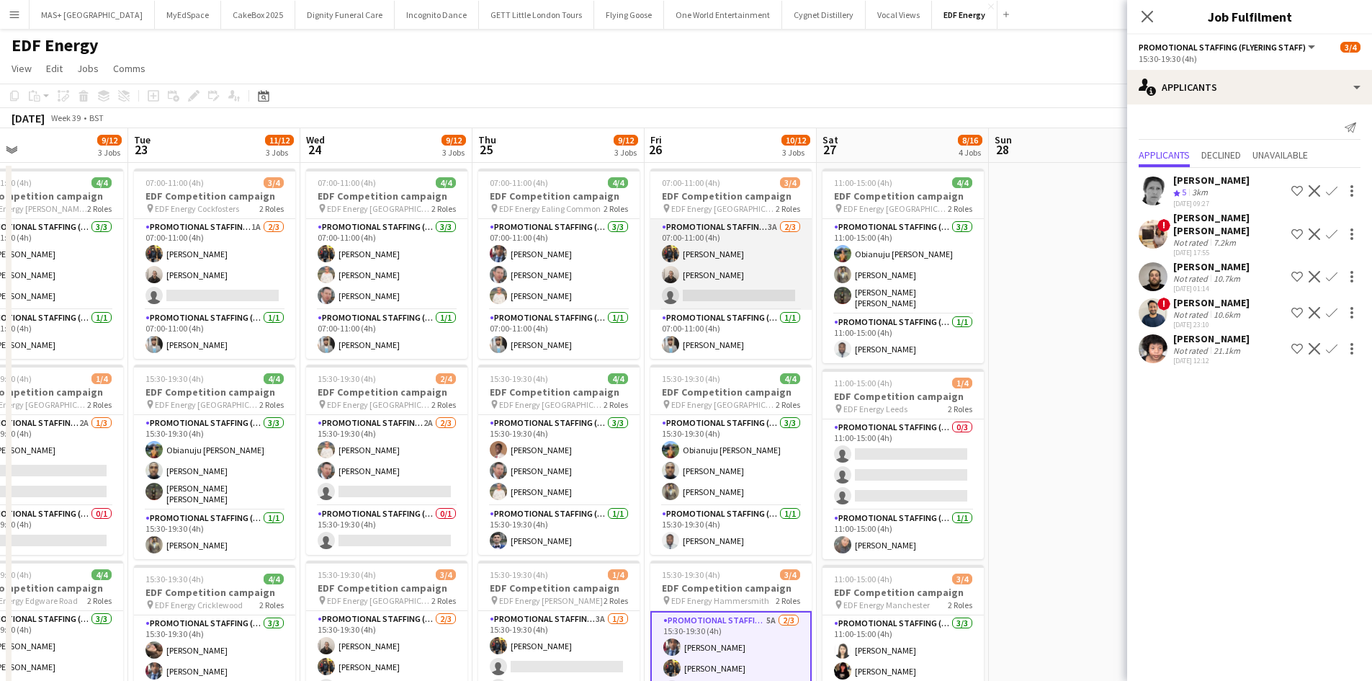
click at [704, 241] on app-card-role "Promotional Staffing (Flyering Staff) 3A [DATE] 07:00-11:00 (4h) [PERSON_NAME] …" at bounding box center [730, 264] width 161 height 91
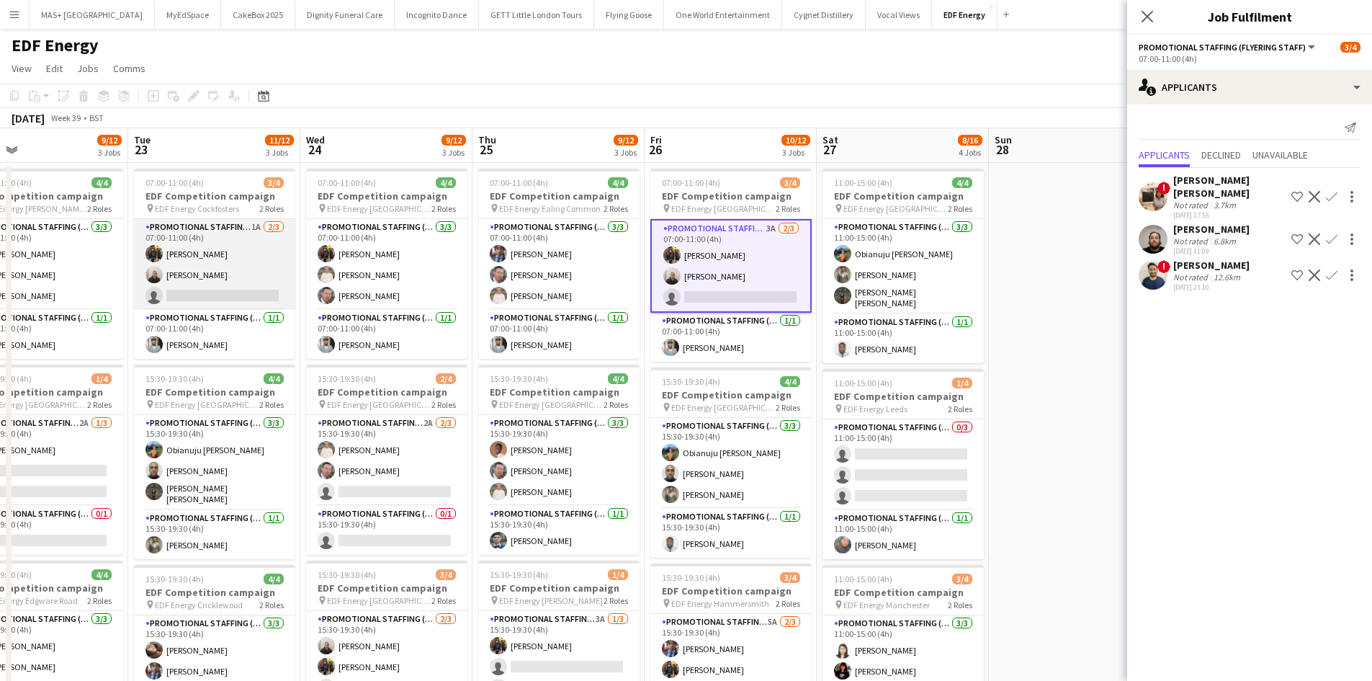
click at [217, 263] on app-card-role "Promotional Staffing (Flyering Staff) 1A [DATE] 07:00-11:00 (4h) [PERSON_NAME] …" at bounding box center [214, 264] width 161 height 91
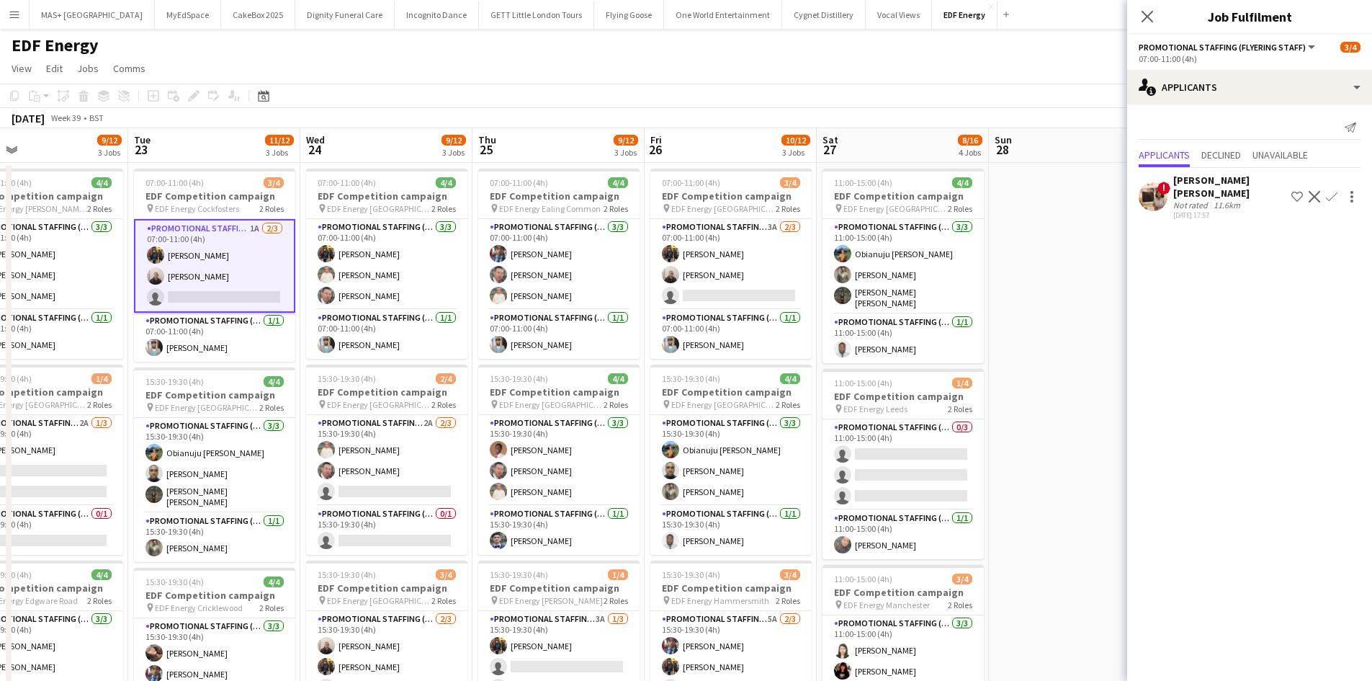
scroll to position [216, 0]
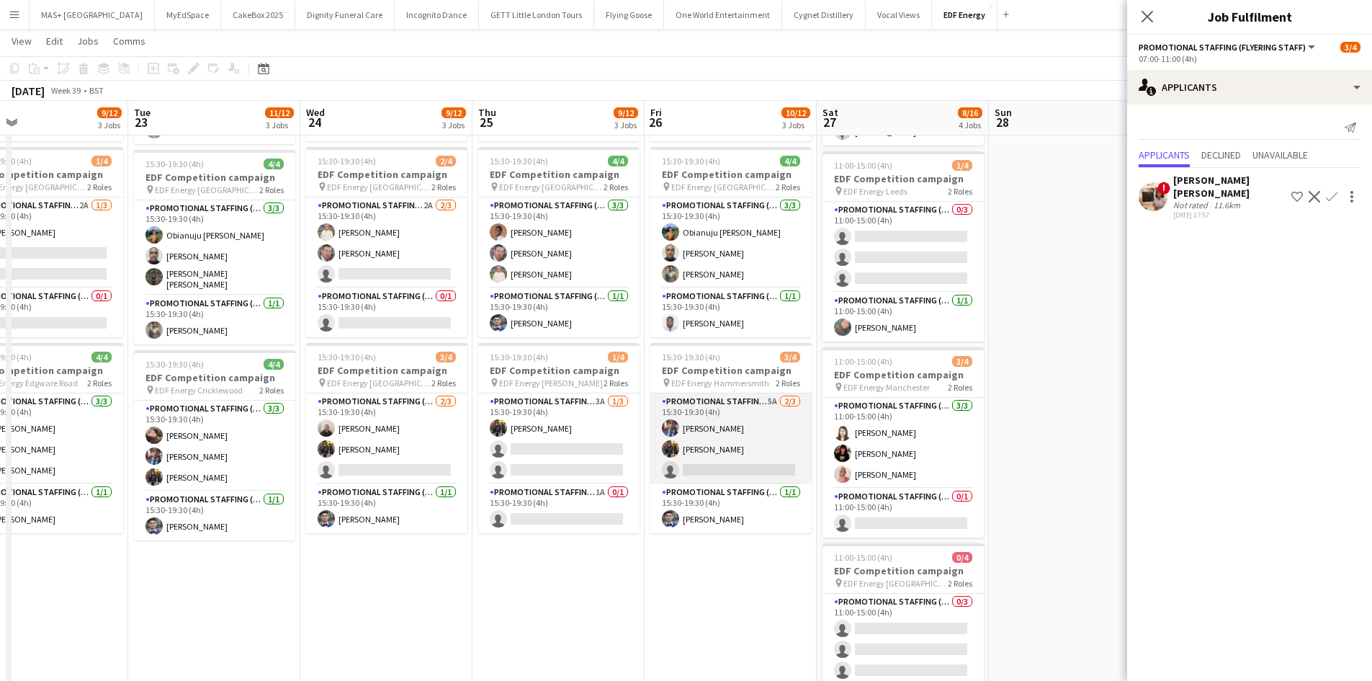
click at [763, 399] on app-card-role "Promotional Staffing (Flyering Staff) 5A [DATE] 15:30-19:30 (4h) [PERSON_NAME] …" at bounding box center [730, 438] width 161 height 91
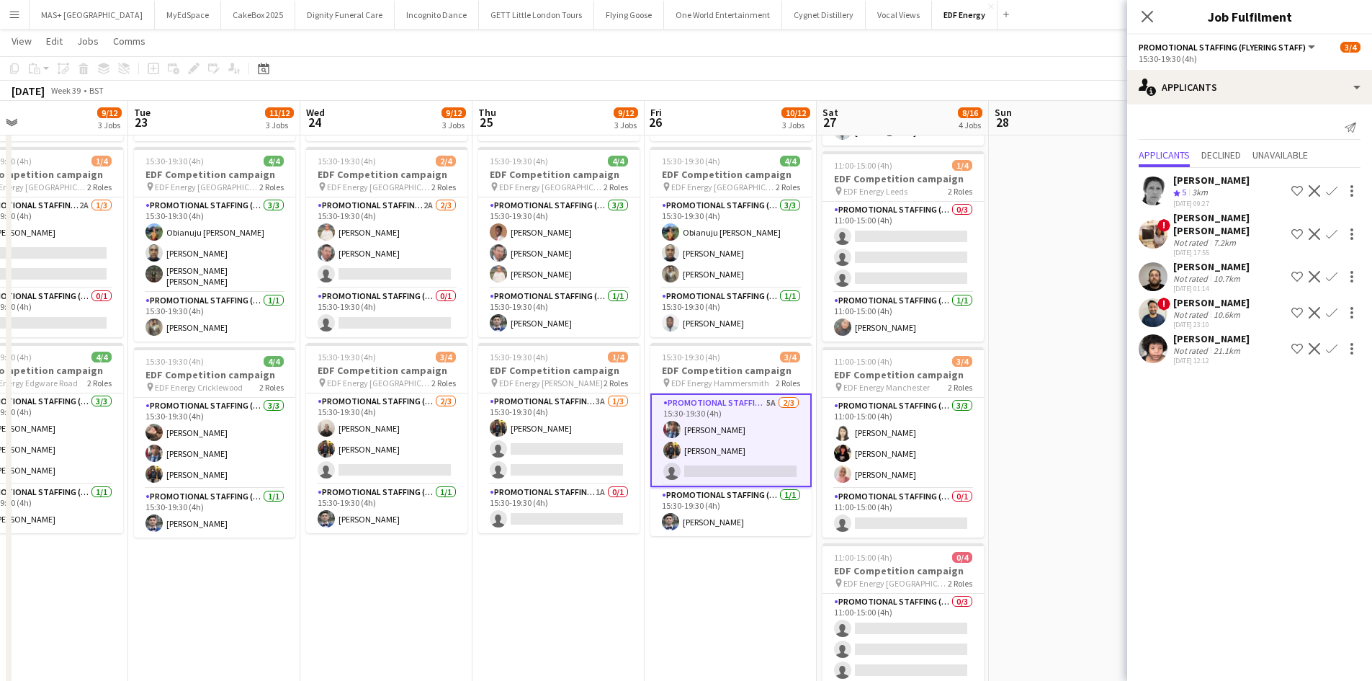
drag, startPoint x: 648, startPoint y: 557, endPoint x: 652, endPoint y: 546, distance: 12.3
click at [648, 558] on app-date-cell "07:00-11:00 (4h) 3/4 EDF Competition campaign pin EDF Energy Goodge Street 2 Ro…" at bounding box center [731, 379] width 172 height 869
